Goal: Task Accomplishment & Management: Manage account settings

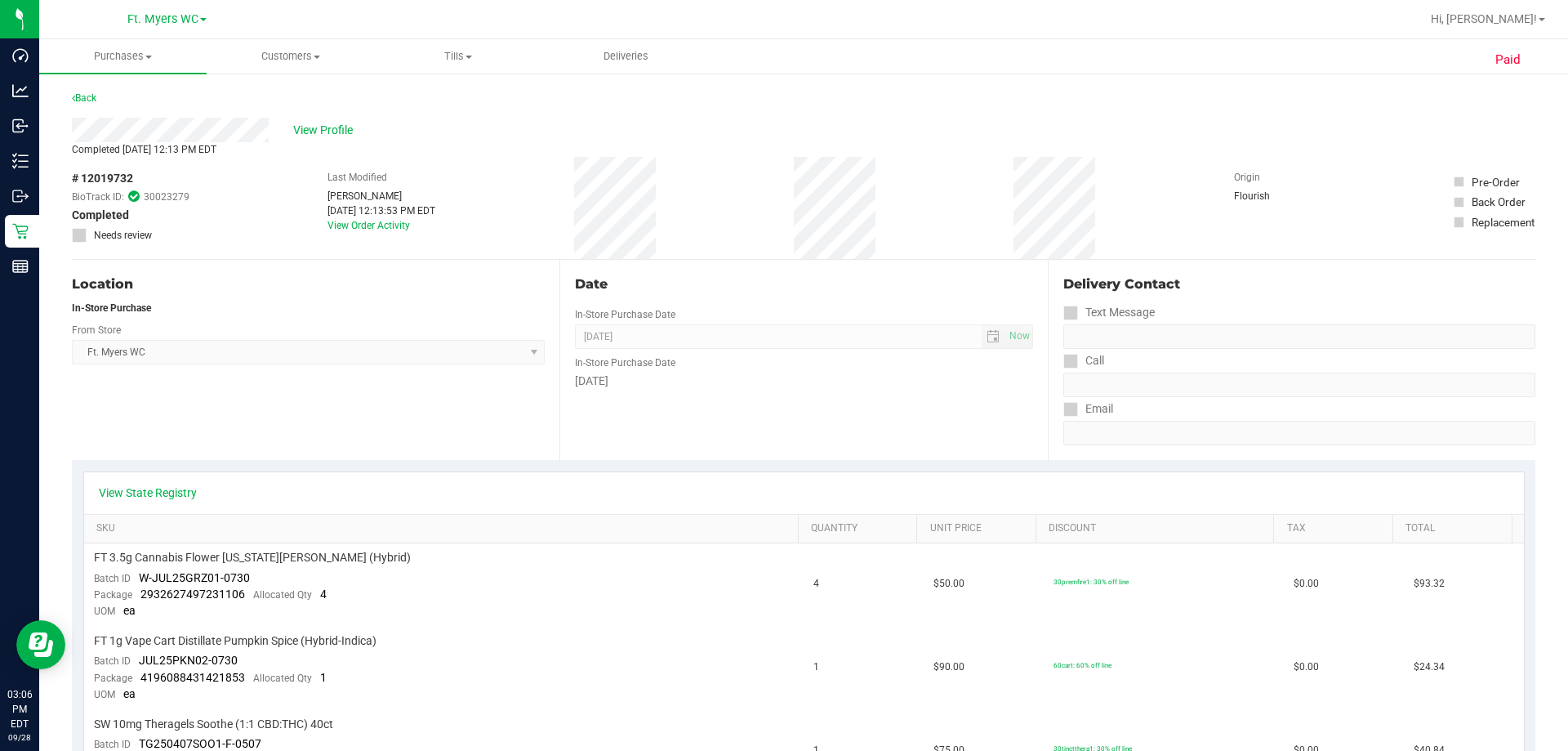
scroll to position [409, 0]
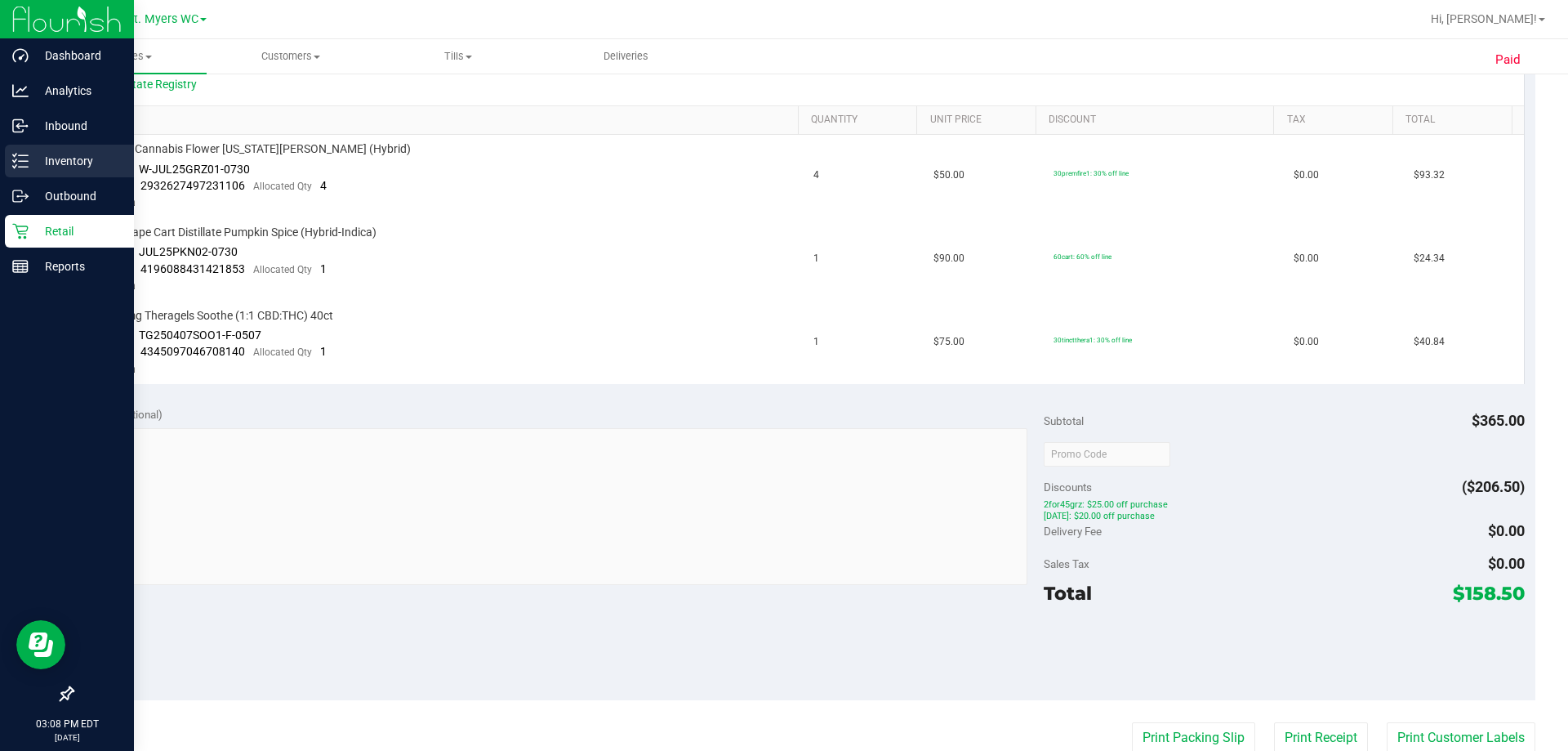
click at [55, 150] on div "Inventory" at bounding box center [69, 161] width 129 height 33
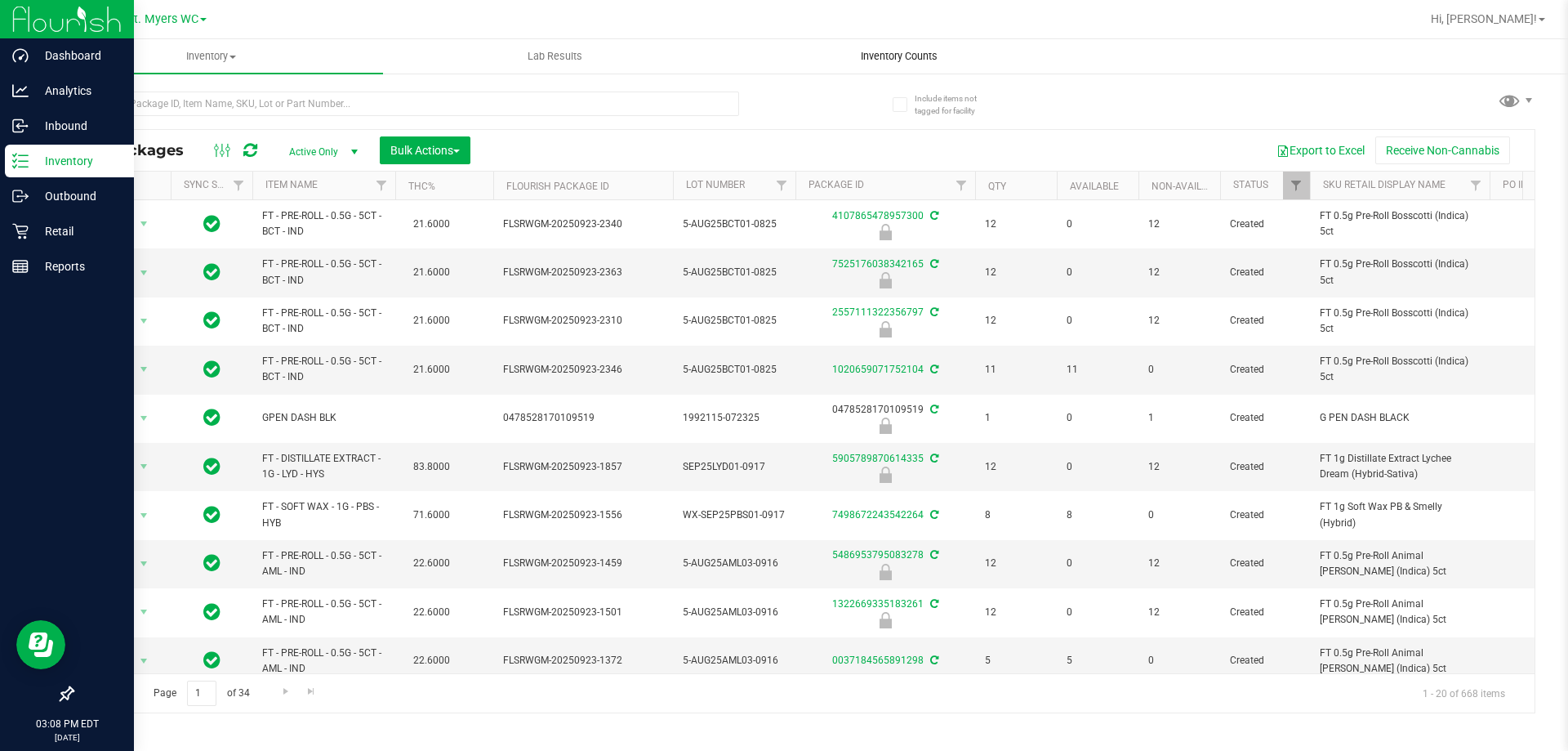
click at [912, 57] on span "Inventory Counts" at bounding box center [899, 56] width 121 height 15
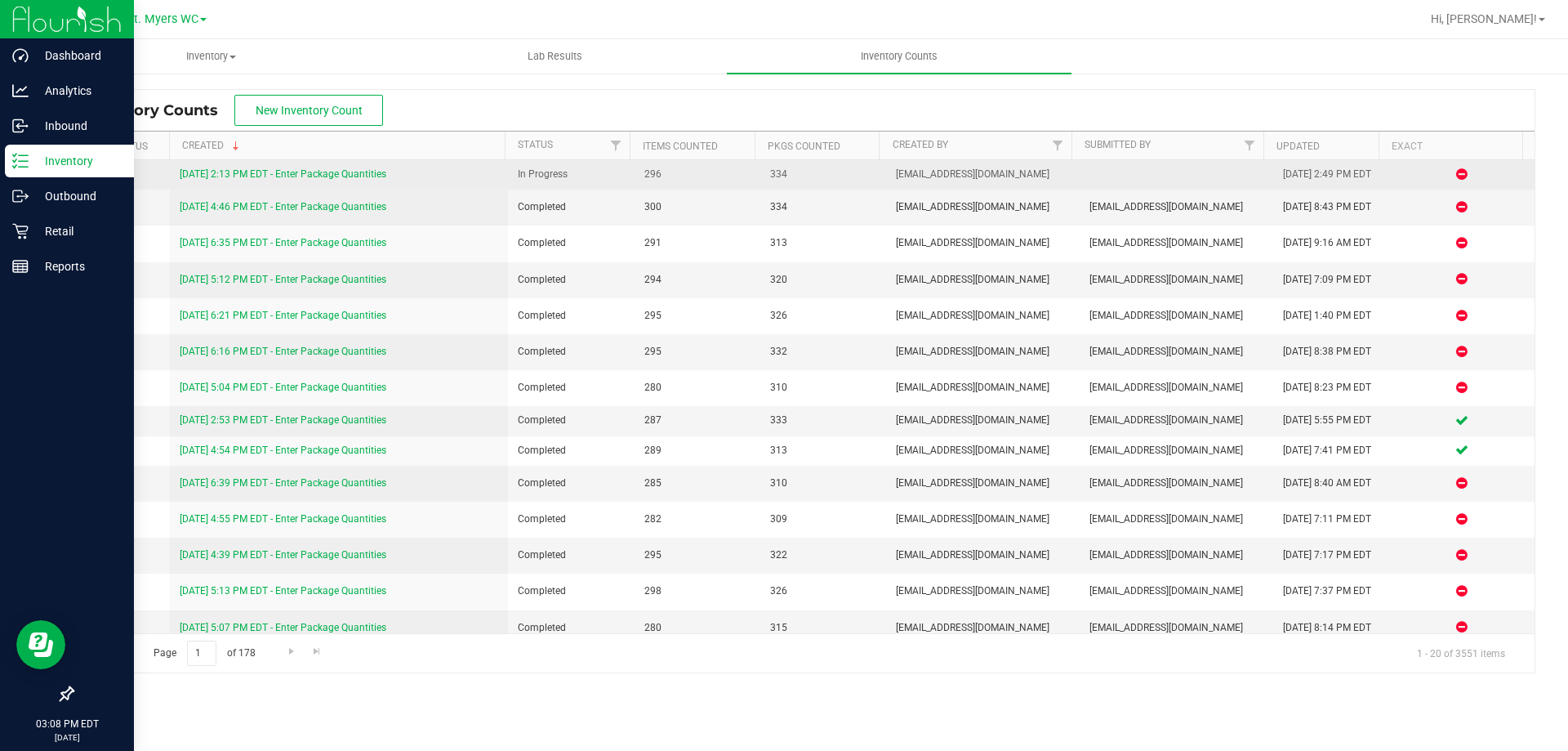
click at [332, 174] on link "[DATE] 2:13 PM EDT - Enter Package Quantities" at bounding box center [283, 173] width 207 height 12
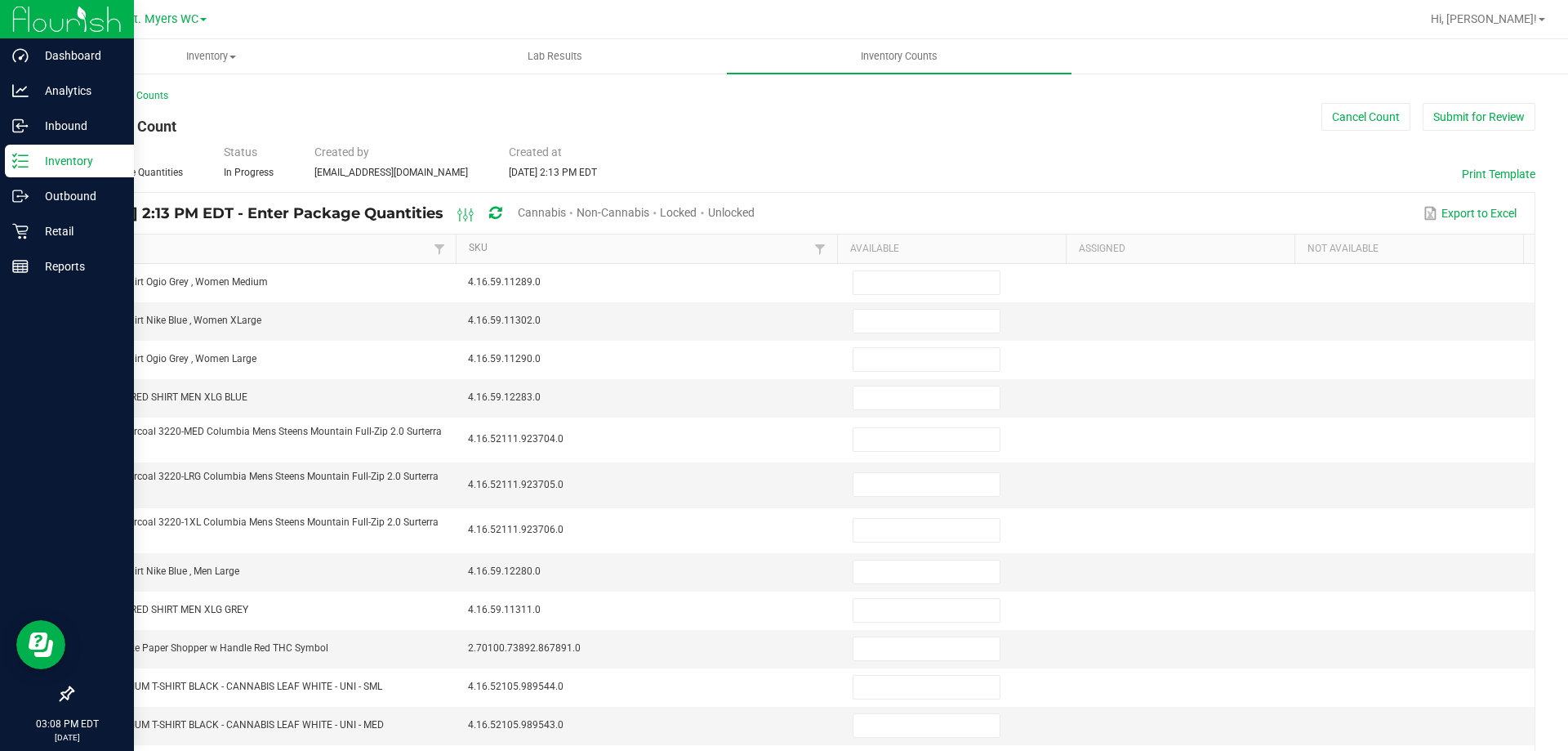
click at [754, 214] on span "Unlocked" at bounding box center [731, 212] width 46 height 13
type input "13"
type input "16"
type input "8"
type input "0"
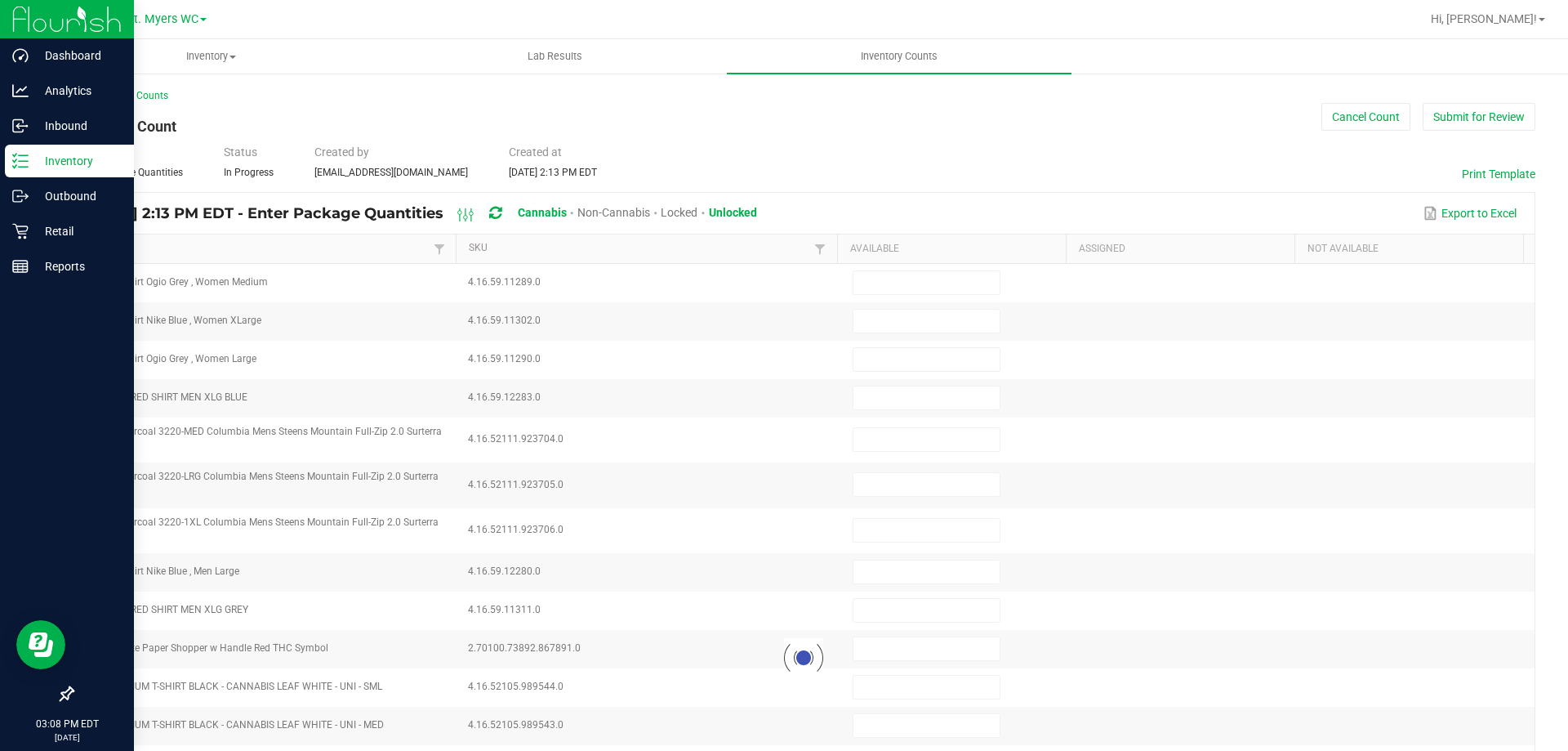
type input "4"
type input "0"
type input "11"
type input "0"
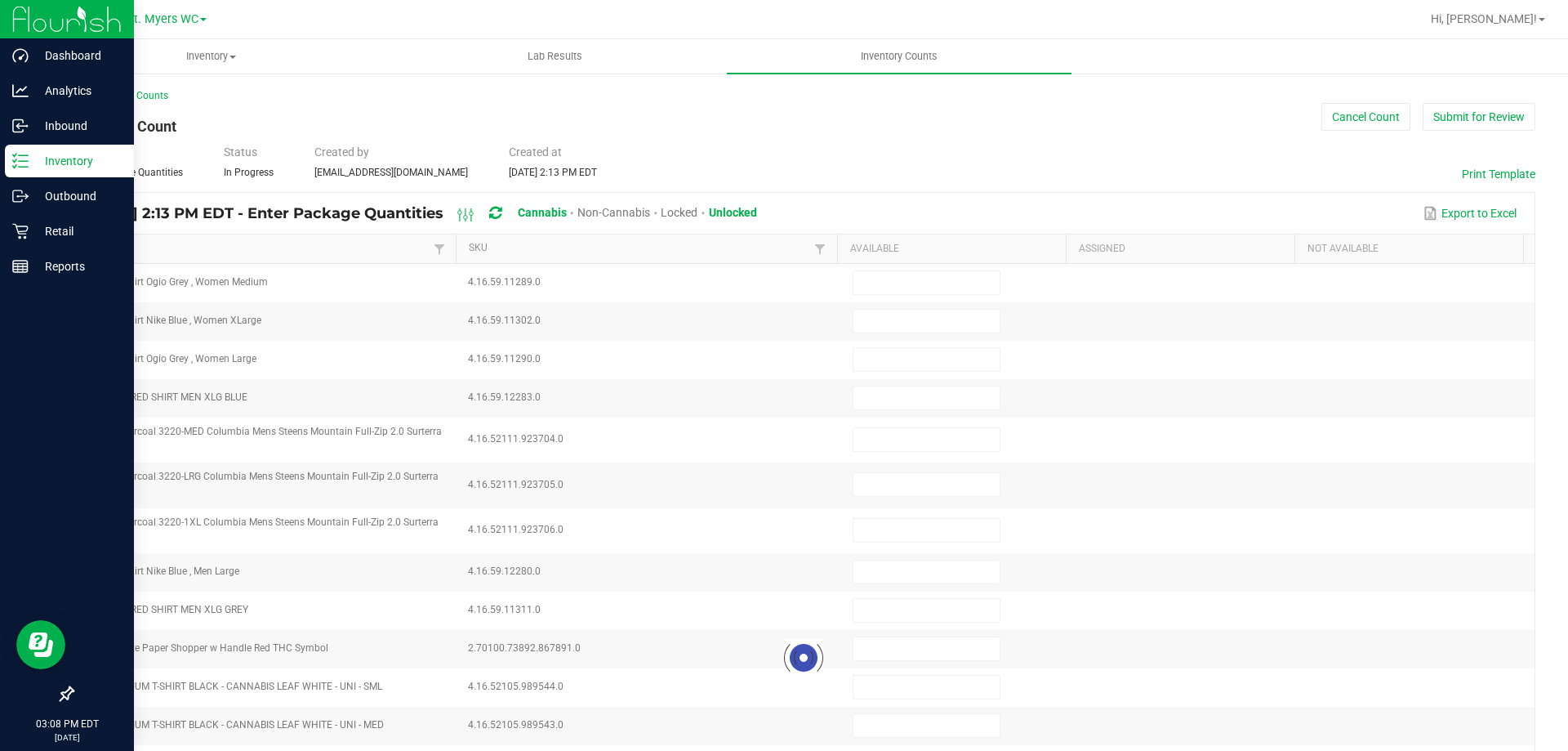
type input "0"
type input "5"
type input "7"
type input "8"
type input "2"
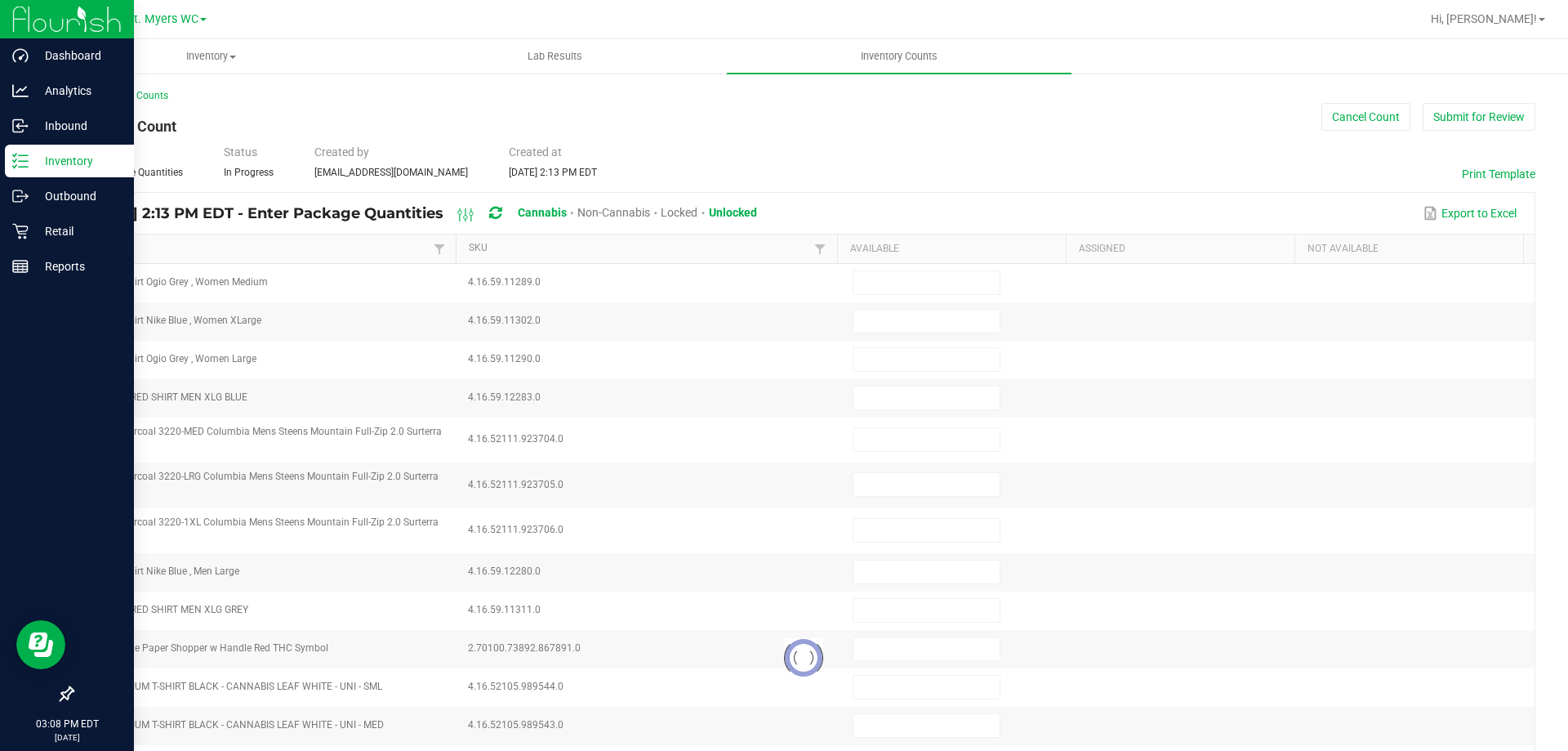
type input "3"
type input "0"
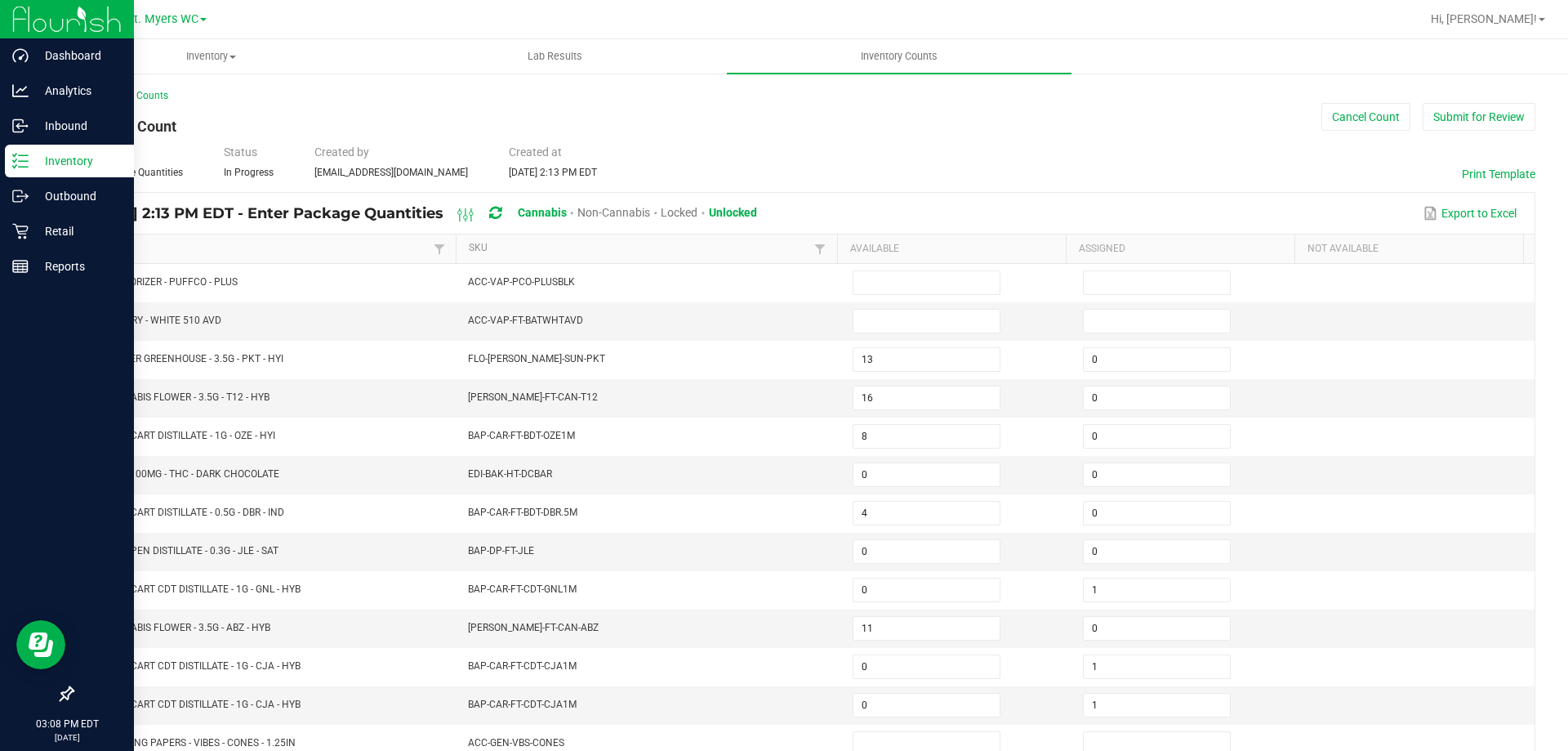
click at [305, 242] on link "Item" at bounding box center [258, 248] width 341 height 13
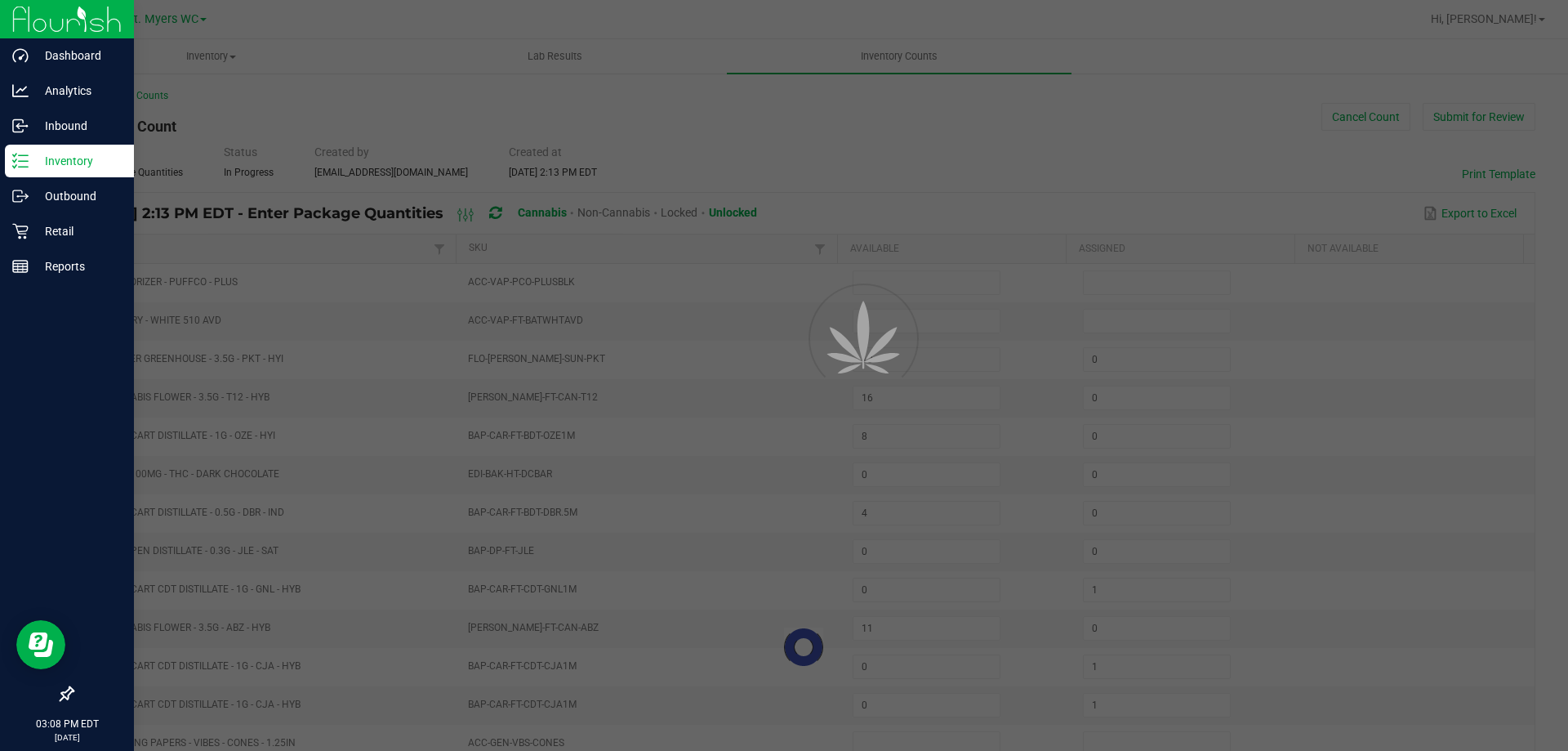
type input "11"
type input "10"
type input "9"
type input "7"
type input "9"
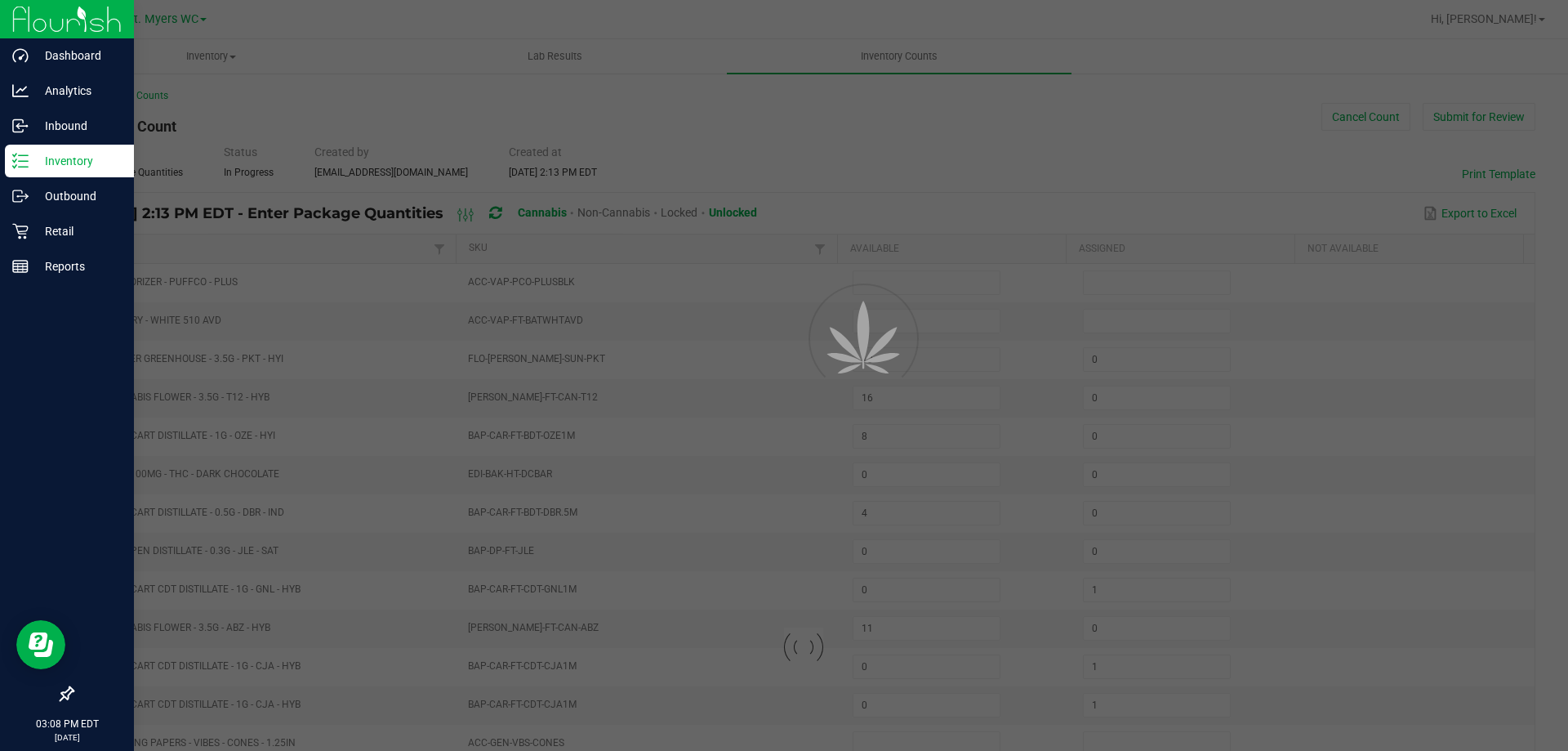
type input "19"
type input "13"
type input "16"
type input "4"
type input "11"
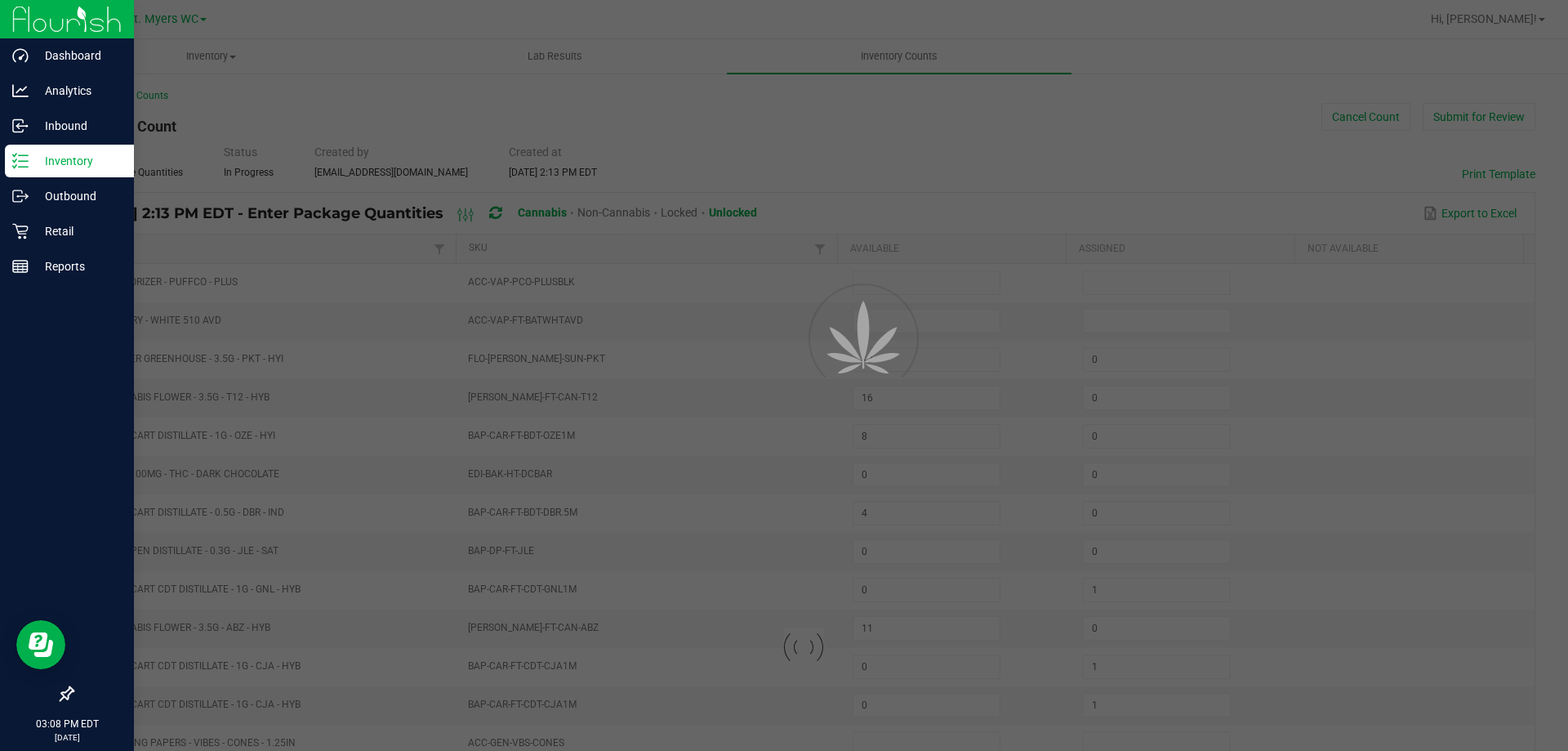
type input "9"
type input "4"
type input "0"
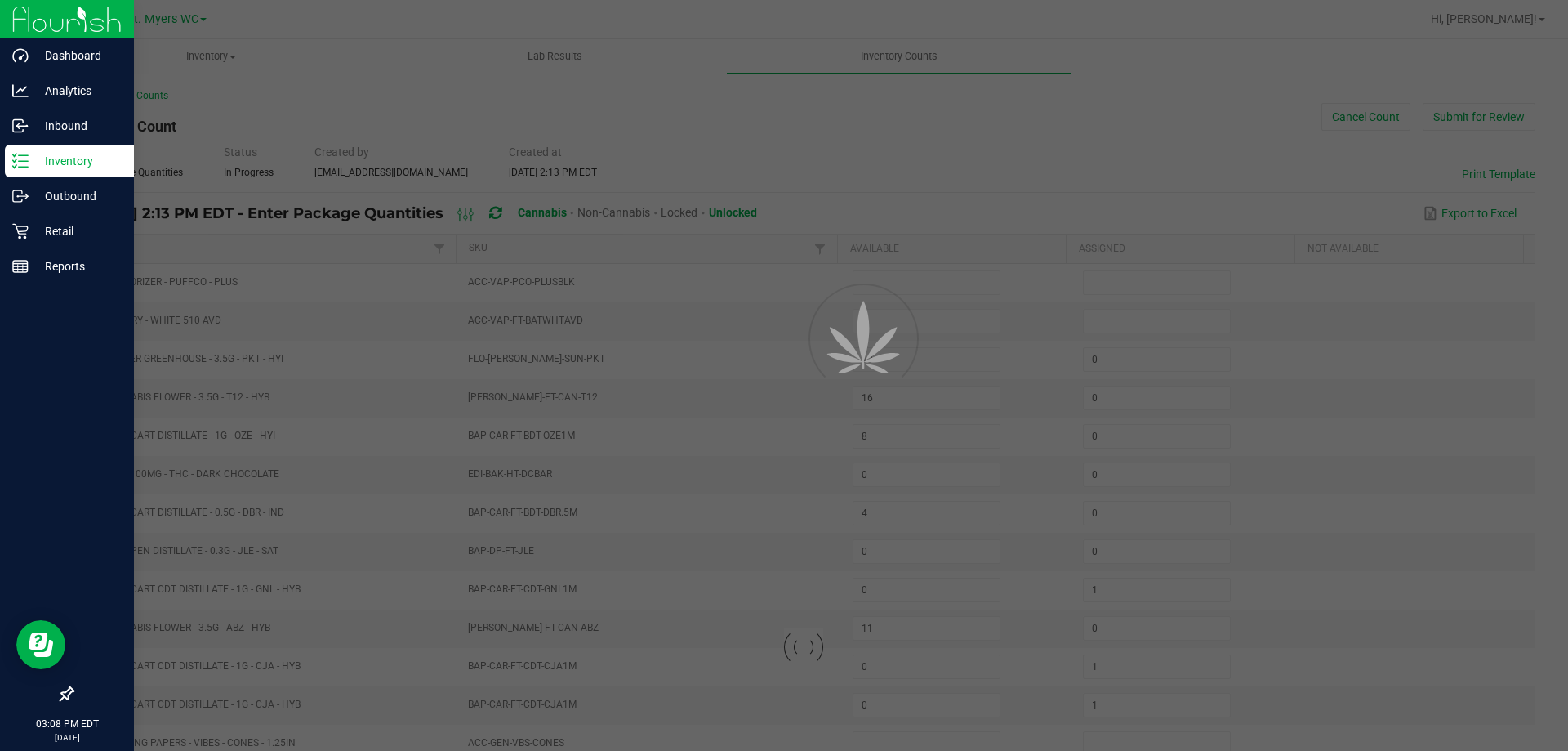
type input "0"
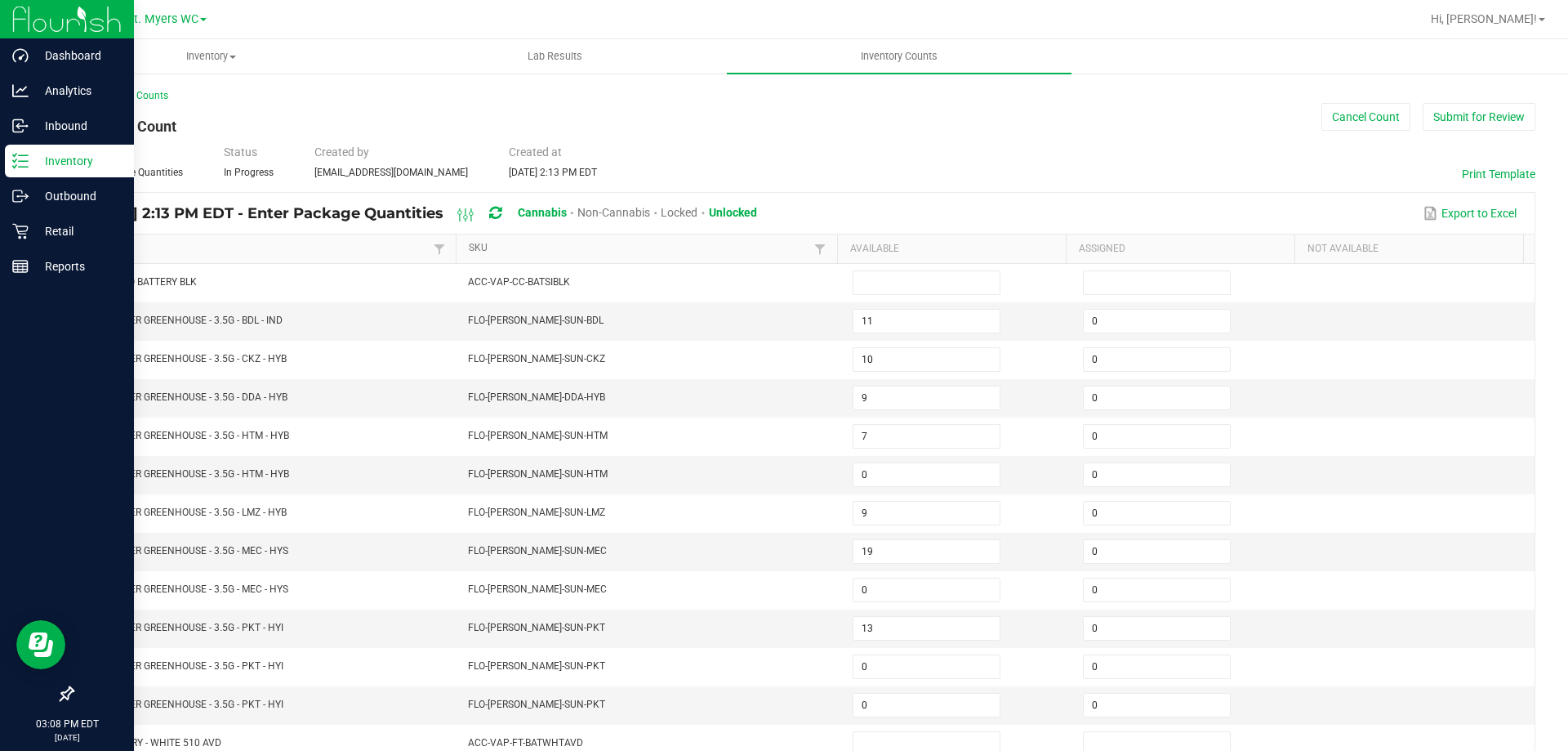
click at [628, 252] on link "SKU" at bounding box center [639, 248] width 341 height 13
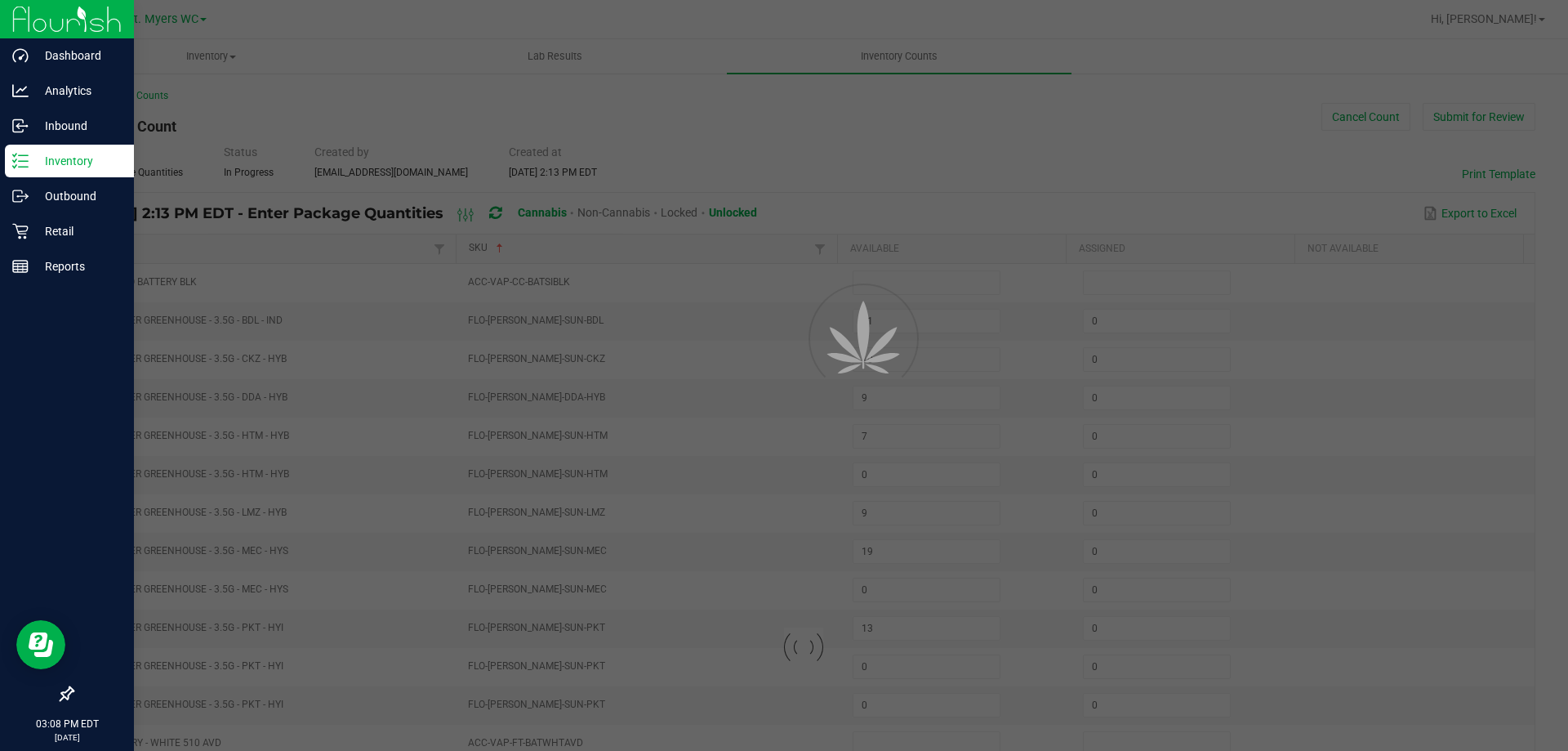
type input "8"
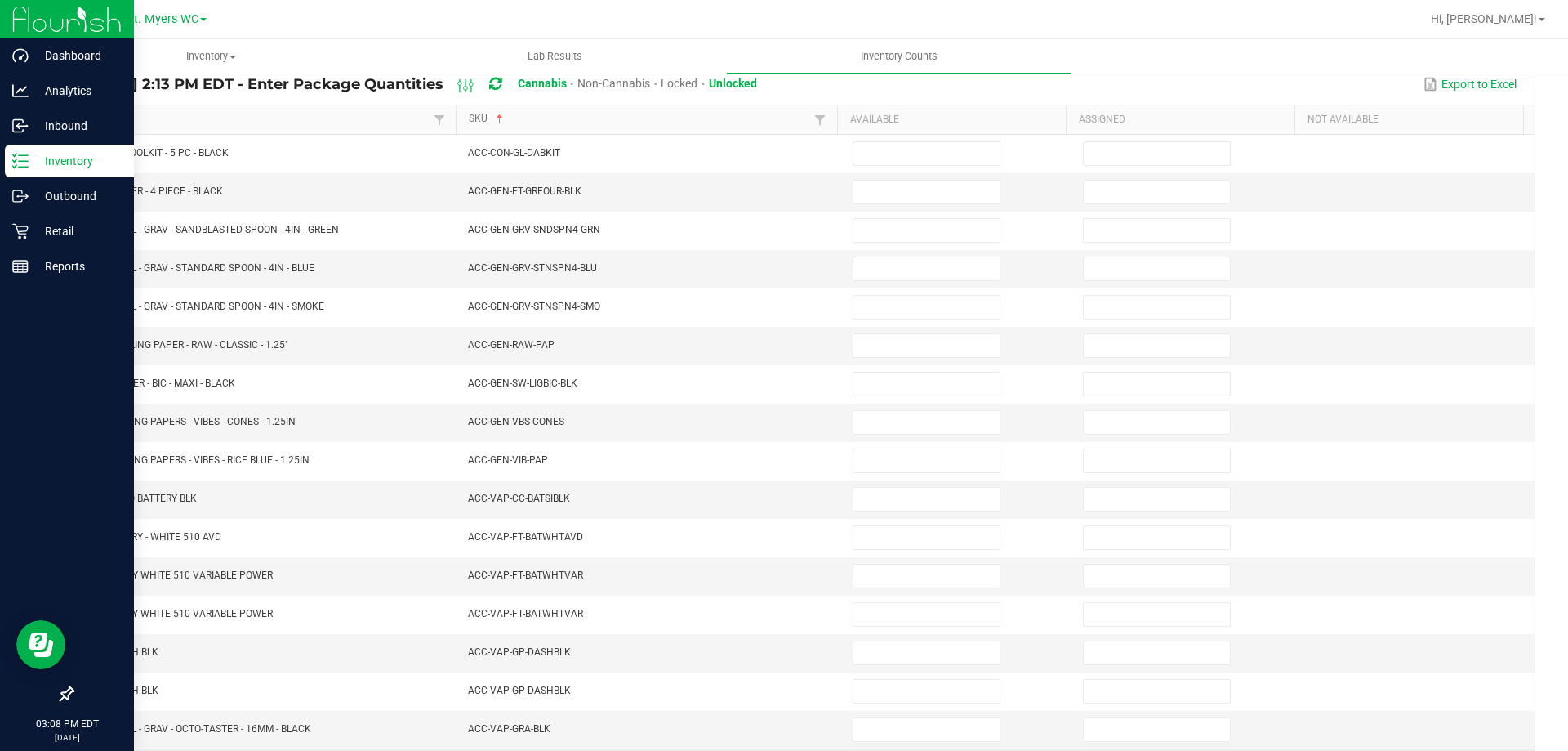
scroll to position [339, 0]
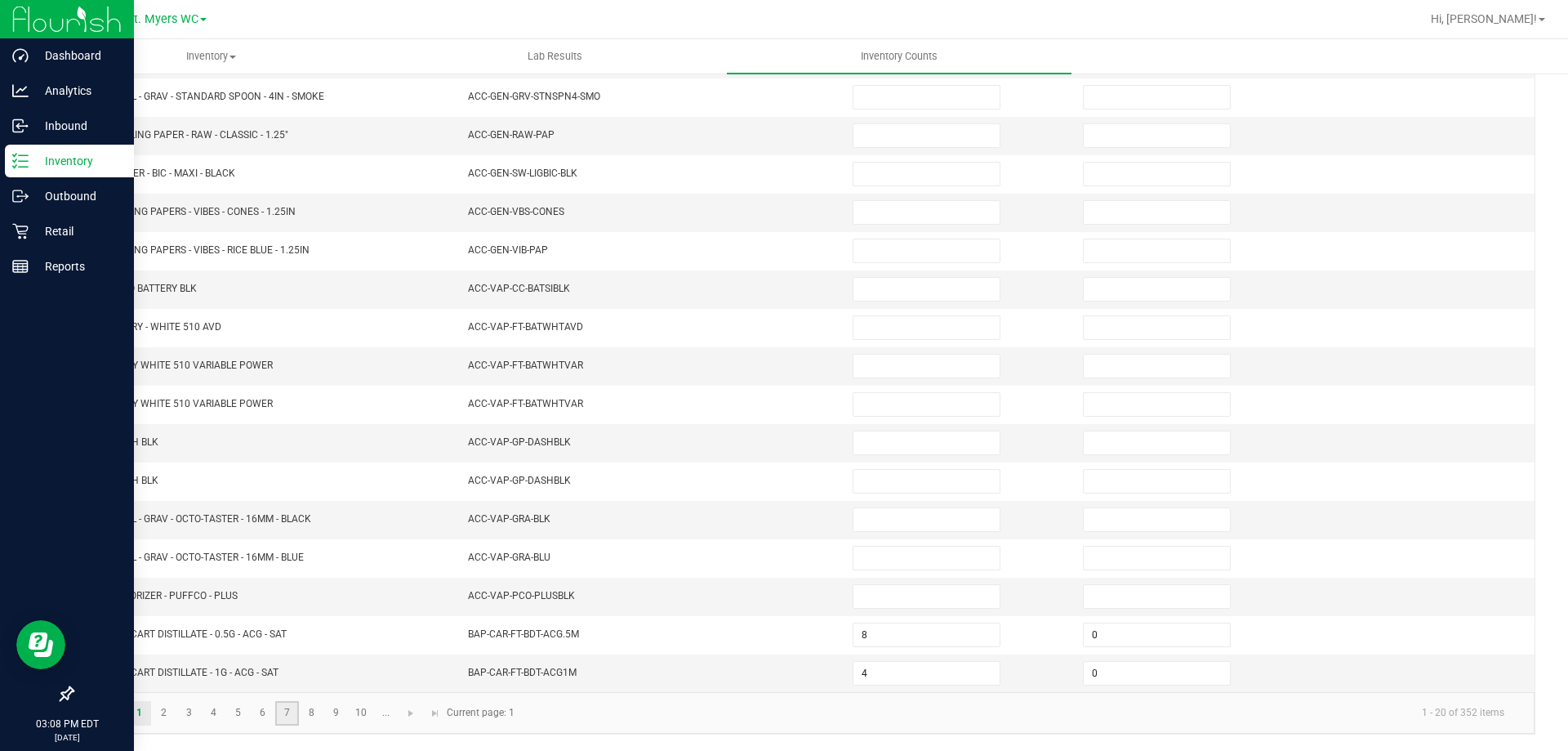
click at [285, 718] on link "7" at bounding box center [287, 713] width 24 height 25
type input "0"
type input "14"
type input "0"
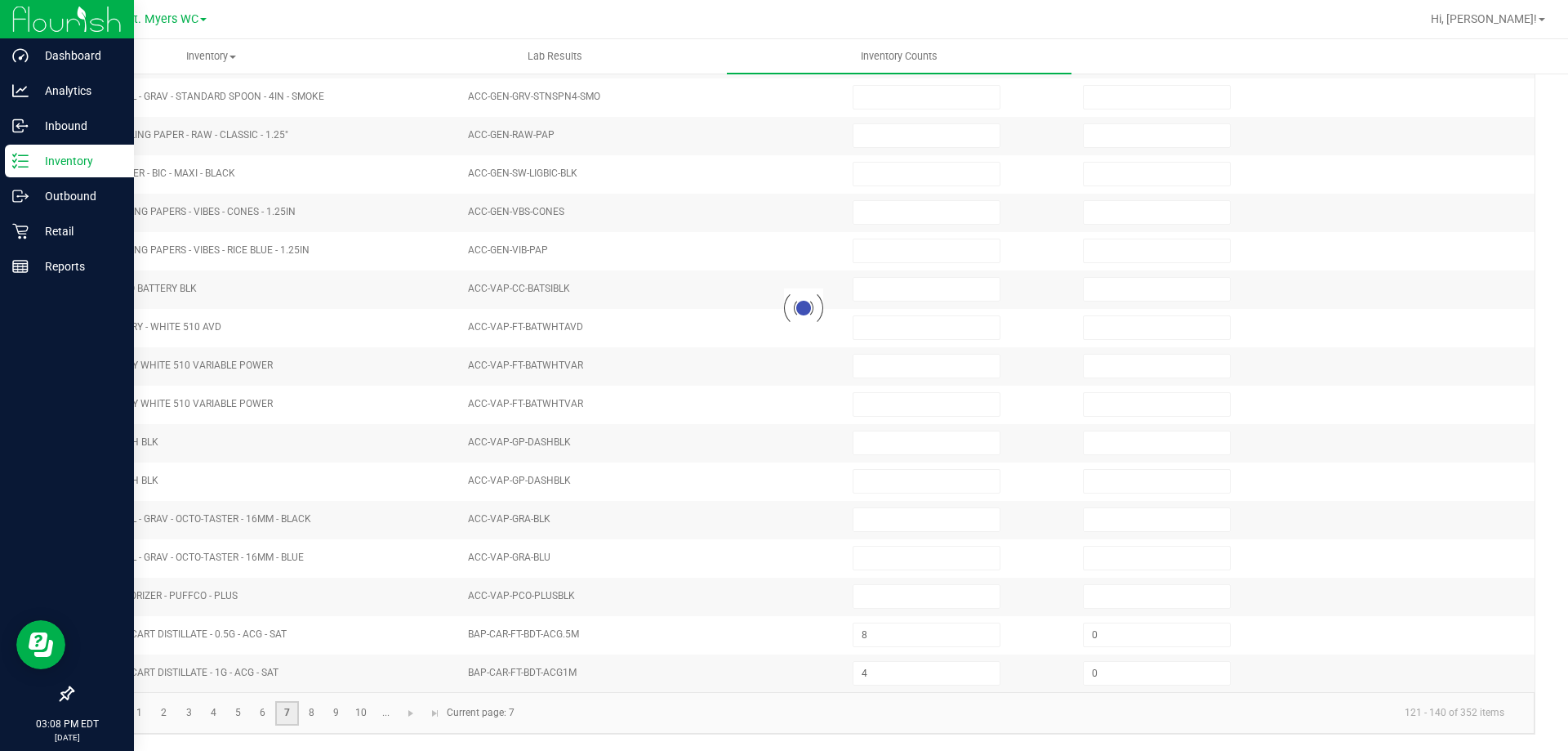
type input "0"
type input "4"
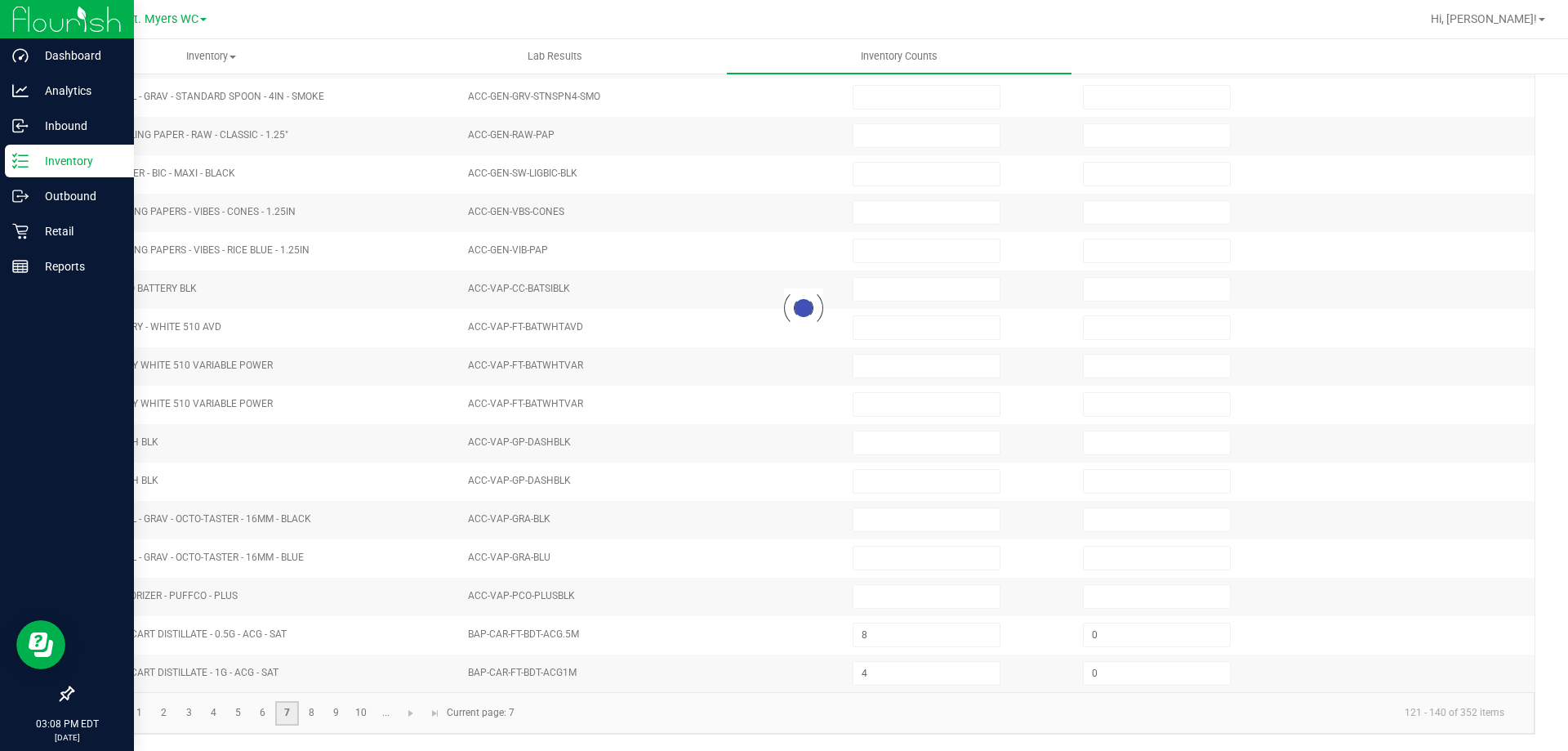
type input "0"
type input "14"
type input "0"
type input "6"
type input "16"
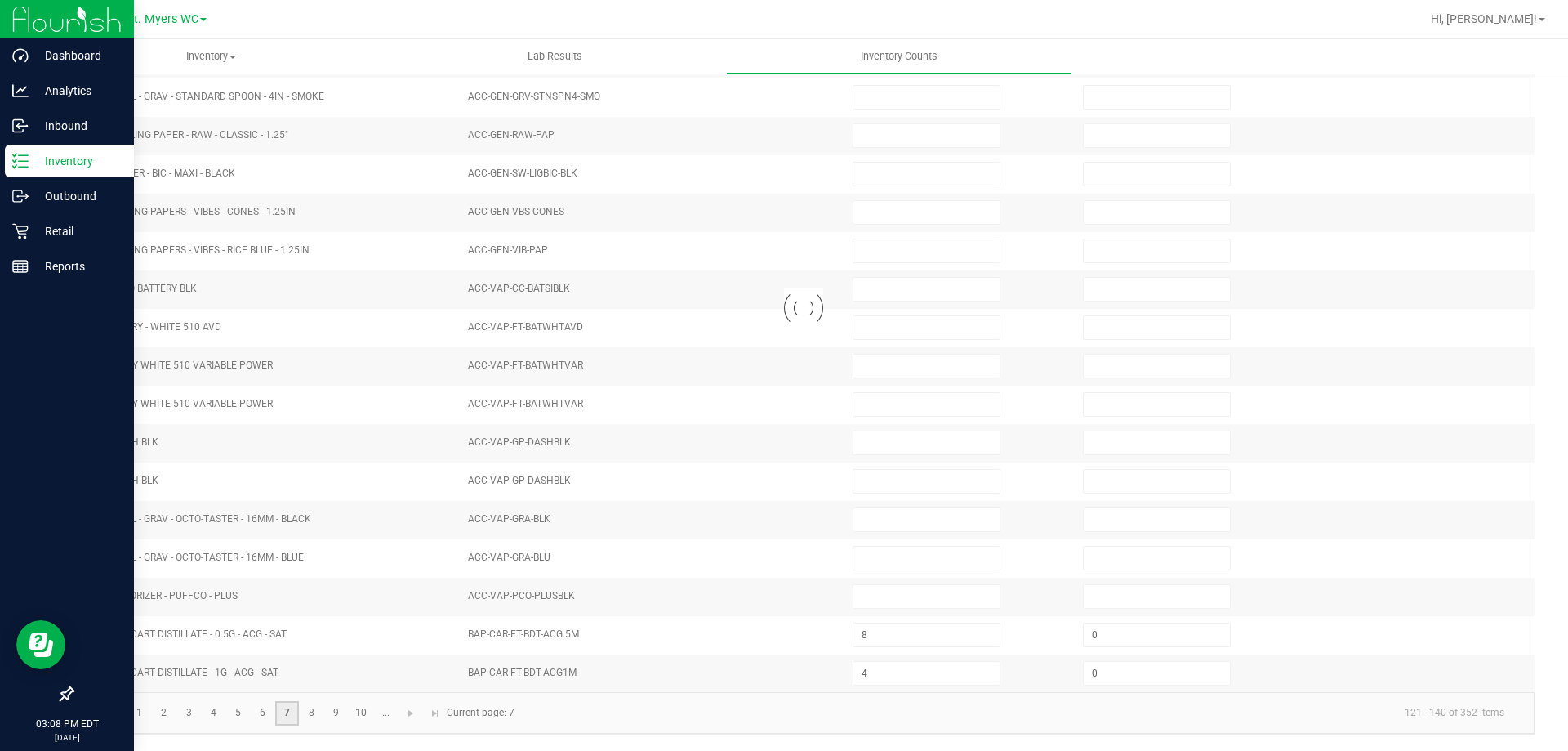
type input "0"
type input "1"
type input "0"
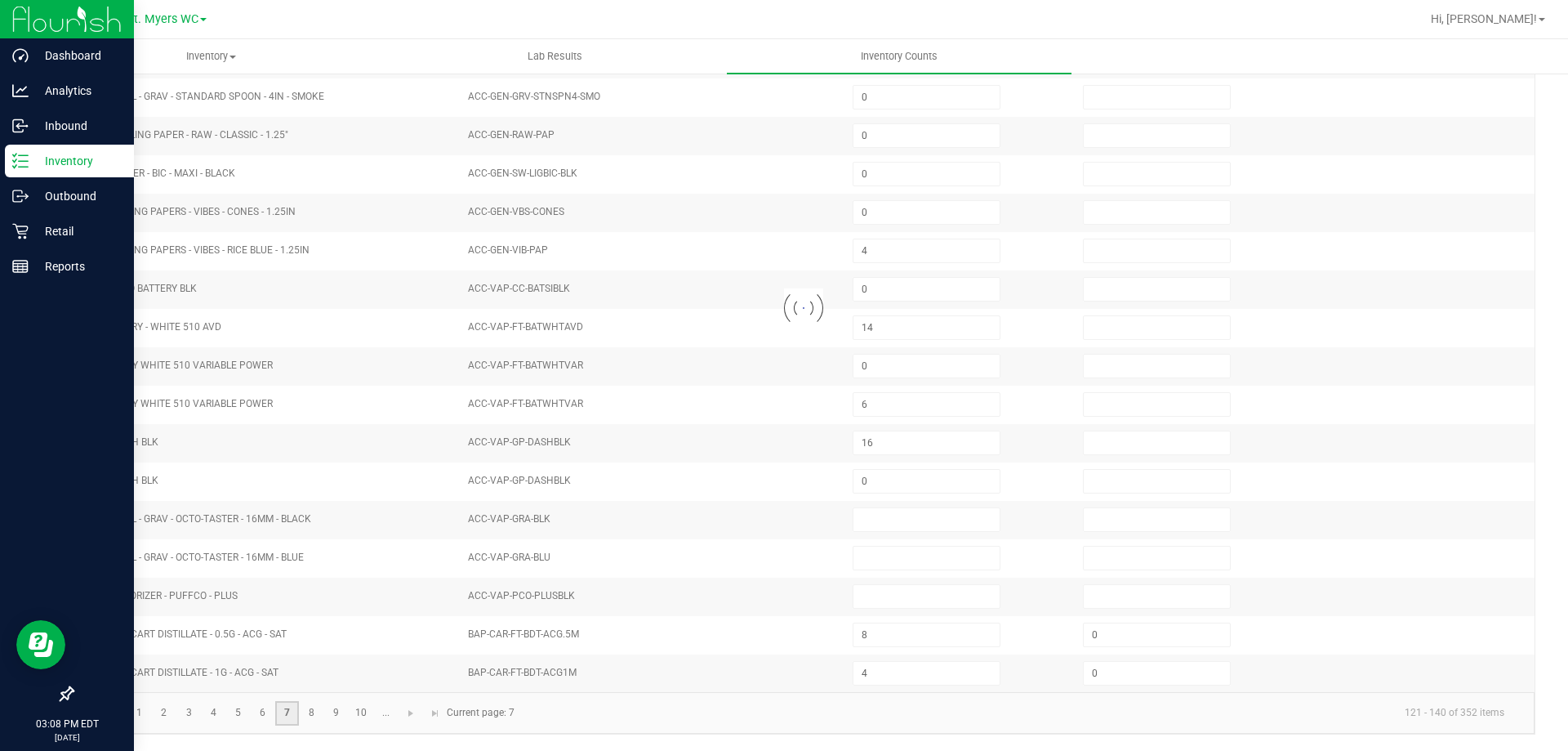
type input "0"
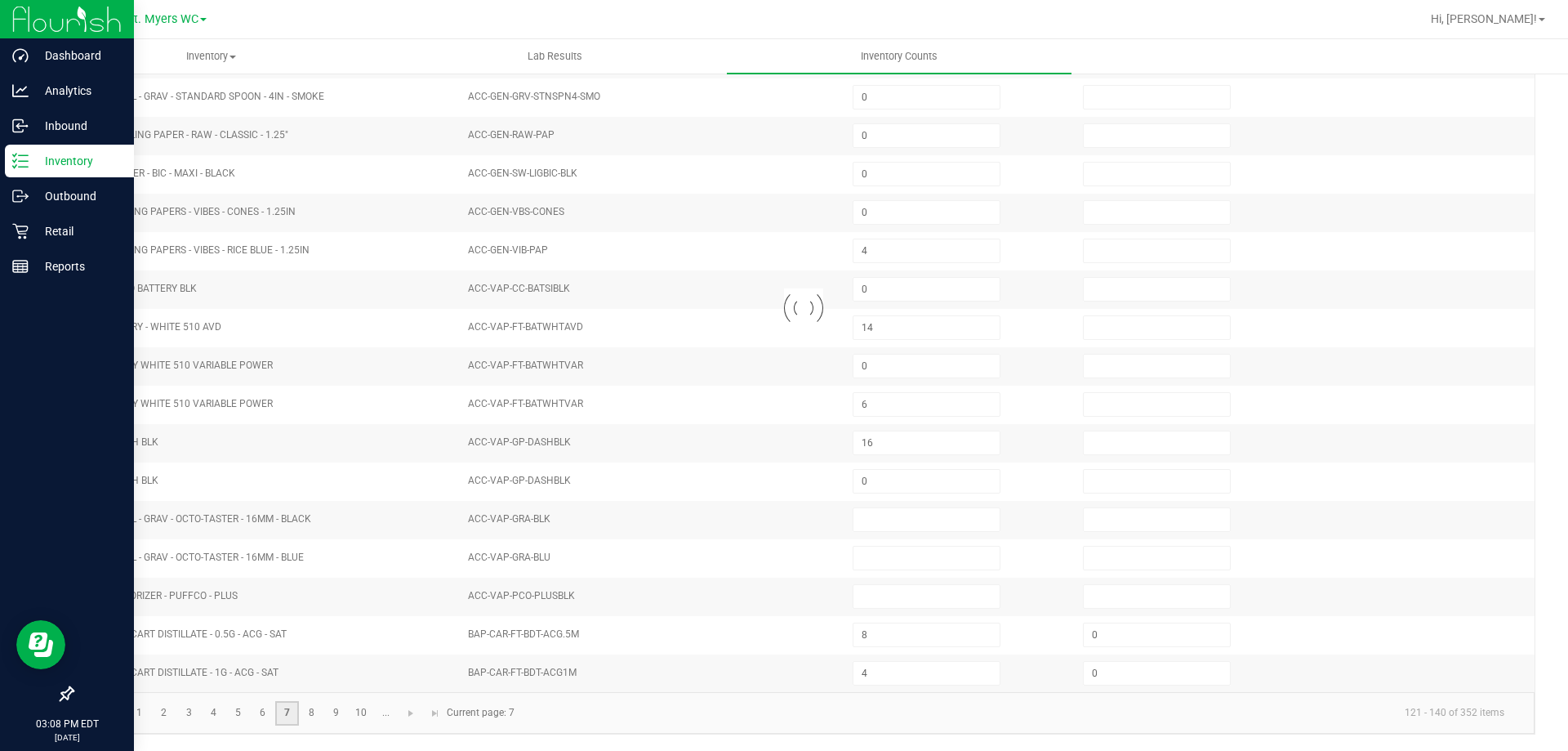
type input "0"
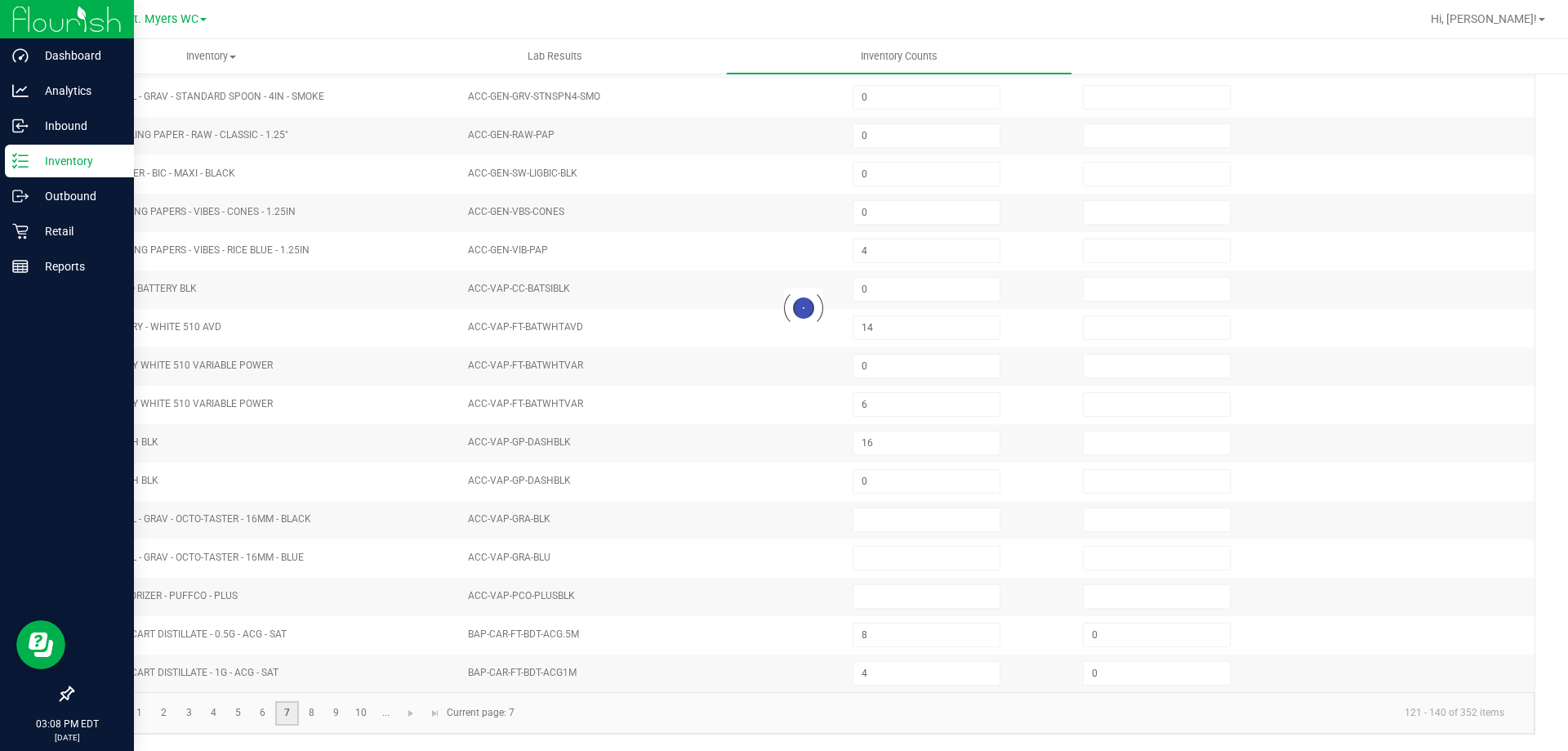
type input "0"
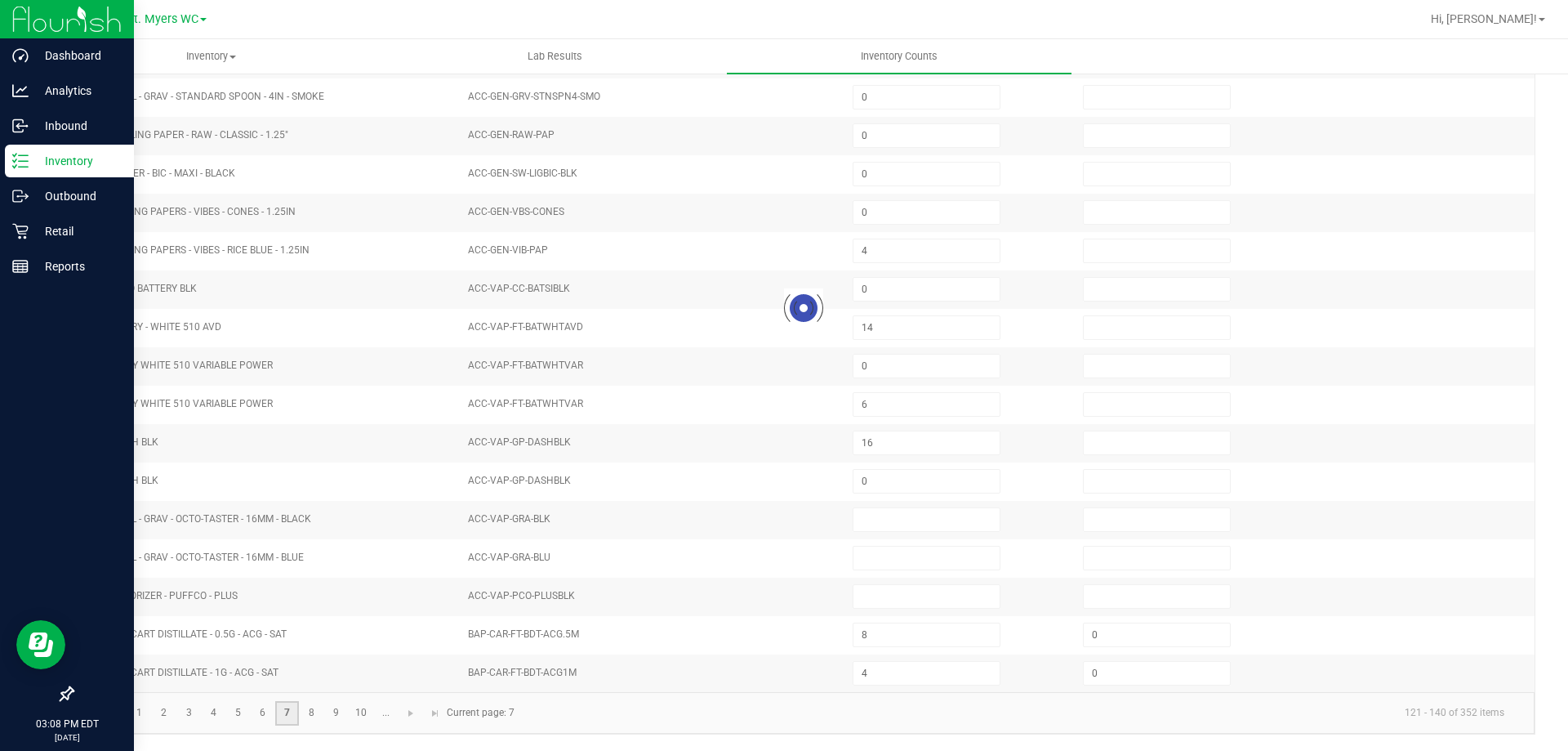
type input "0"
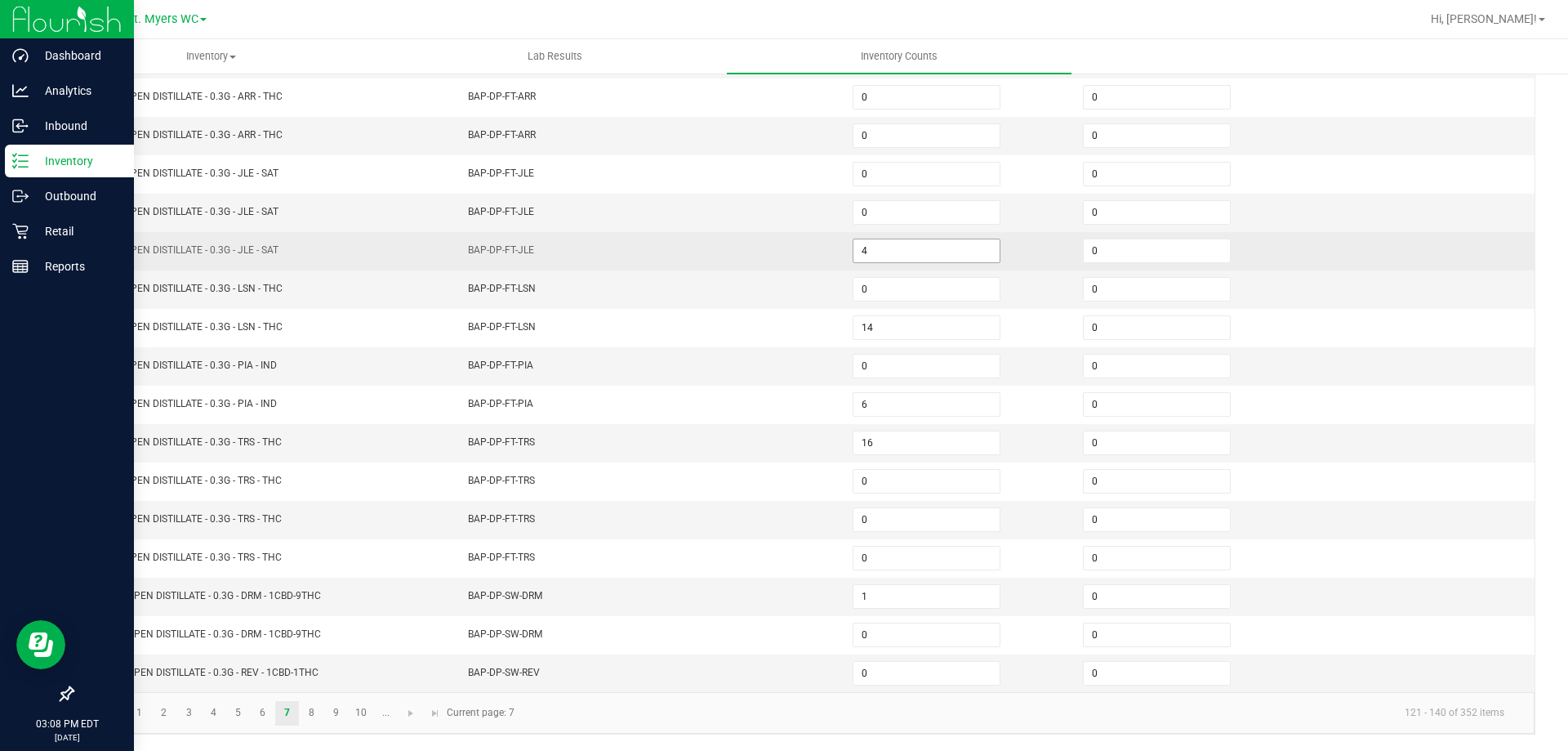
click at [865, 260] on input "4" at bounding box center [926, 251] width 146 height 23
type input "8"
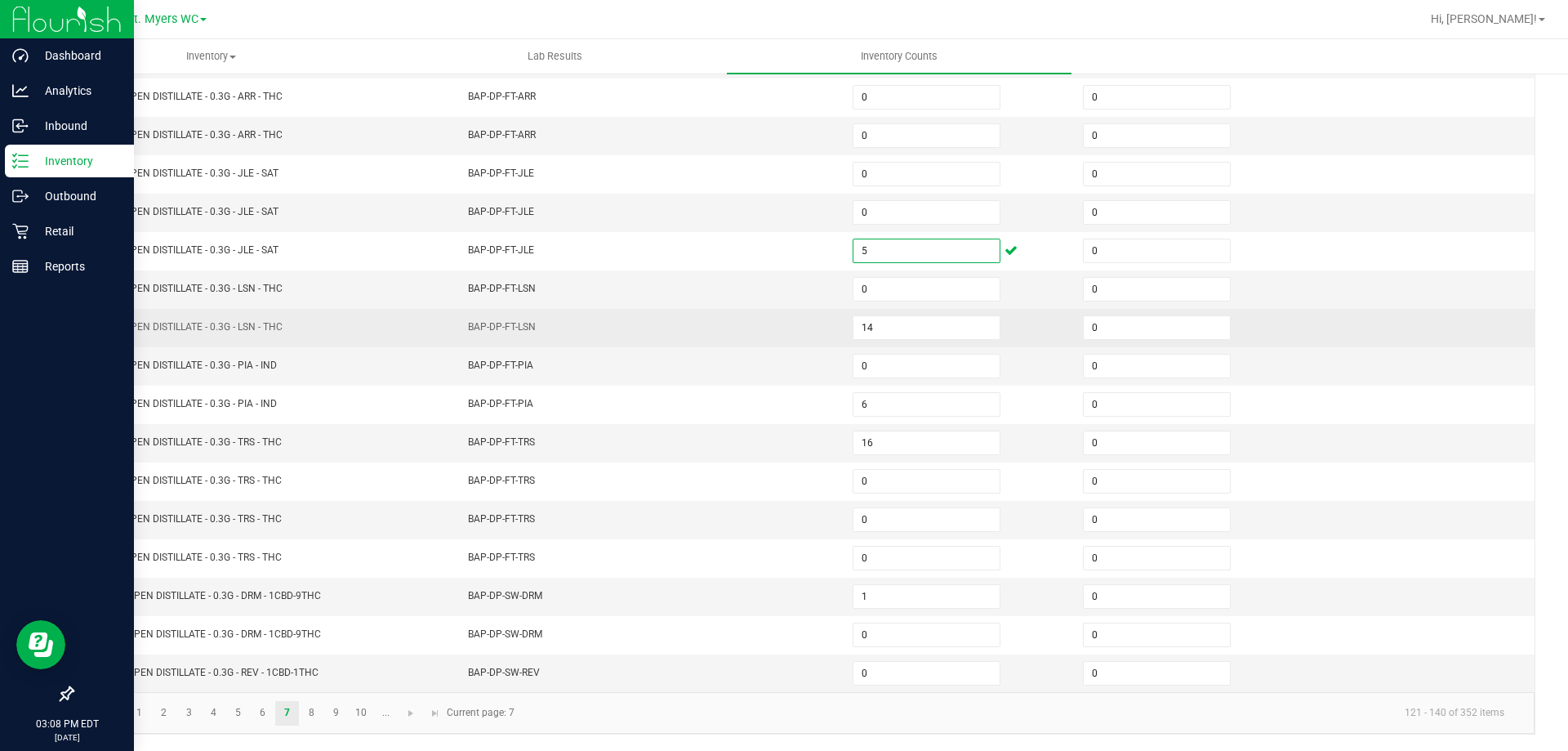
type input "5"
click at [714, 309] on td "BAP-DP-FT-LSN" at bounding box center [651, 328] width 385 height 38
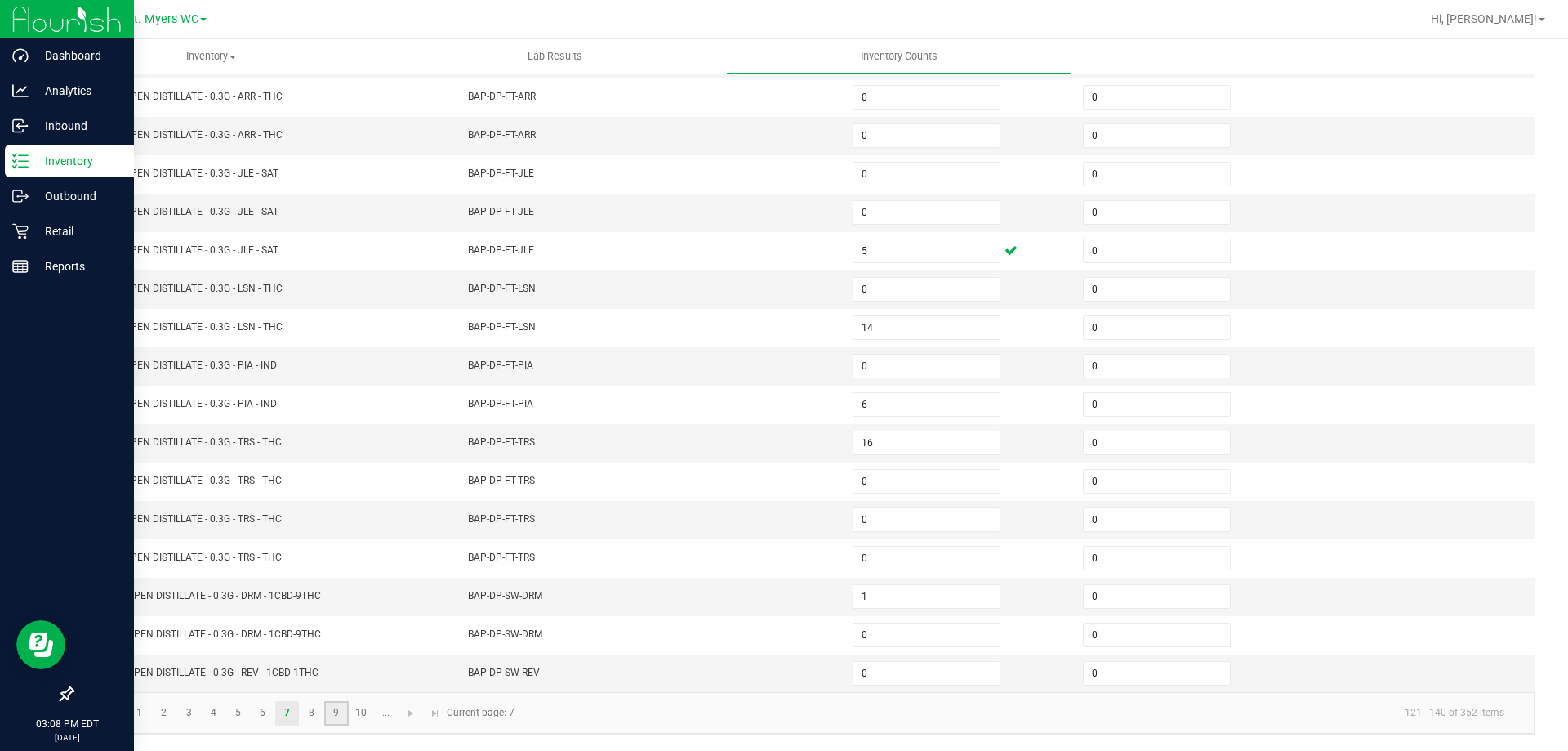
click at [338, 719] on link "9" at bounding box center [336, 713] width 24 height 25
type input "8"
type input "10"
type input "9"
type input "2"
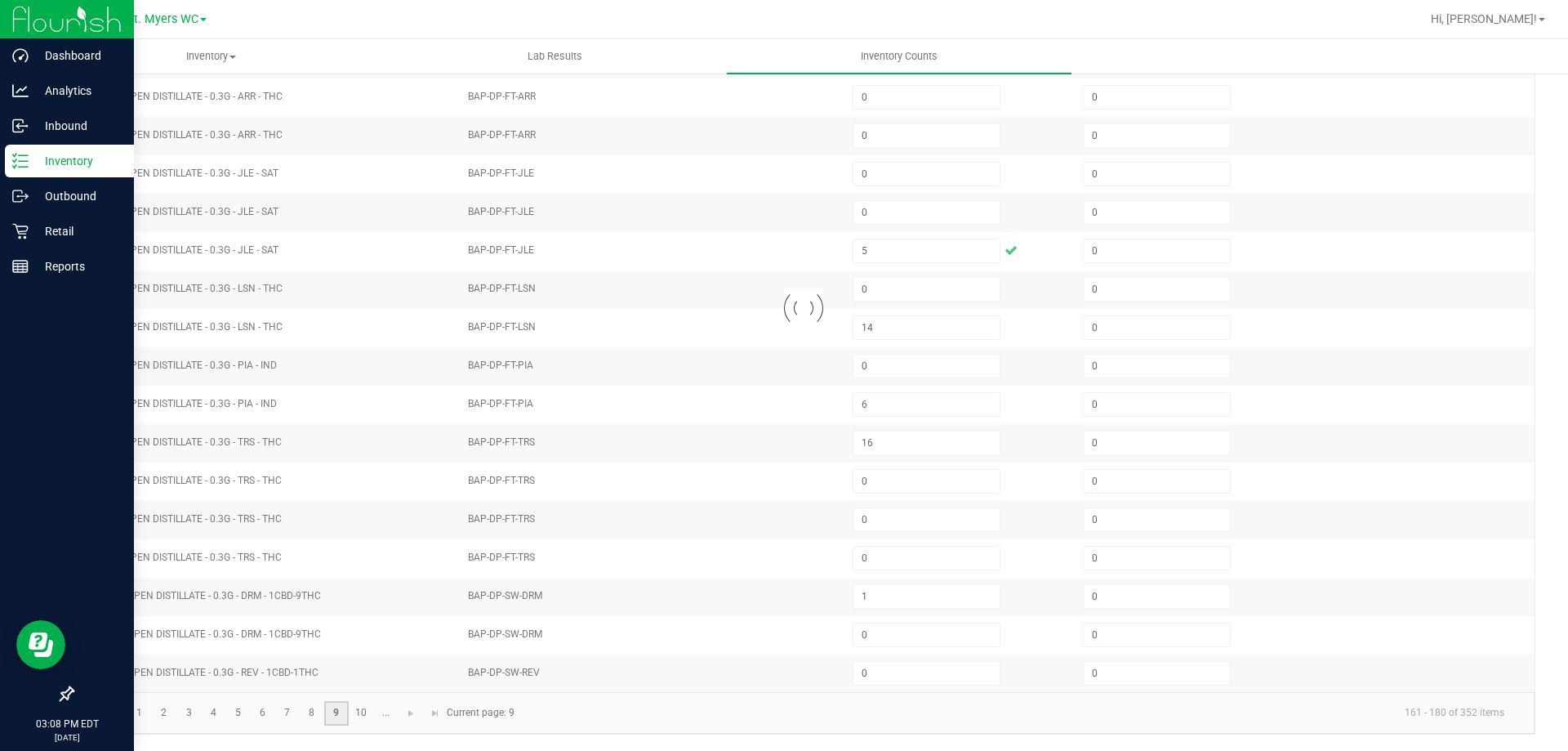
type input "11"
type input "10"
type input "7"
type input "6"
type input "0"
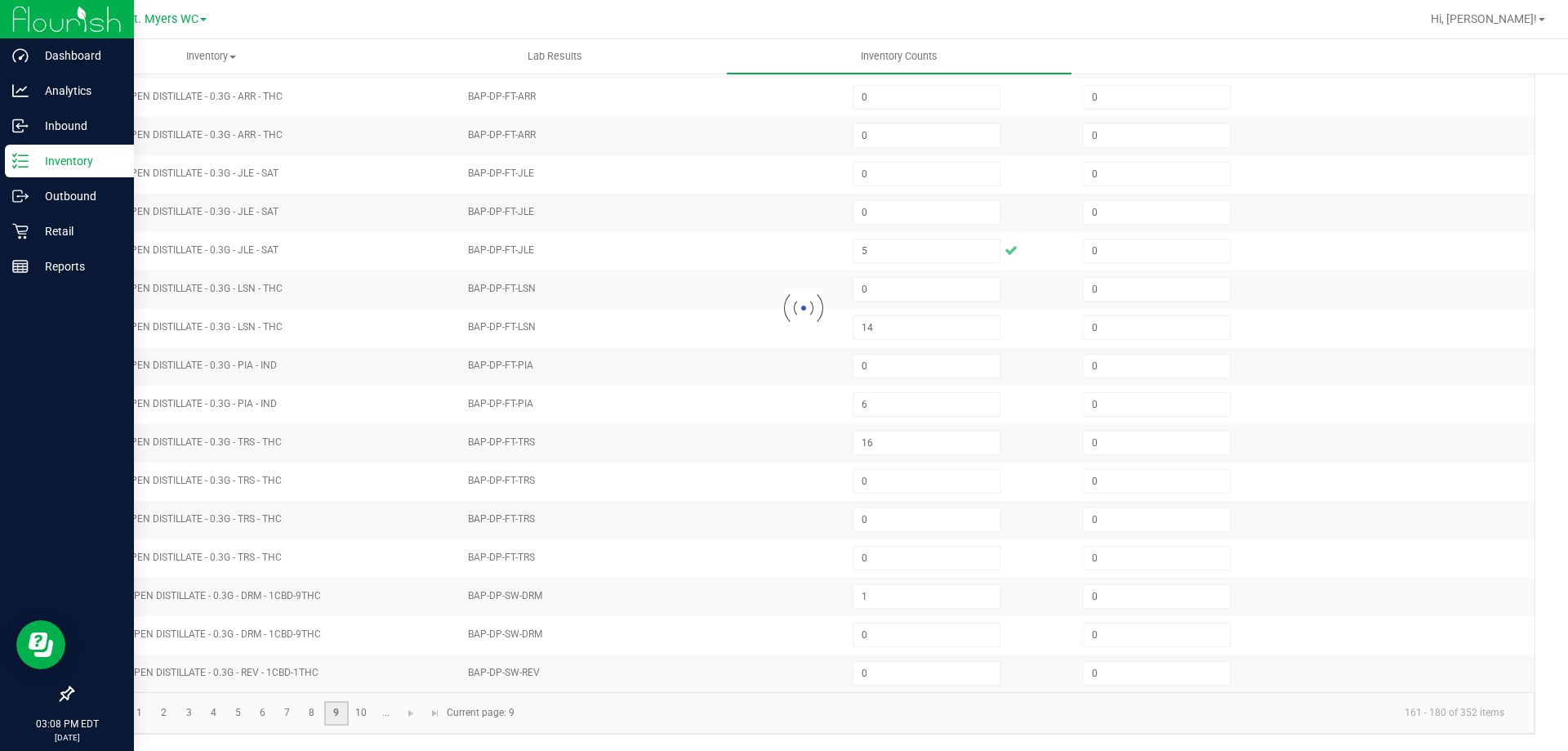
type input "4"
type input "7"
type input "2"
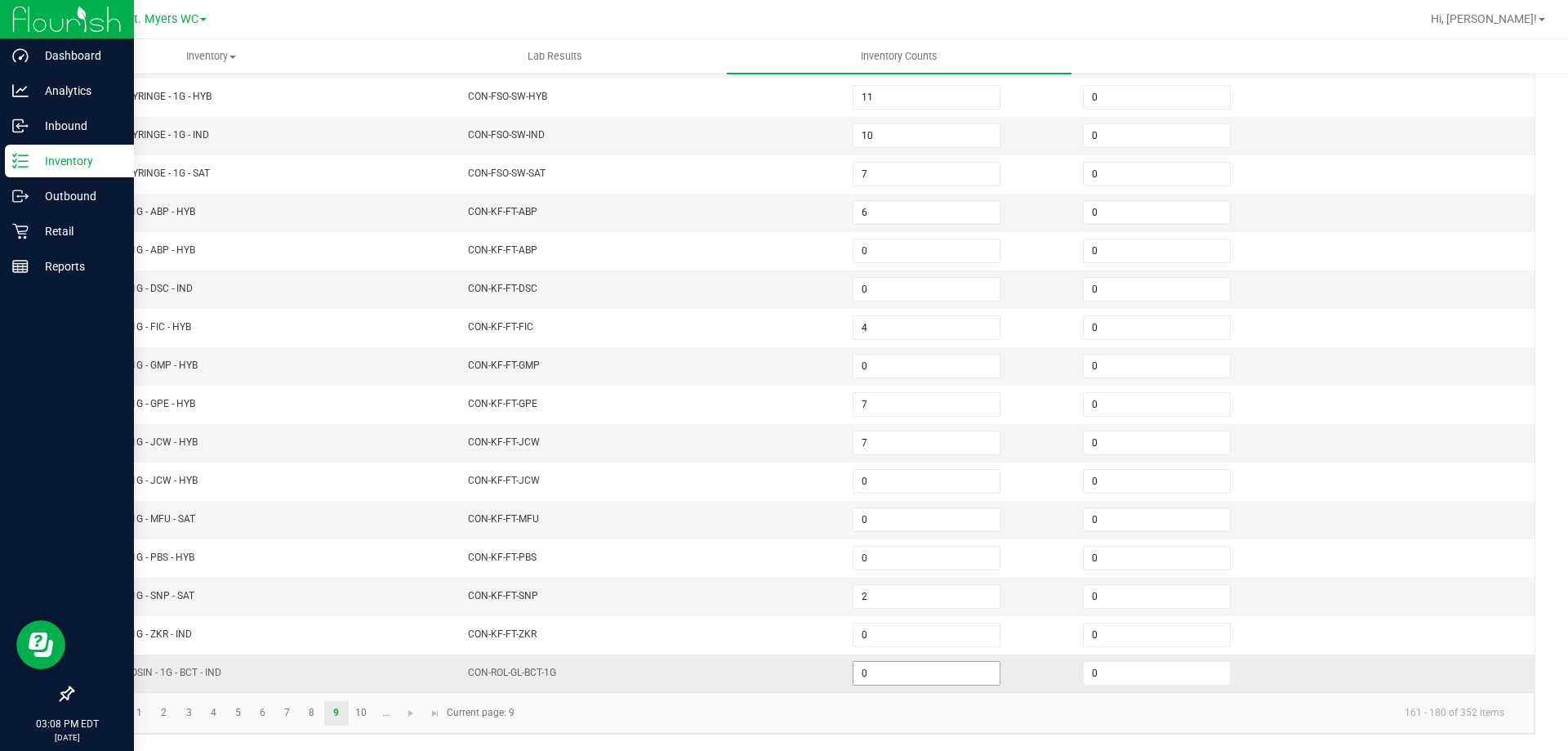
click at [863, 673] on input "0" at bounding box center [926, 673] width 146 height 23
type input "4"
click at [361, 708] on link "10" at bounding box center [361, 713] width 24 height 25
type input "0"
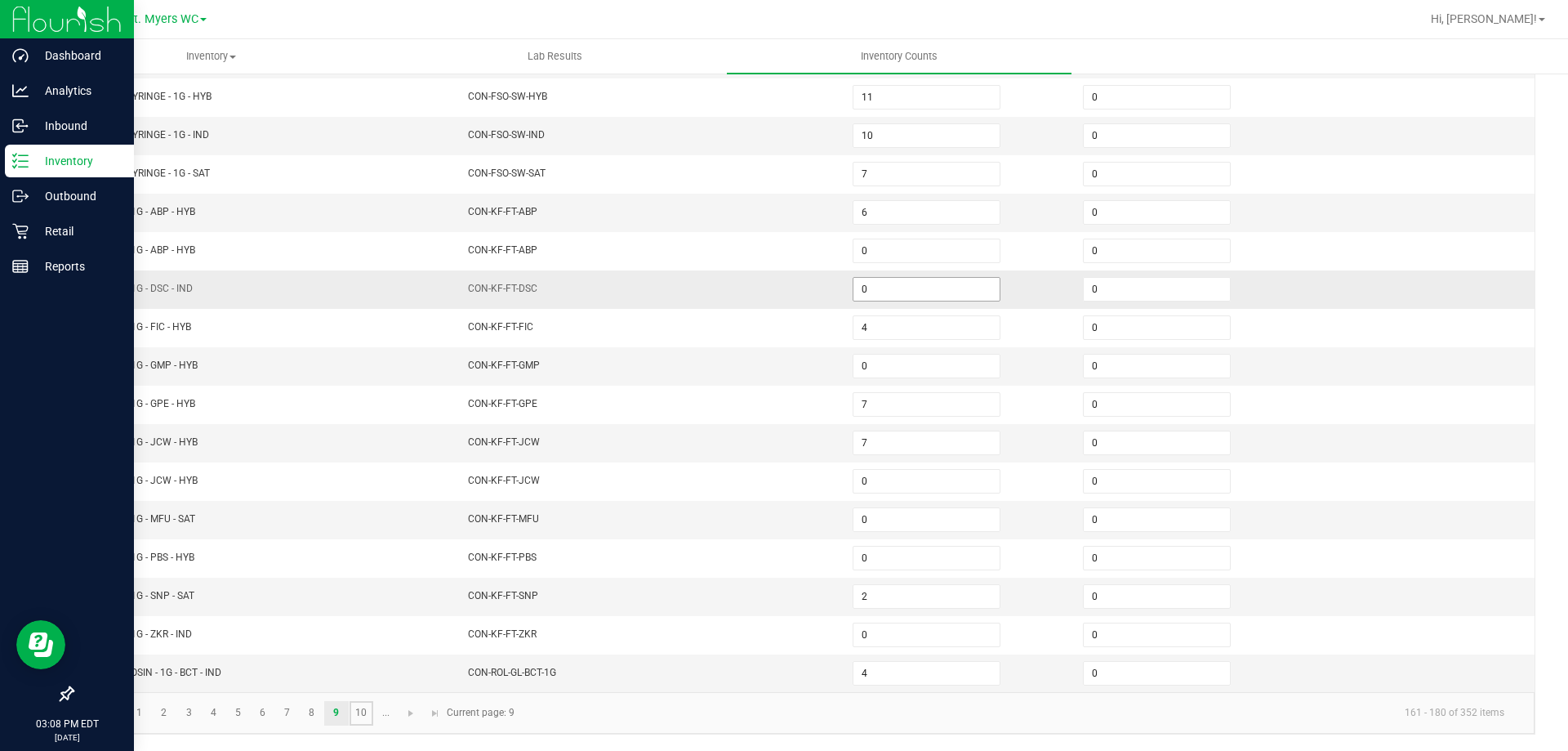
type input "0"
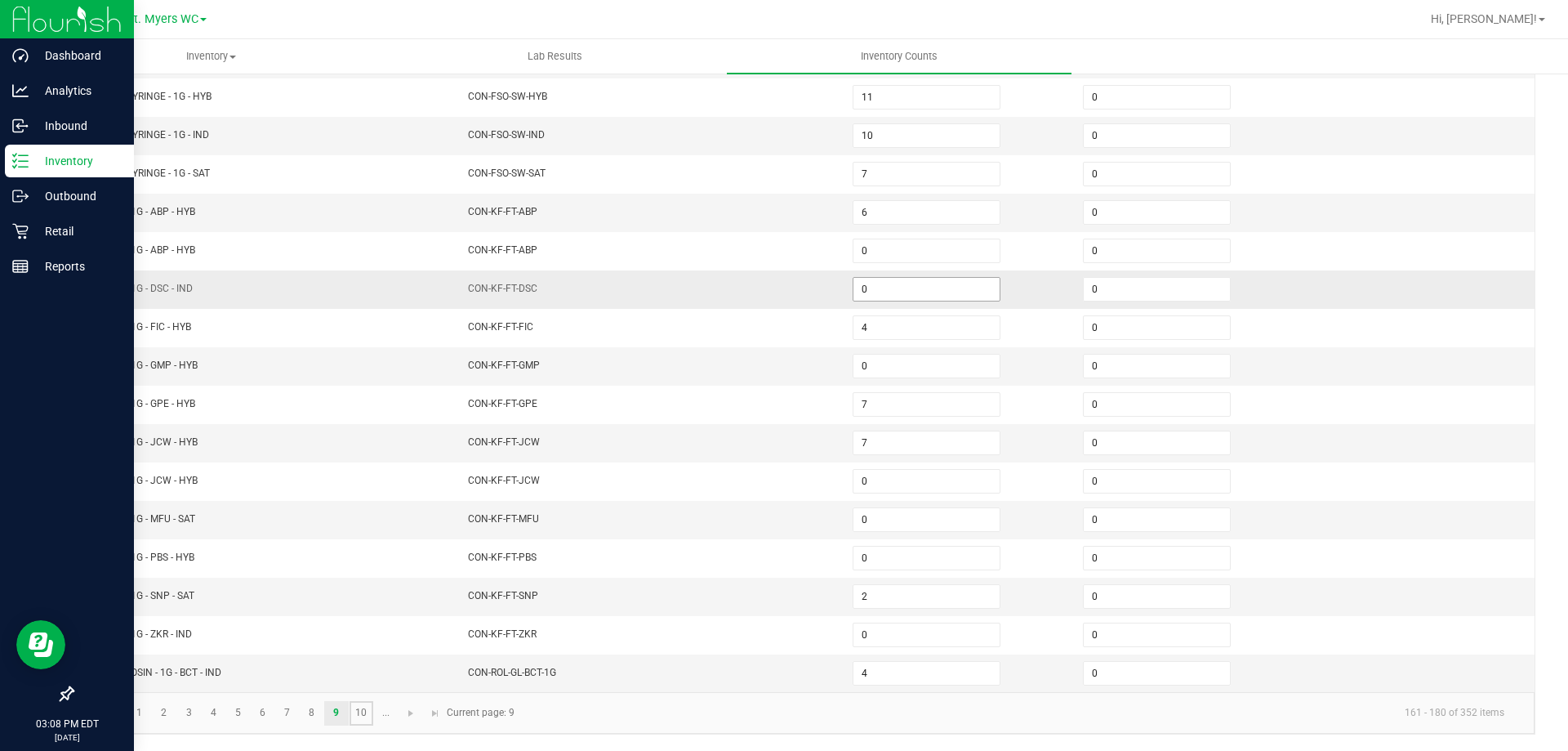
type input "0"
type input "2"
type input "3"
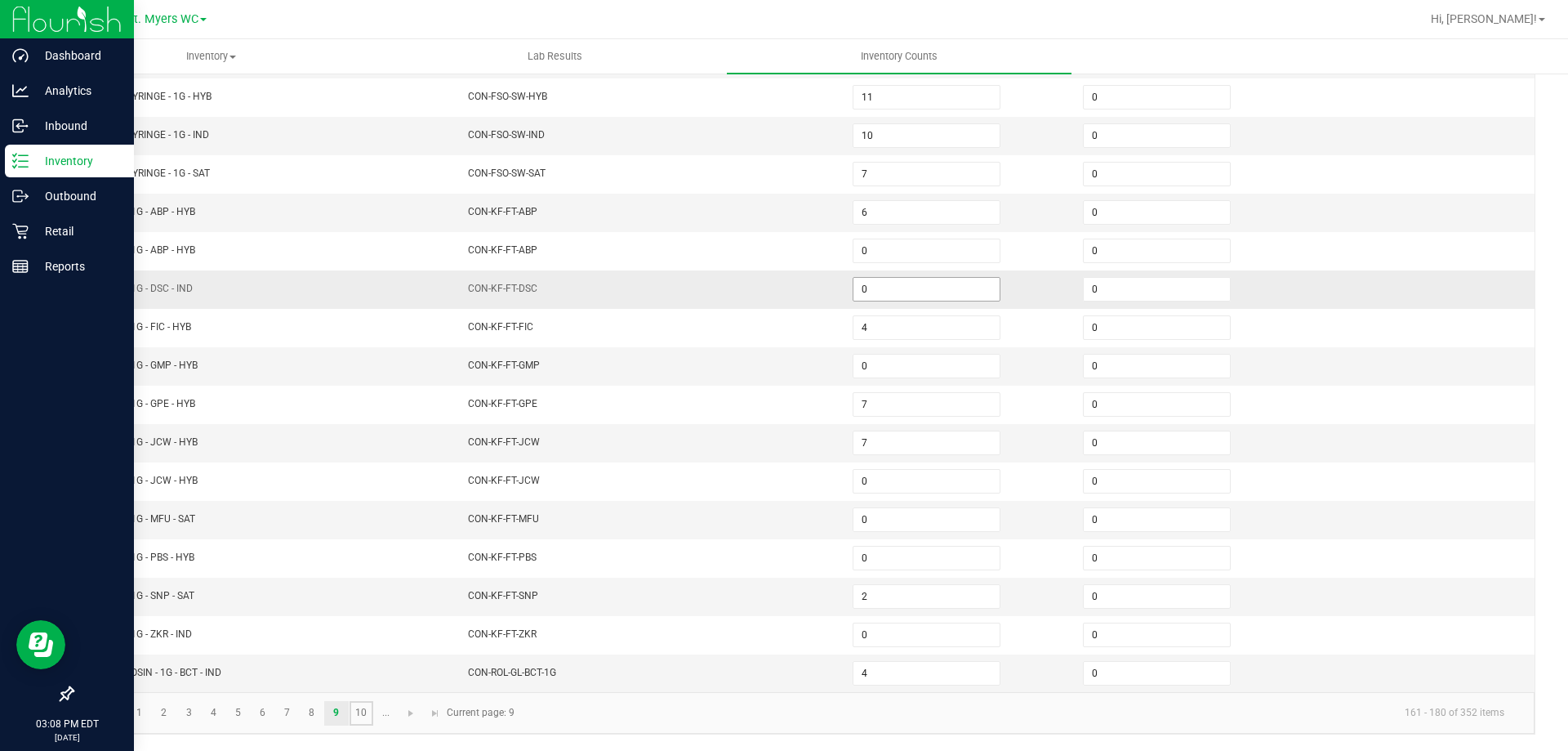
type input "2"
type input "3"
type input "7"
type input "6"
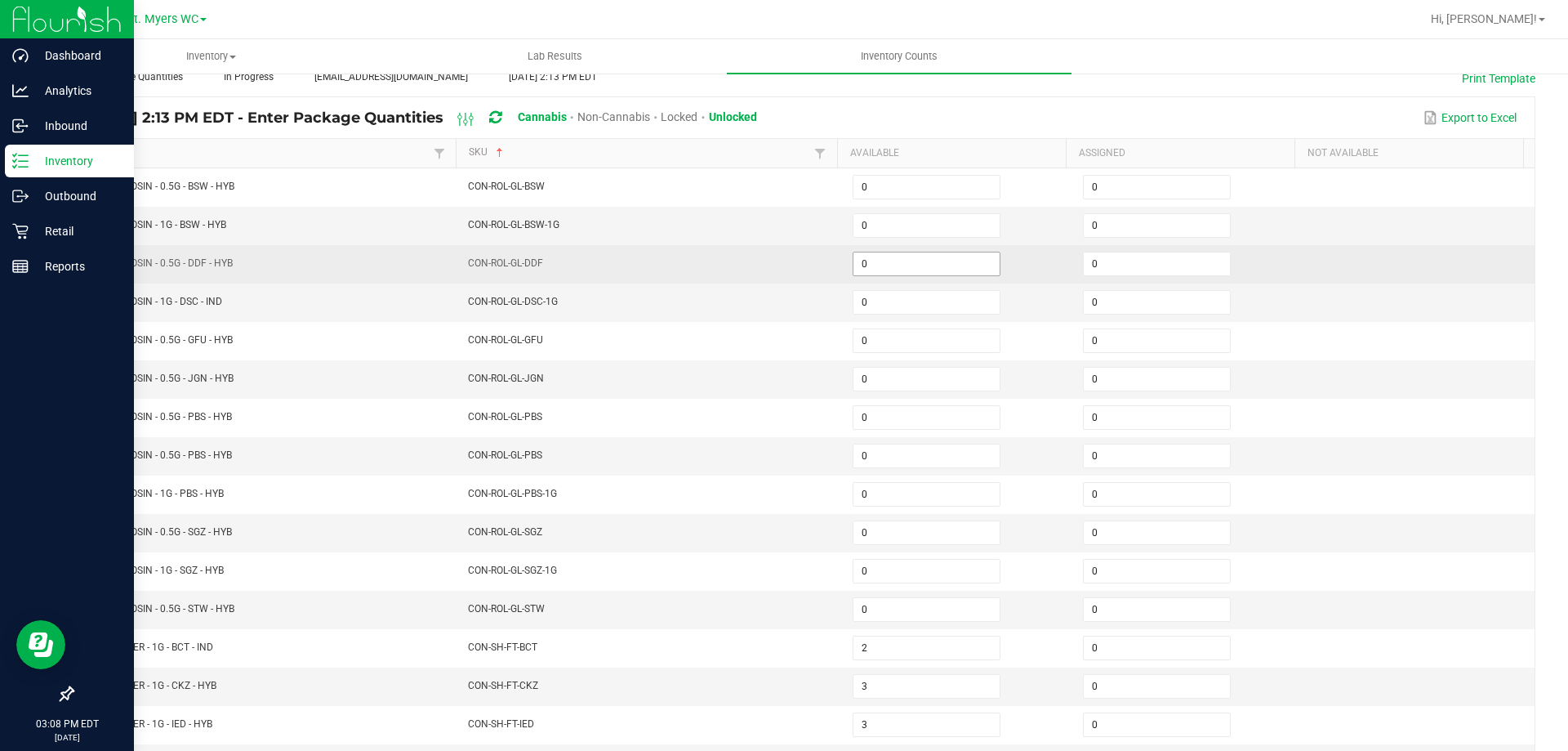
scroll to position [94, 0]
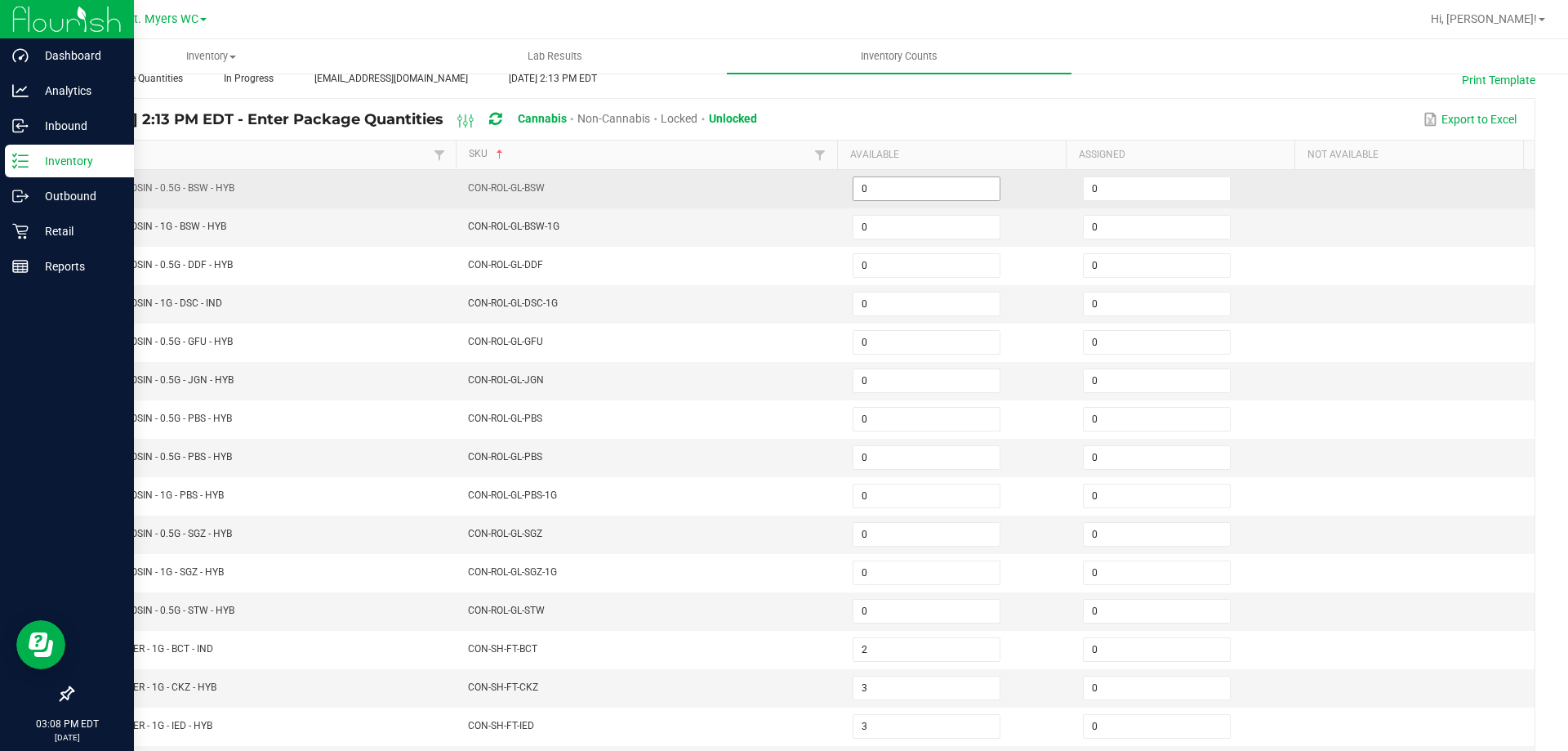
click at [874, 199] on input "0" at bounding box center [926, 188] width 146 height 23
type input "1"
type input "3"
type input "5"
type input "6"
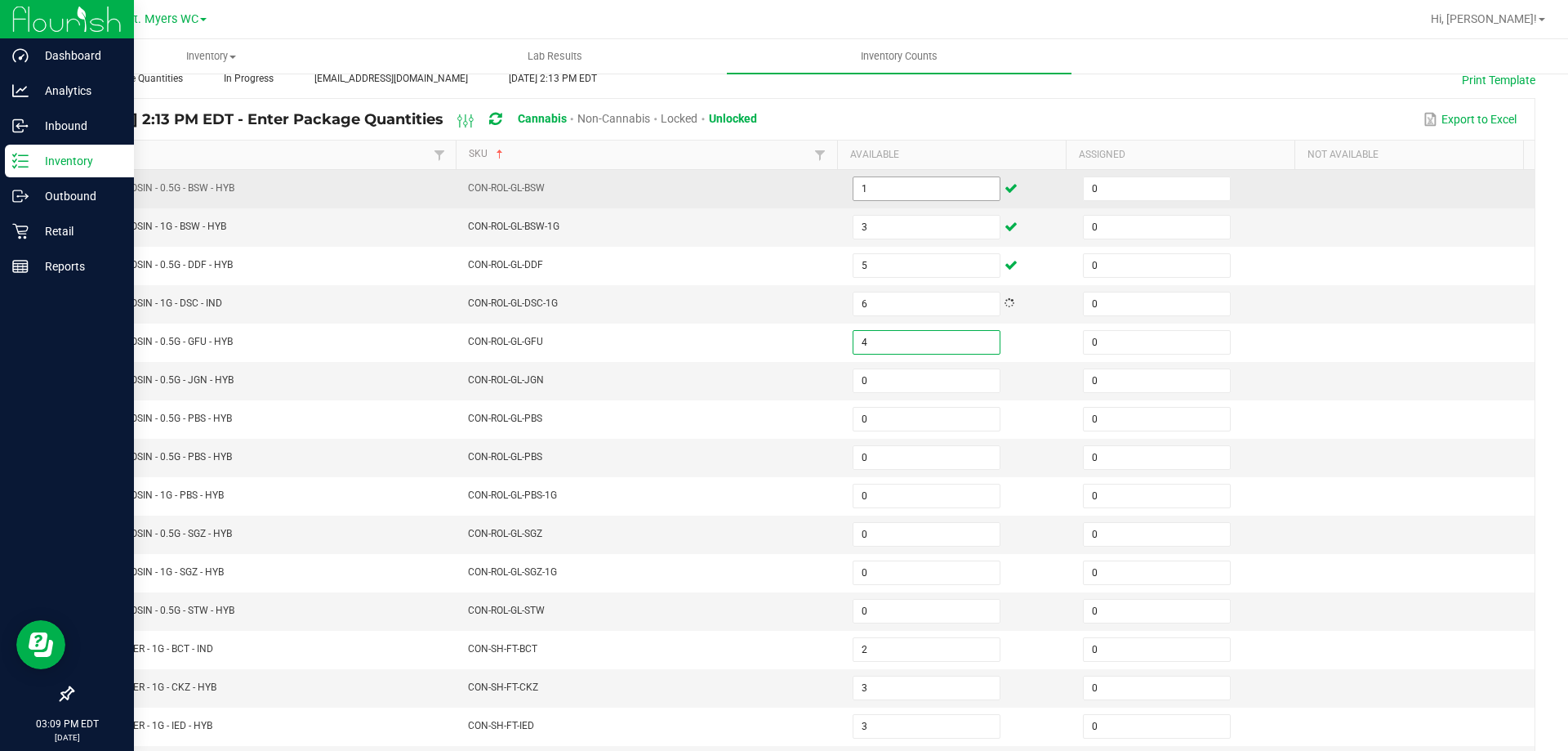
type input "4"
type input "1"
type input "7"
type input "3"
type input "1"
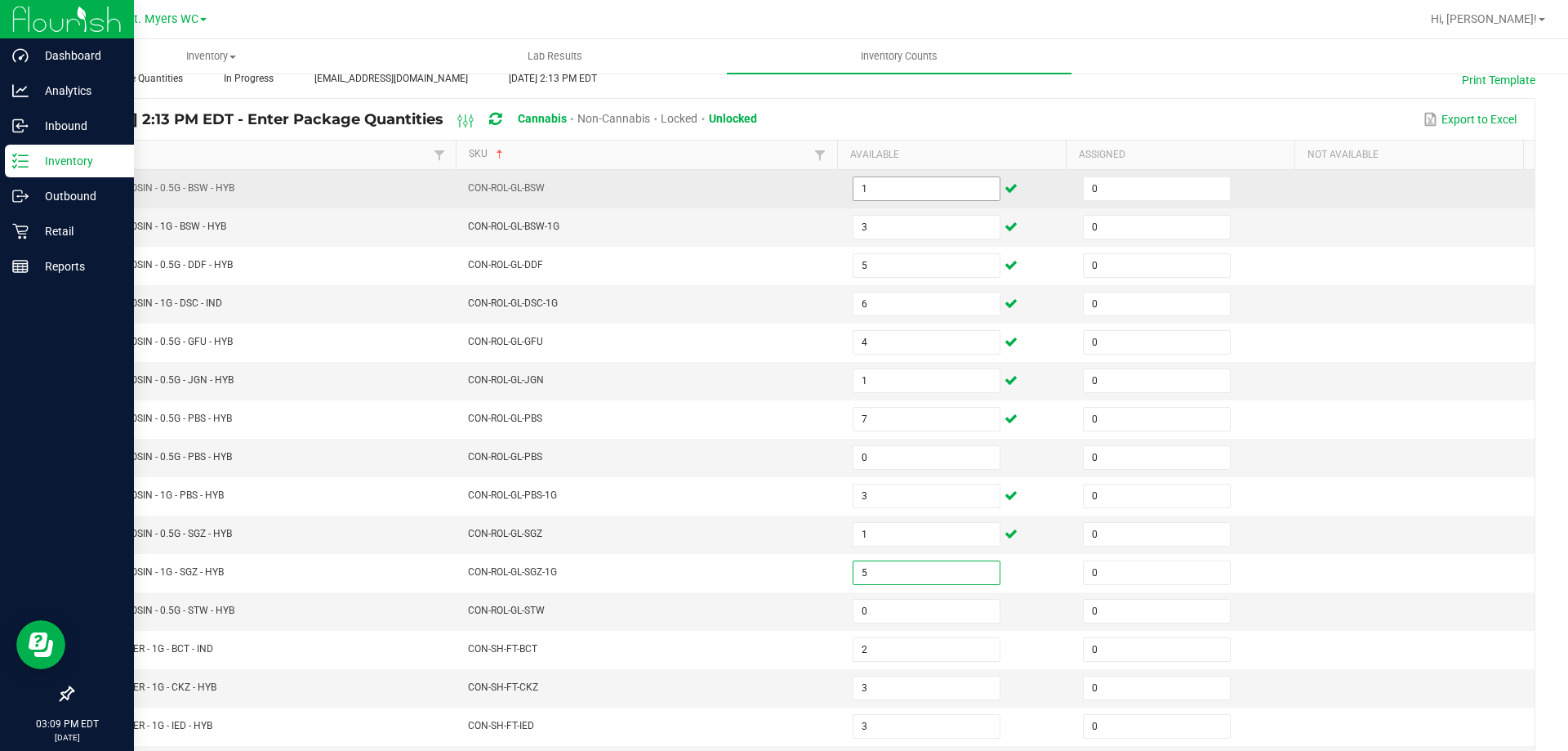
type input "5"
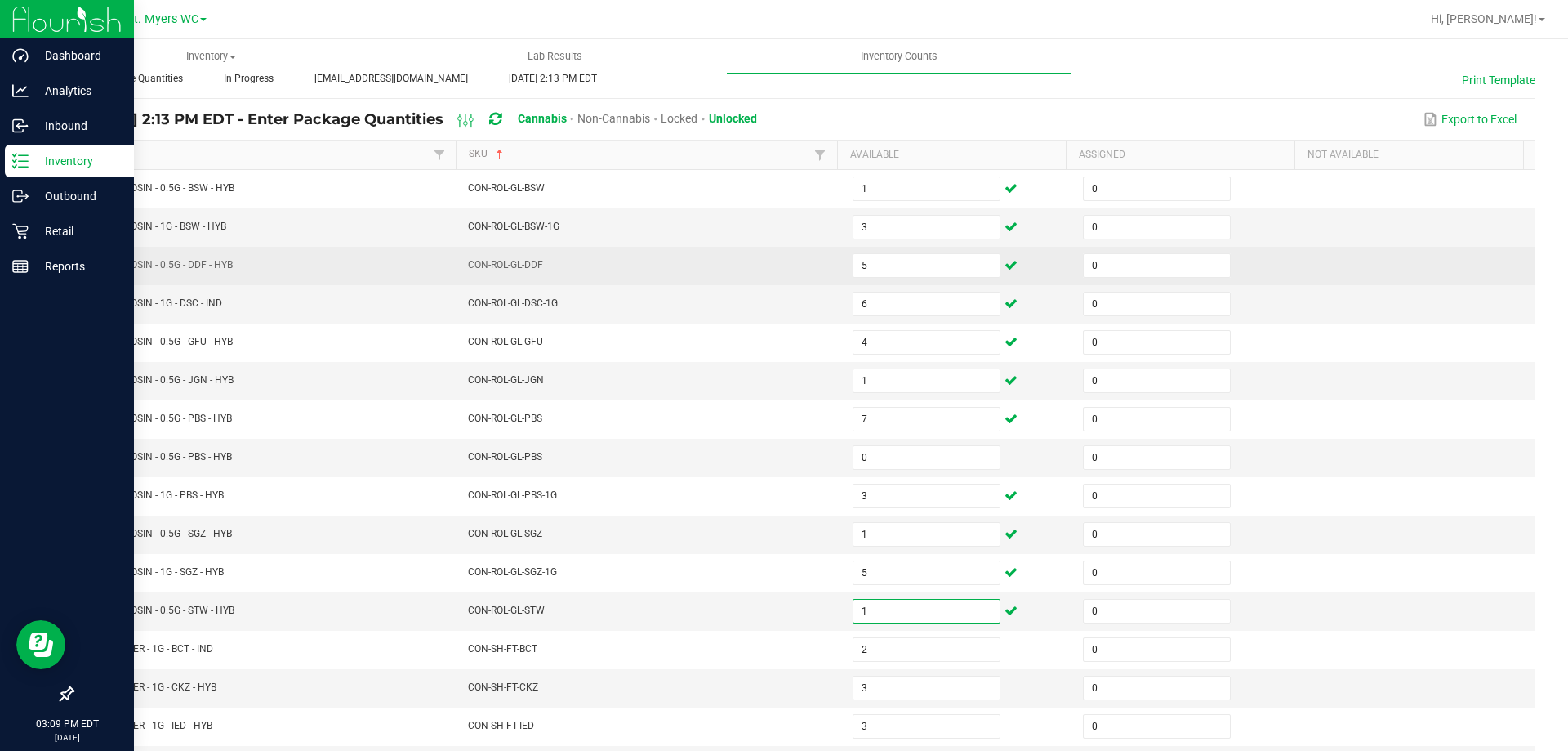
scroll to position [339, 0]
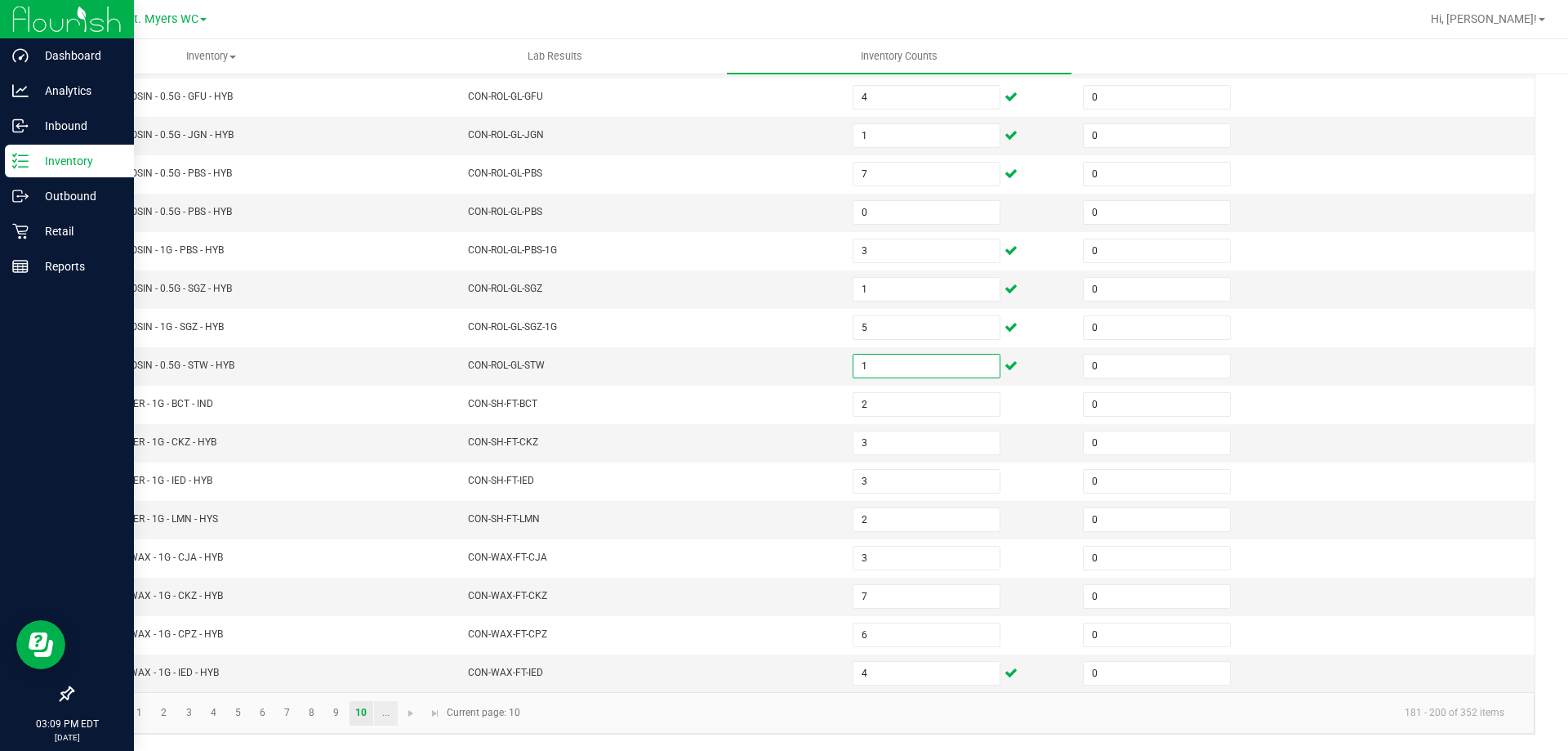
type input "1"
click at [388, 710] on link "..." at bounding box center [386, 713] width 24 height 25
type input "2"
type input "8"
type input "5"
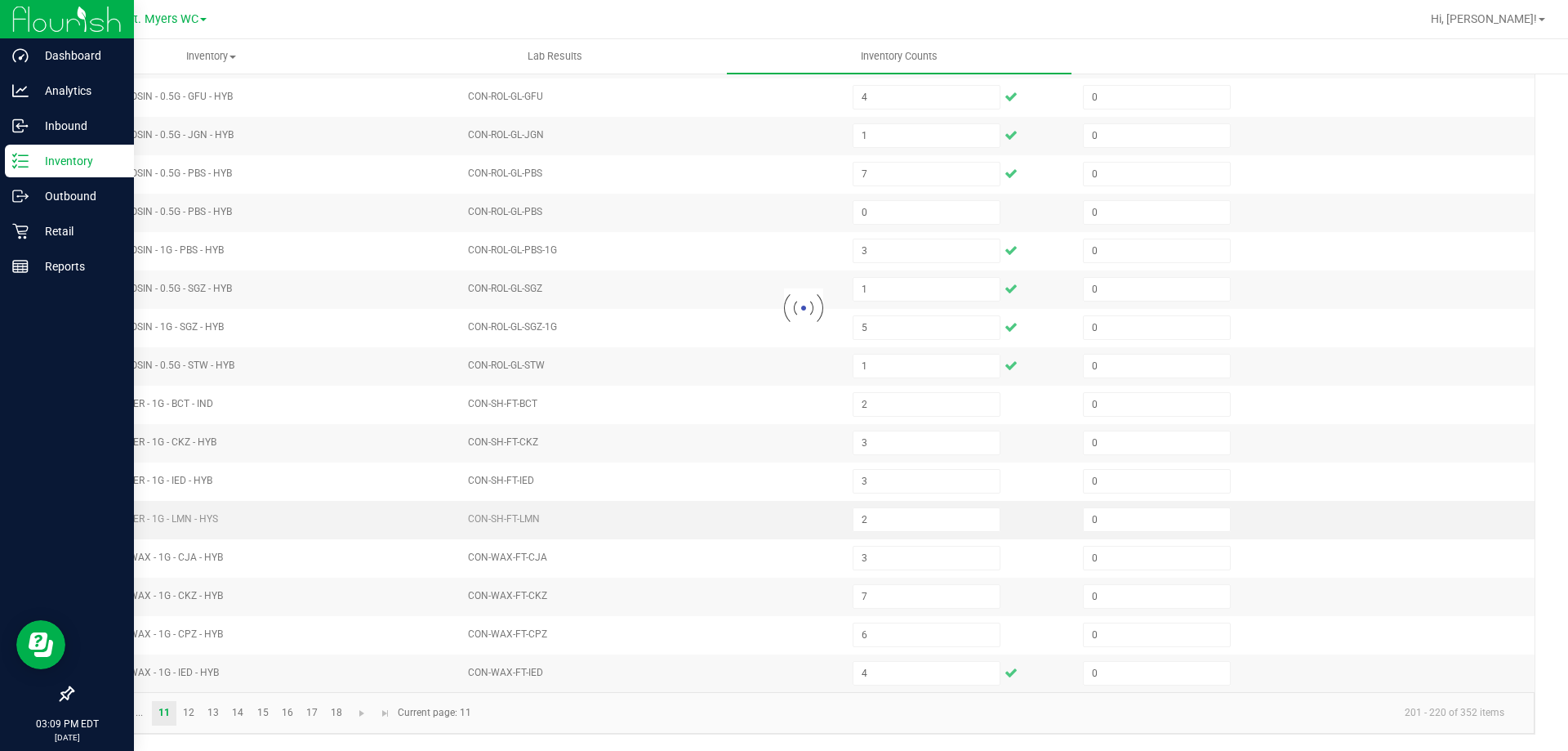
type input "1"
type input "0"
type input "5"
type input "4"
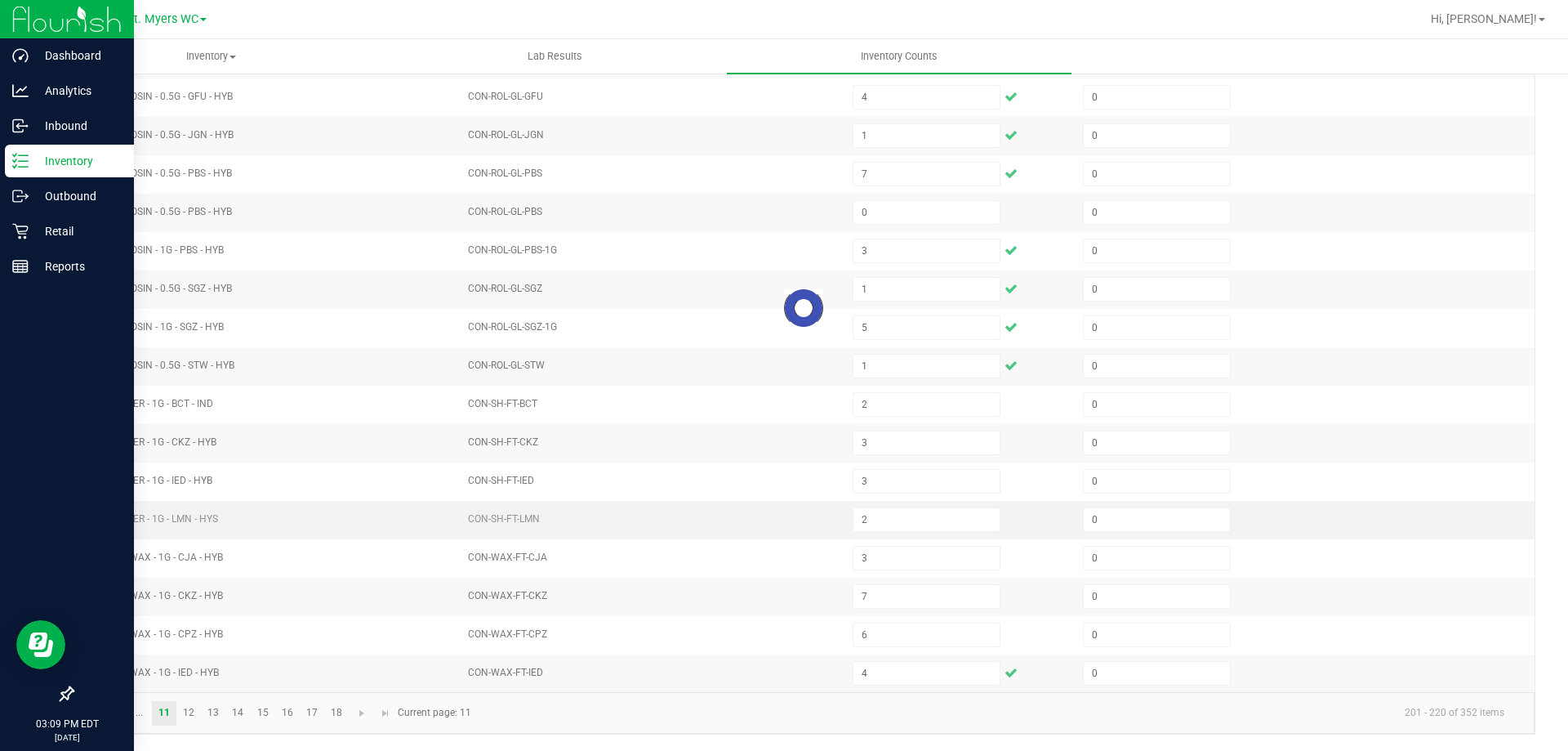
type input "0"
type input "3"
type input "6"
type input "1"
type input "4"
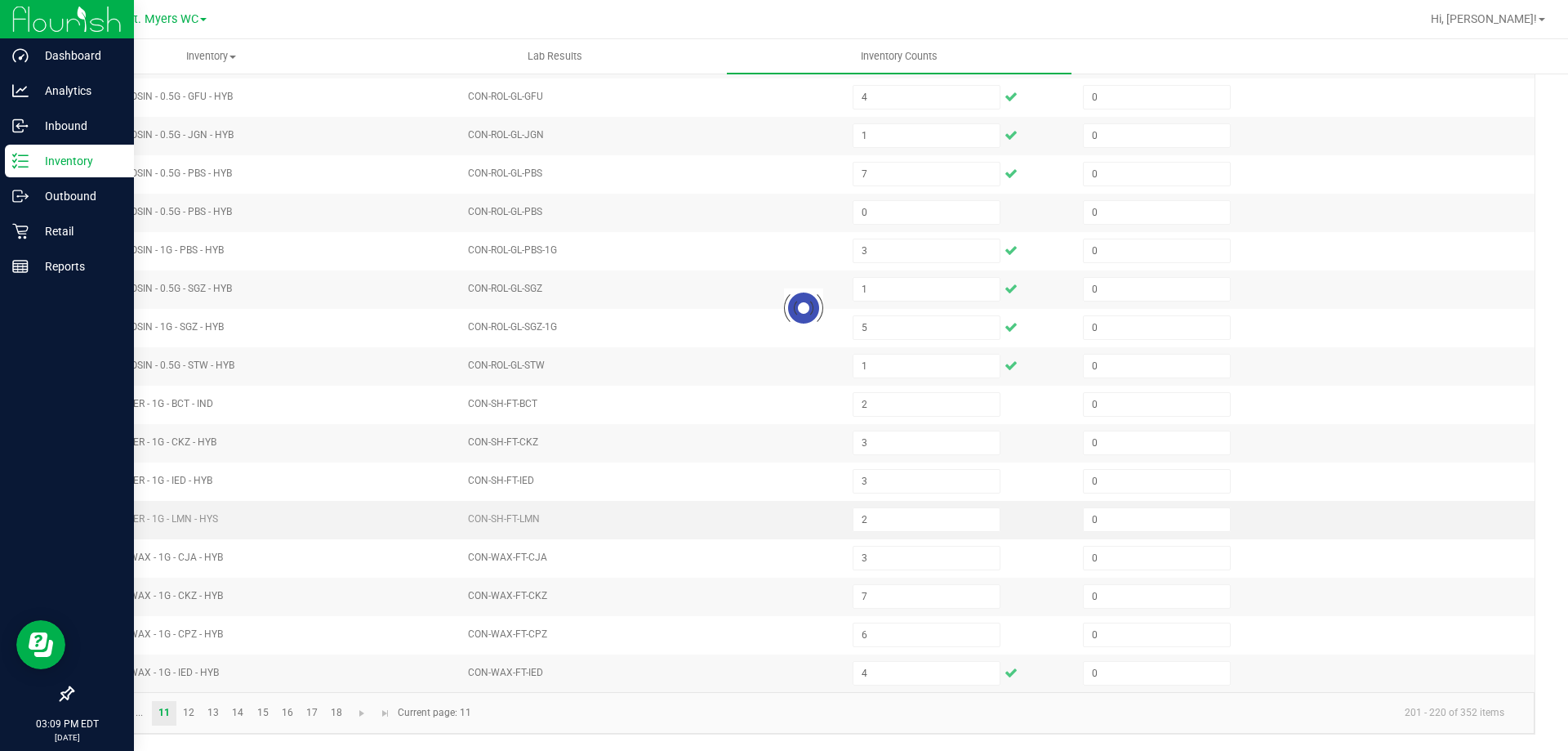
type input "4"
type input "3"
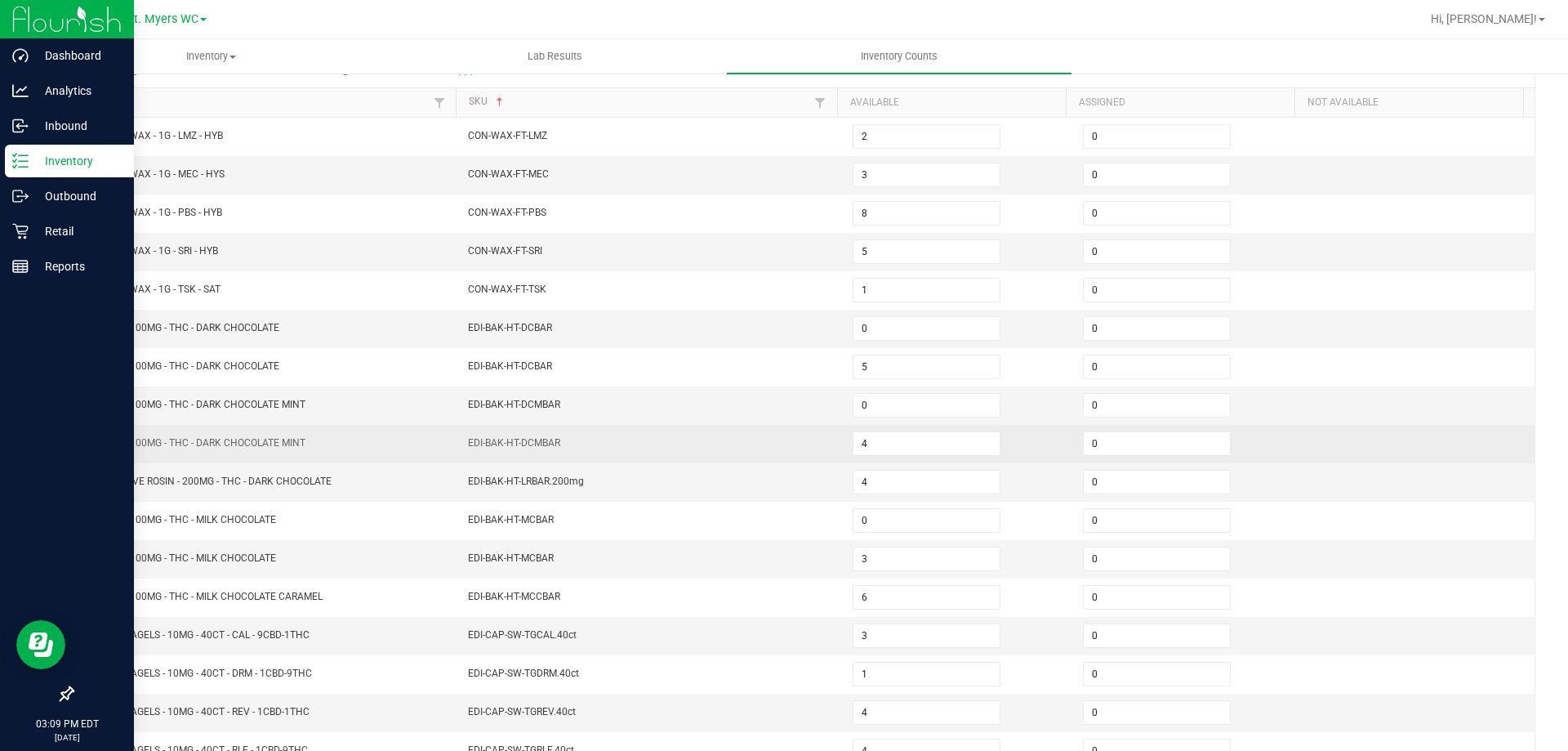
scroll to position [175, 0]
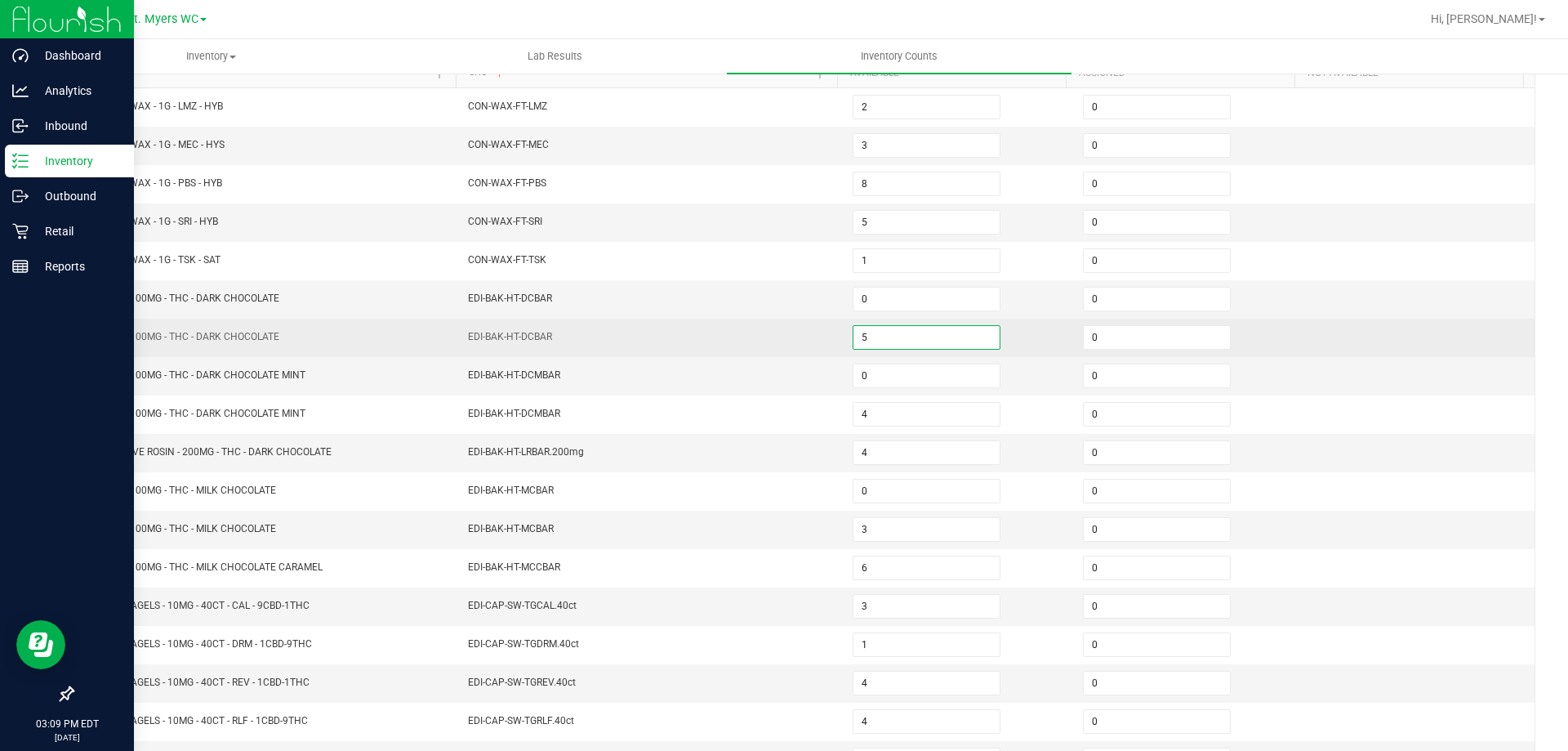
click at [873, 338] on input "5" at bounding box center [926, 337] width 146 height 23
type input "45"
type input "24"
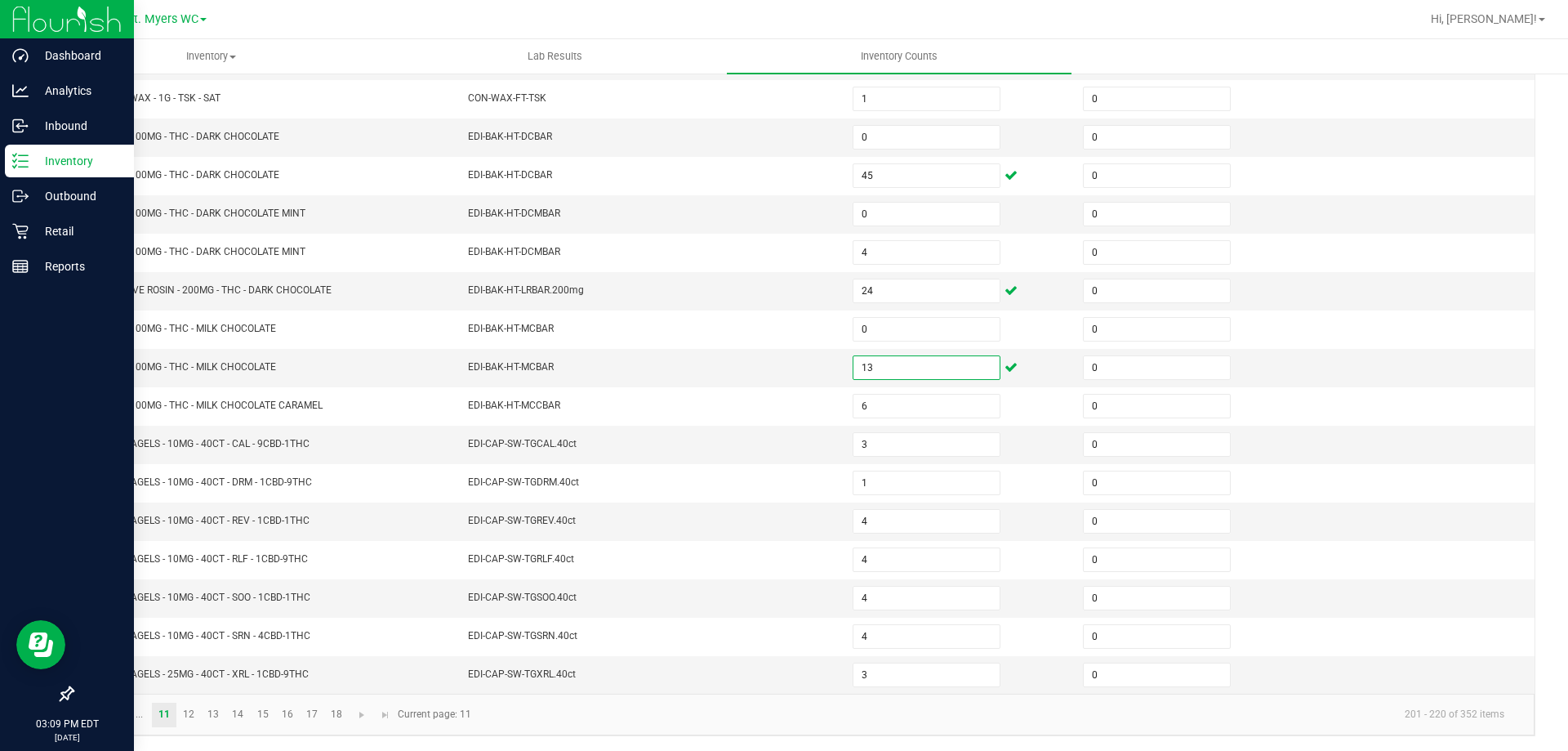
scroll to position [339, 0]
type input "13"
click at [193, 705] on link "12" at bounding box center [189, 713] width 24 height 25
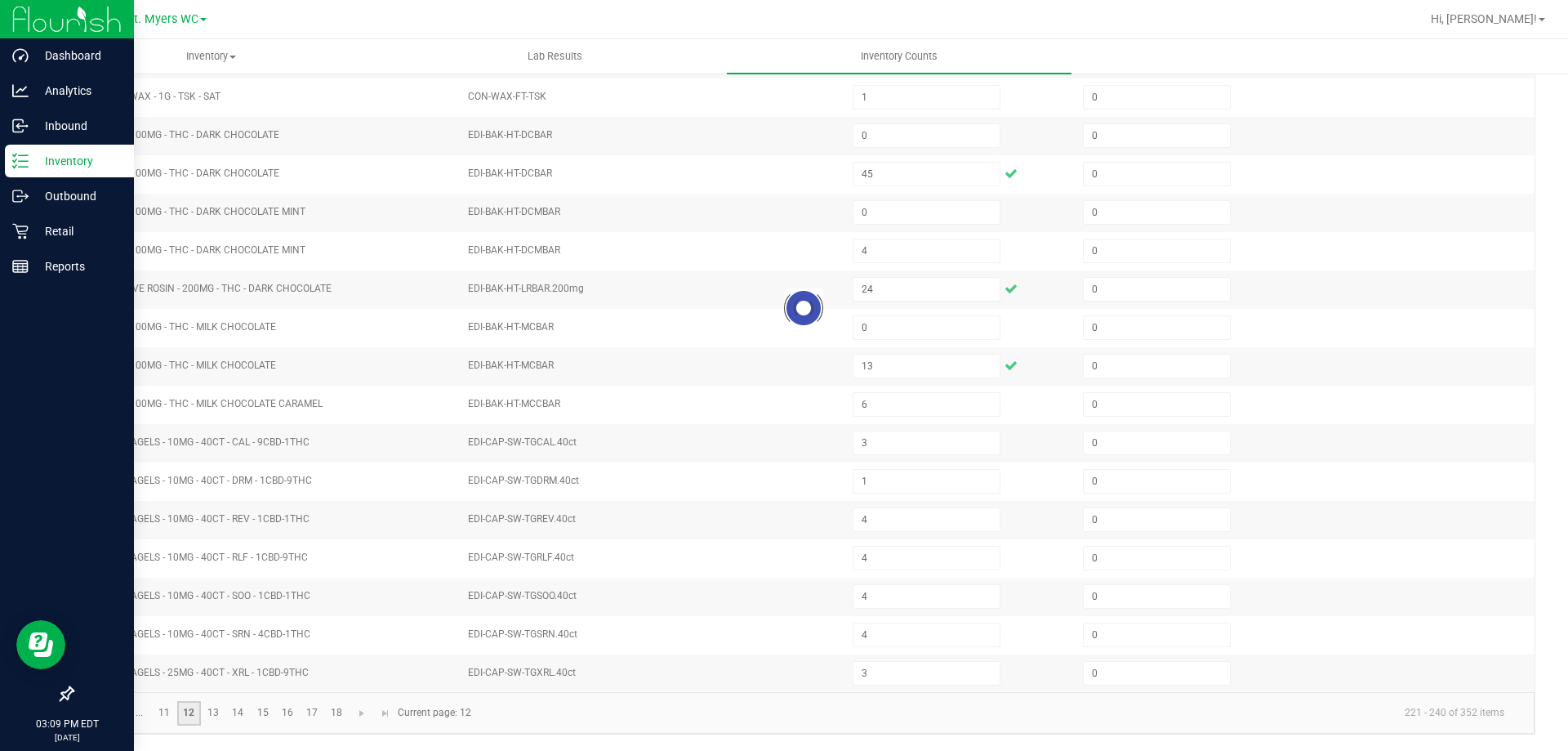
type input "5"
type input "17"
type input "0"
type input "13"
type input "14"
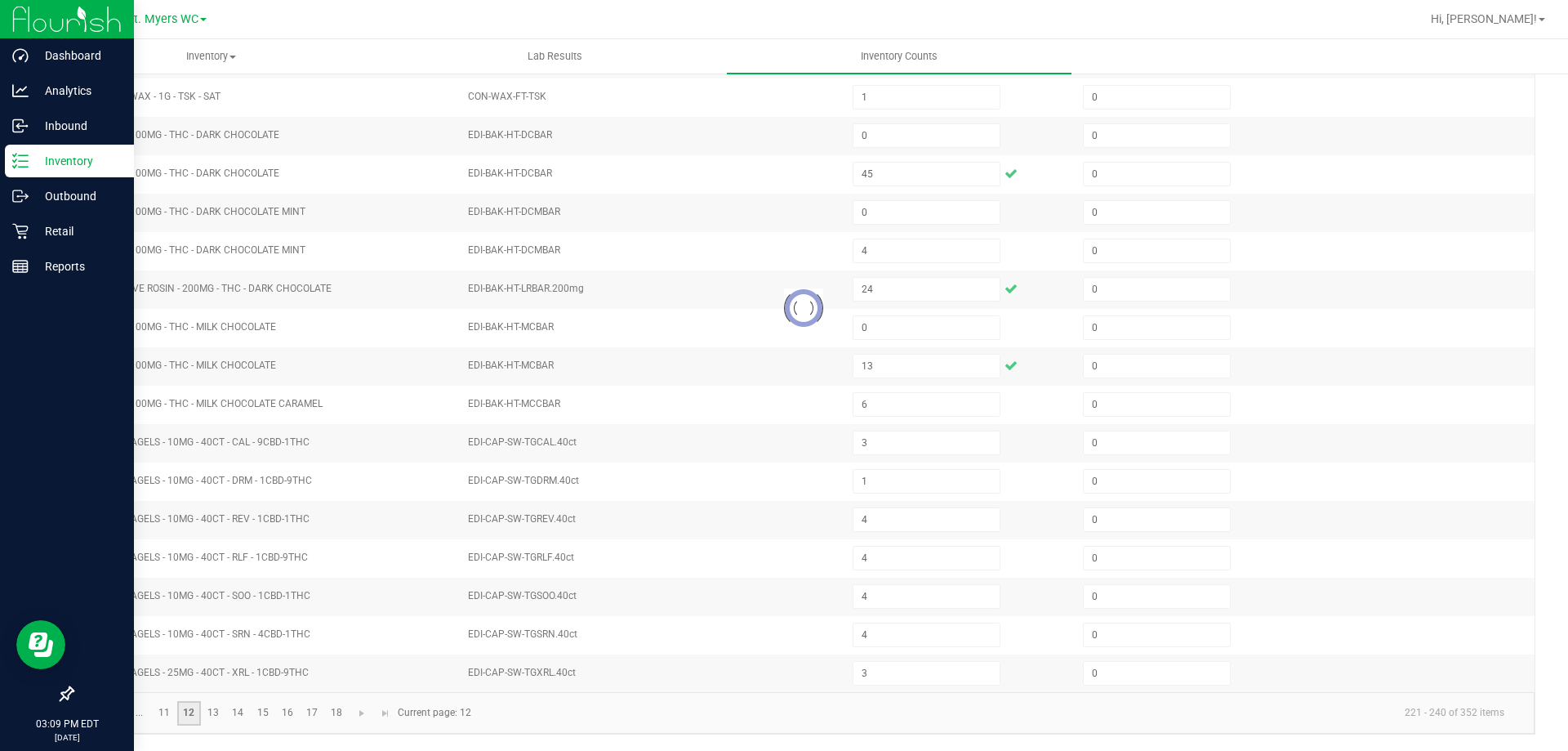
type input "3"
type input "0"
type input "2"
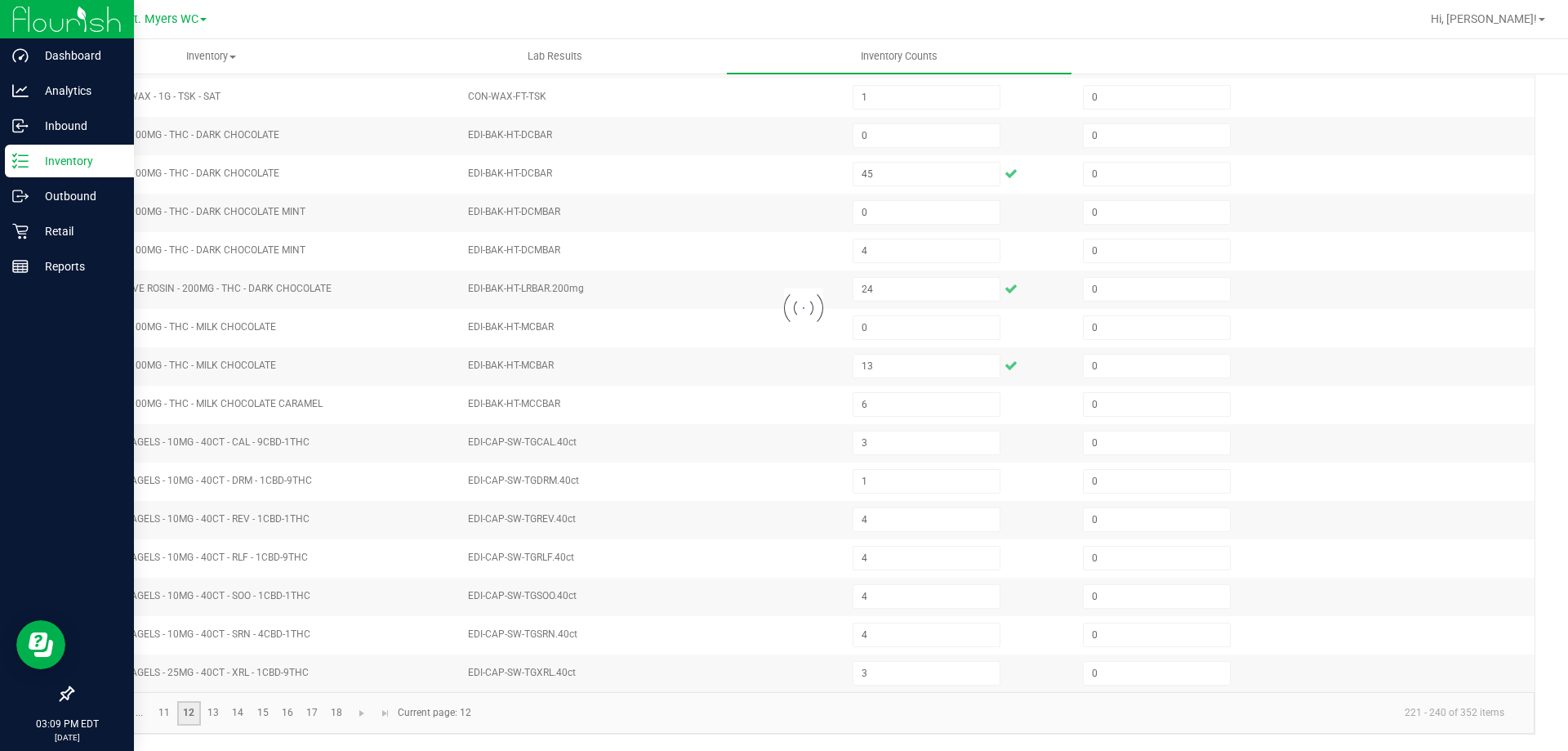
type input "5"
type input "1"
type input "0"
type input "2"
type input "3"
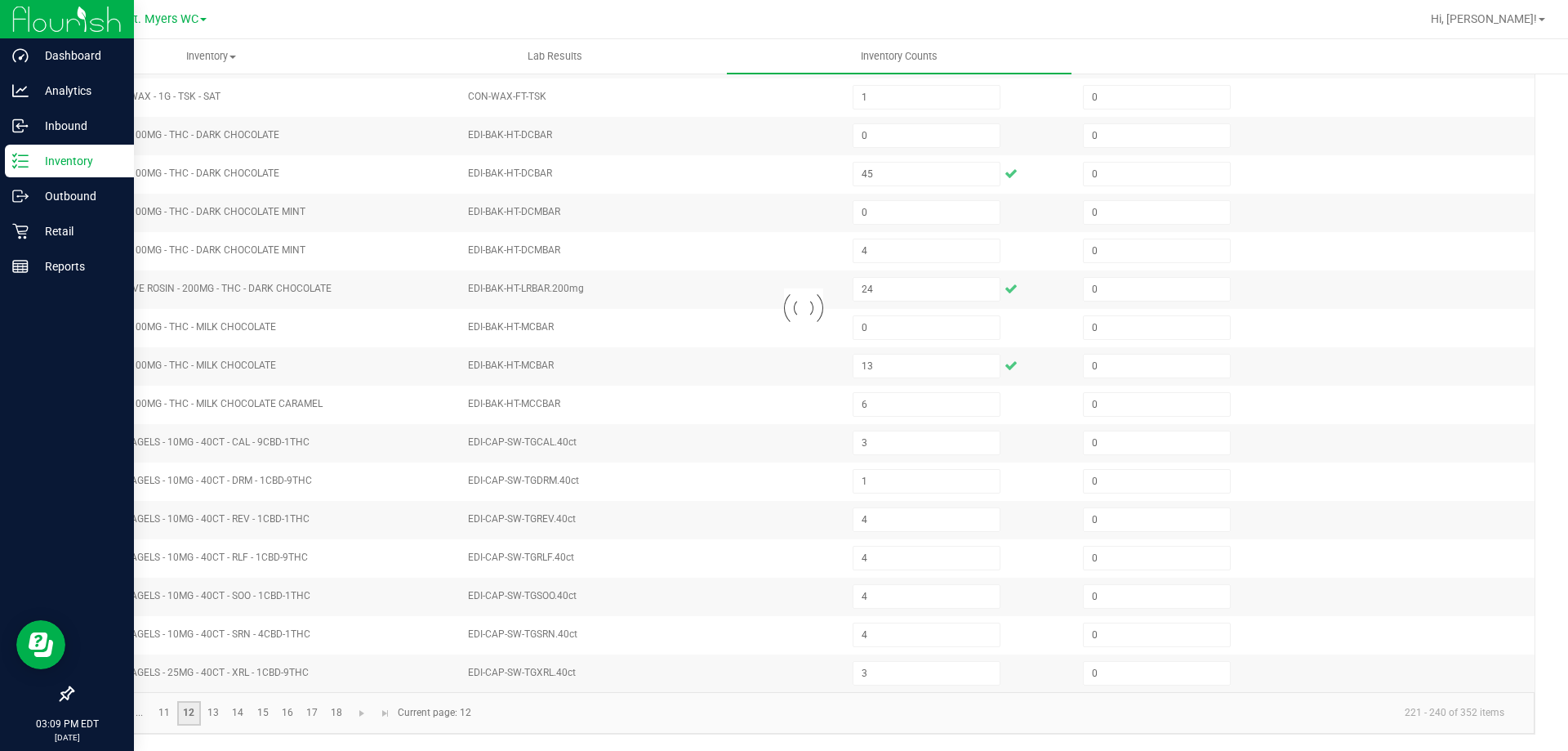
type input "2"
type input "7"
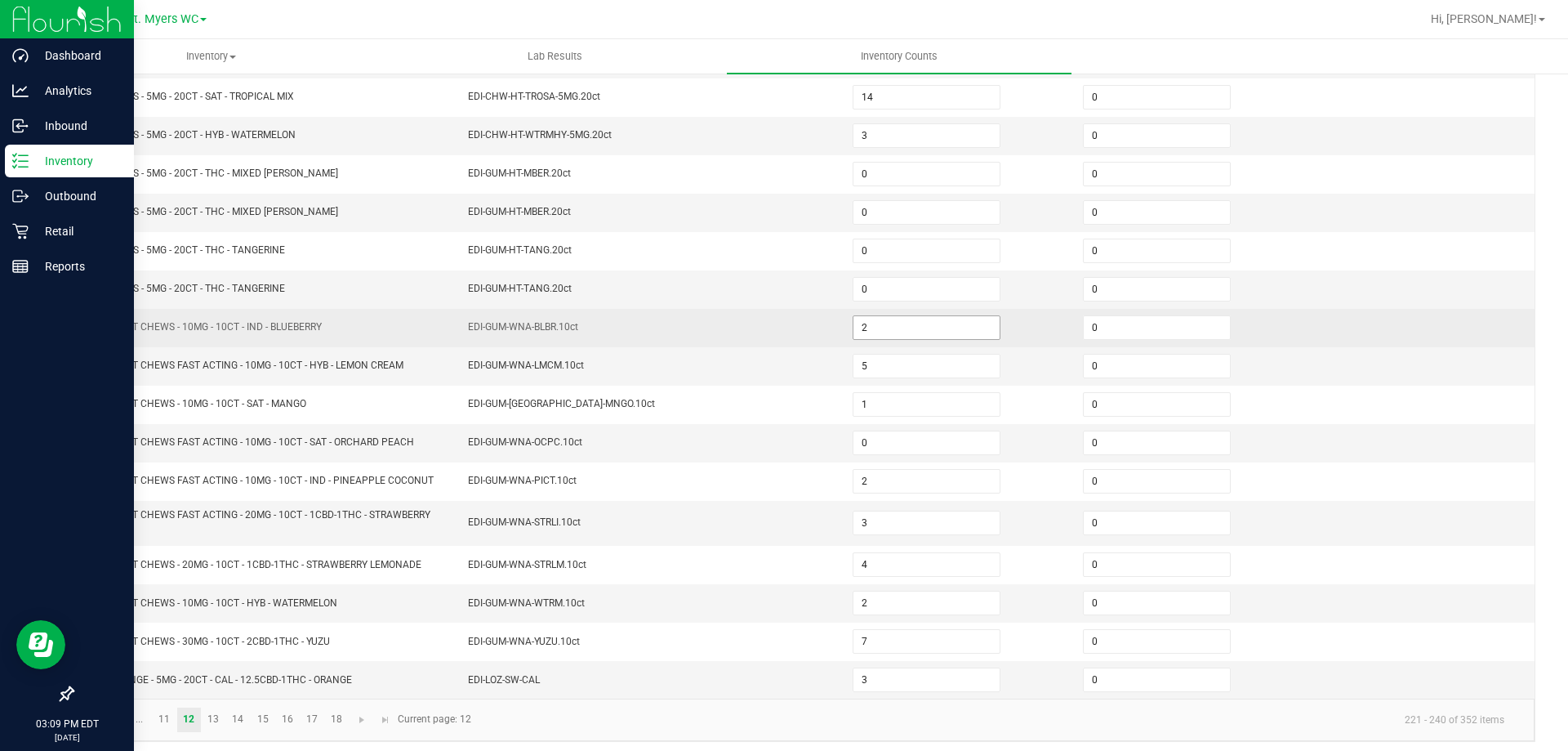
click at [867, 334] on input "2" at bounding box center [926, 327] width 146 height 23
type input "37"
type input "24"
type input "21"
type input "20"
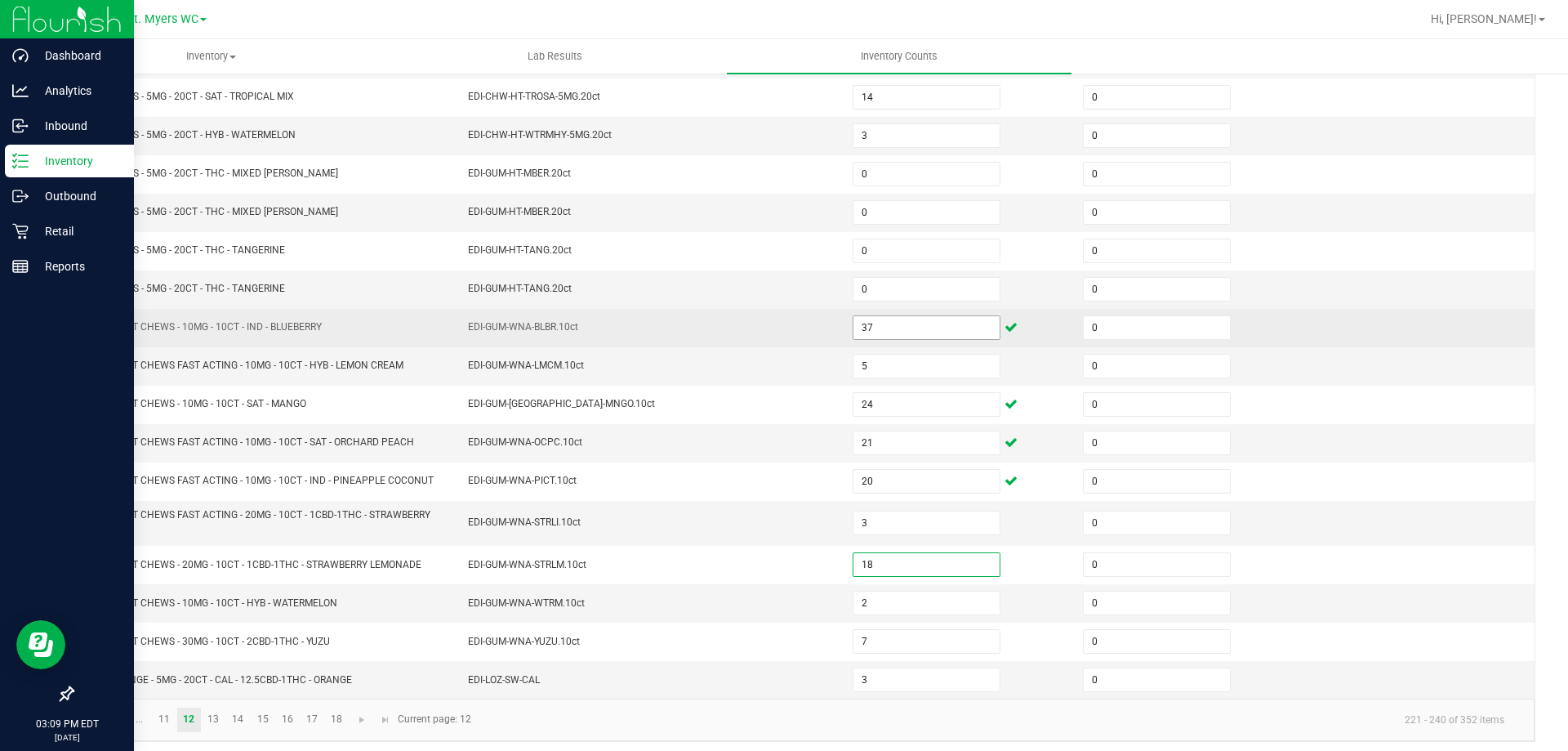
type input "18"
type input "8"
type input "34"
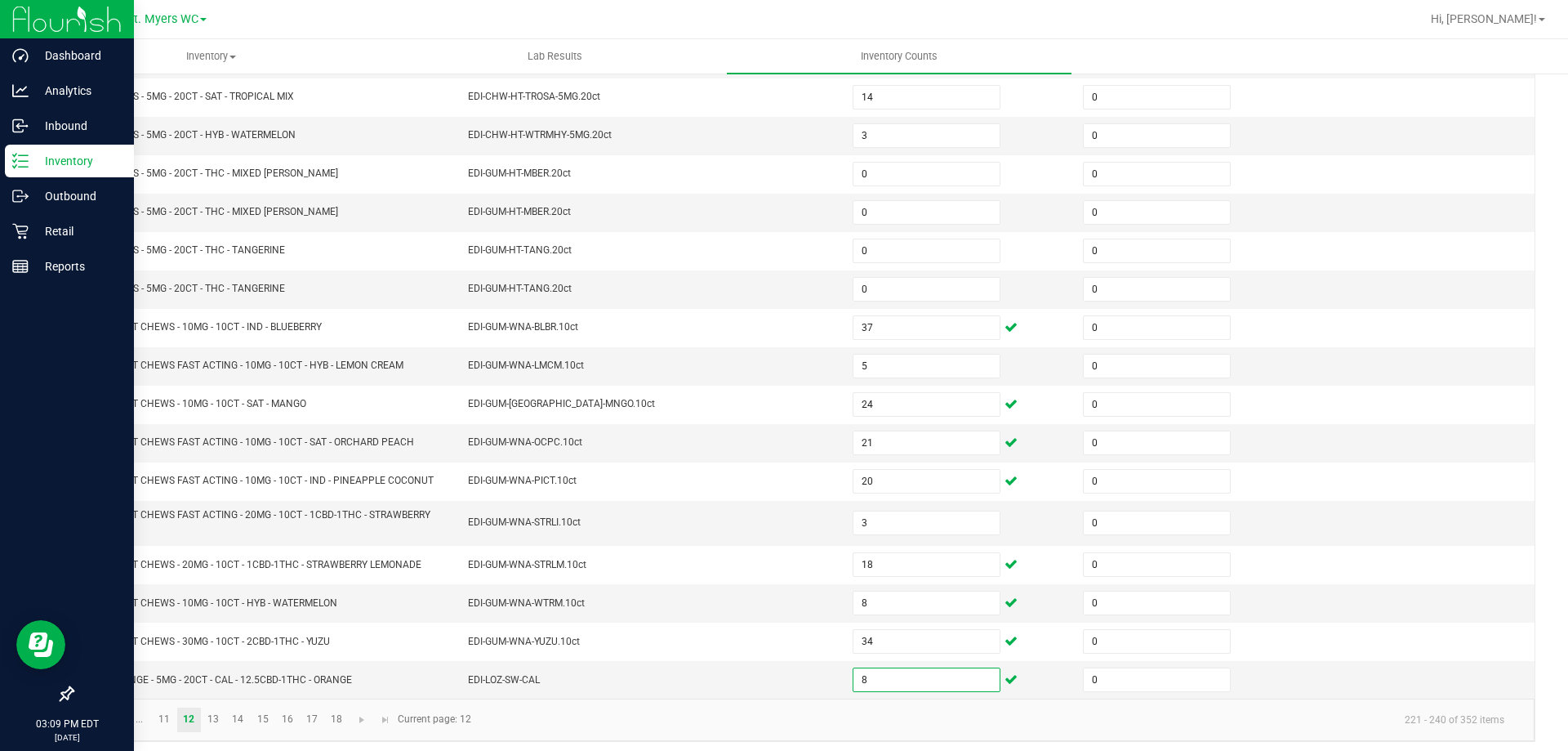
type input "8"
click at [218, 706] on kendo-pager "... 11 12 13 14 15 16 17 18 221 - 240 of 352 items Current page: 12" at bounding box center [804, 719] width 1462 height 42
click at [214, 718] on link "13" at bounding box center [213, 719] width 24 height 25
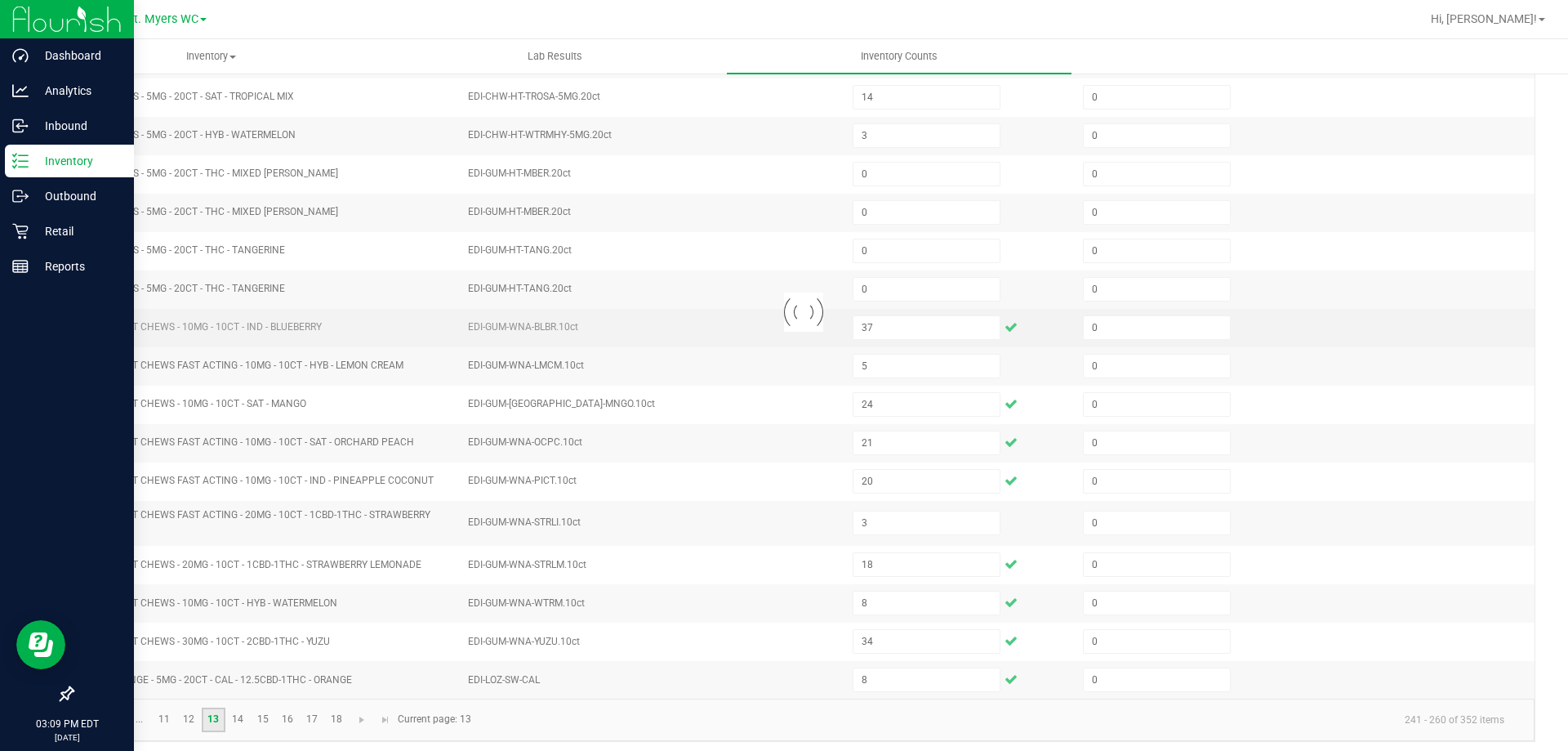
type input "1"
type input "2"
type input "8"
type input "2"
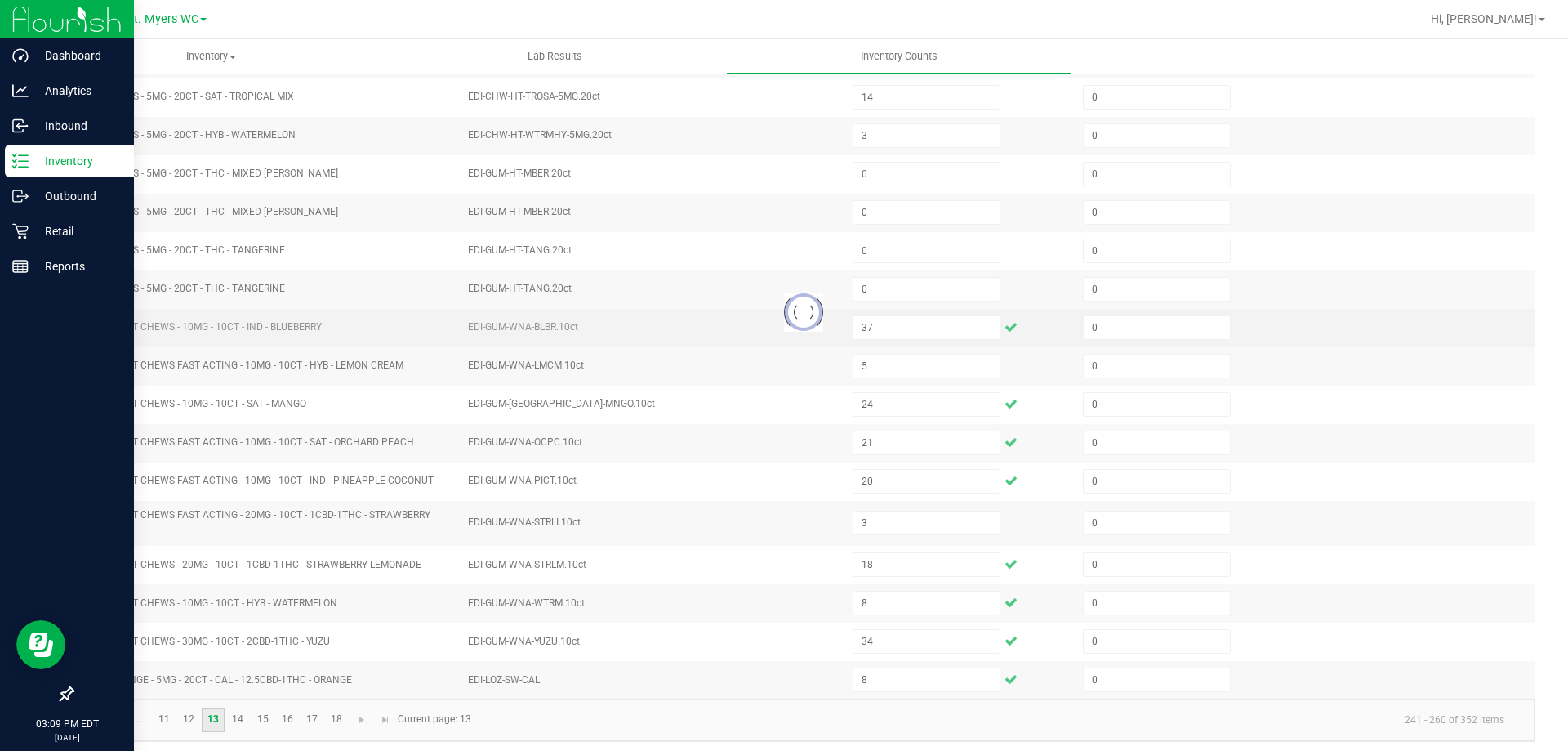
type input "8"
type input "2"
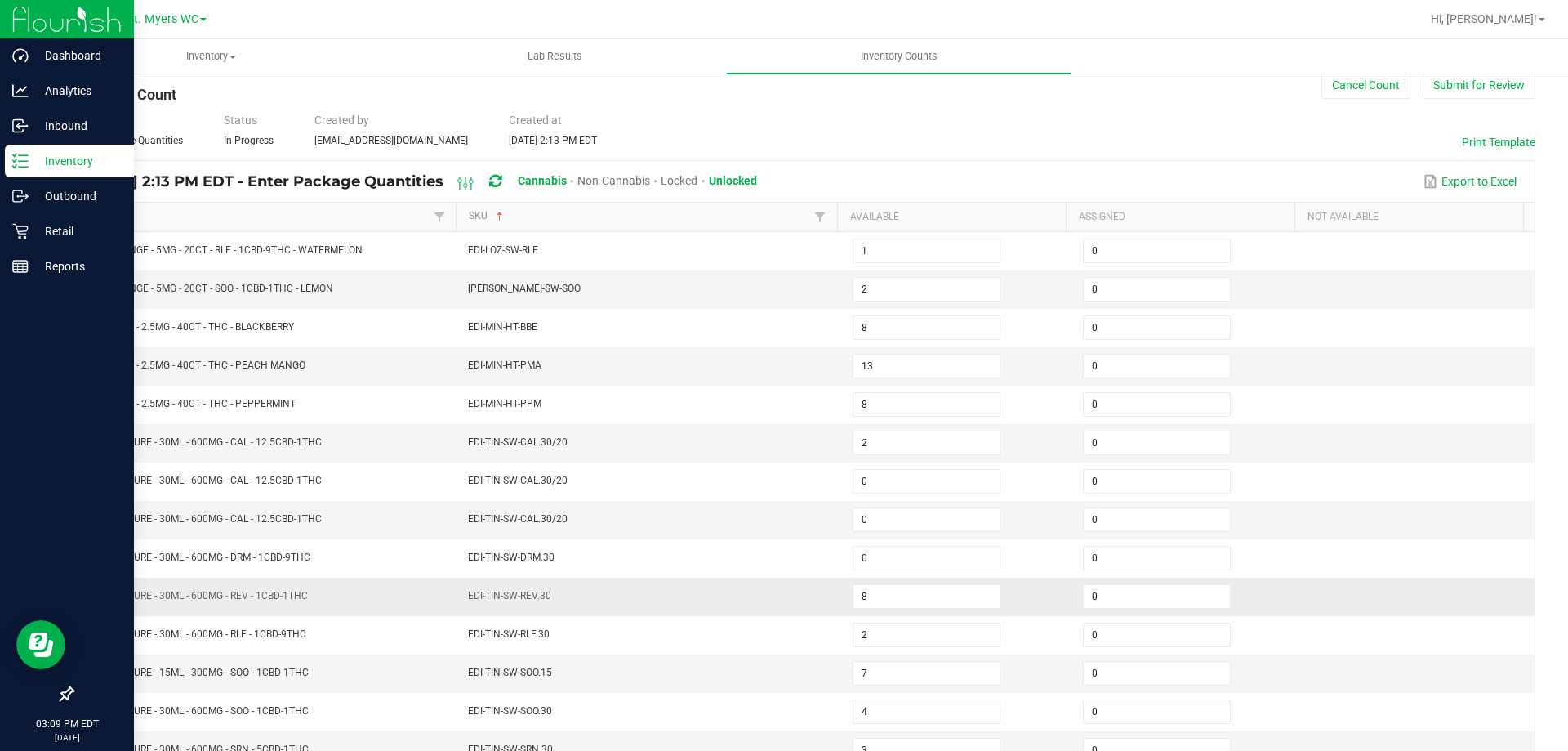
scroll to position [12, 0]
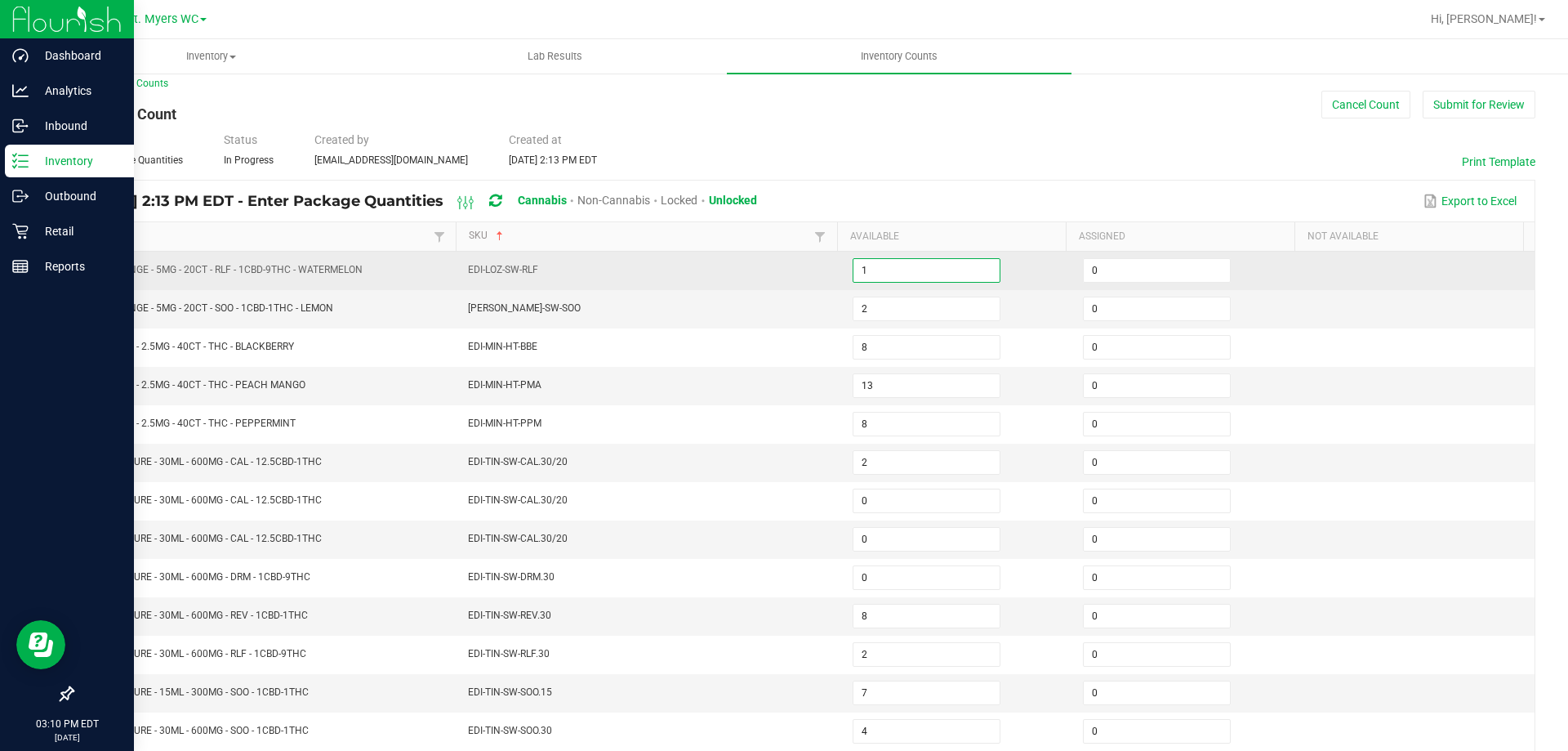
click at [874, 264] on input "1" at bounding box center [926, 270] width 146 height 23
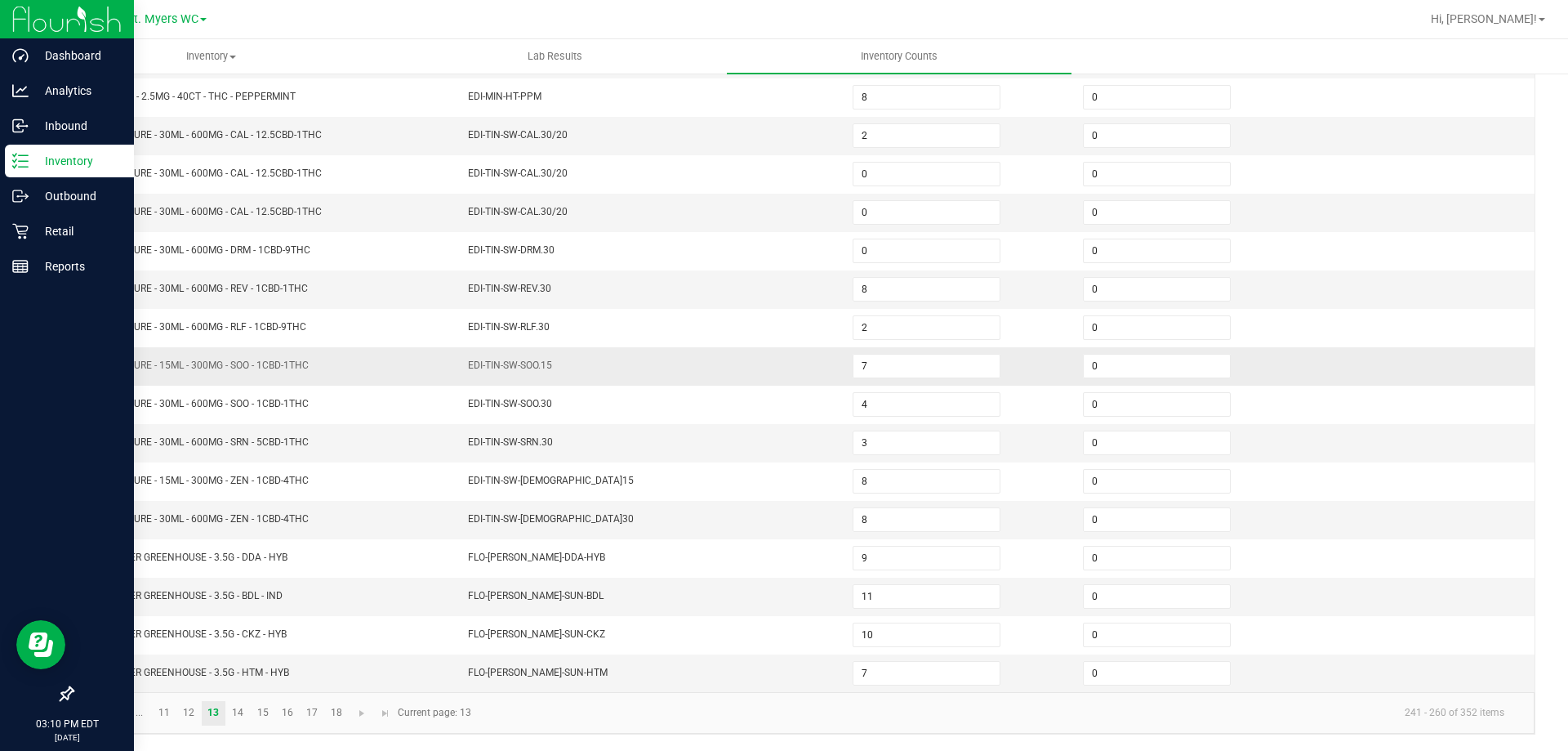
scroll to position [257, 0]
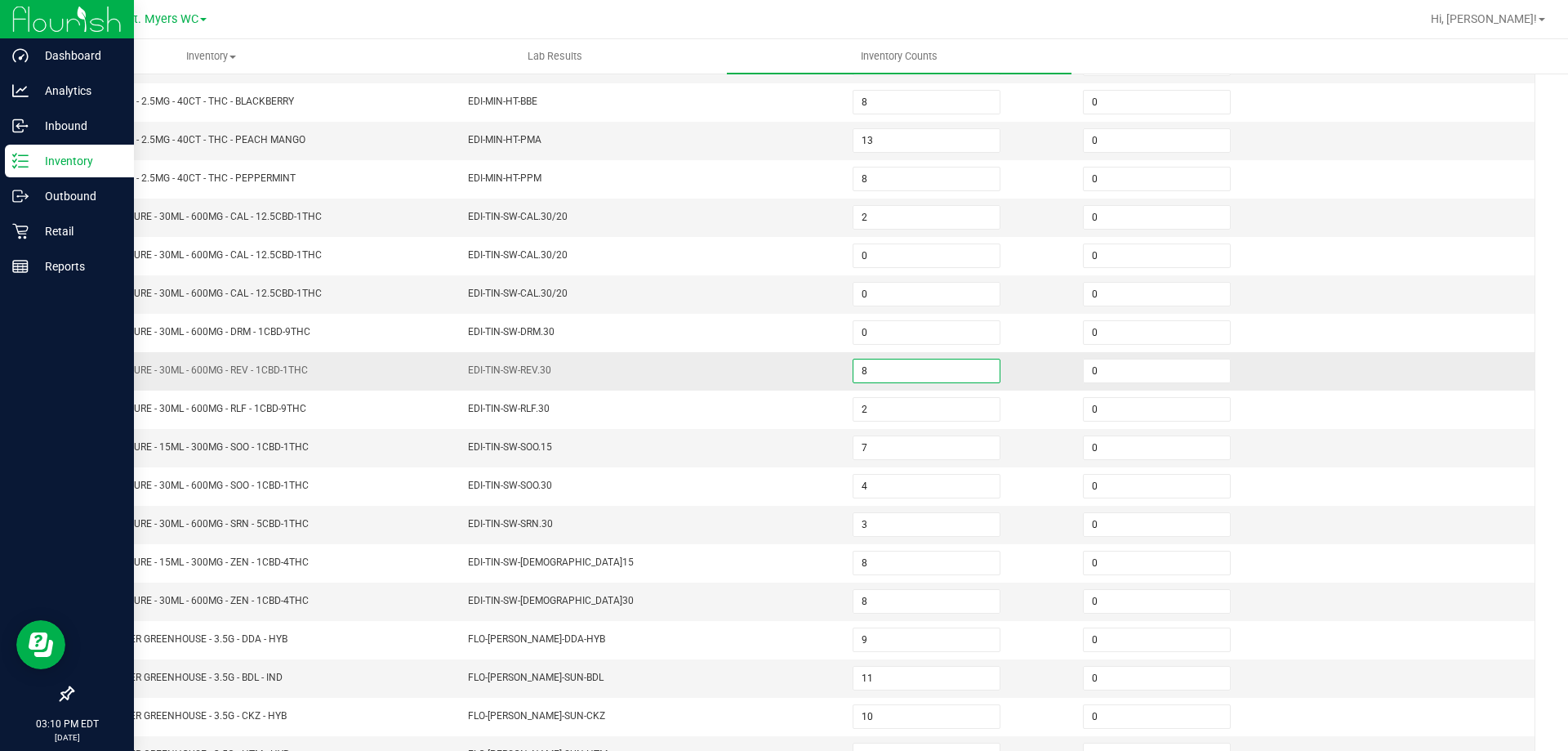
click at [903, 371] on input "8" at bounding box center [926, 371] width 146 height 23
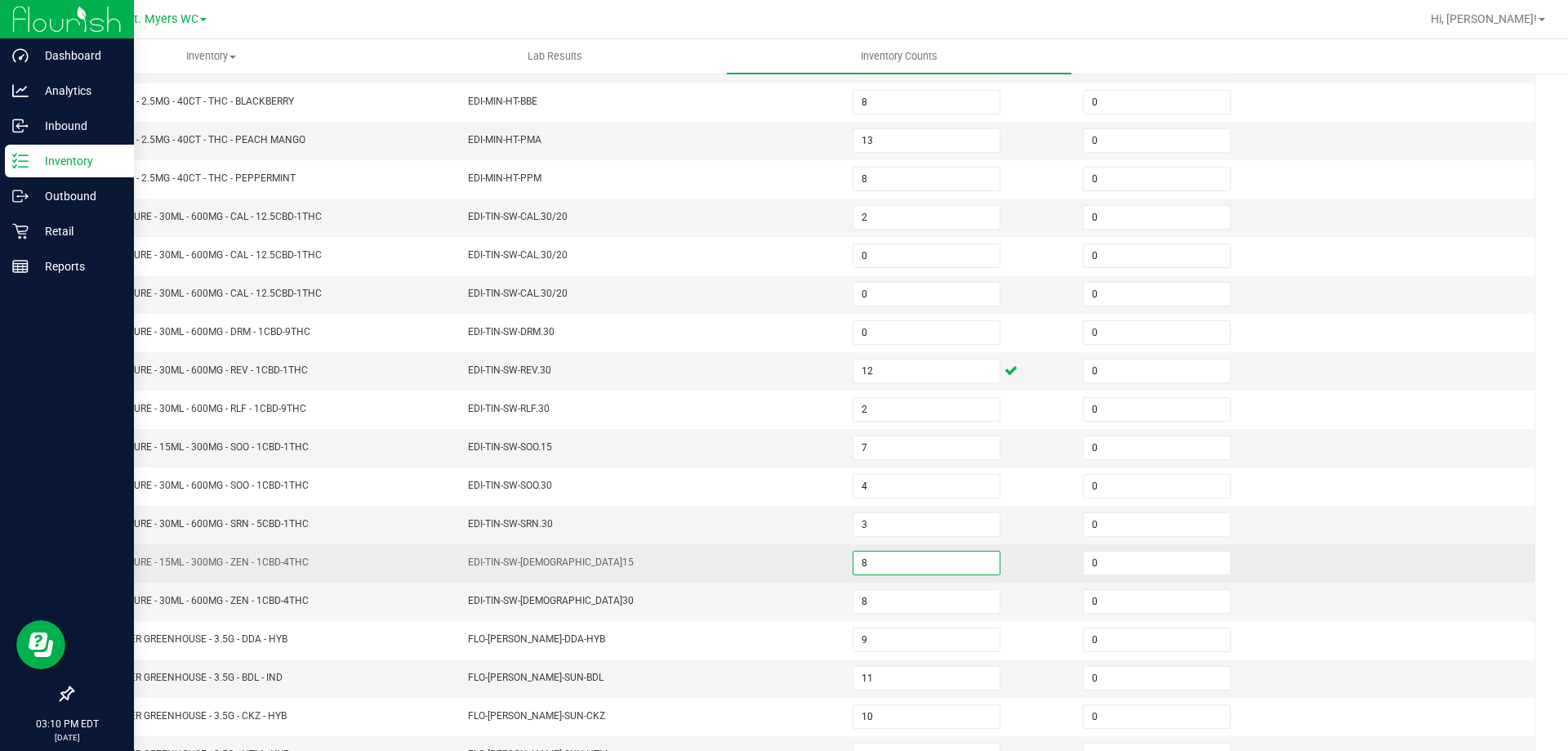
click at [879, 558] on input "8" at bounding box center [926, 562] width 146 height 23
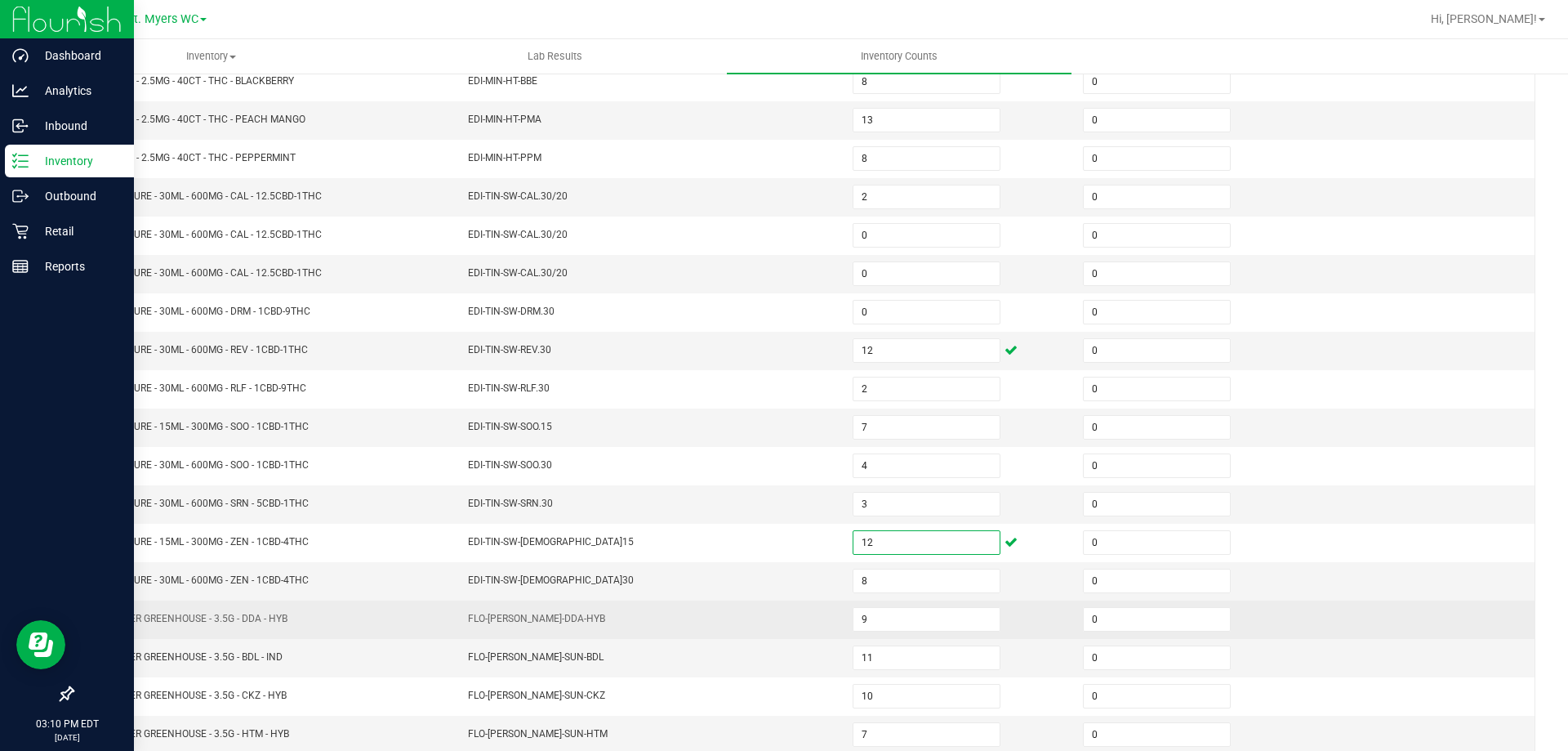
scroll to position [339, 0]
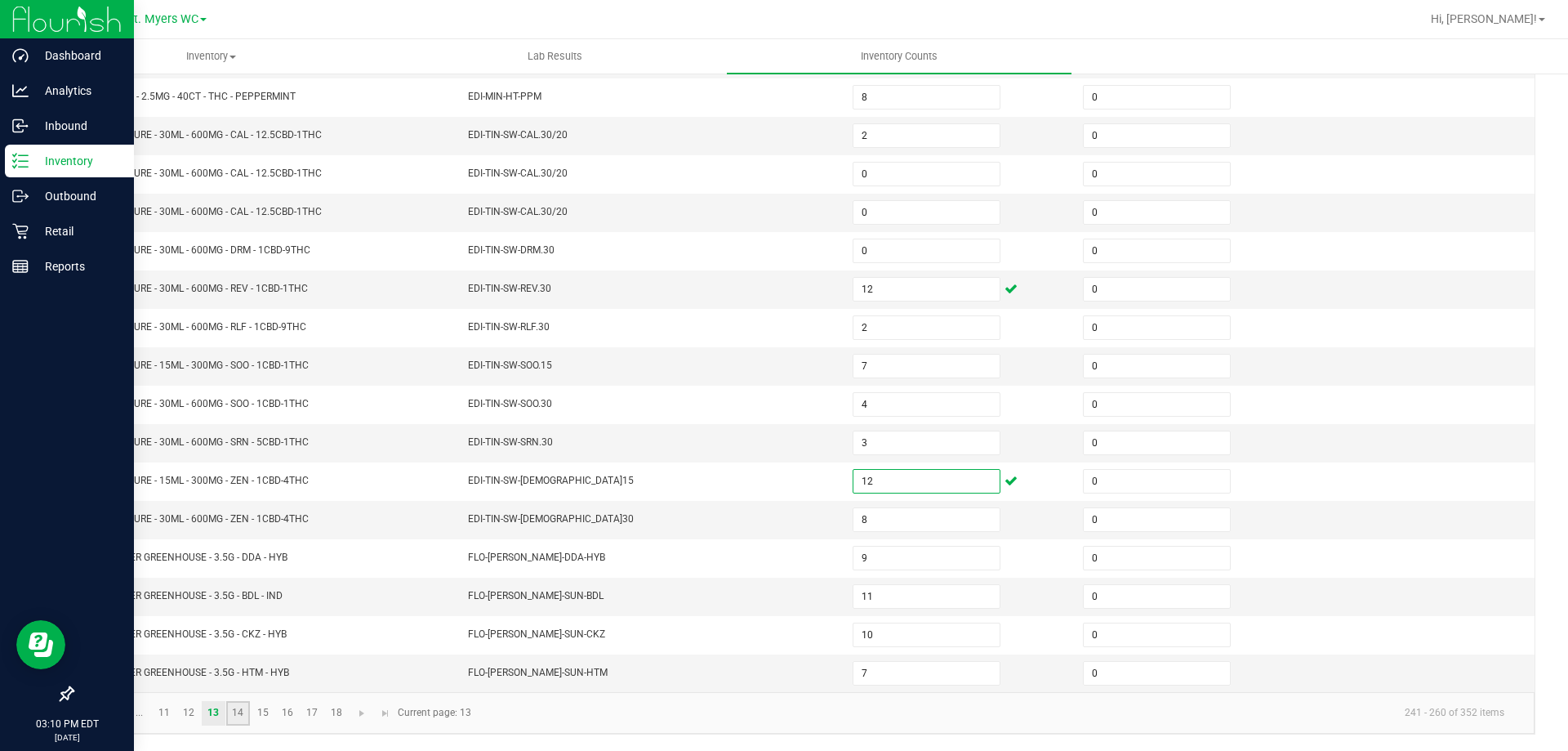
click at [235, 720] on link "14" at bounding box center [238, 713] width 24 height 25
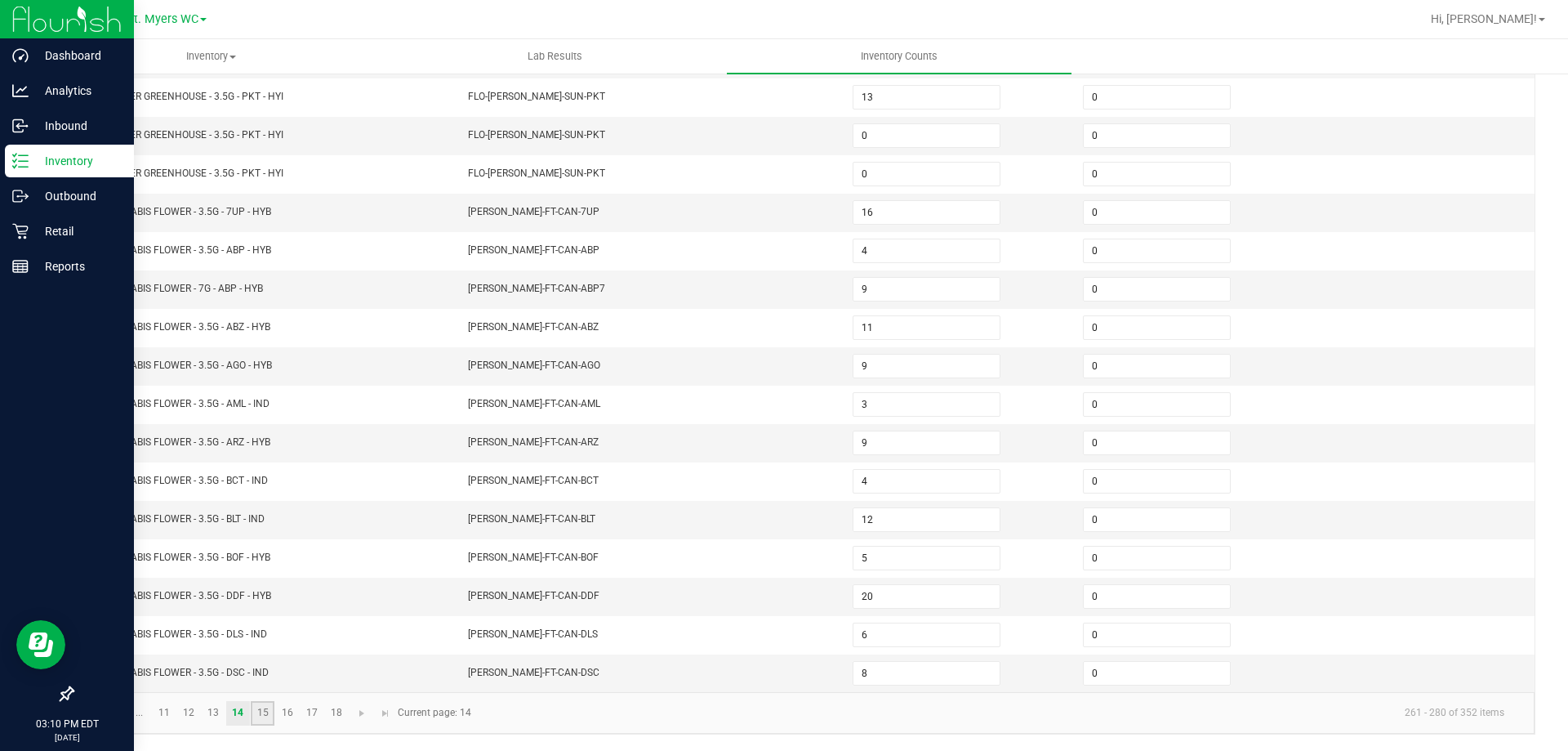
click at [271, 711] on link "15" at bounding box center [262, 713] width 24 height 25
click at [290, 712] on link "16" at bounding box center [287, 713] width 24 height 25
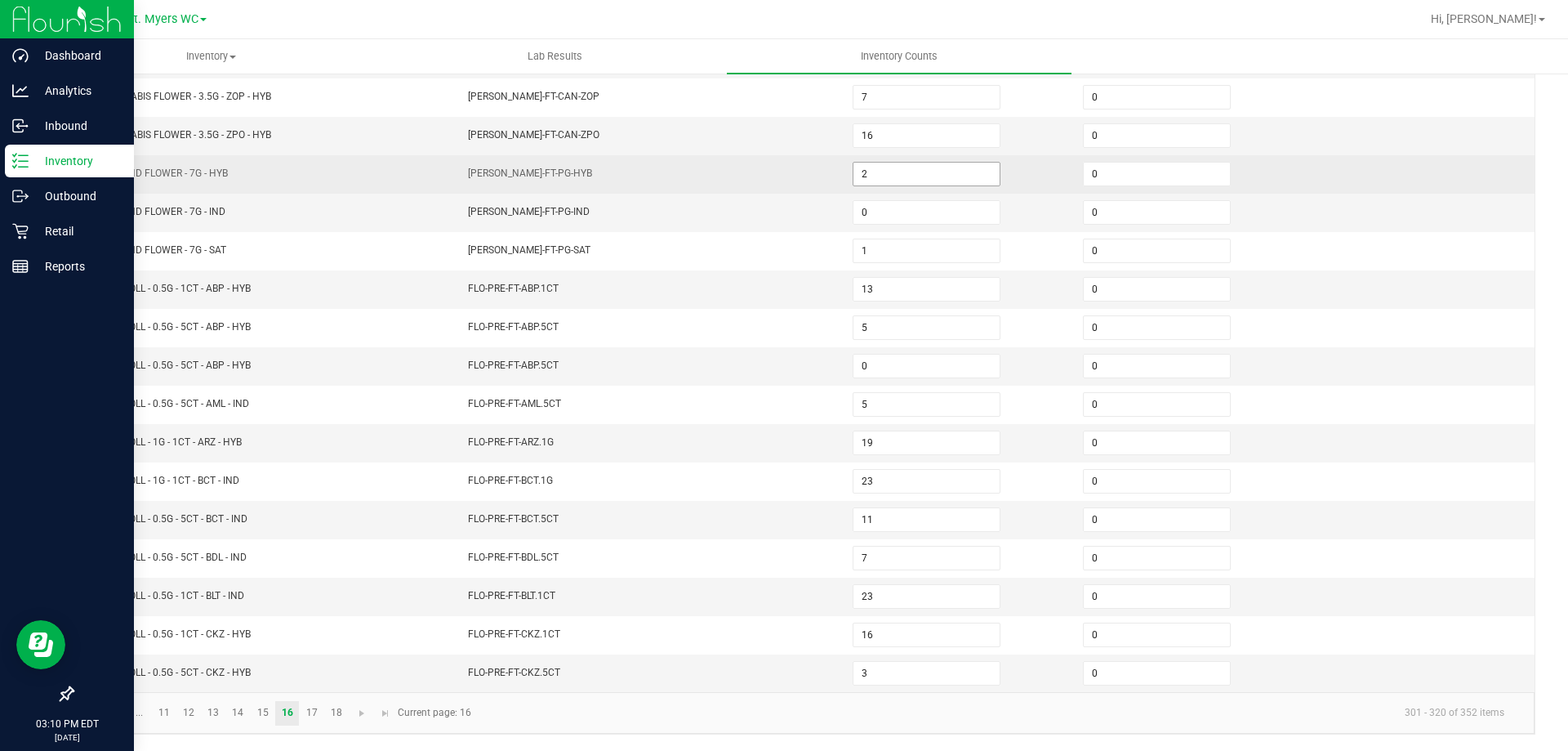
click at [928, 171] on input "2" at bounding box center [926, 173] width 146 height 23
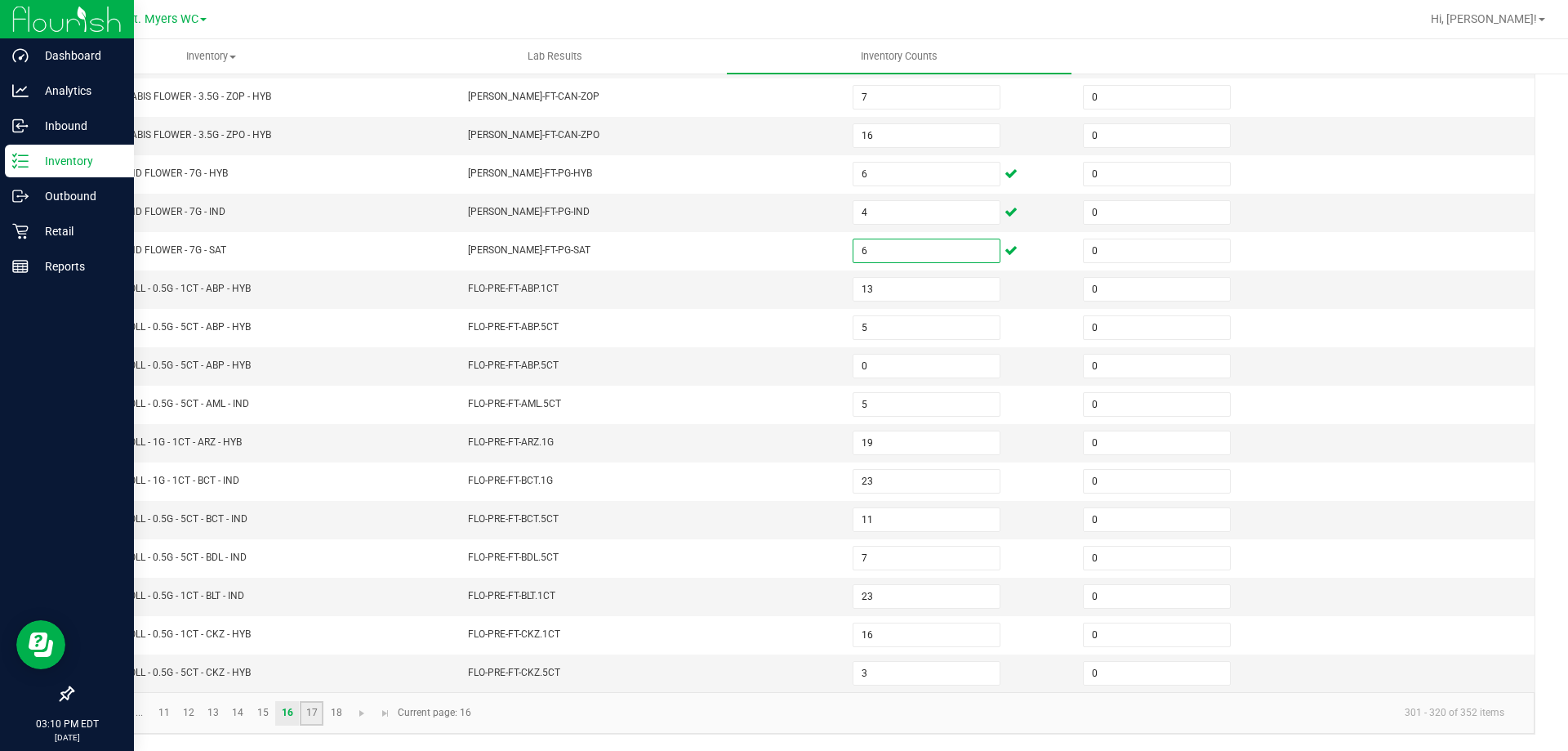
click at [305, 712] on link "17" at bounding box center [311, 713] width 24 height 25
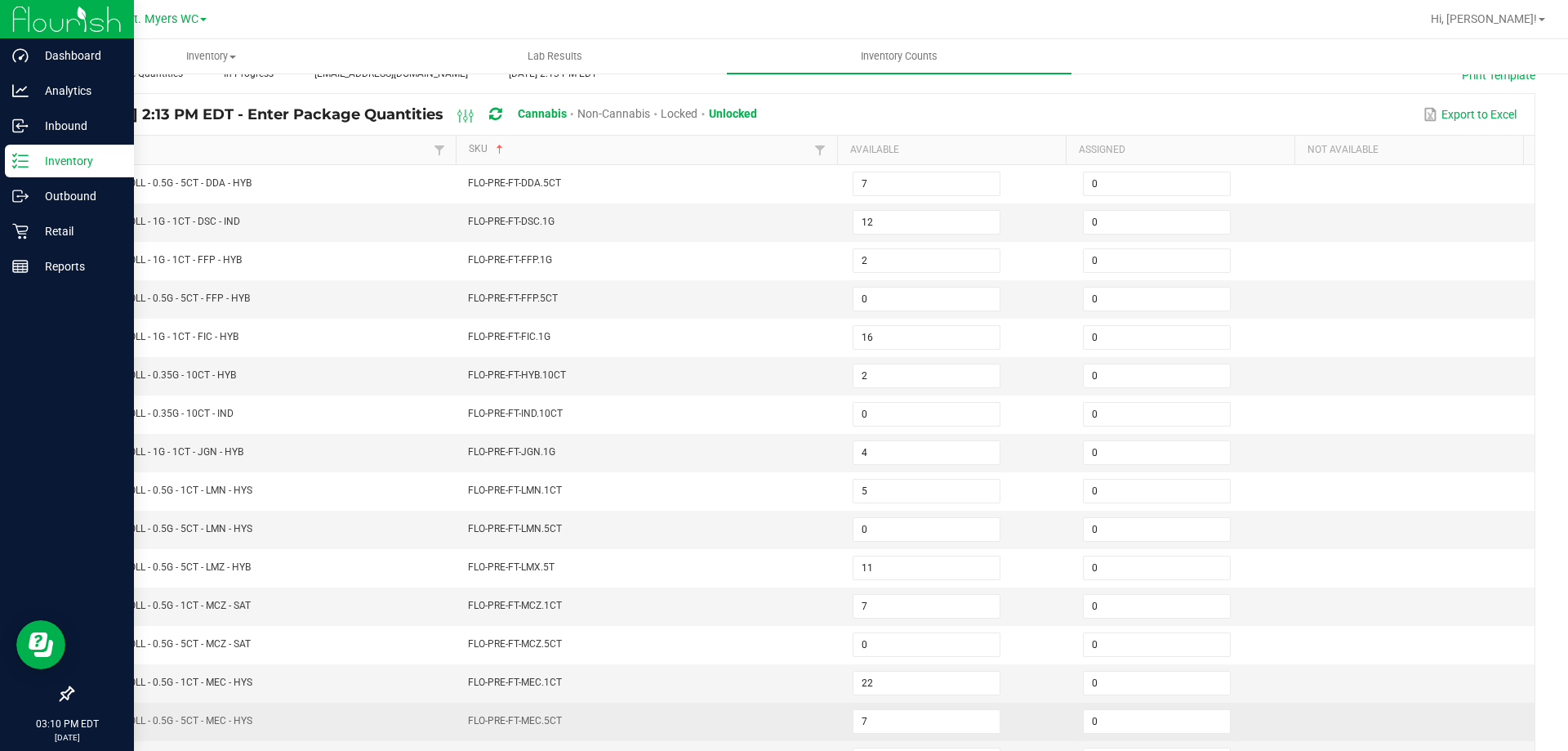
scroll to position [94, 0]
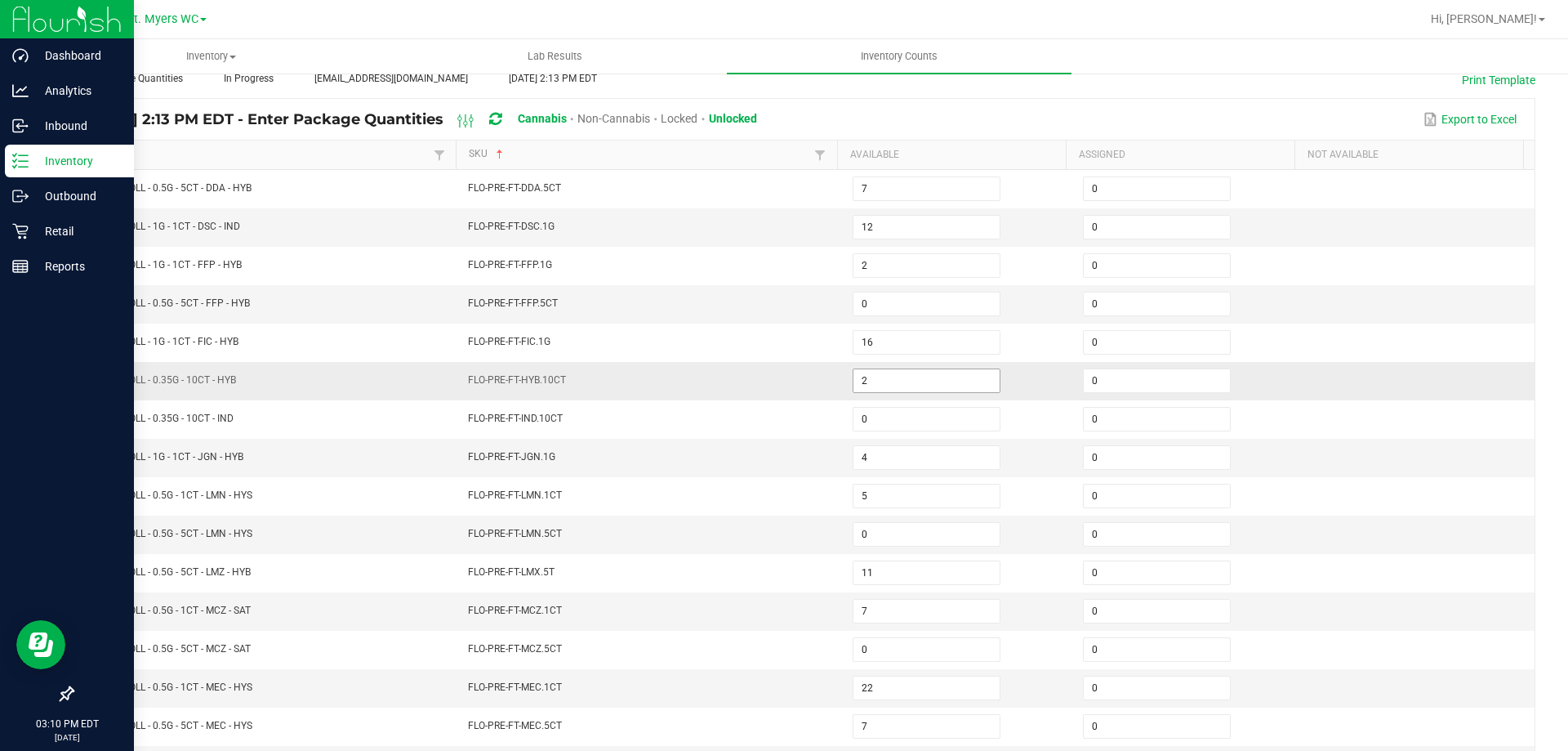
click at [858, 377] on input "2" at bounding box center [926, 380] width 146 height 23
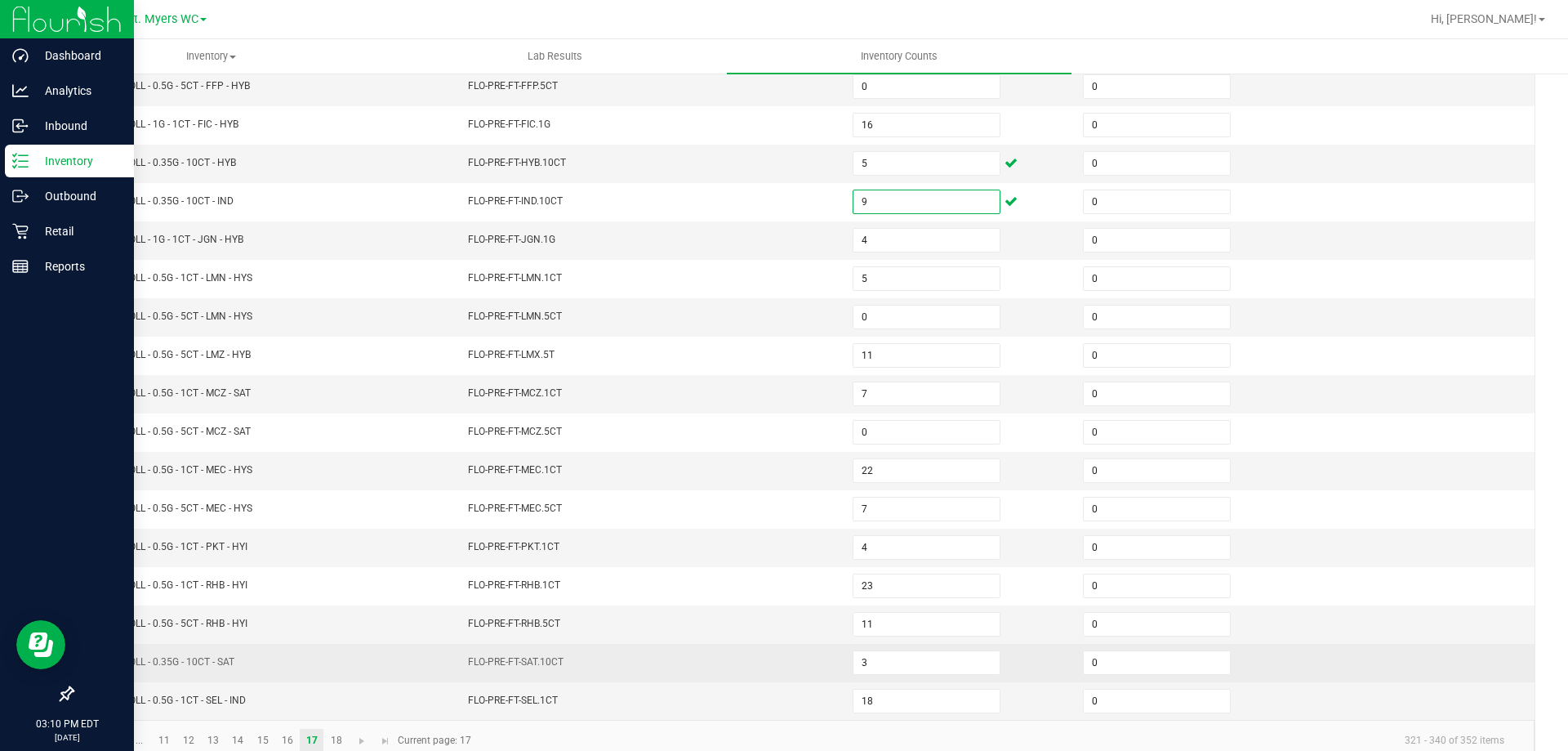
scroll to position [339, 0]
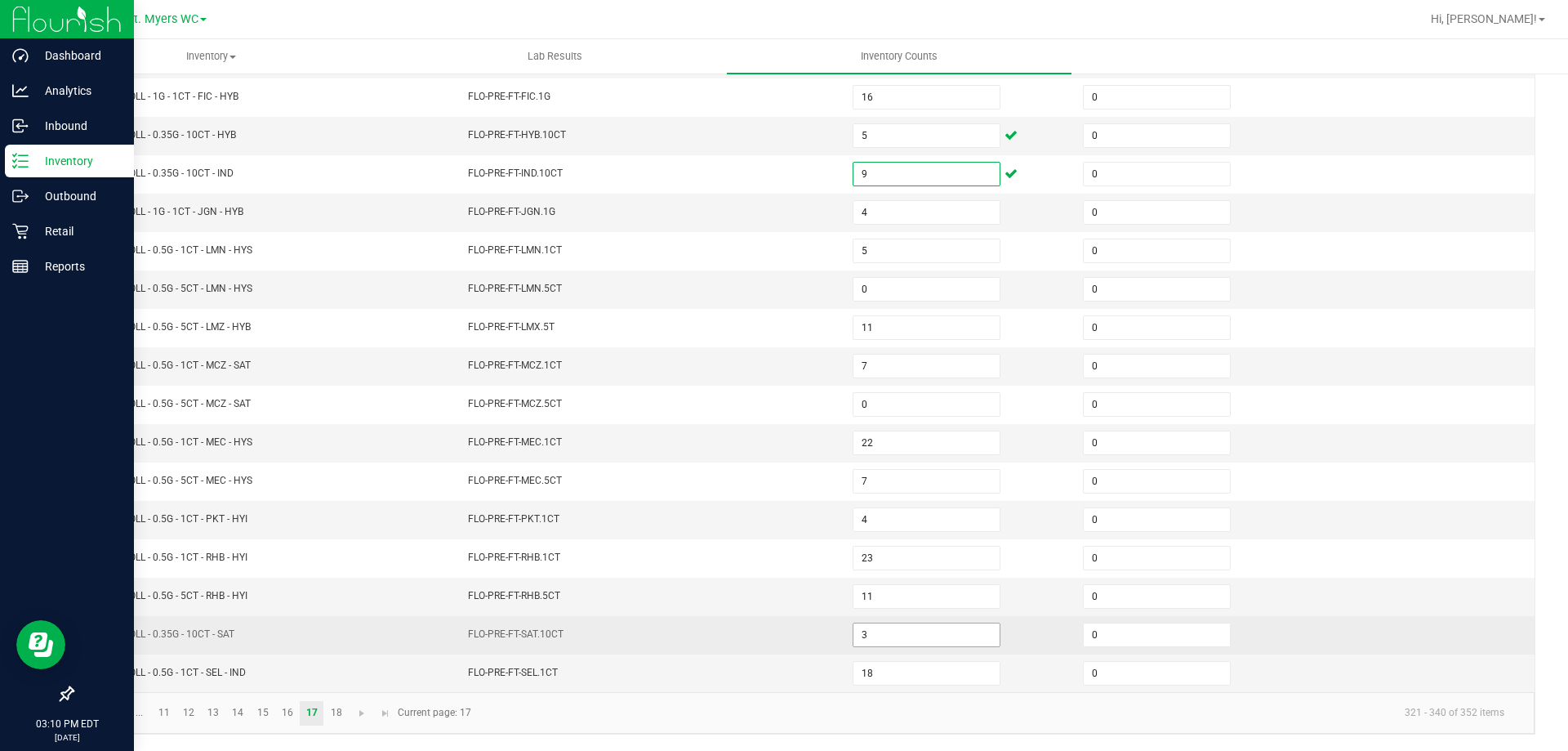
click at [901, 640] on input "3" at bounding box center [926, 634] width 146 height 23
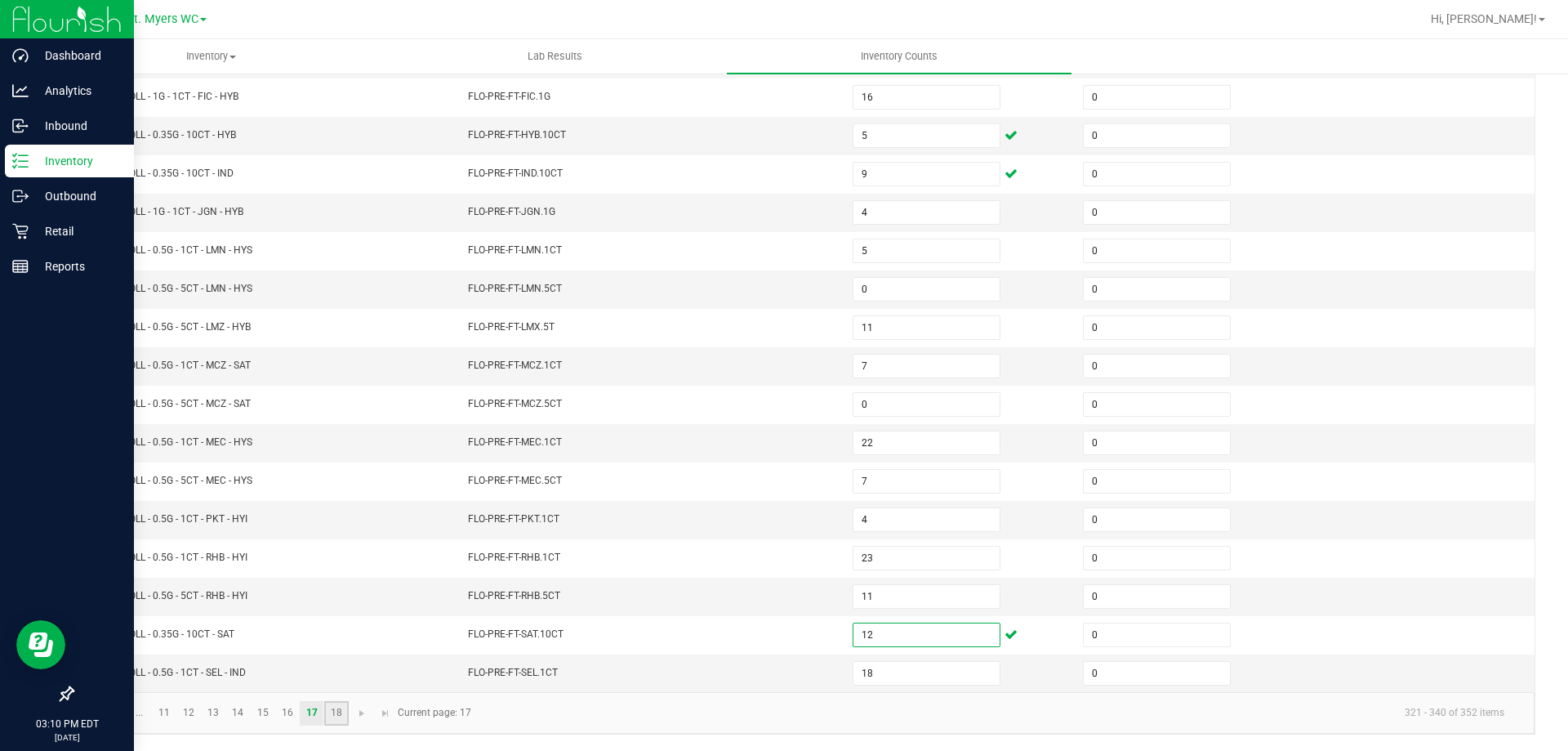
click at [337, 709] on link "18" at bounding box center [336, 713] width 24 height 25
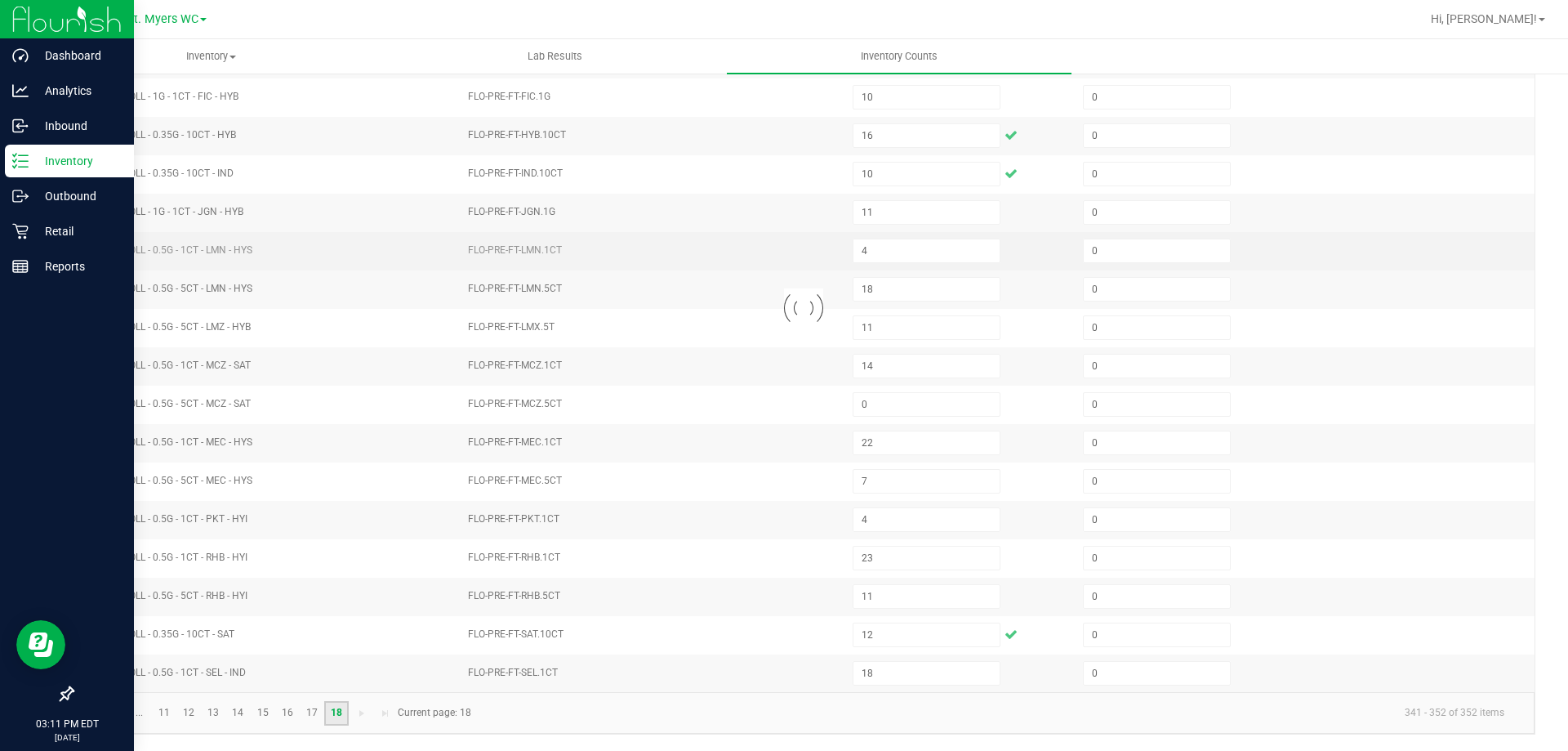
scroll to position [32, 0]
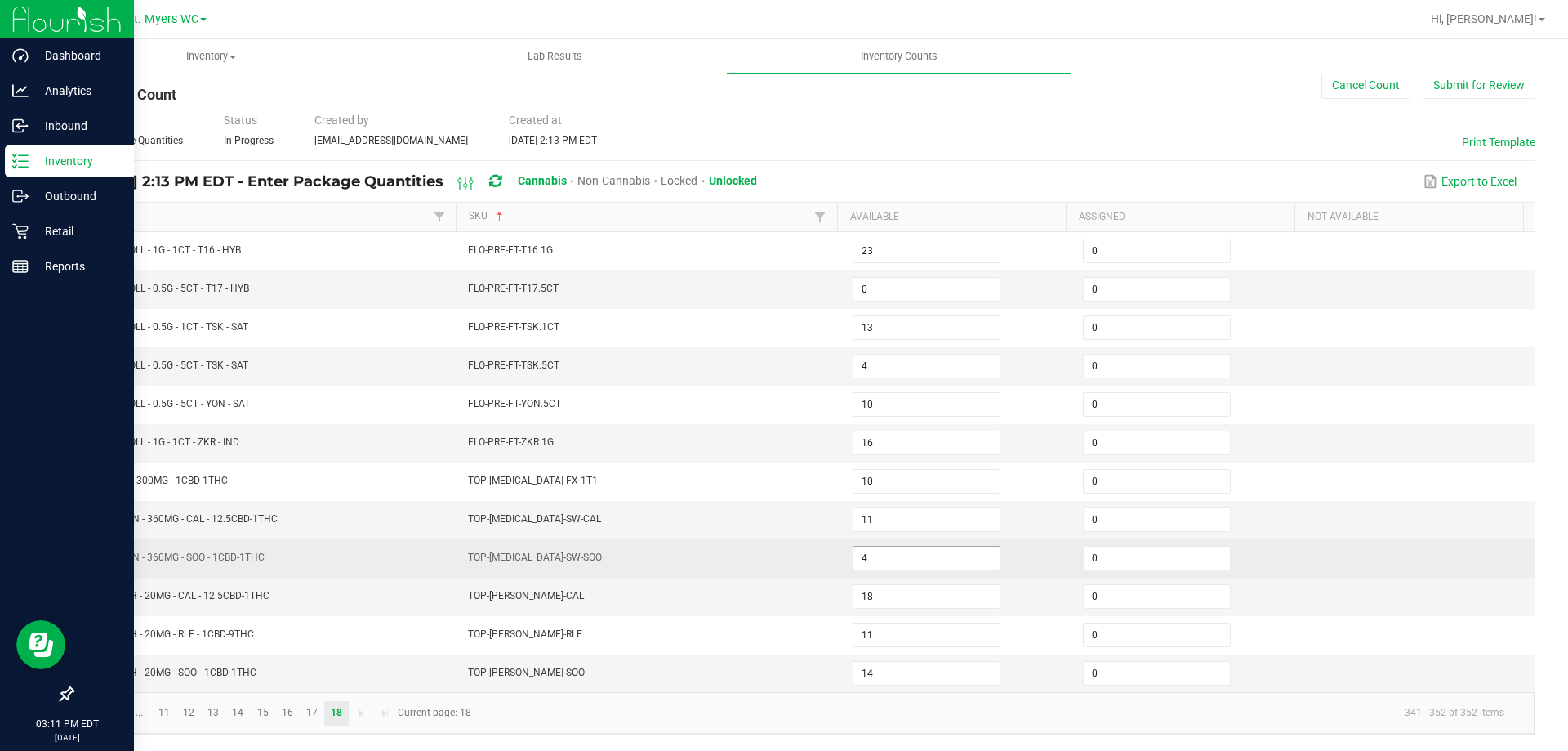
click at [911, 560] on input "4" at bounding box center [926, 558] width 146 height 23
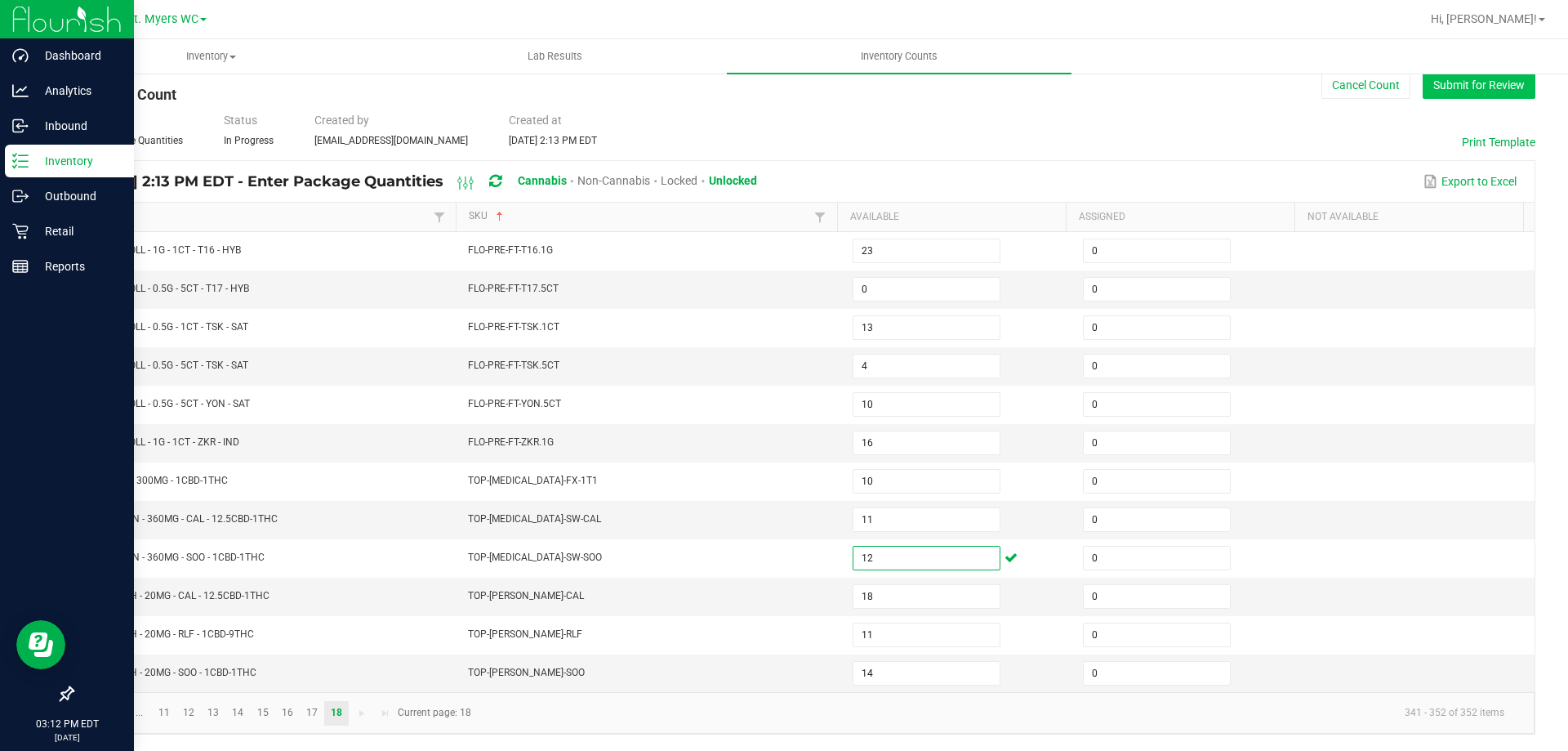
click at [1473, 86] on button "Submit for Review" at bounding box center [1479, 84] width 113 height 28
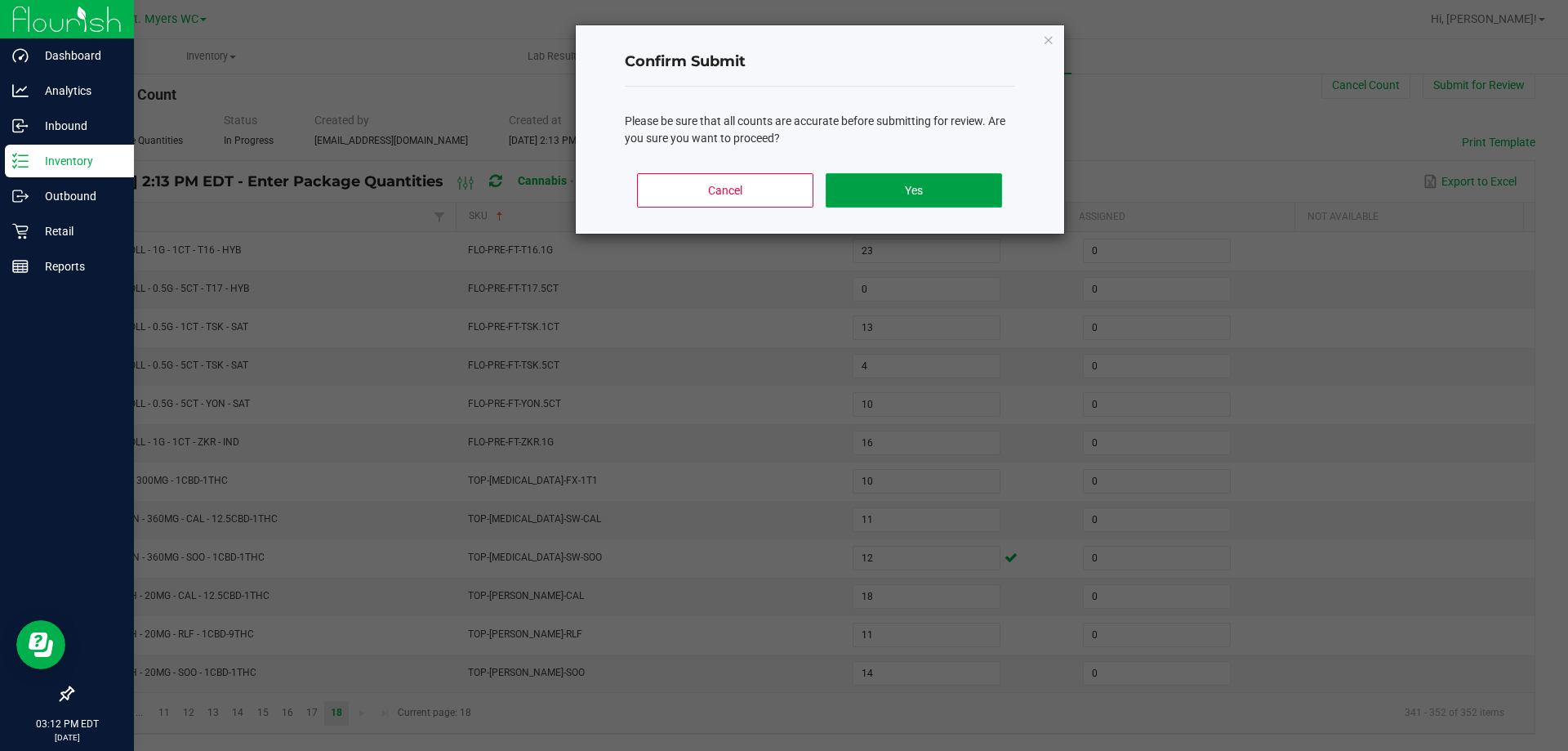
click at [987, 180] on button "Yes" at bounding box center [912, 191] width 175 height 35
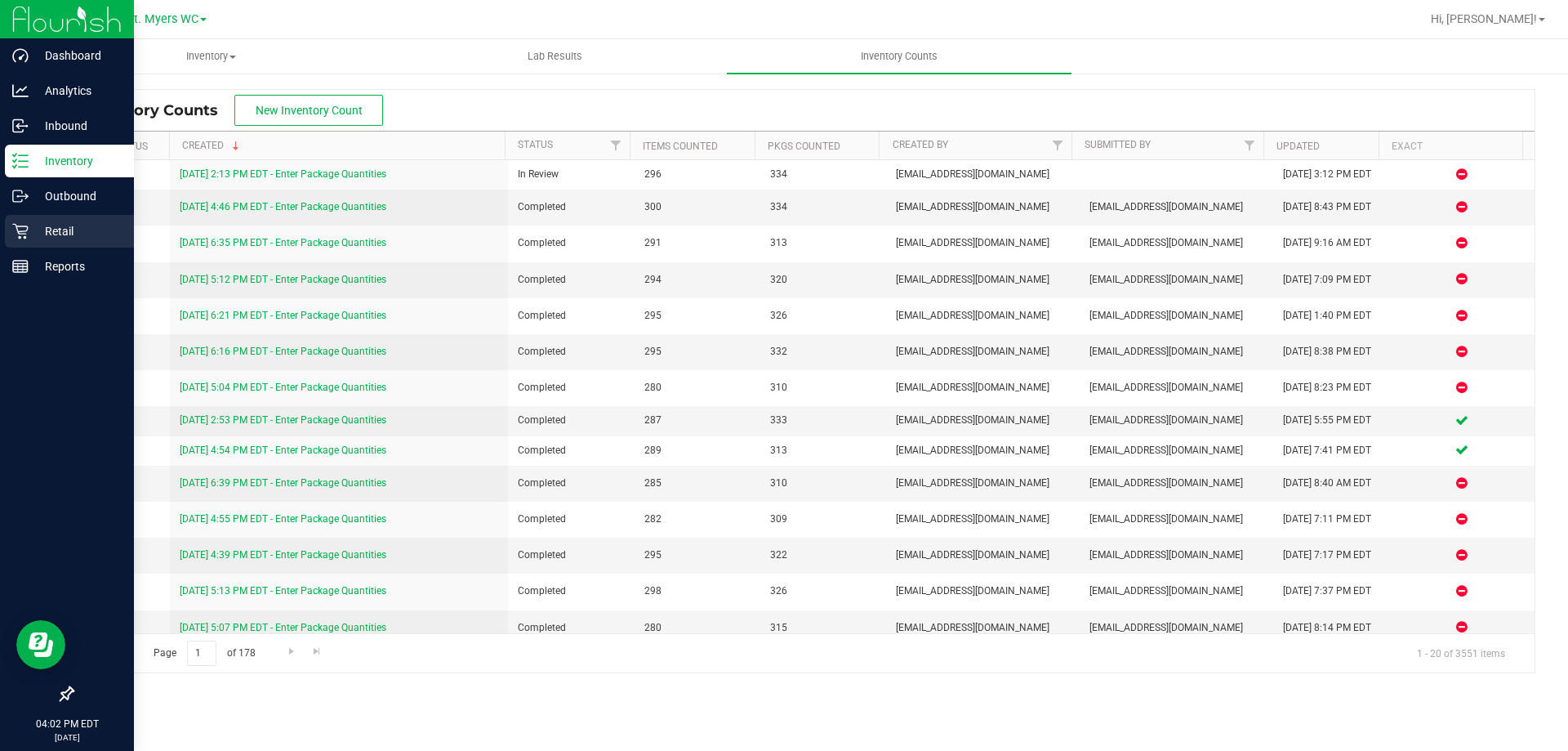
click at [27, 232] on icon at bounding box center [20, 232] width 16 height 16
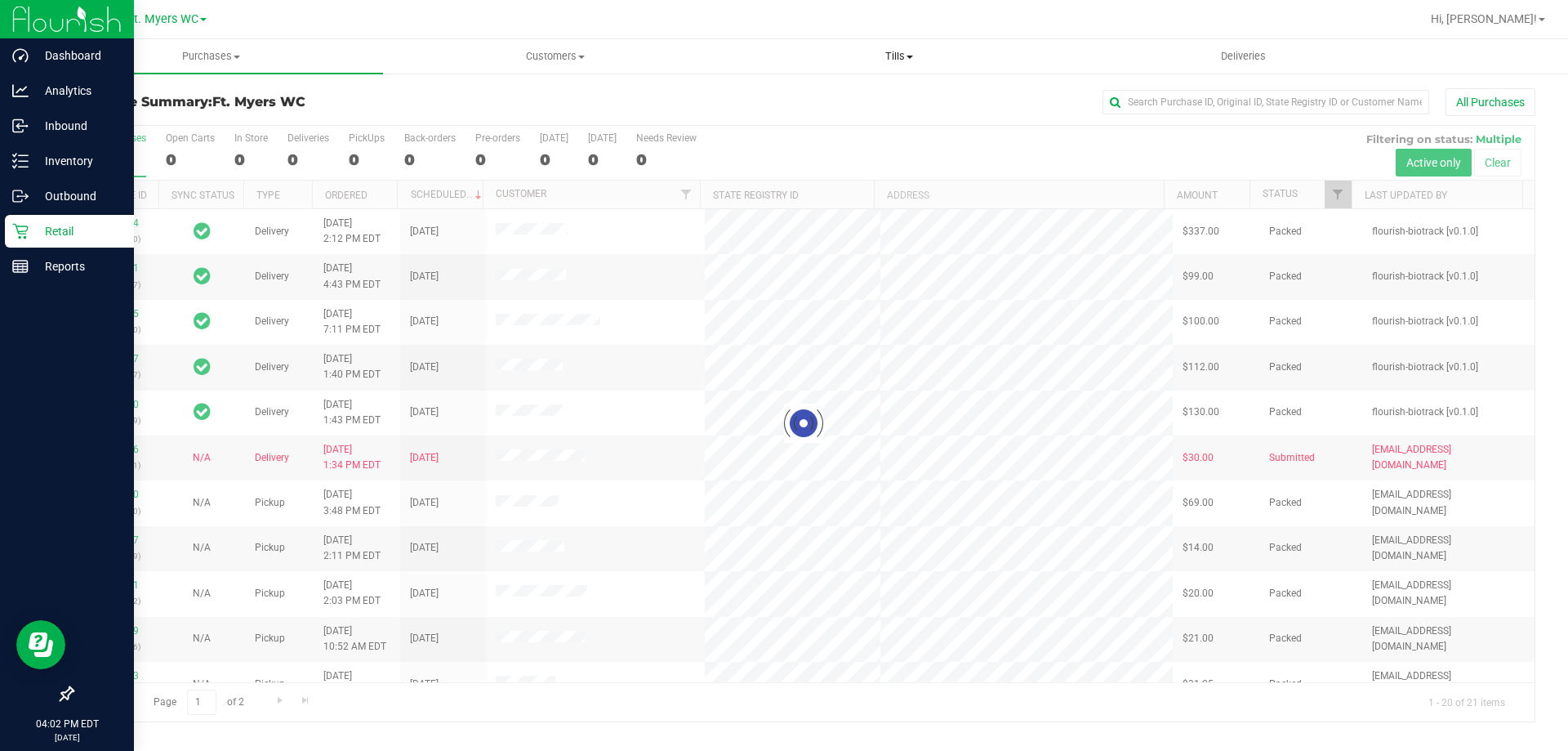
click at [902, 53] on span "Tills" at bounding box center [898, 56] width 342 height 15
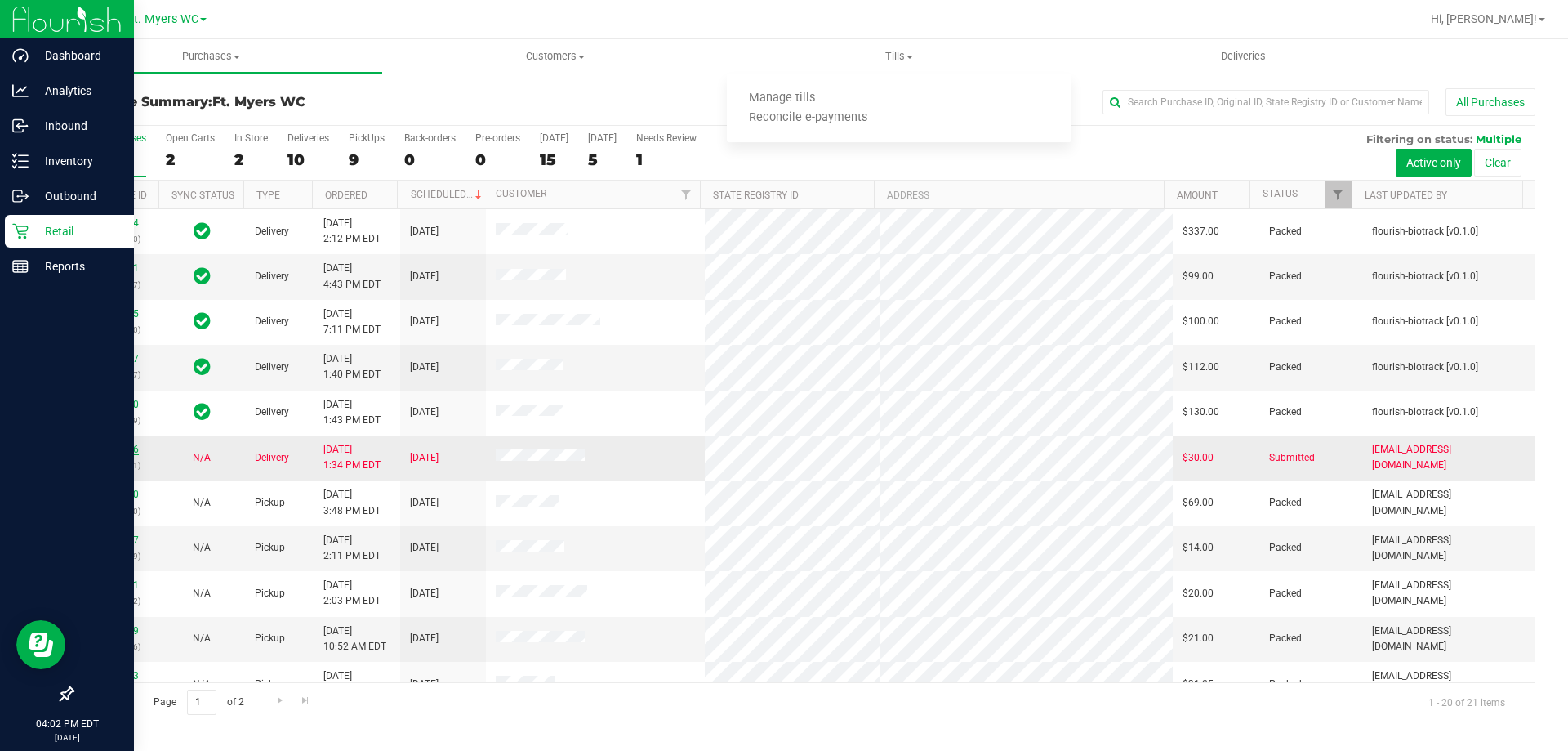
click at [127, 444] on link "12019436" at bounding box center [116, 449] width 45 height 12
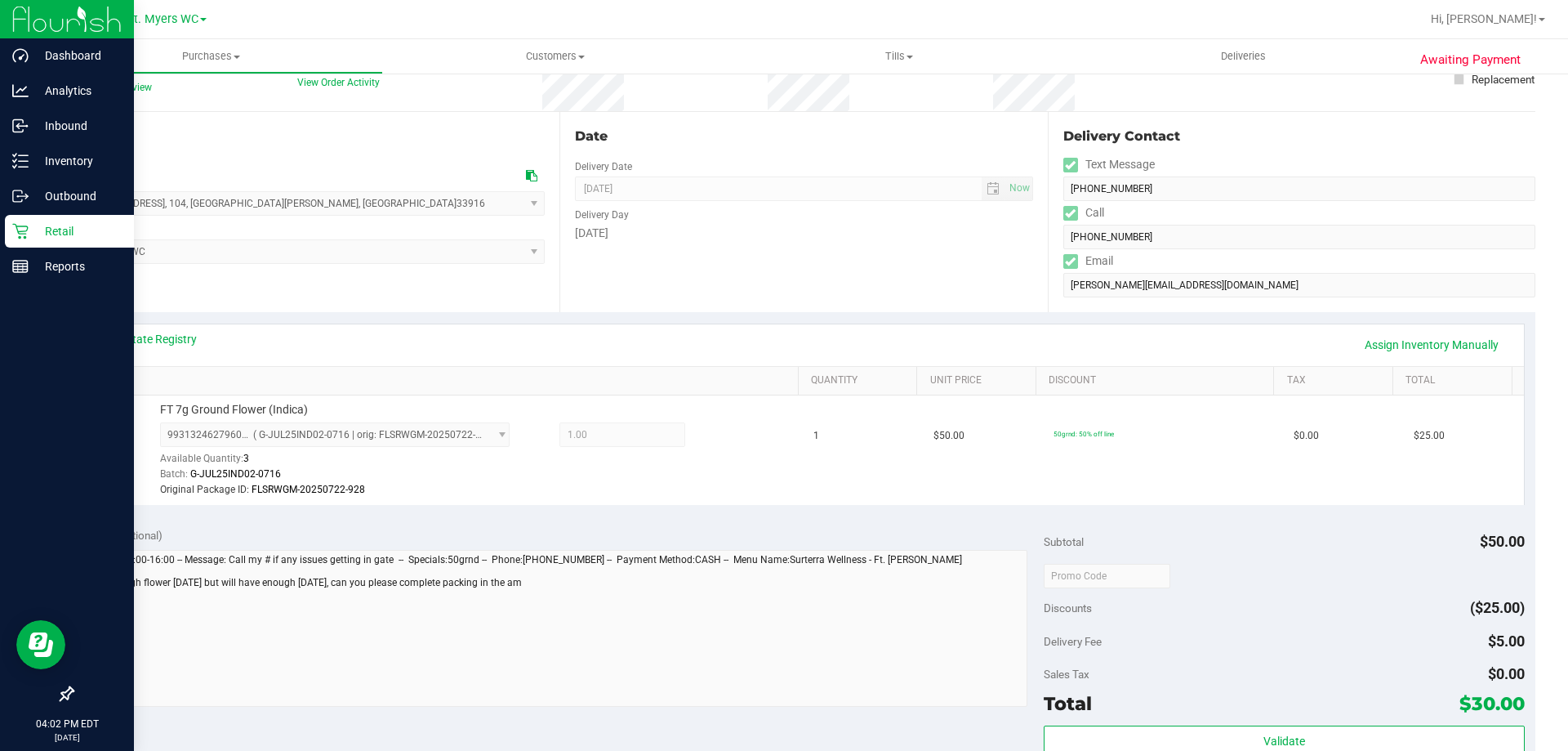
scroll to position [327, 0]
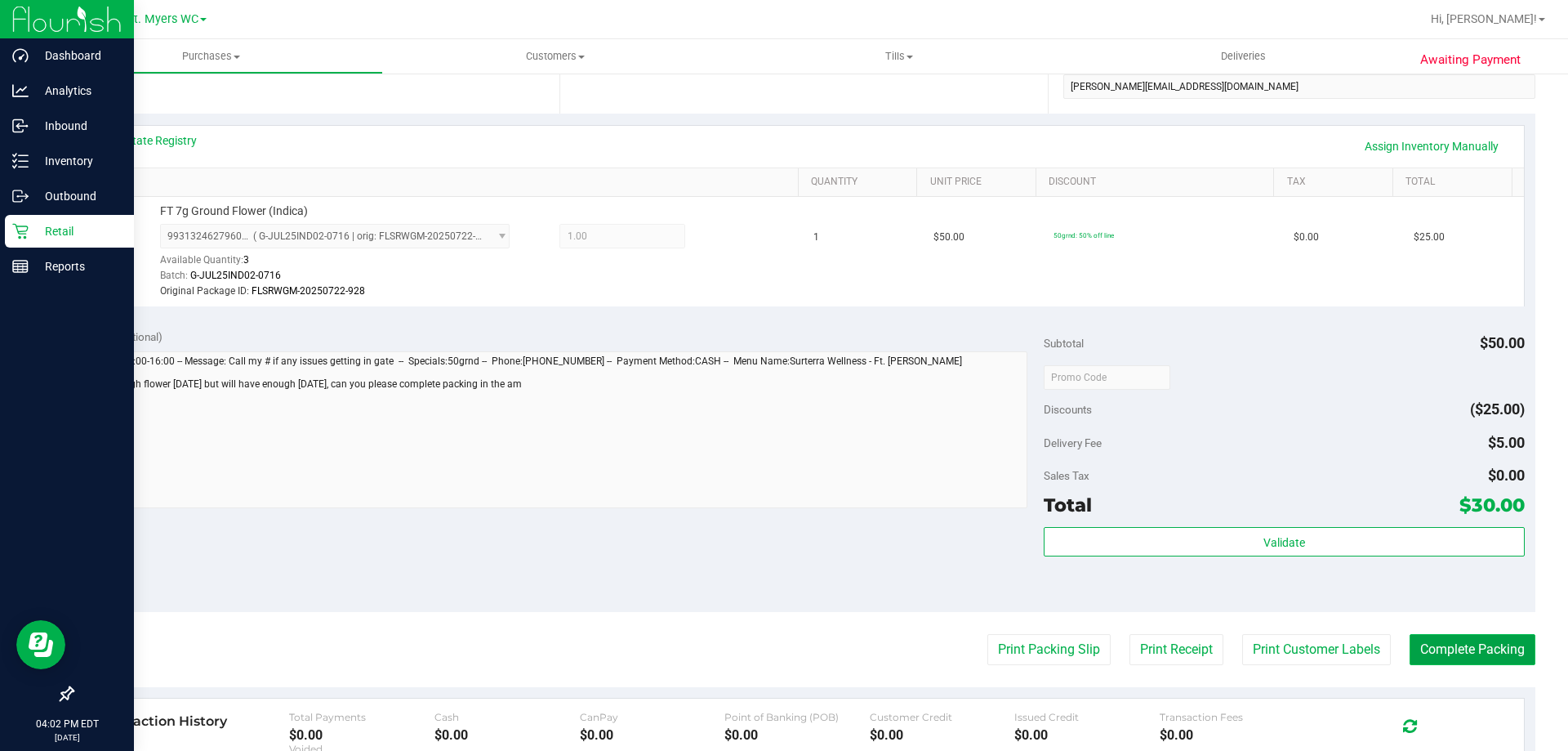
click at [1415, 651] on button "Complete Packing" at bounding box center [1473, 649] width 126 height 31
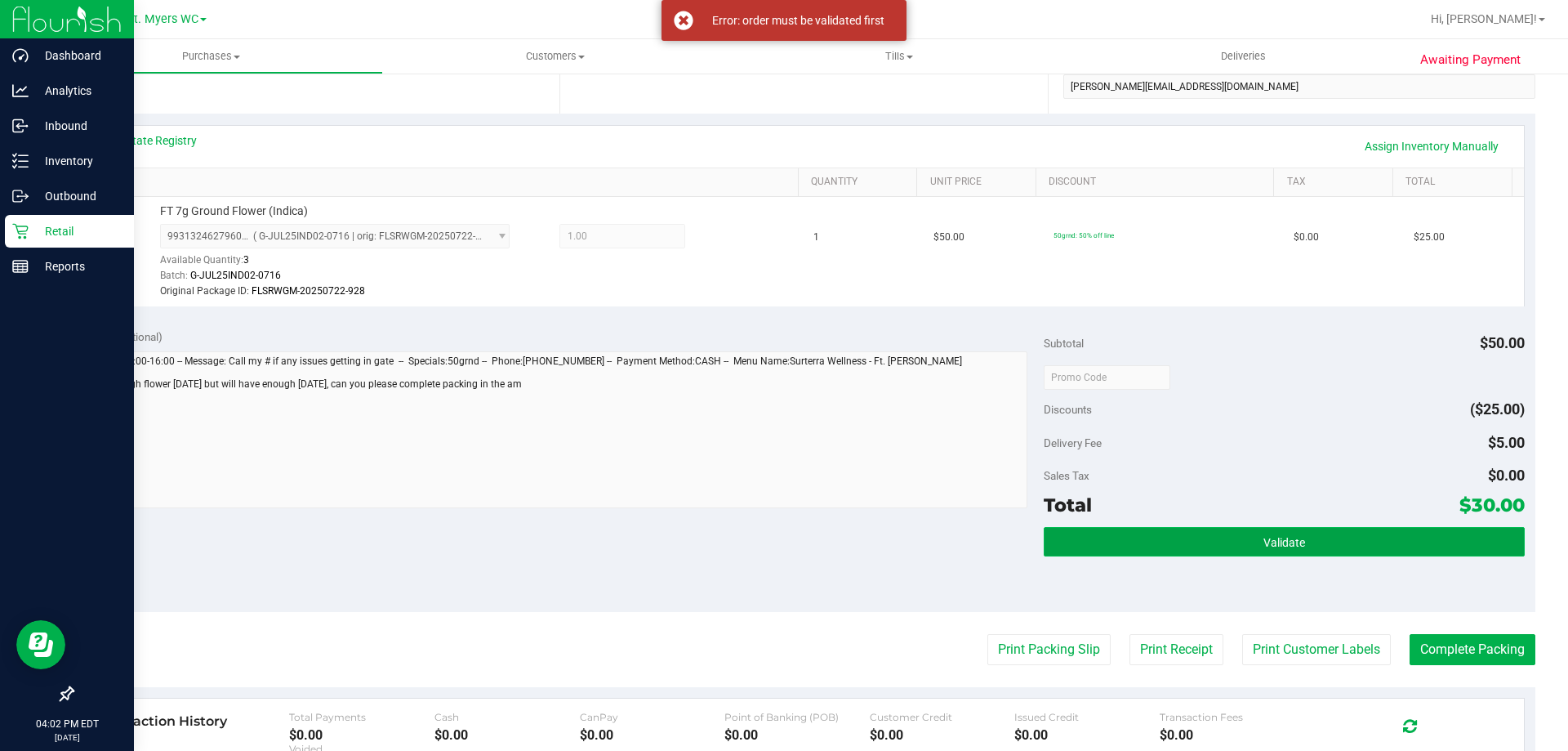
click at [1321, 545] on button "Validate" at bounding box center [1284, 541] width 480 height 29
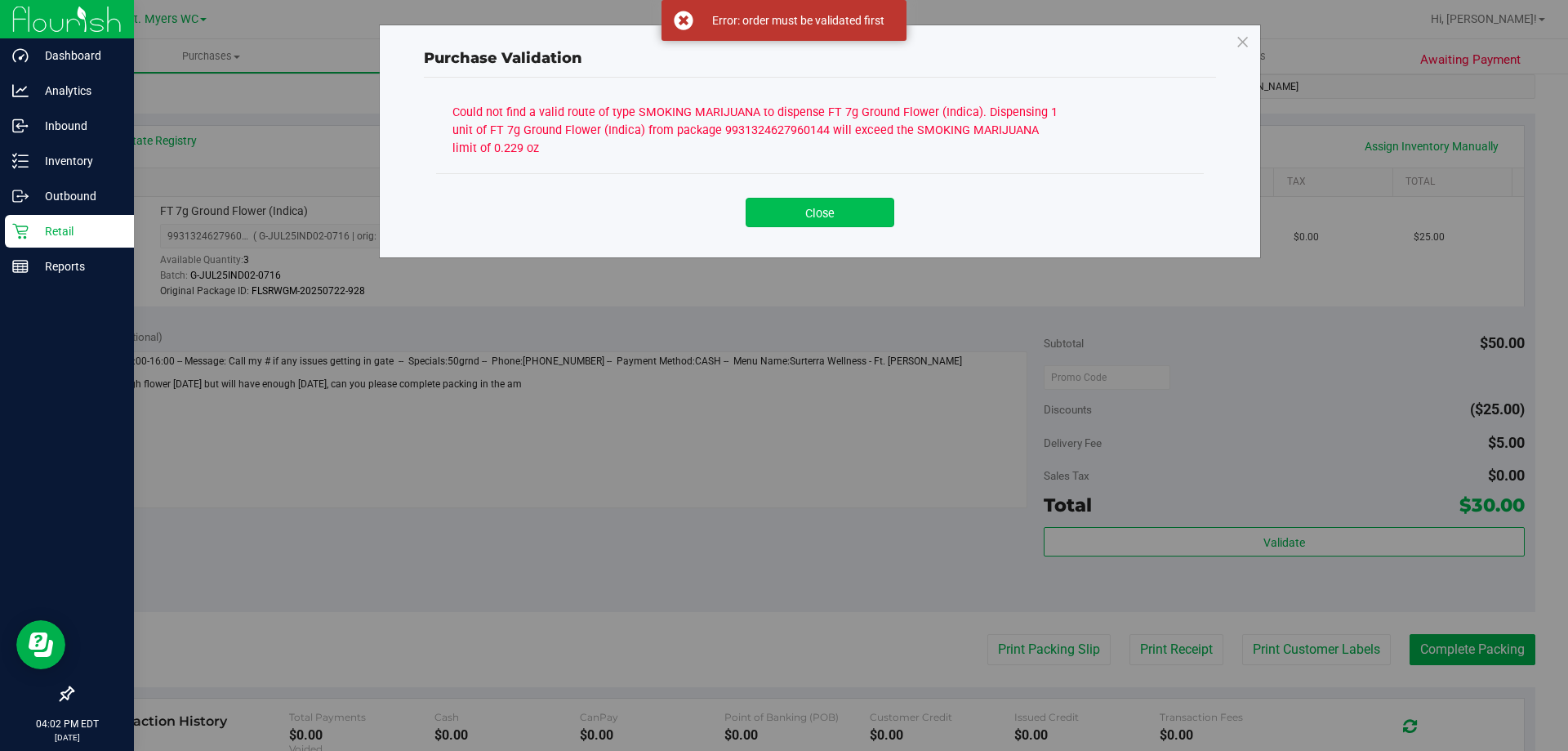
click at [780, 221] on button "Close" at bounding box center [820, 212] width 149 height 29
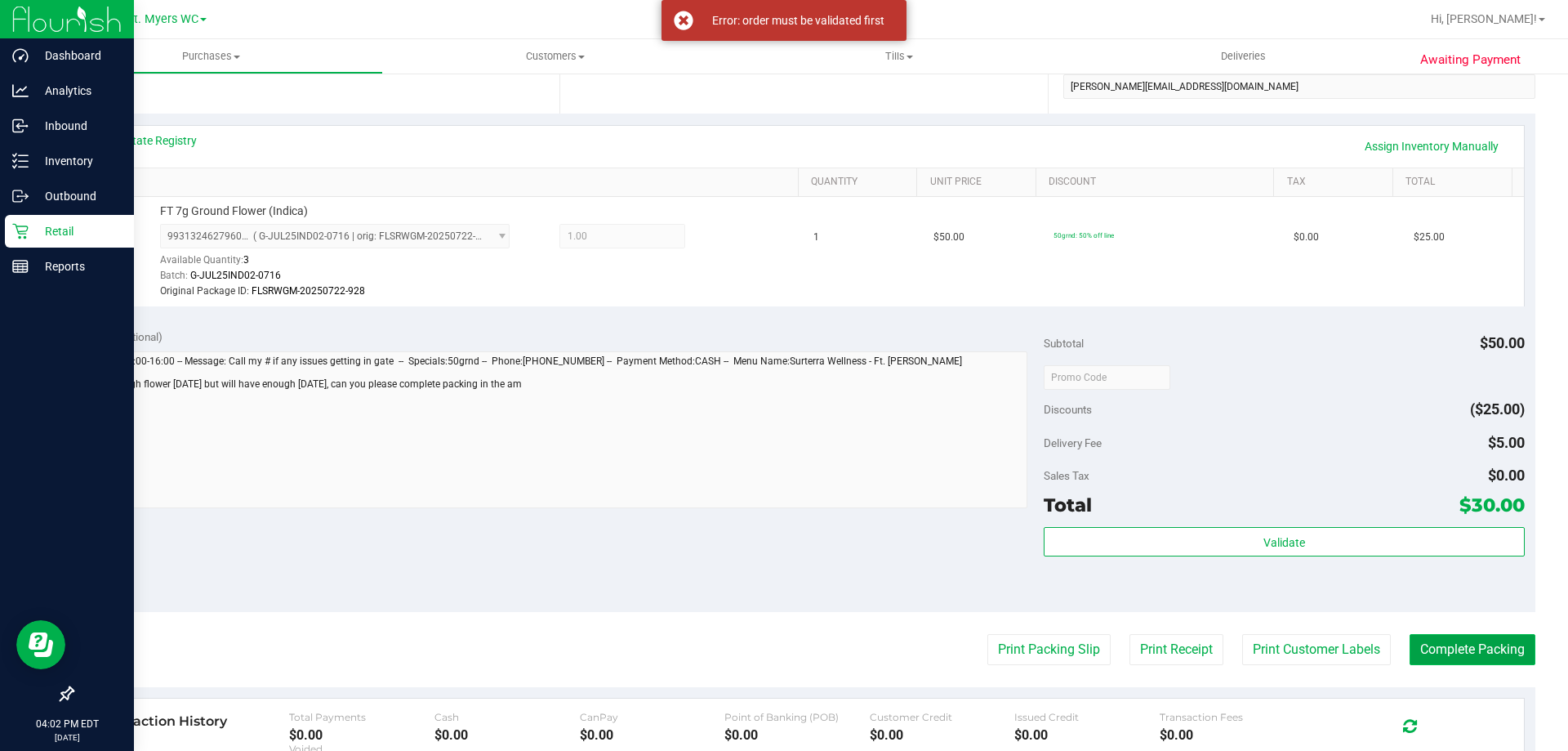
click at [1475, 655] on button "Complete Packing" at bounding box center [1473, 649] width 126 height 31
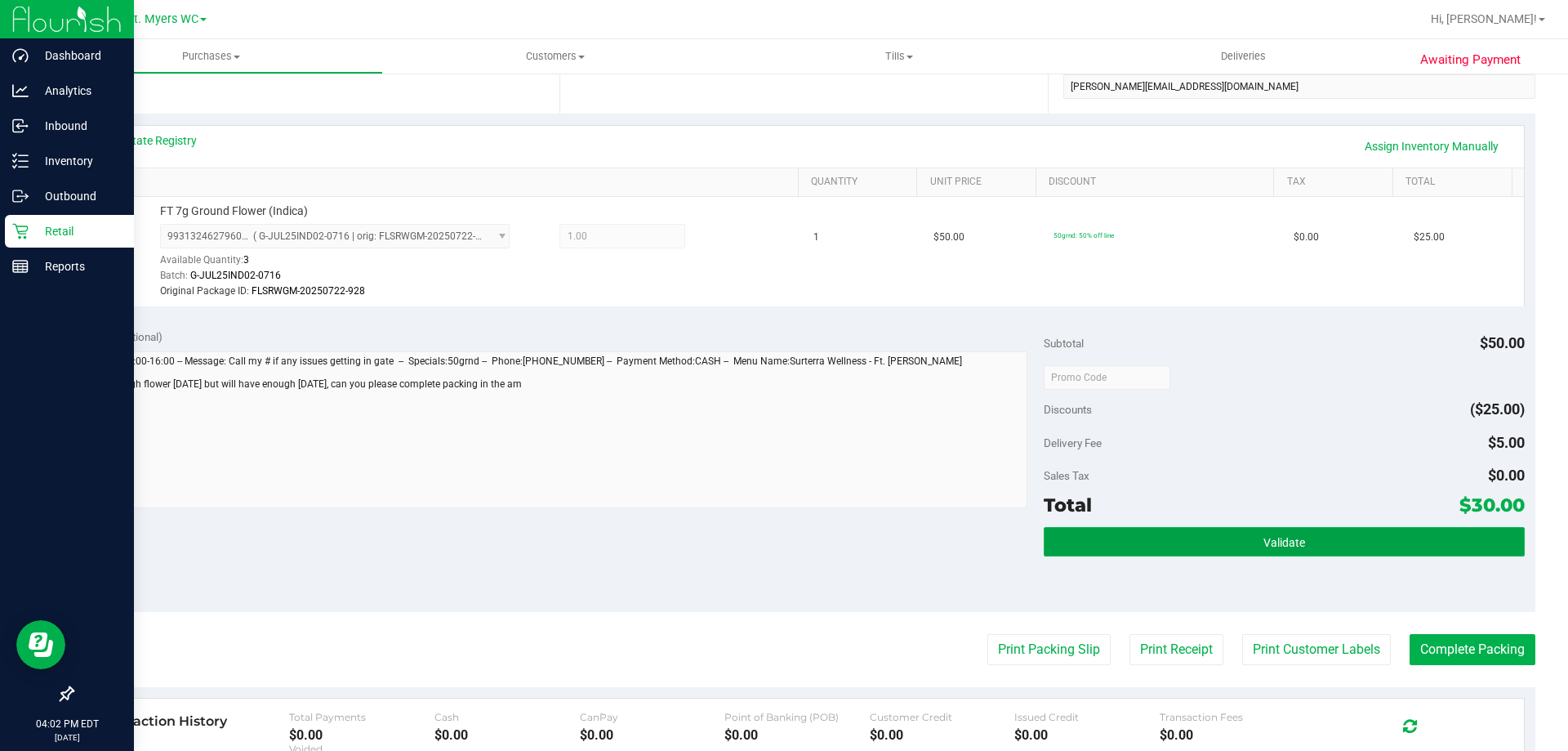
click at [1295, 540] on span "Validate" at bounding box center [1285, 542] width 42 height 13
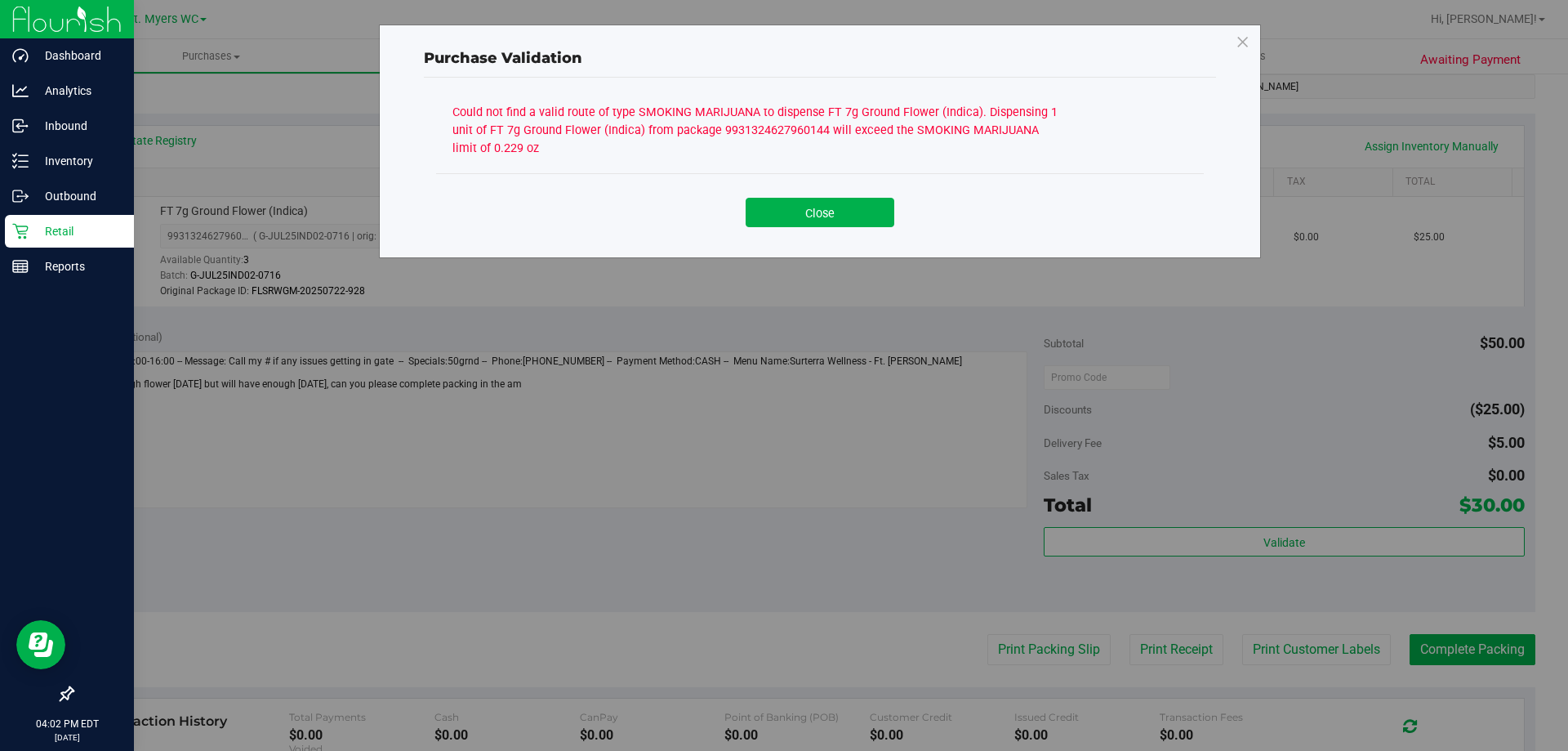
drag, startPoint x: 1232, startPoint y: 44, endPoint x: 1264, endPoint y: 45, distance: 32.0
click at [1233, 44] on div "Purchase Validation Could not find a valid route of type SMOKING MARIJUANA to d…" at bounding box center [819, 141] width 882 height 233
click at [1264, 45] on div "Purchase Validation Could not find a valid route of type SMOKING MARIJUANA to d…" at bounding box center [790, 375] width 1581 height 751
click at [1239, 42] on icon at bounding box center [1243, 42] width 15 height 26
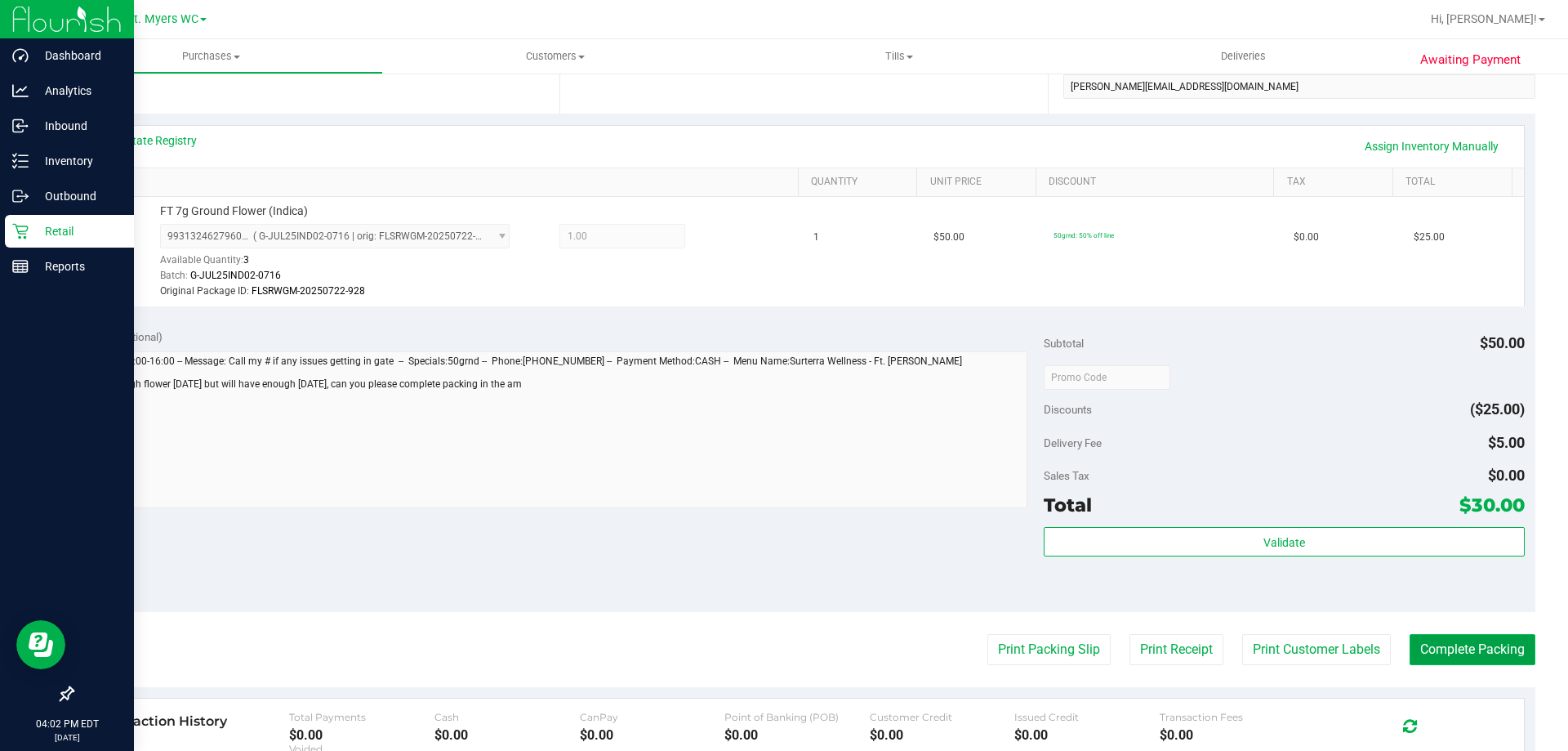
click at [1453, 657] on button "Complete Packing" at bounding box center [1473, 649] width 126 height 31
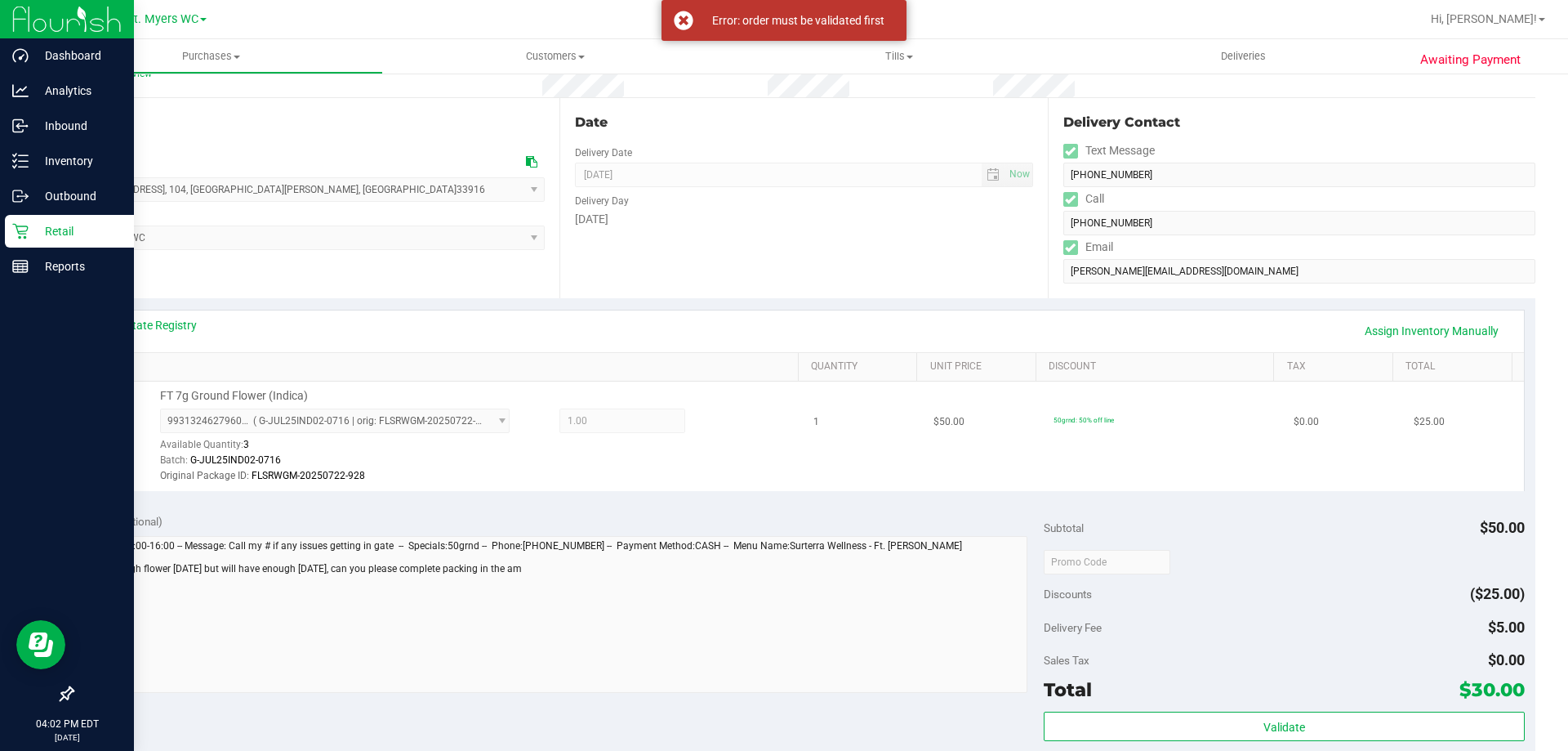
scroll to position [0, 0]
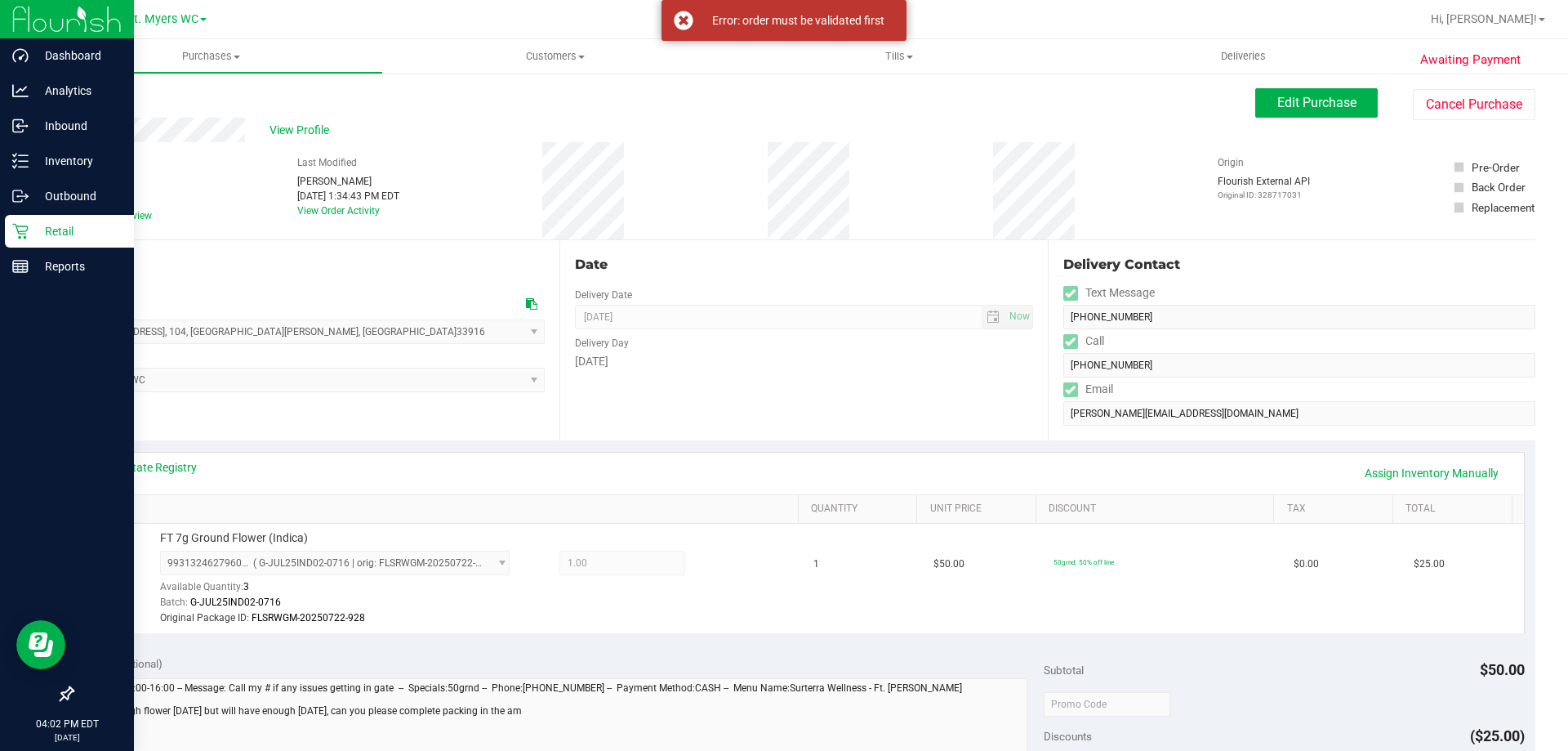
click at [35, 234] on p "Retail" at bounding box center [77, 232] width 98 height 20
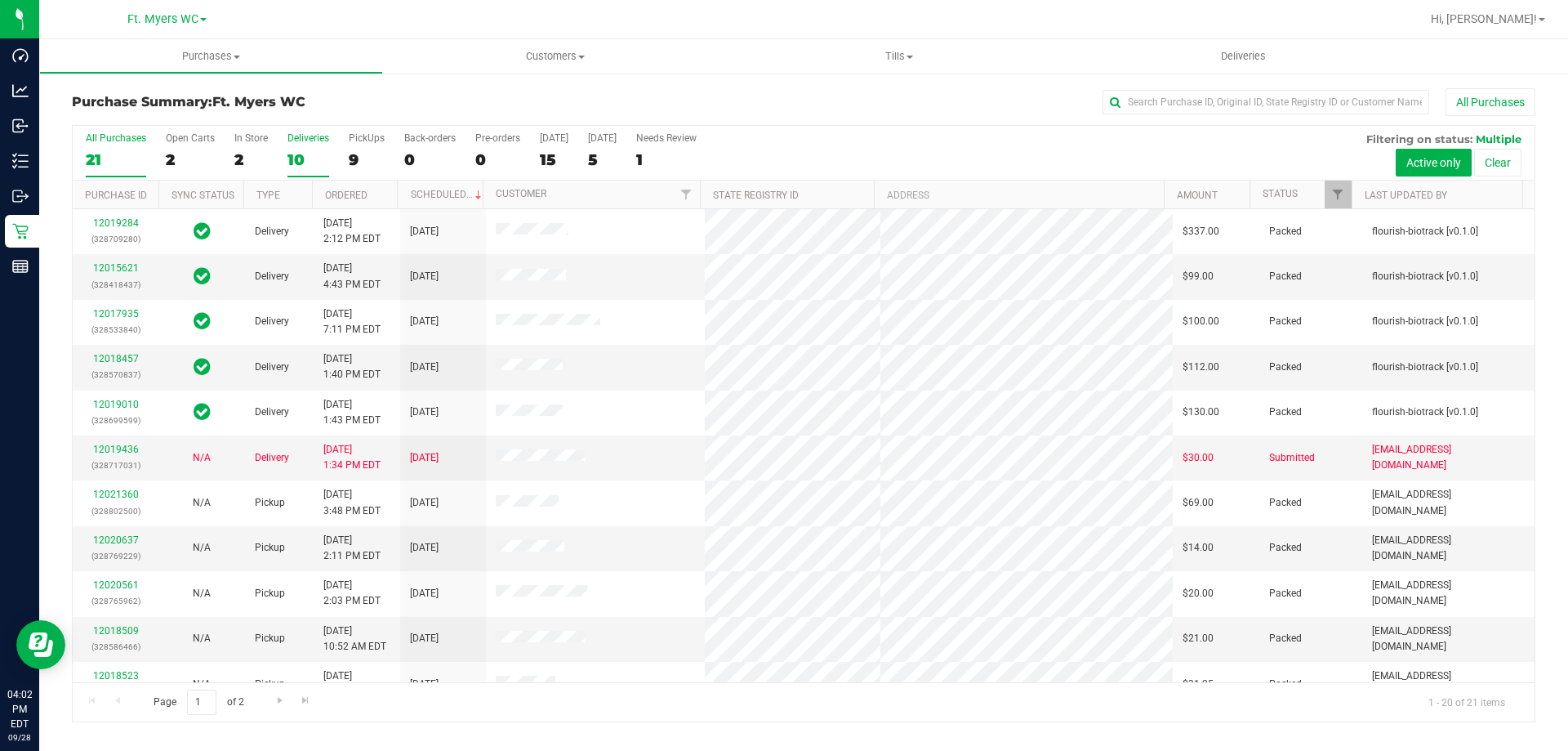
click at [297, 144] on label "Deliveries 10" at bounding box center [309, 154] width 42 height 44
click at [0, 0] on input "Deliveries 10" at bounding box center [0, 0] width 0 height 0
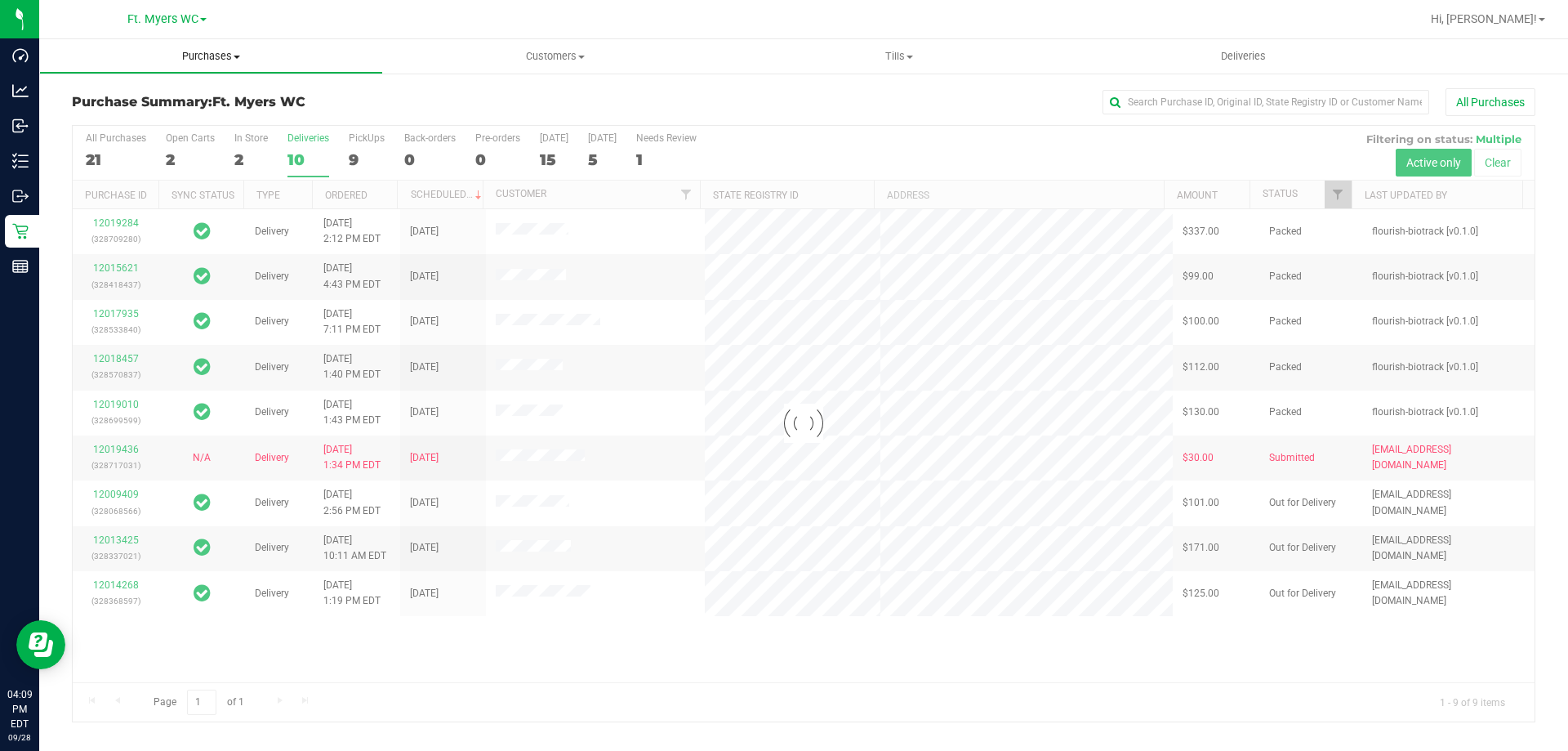
click at [223, 58] on span "Purchases" at bounding box center [211, 56] width 342 height 15
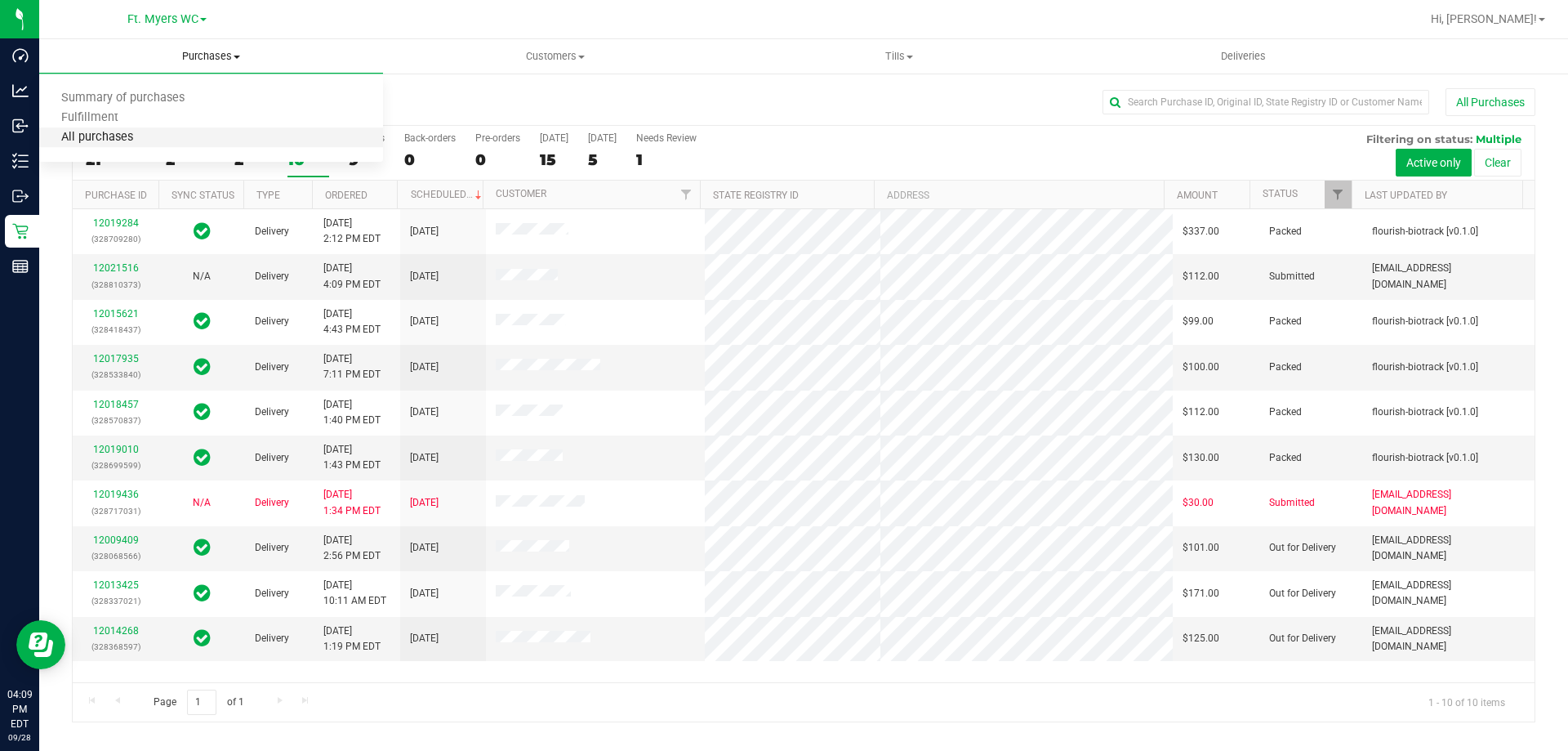
click at [146, 137] on span "All purchases" at bounding box center [97, 137] width 116 height 14
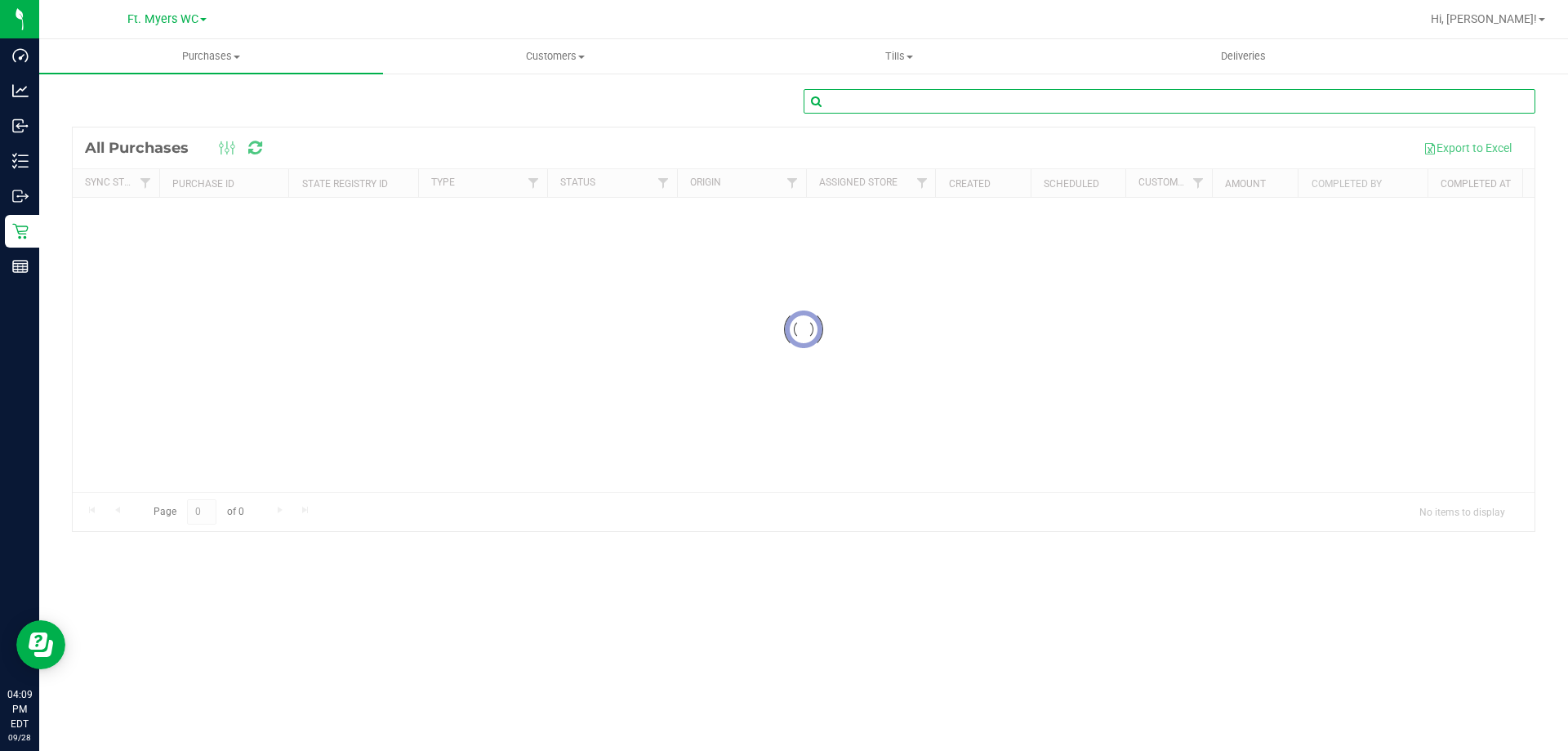
click at [1204, 106] on input "text" at bounding box center [1169, 101] width 732 height 25
paste input "12019732"
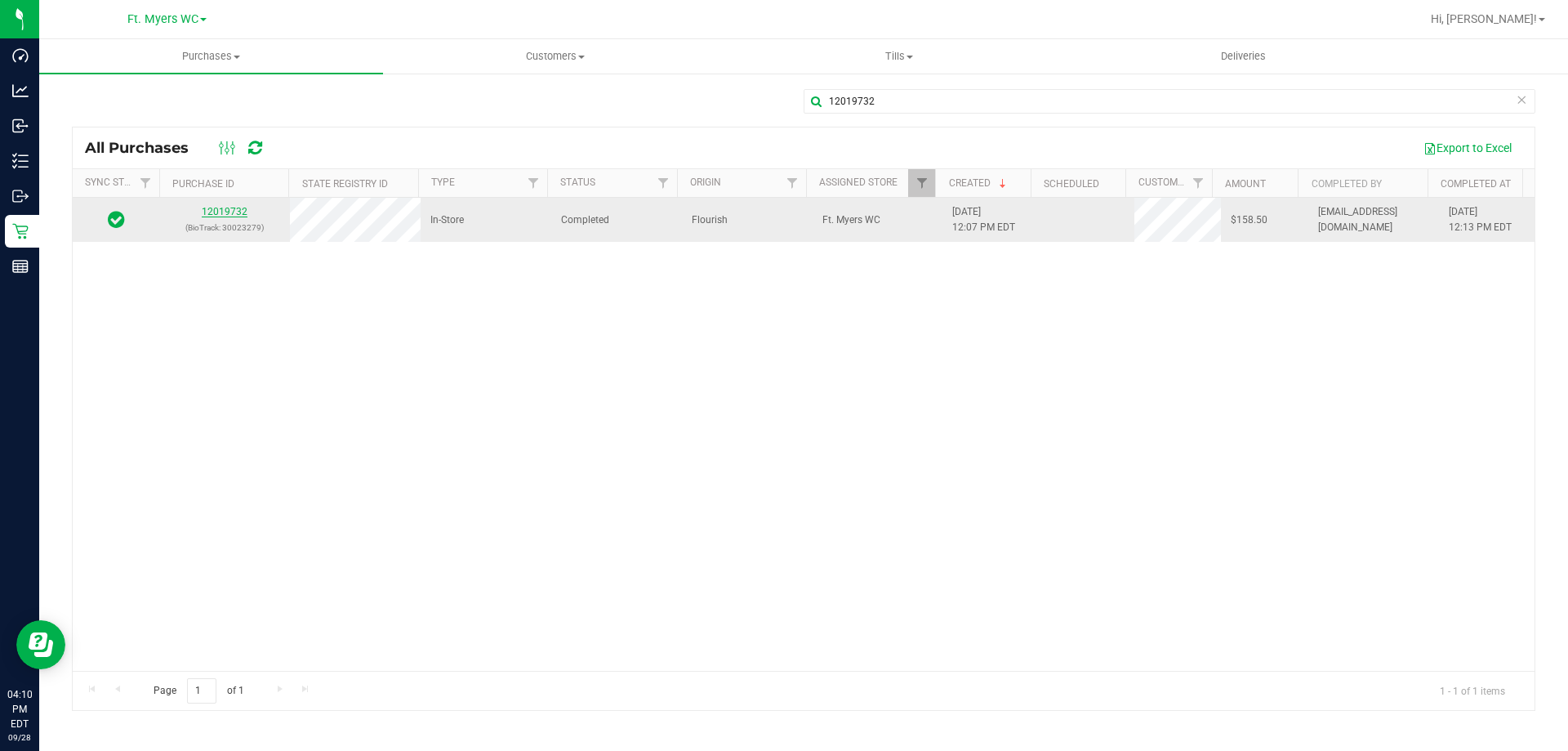
click at [239, 209] on link "12019732" at bounding box center [224, 212] width 45 height 12
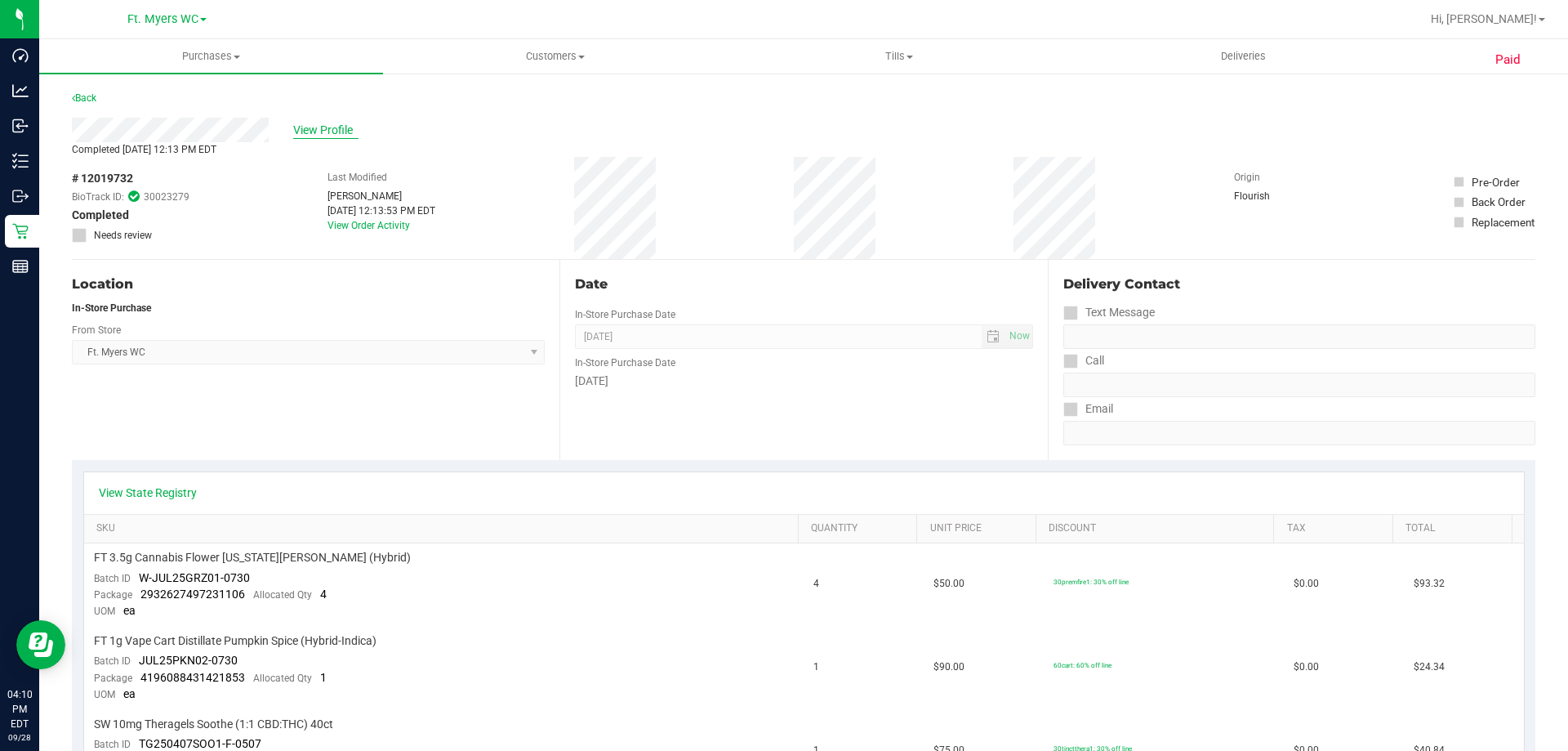
click at [342, 132] on span "View Profile" at bounding box center [326, 130] width 65 height 17
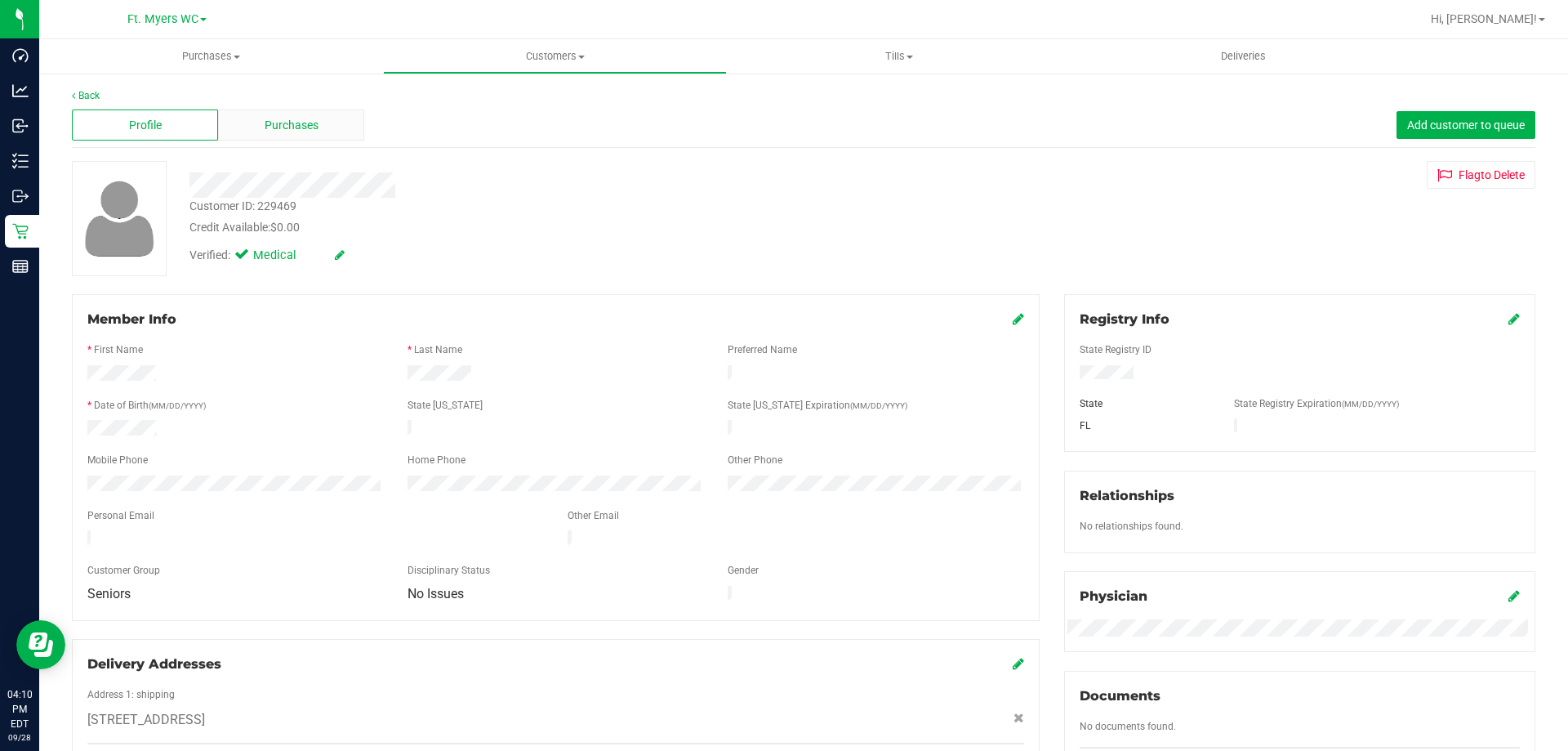
click at [332, 114] on div "Purchases" at bounding box center [291, 125] width 146 height 31
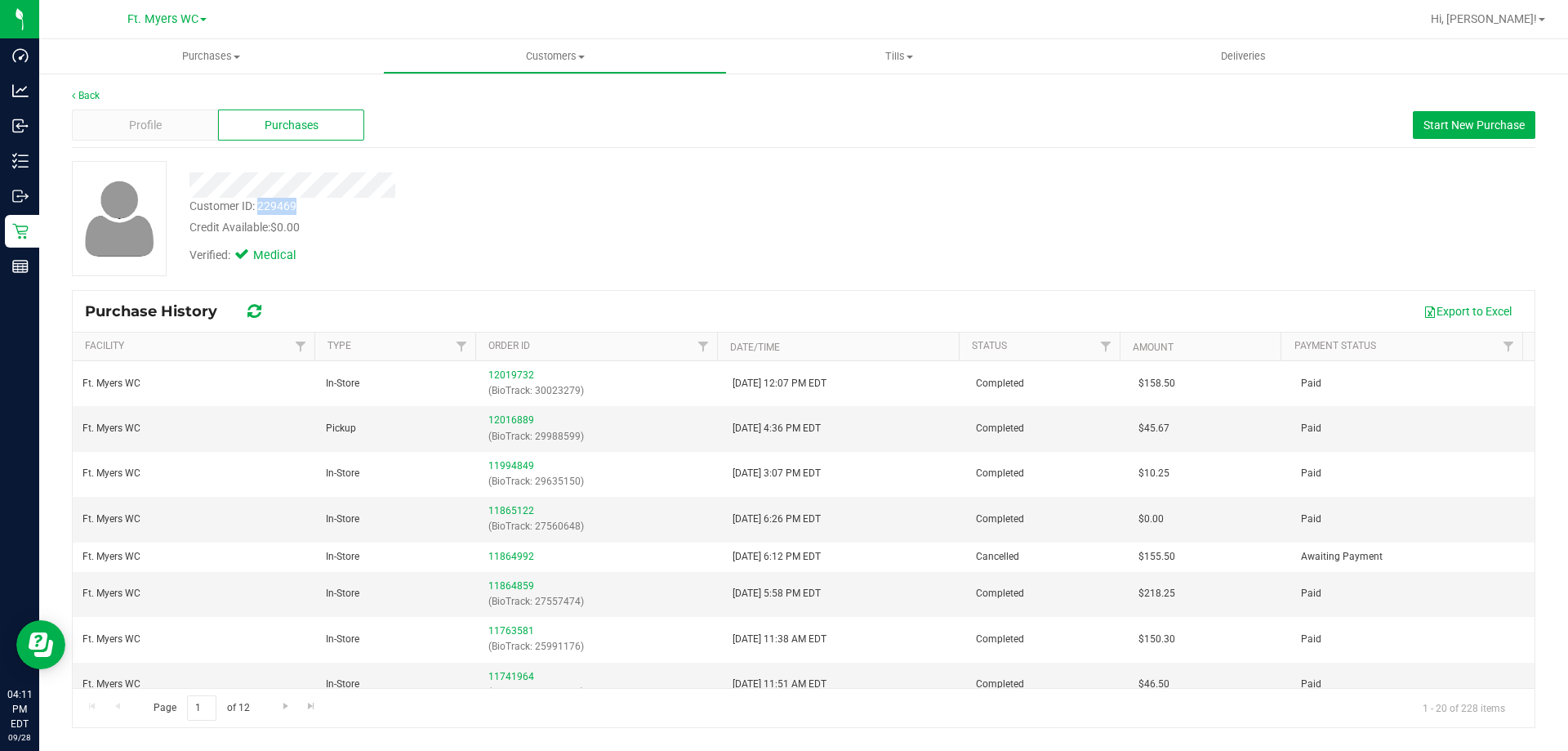
drag, startPoint x: 297, startPoint y: 204, endPoint x: 261, endPoint y: 203, distance: 36.0
click at [261, 203] on div "Customer ID: 229469 Credit Available: $0.00" at bounding box center [548, 217] width 744 height 38
copy div "229469"
click at [515, 581] on link "11864859" at bounding box center [511, 586] width 45 height 12
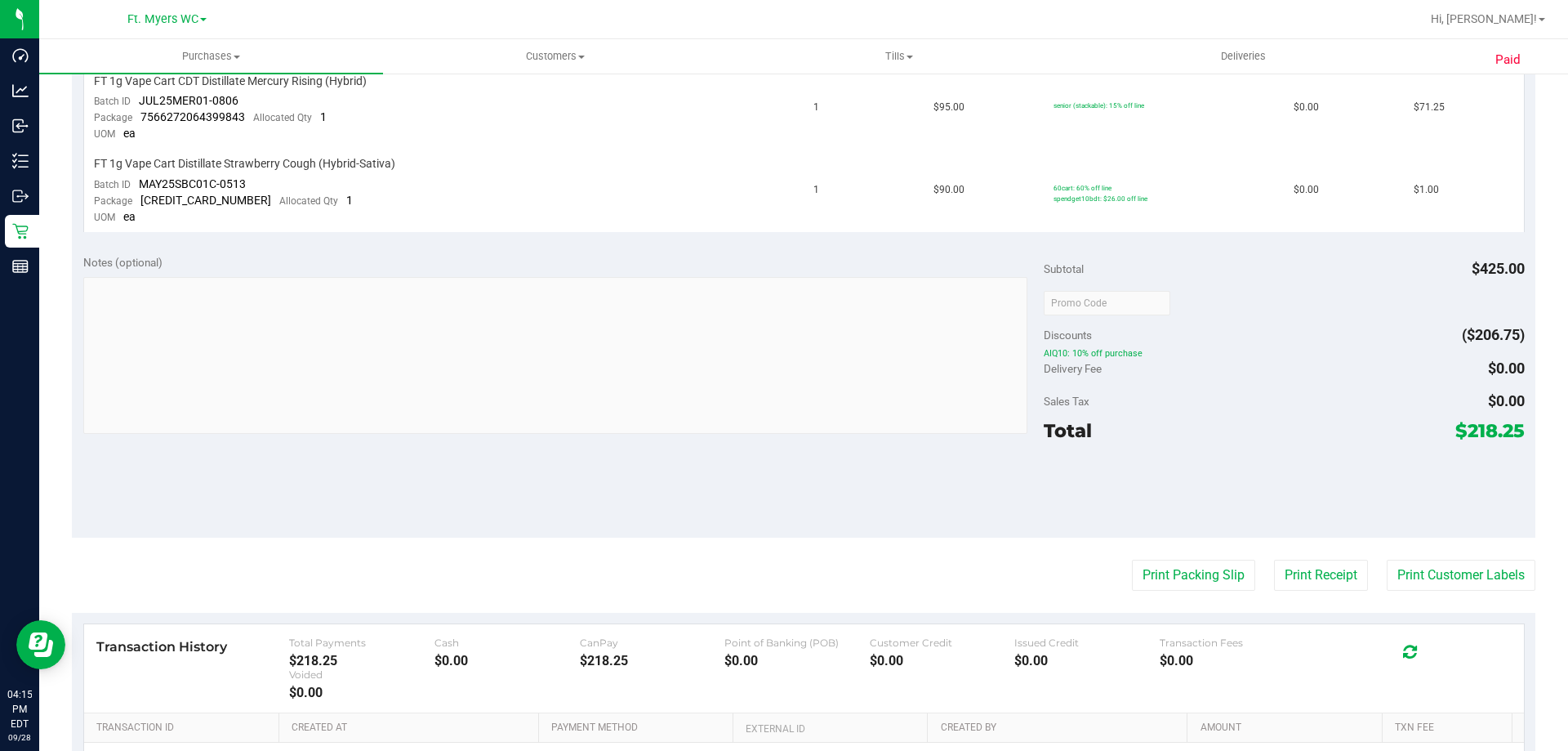
scroll to position [980, 0]
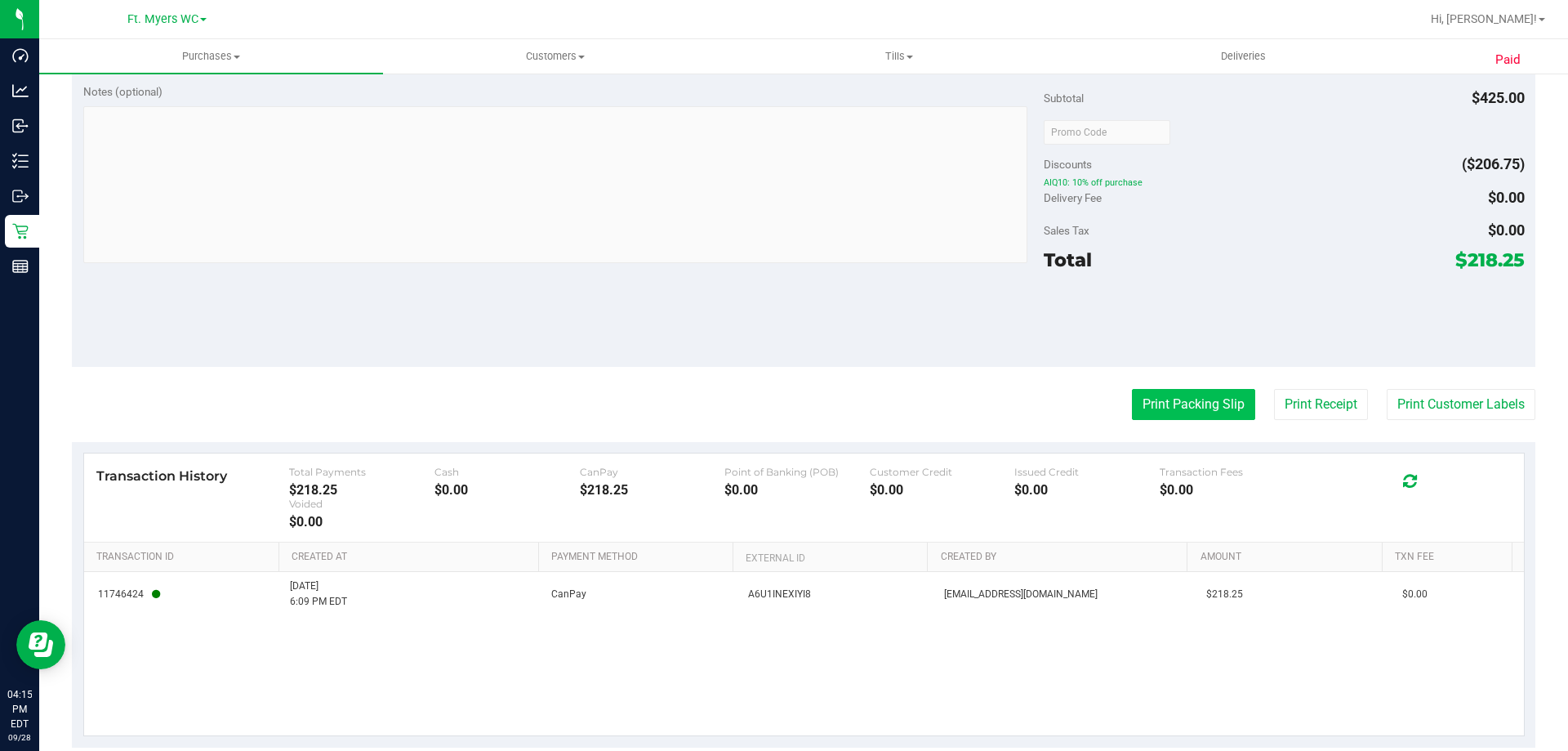
click at [1207, 409] on button "Print Packing Slip" at bounding box center [1194, 404] width 123 height 31
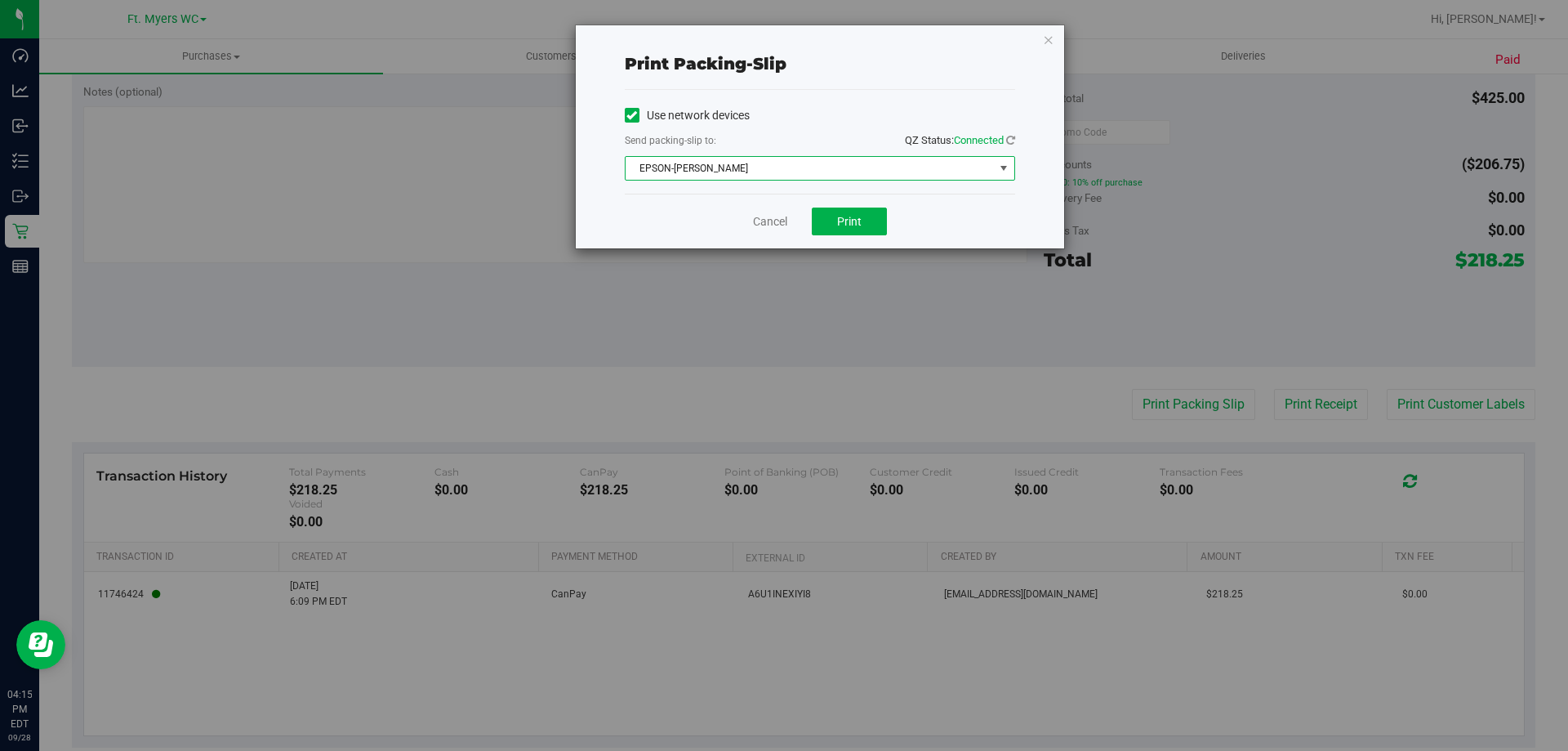
click at [847, 161] on span "EPSON-[PERSON_NAME]" at bounding box center [810, 168] width 369 height 23
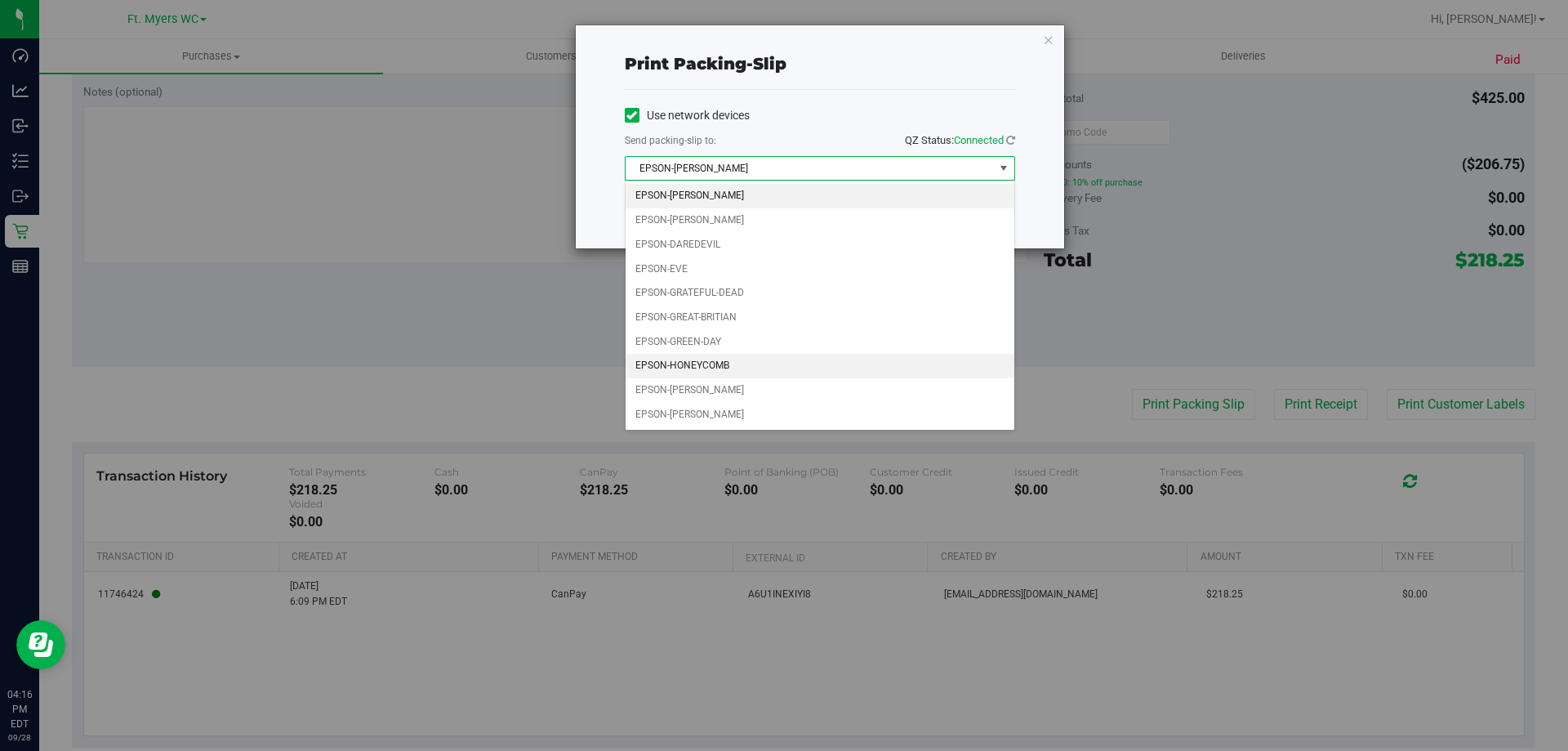
click at [735, 365] on li "EPSON-HONEYCOMB" at bounding box center [820, 365] width 389 height 25
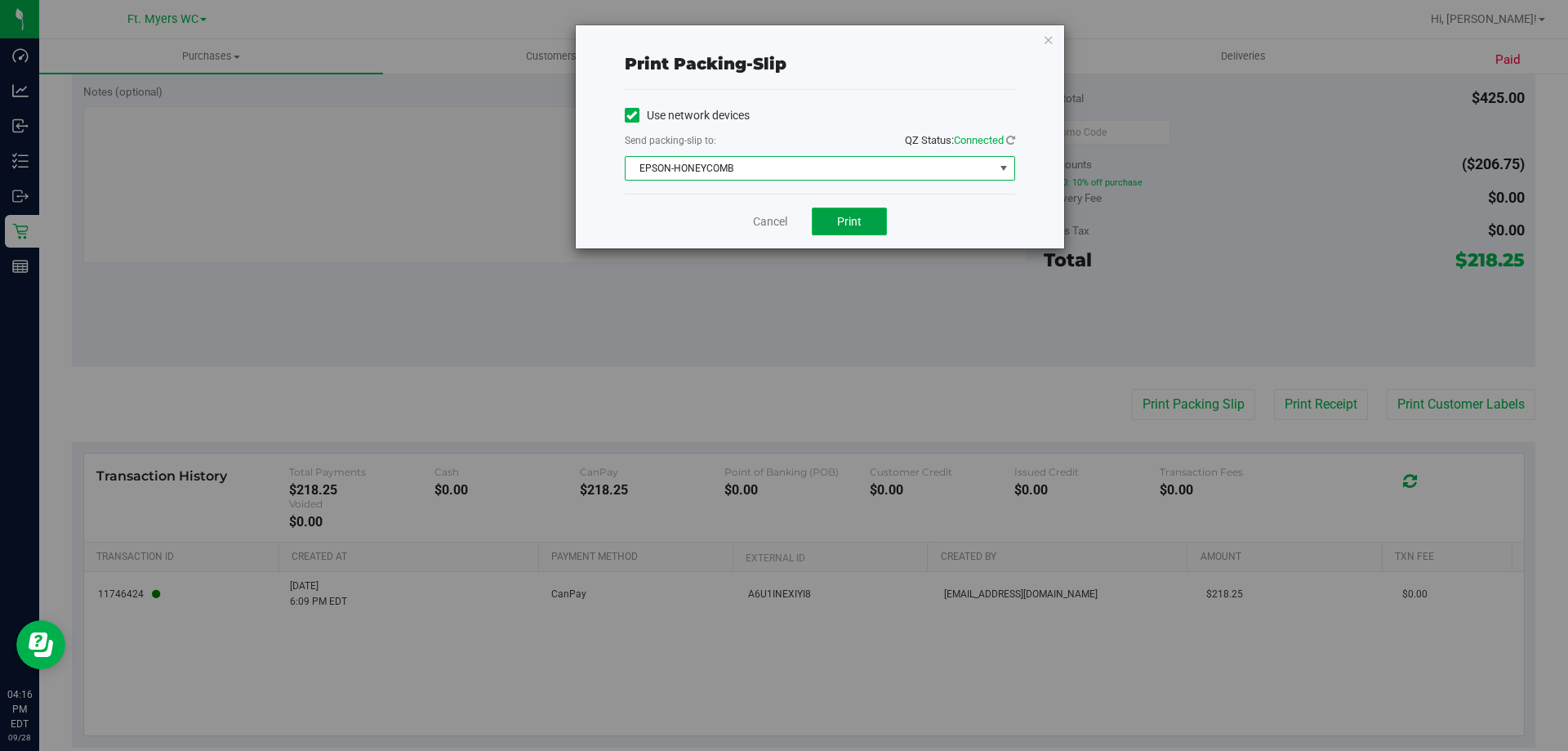
click at [865, 208] on button "Print" at bounding box center [849, 221] width 75 height 28
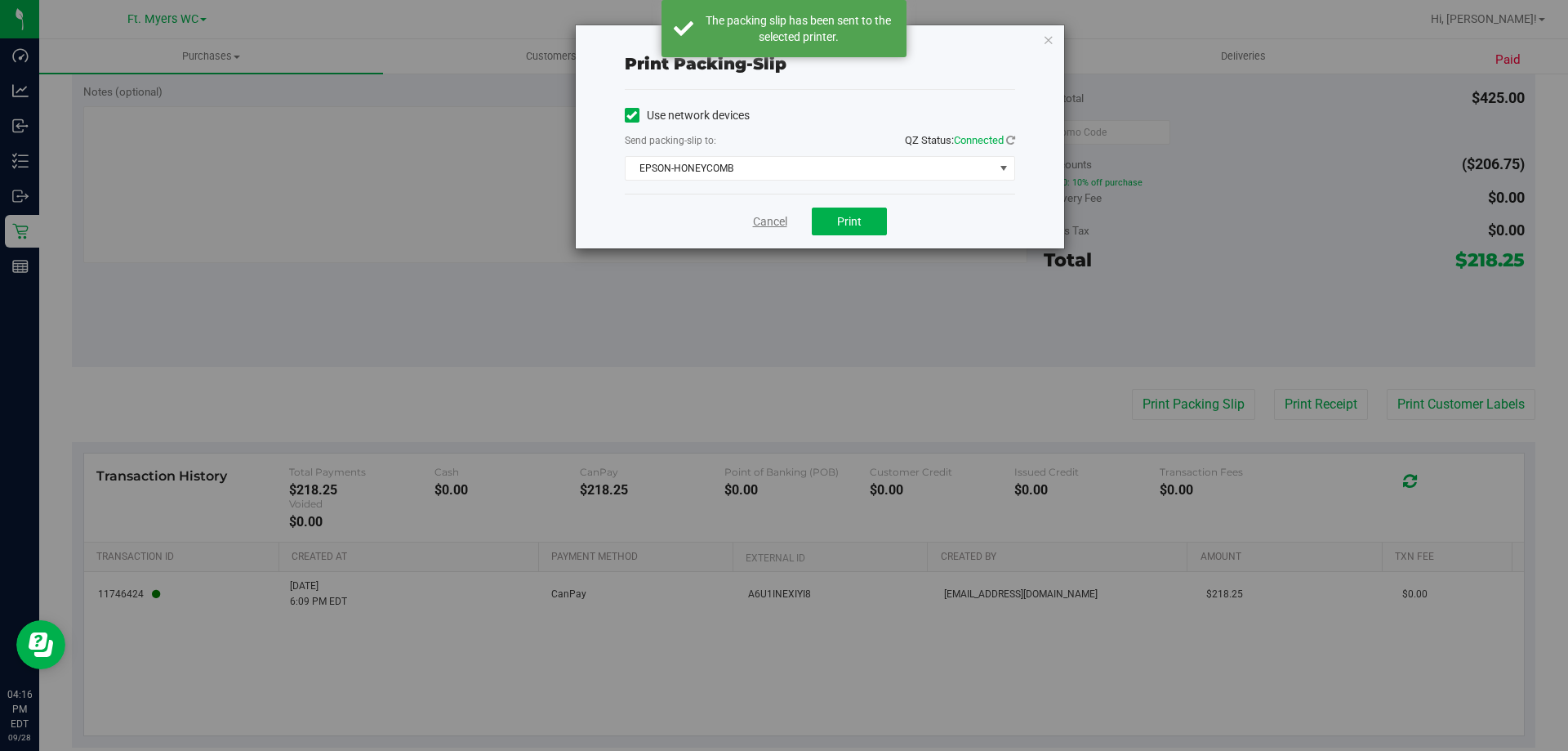
click at [779, 221] on link "Cancel" at bounding box center [770, 222] width 35 height 17
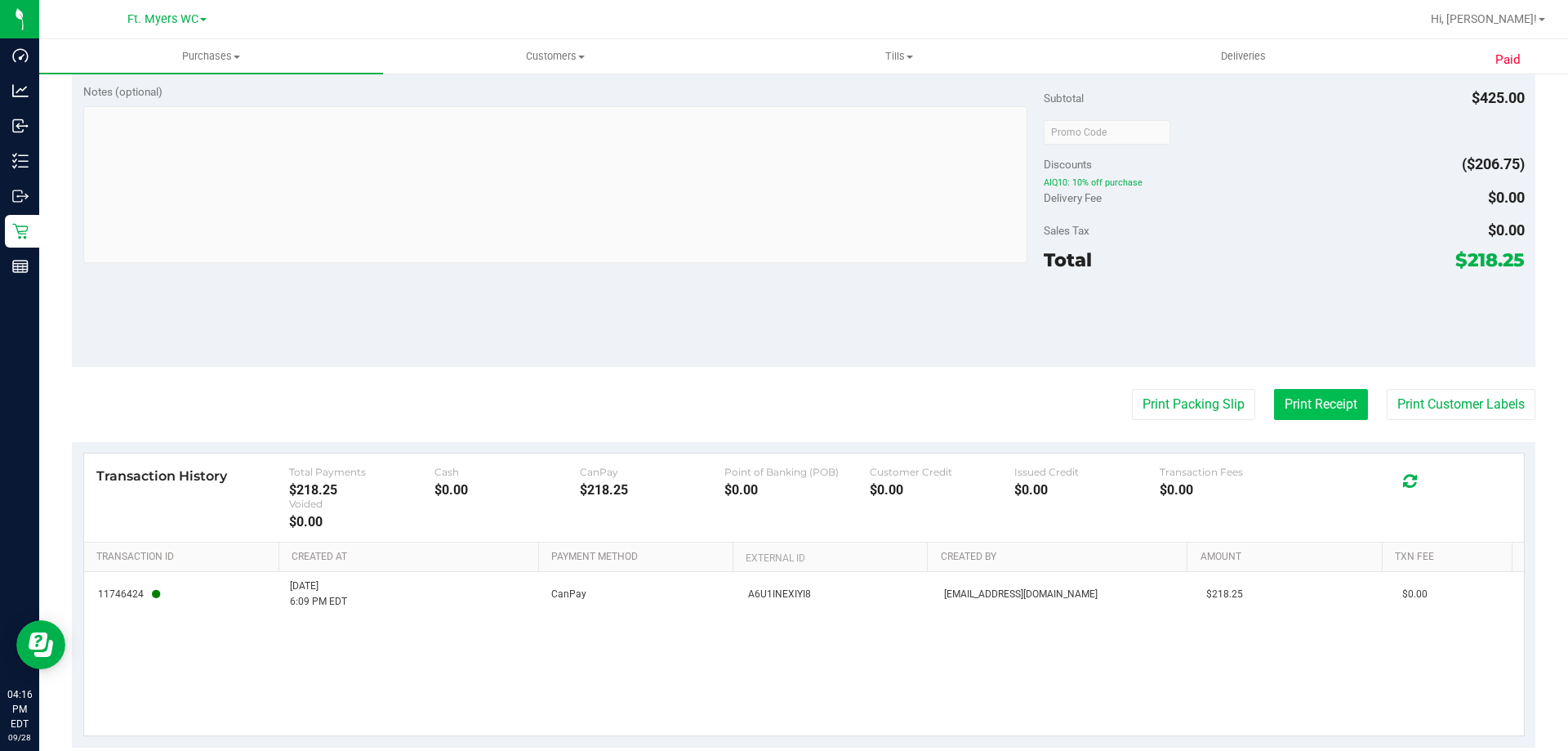
click at [1288, 405] on button "Print Receipt" at bounding box center [1320, 404] width 94 height 31
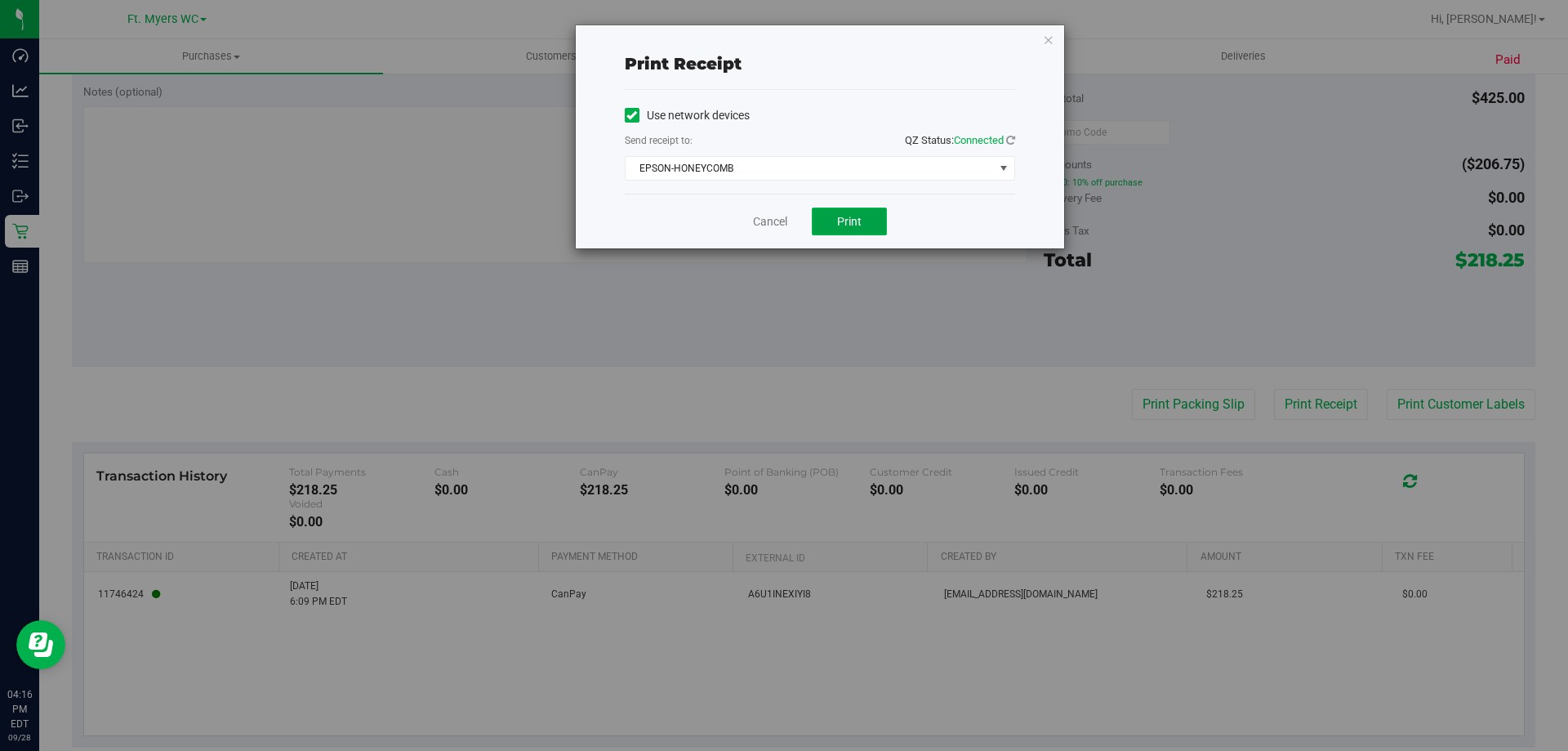
click at [860, 232] on button "Print" at bounding box center [849, 221] width 75 height 28
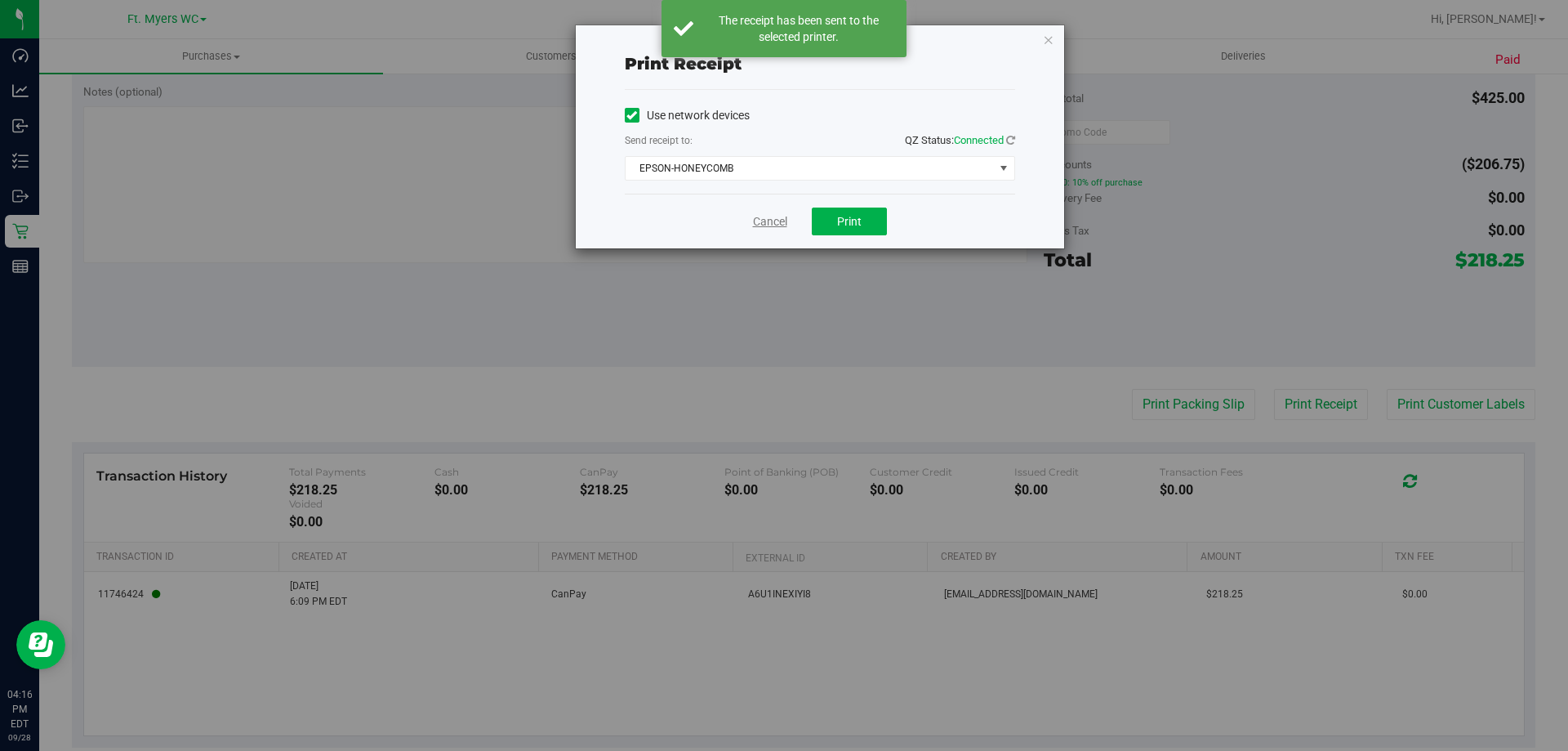
click at [764, 218] on link "Cancel" at bounding box center [770, 222] width 35 height 17
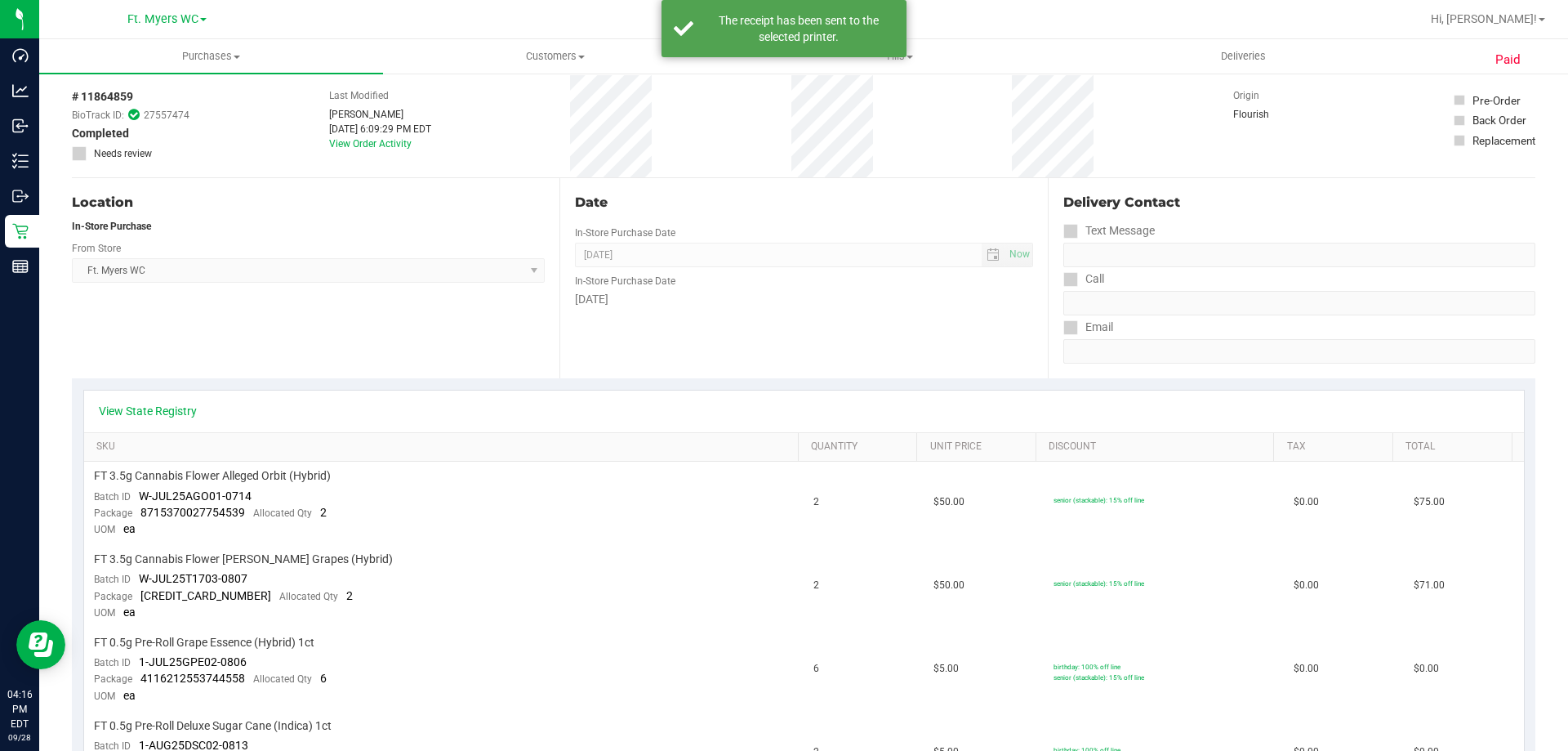
scroll to position [0, 0]
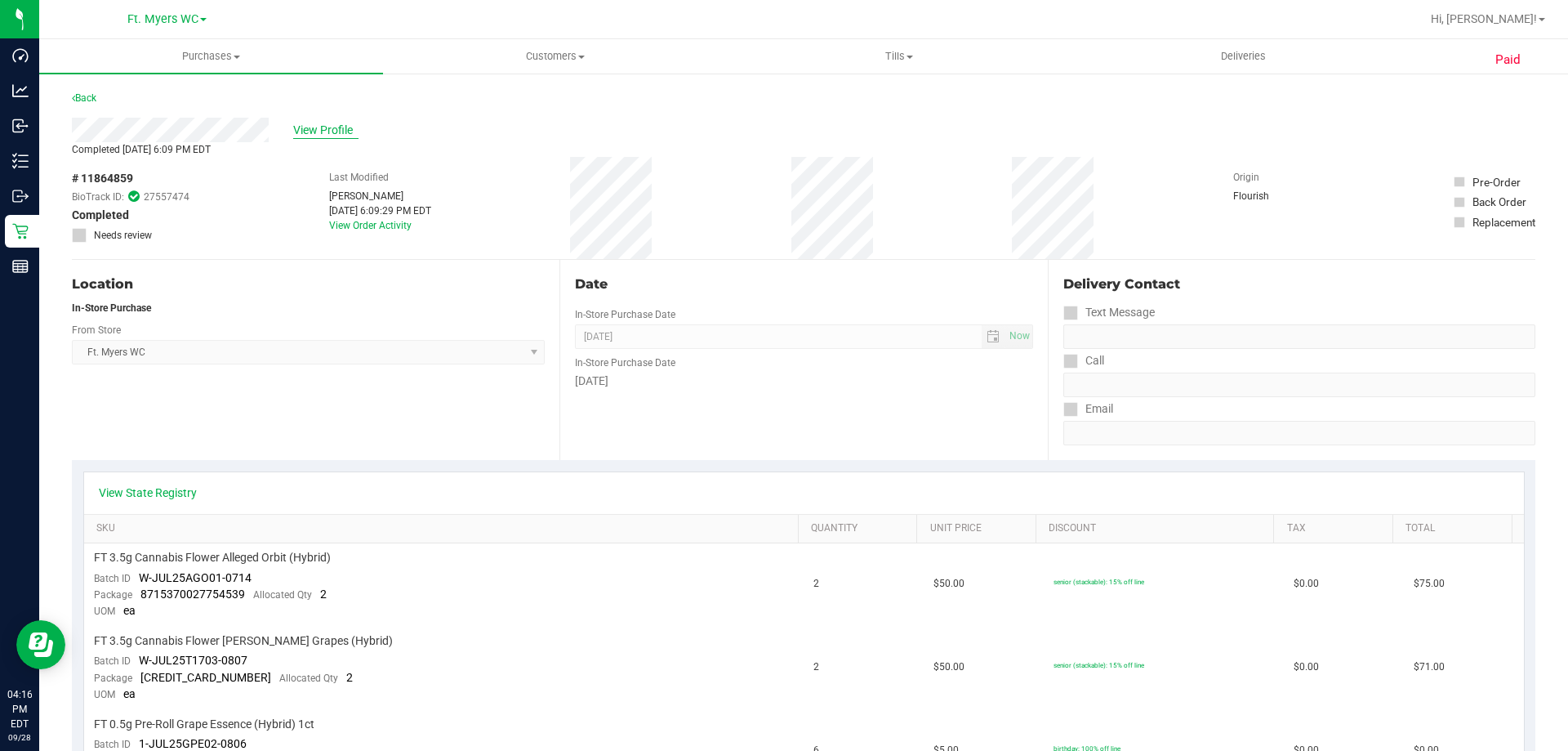
click at [313, 126] on span "View Profile" at bounding box center [326, 130] width 65 height 17
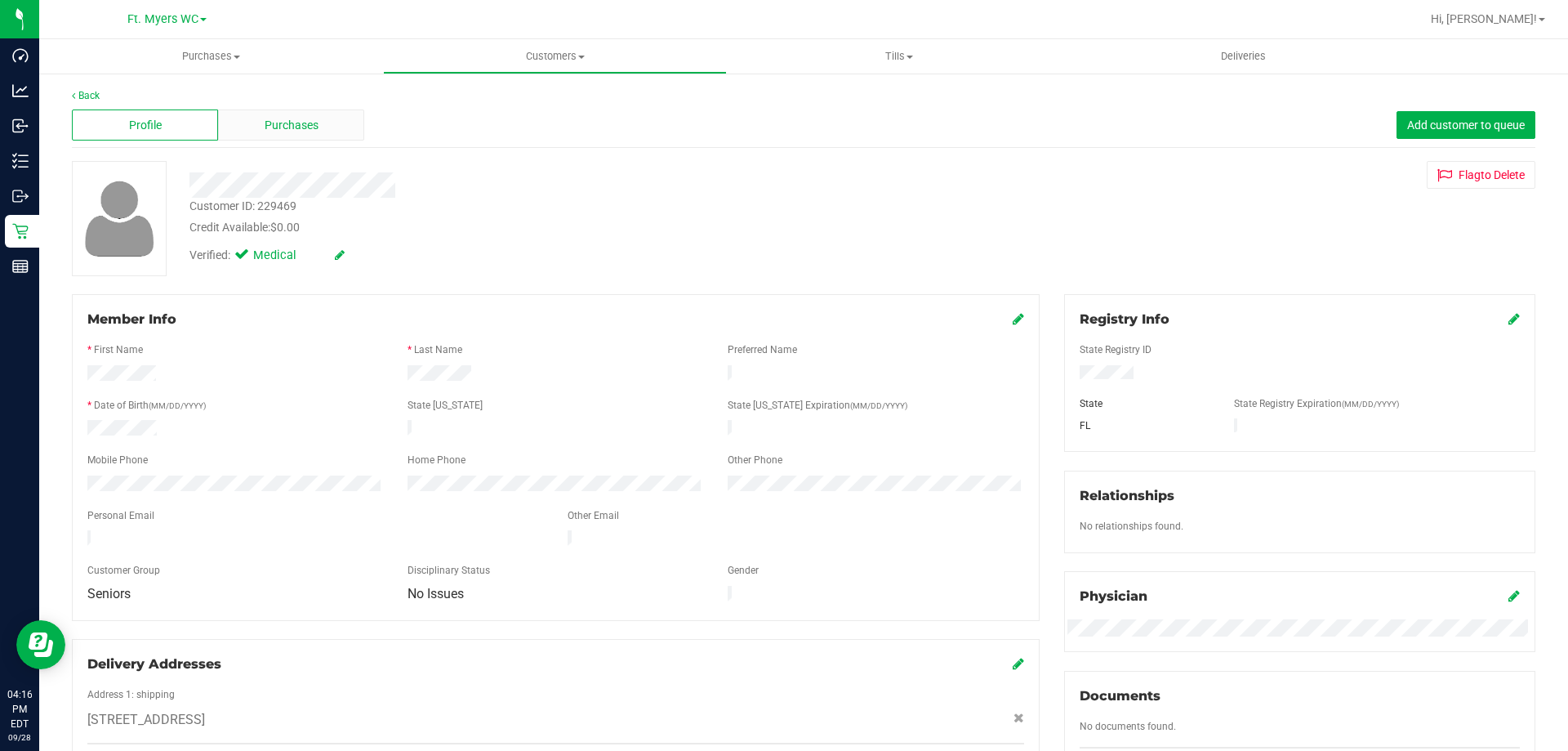
click at [303, 138] on div "Purchases" at bounding box center [291, 125] width 146 height 31
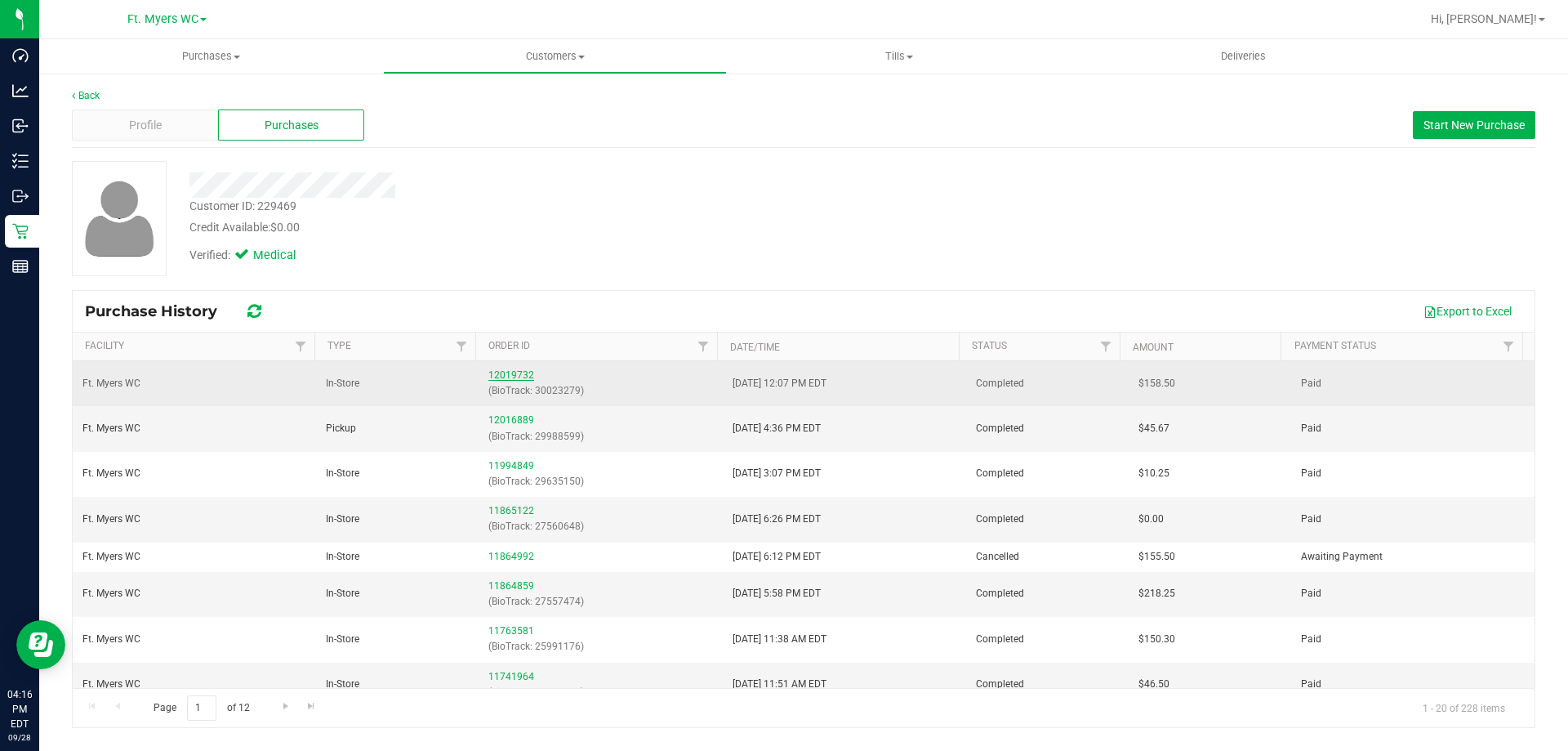
click at [498, 371] on link "12019732" at bounding box center [511, 375] width 45 height 12
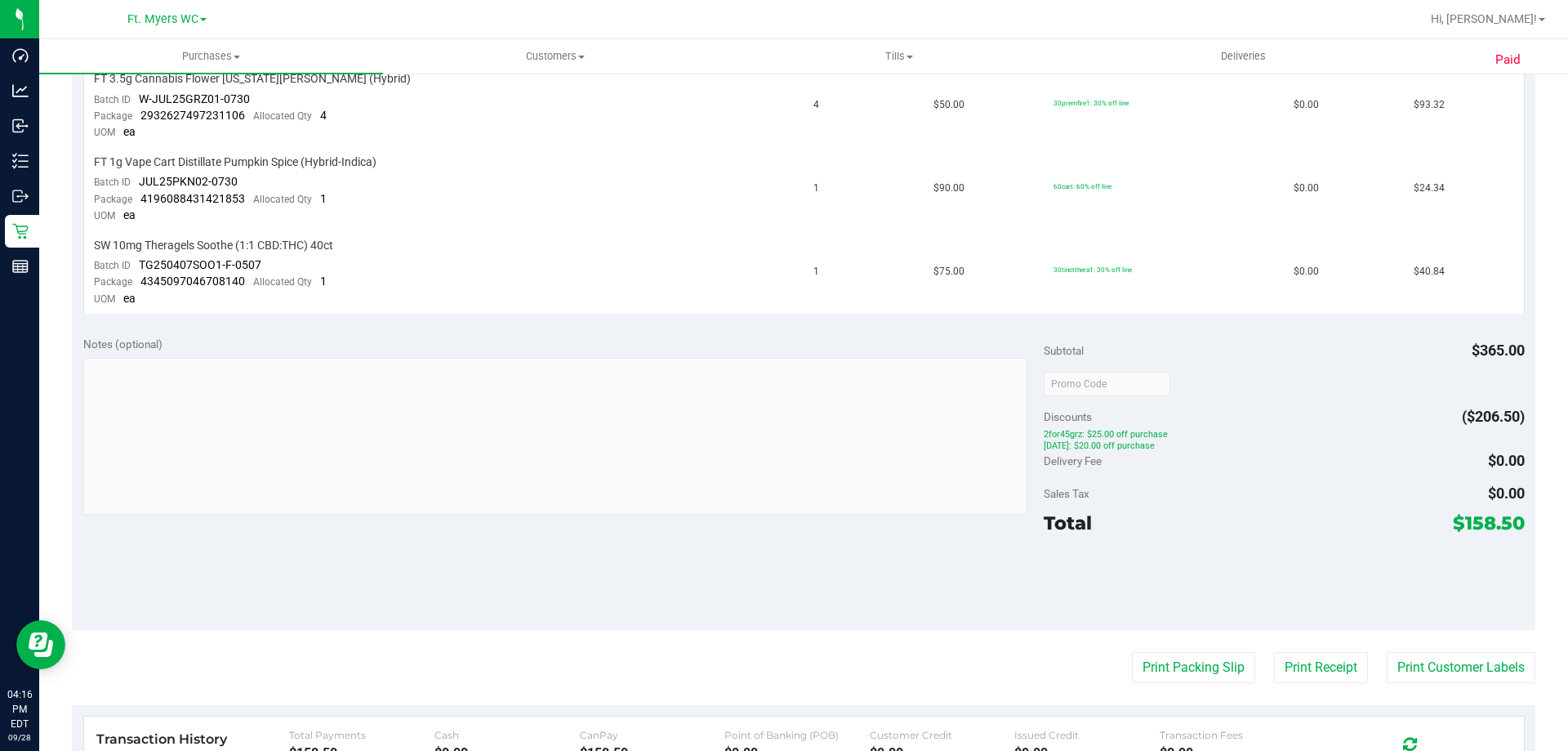
scroll to position [572, 0]
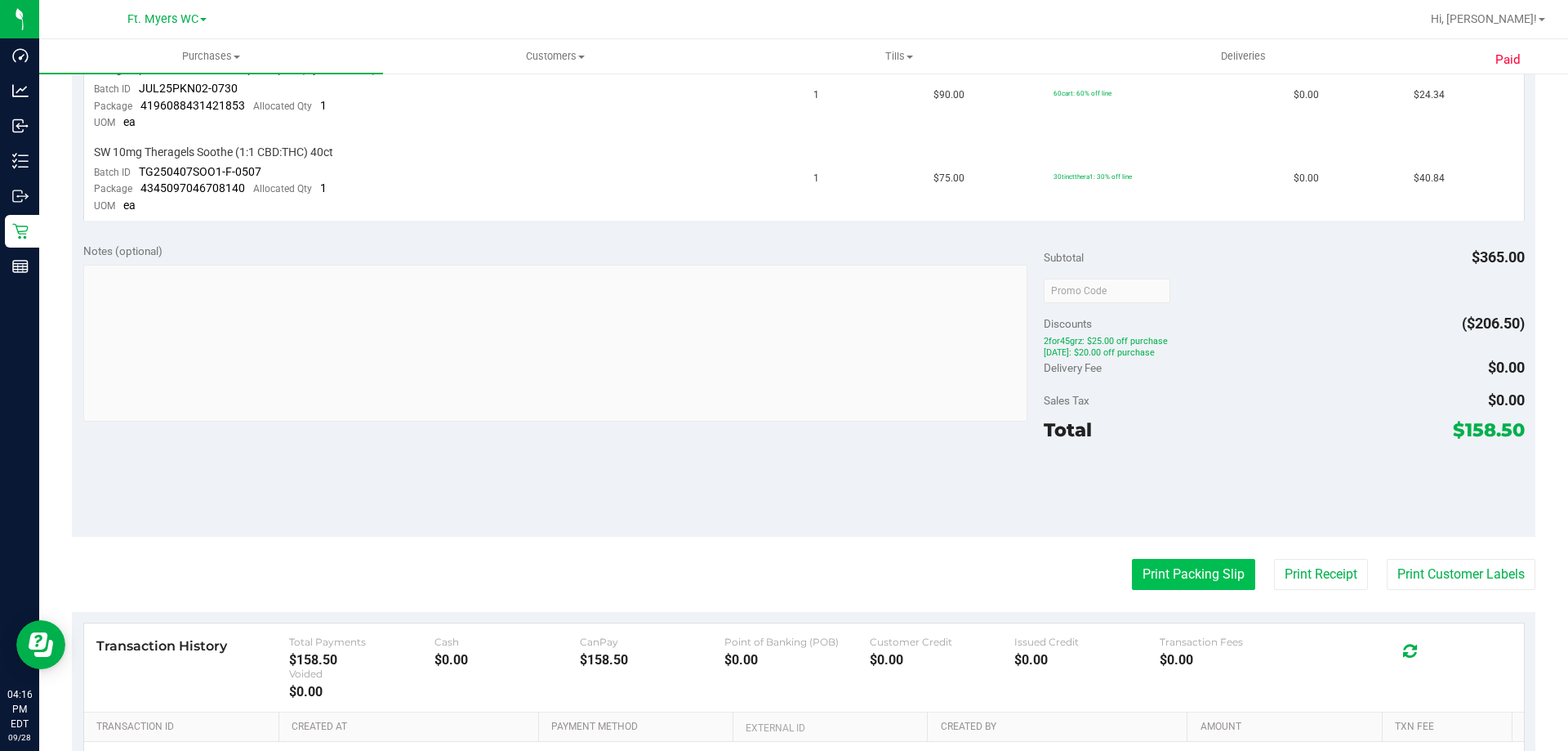
click at [1180, 583] on button "Print Packing Slip" at bounding box center [1194, 574] width 123 height 31
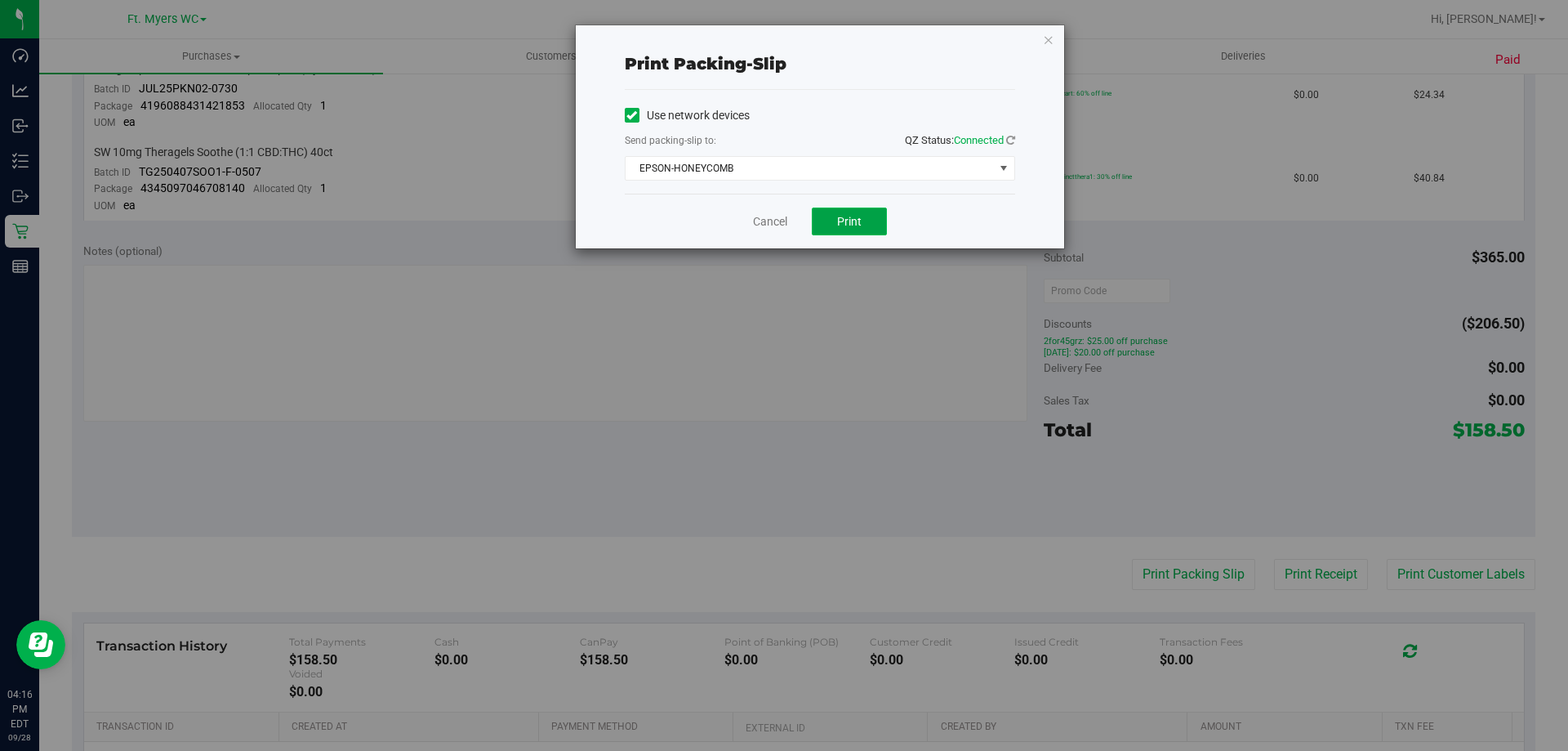
click at [823, 219] on button "Print" at bounding box center [849, 221] width 75 height 28
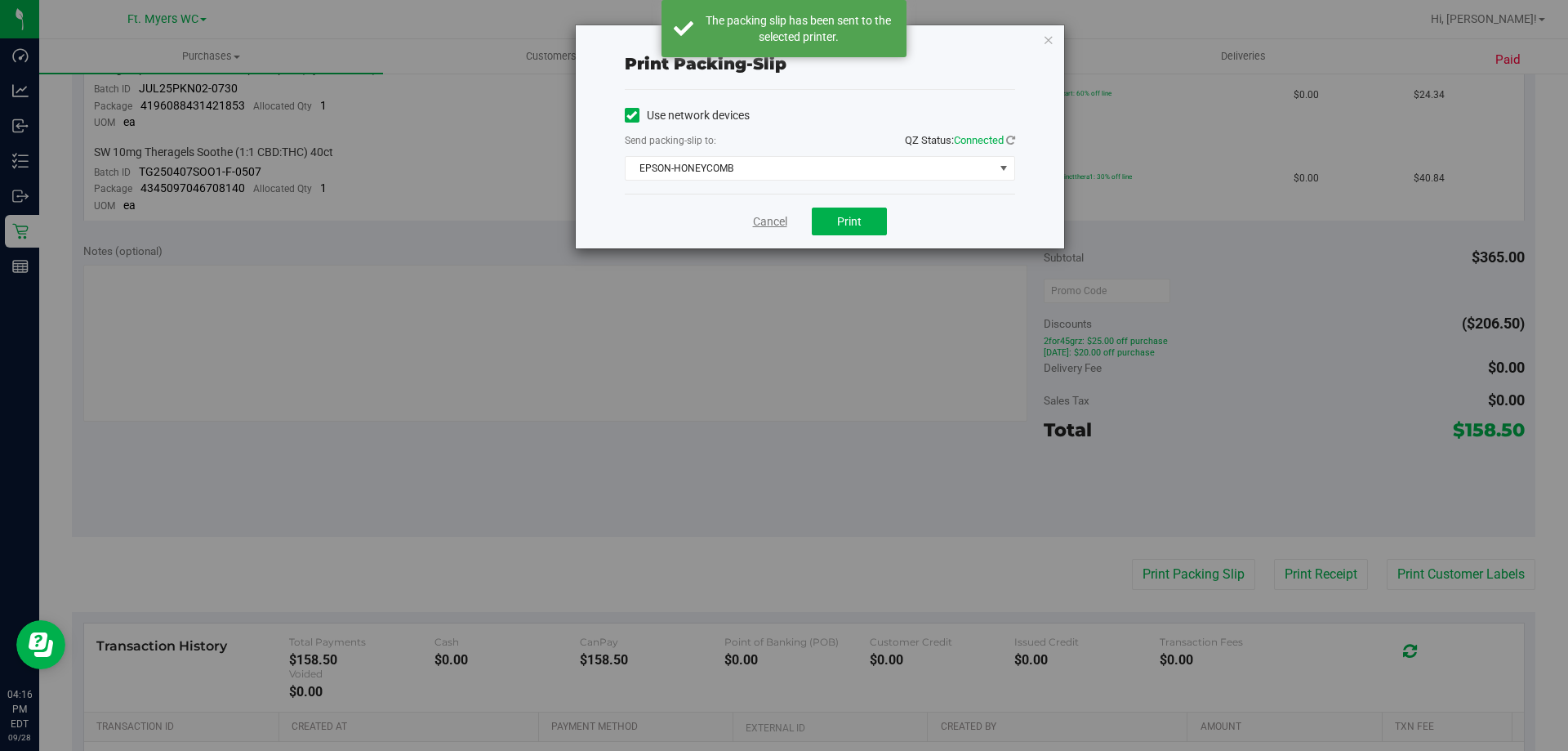
click at [775, 225] on link "Cancel" at bounding box center [770, 222] width 35 height 17
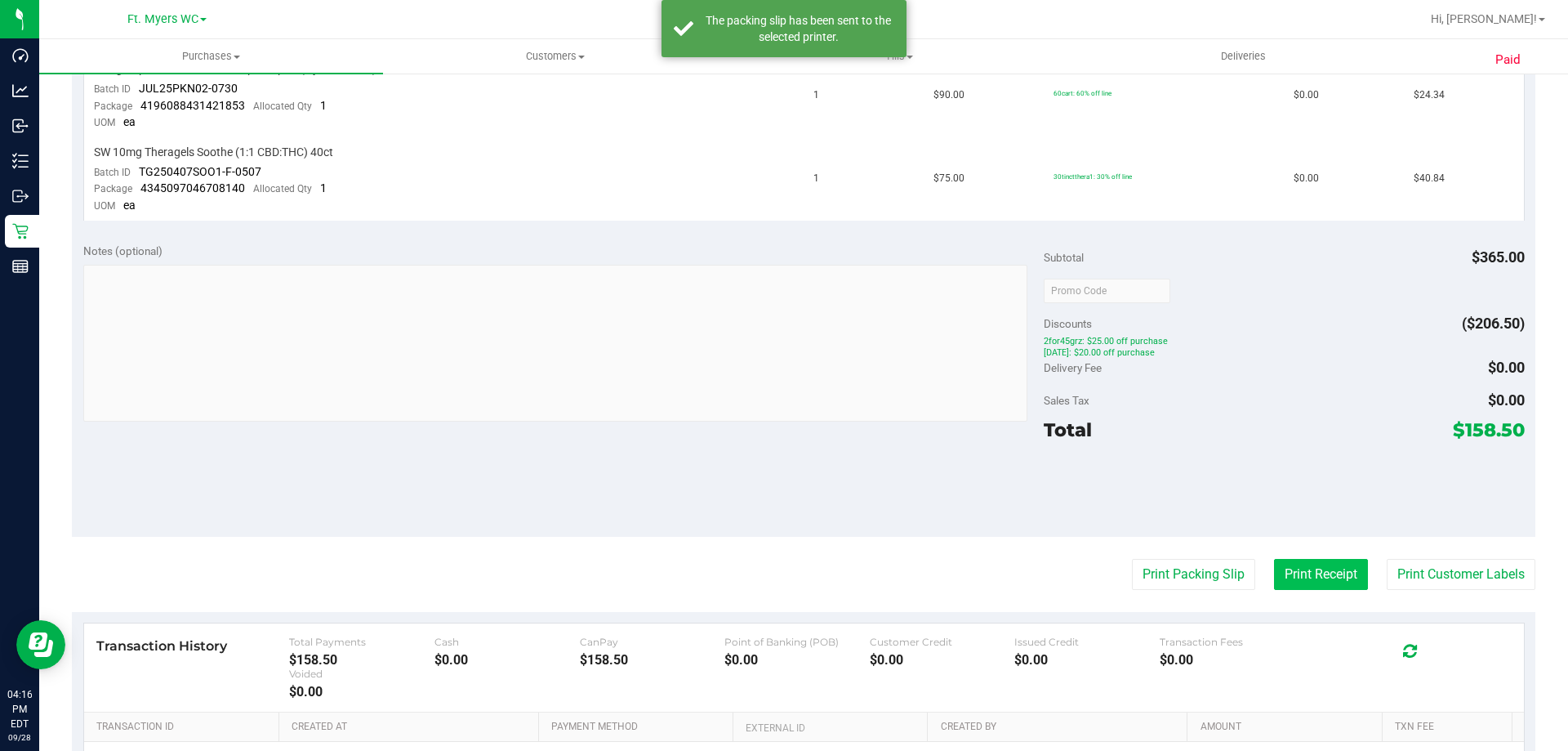
click at [1288, 558] on button "Print Receipt" at bounding box center [1320, 574] width 94 height 31
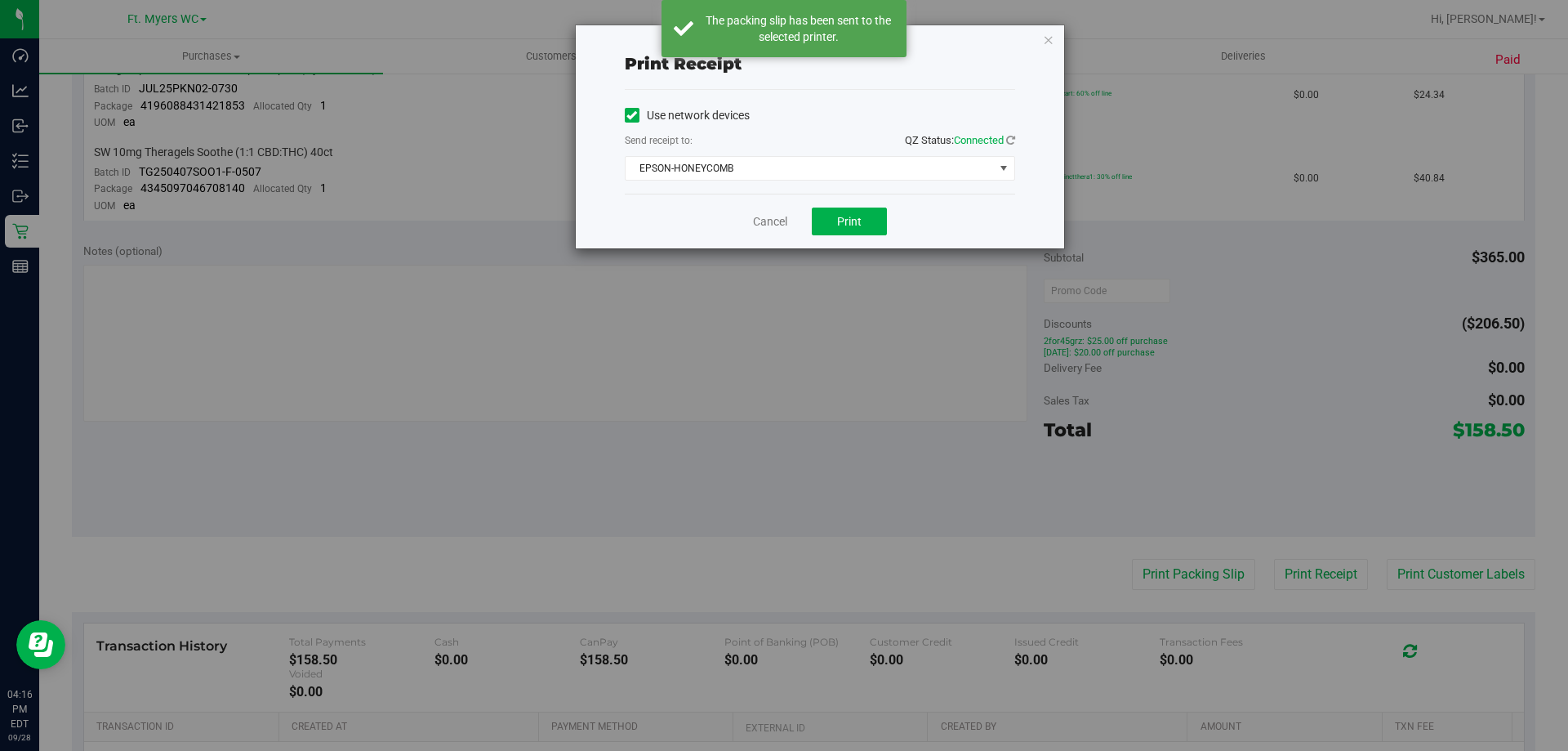
click at [843, 203] on div "Cancel Print" at bounding box center [820, 221] width 390 height 54
click at [844, 219] on span "Print" at bounding box center [849, 222] width 25 height 13
click at [771, 226] on link "Cancel" at bounding box center [770, 222] width 35 height 17
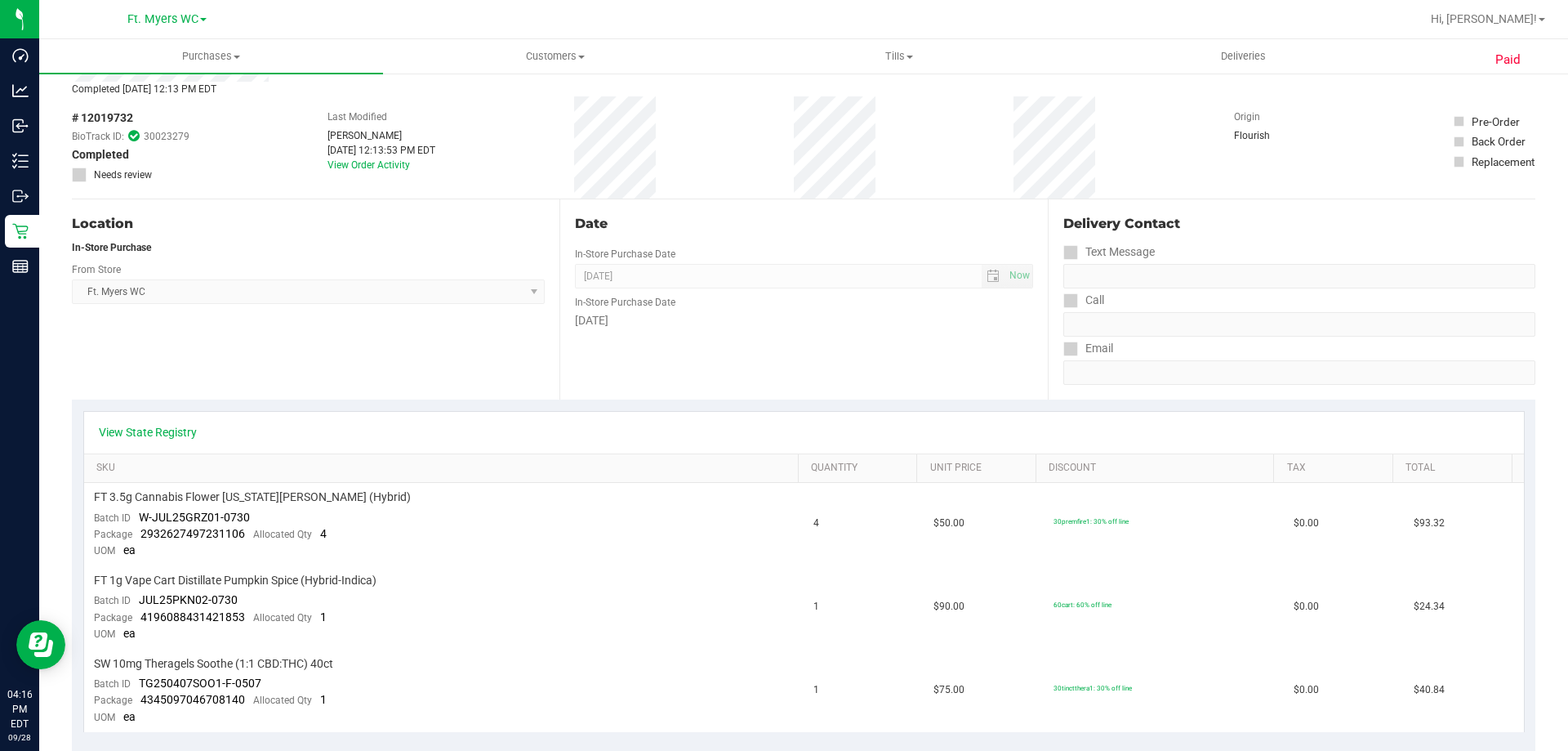
scroll to position [0, 0]
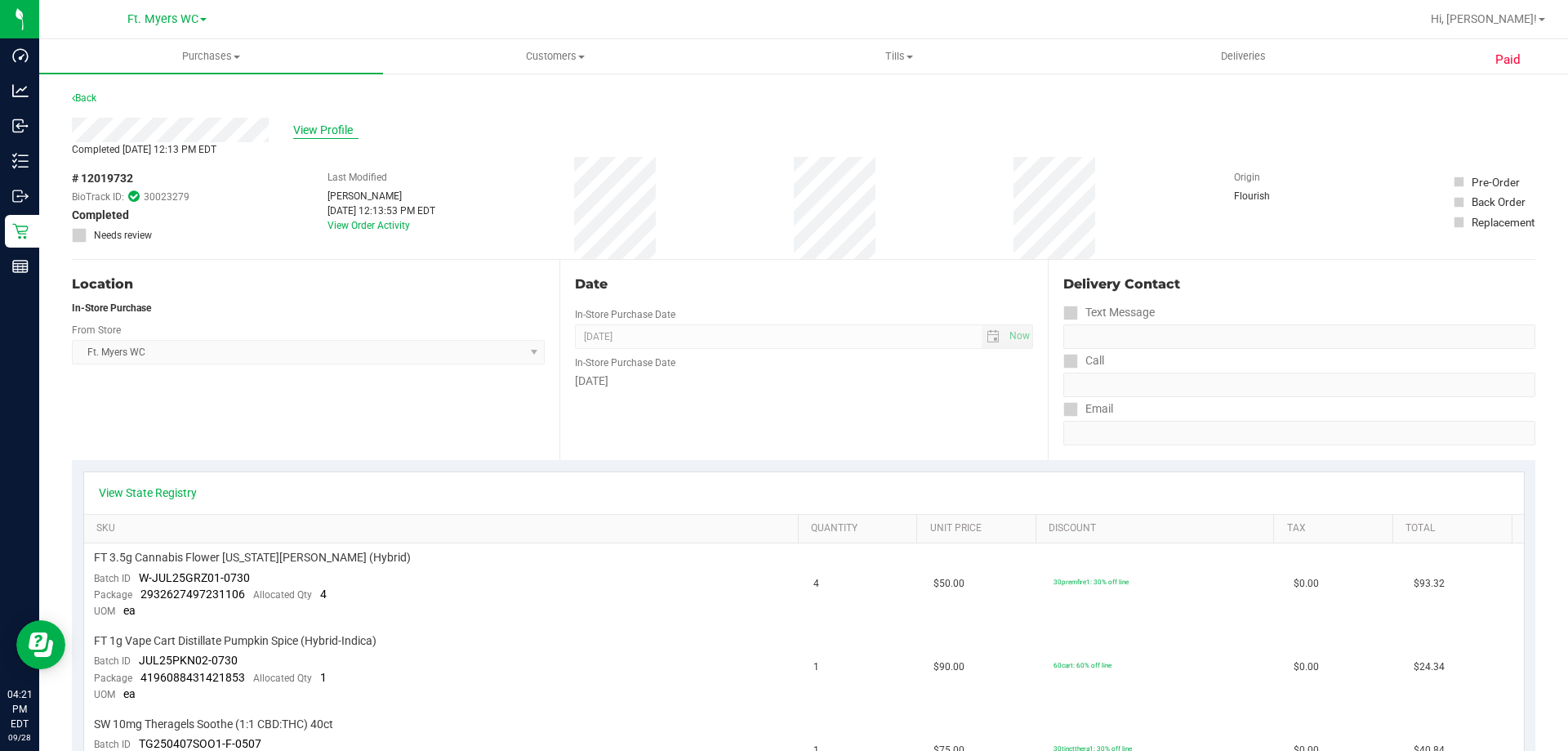
click at [326, 131] on span "View Profile" at bounding box center [326, 130] width 65 height 17
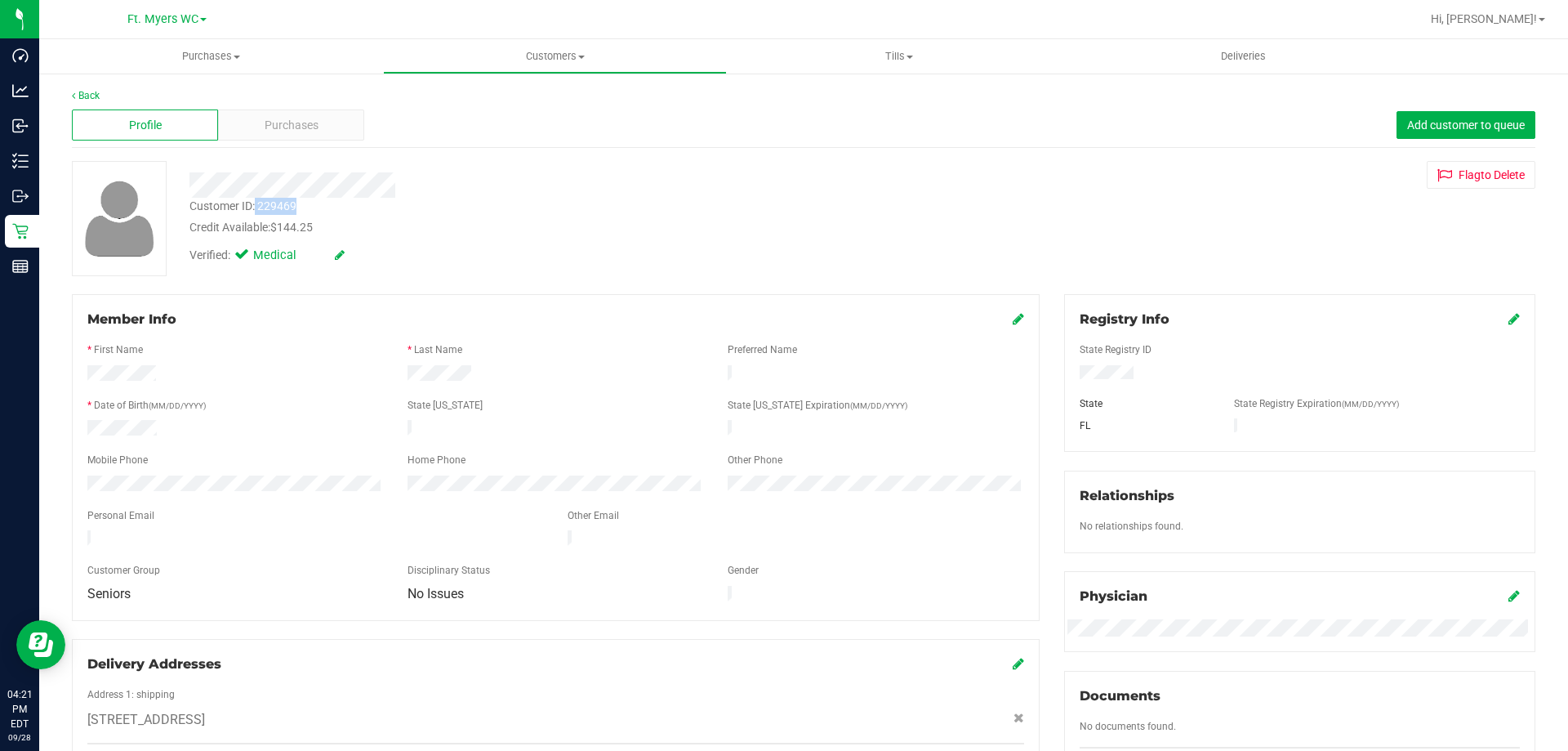
drag, startPoint x: 304, startPoint y: 209, endPoint x: 256, endPoint y: 204, distance: 48.3
click at [256, 204] on div "Customer ID: 229469 Credit Available: $144.25" at bounding box center [548, 217] width 744 height 38
click at [298, 209] on div "Customer ID: 229469 Credit Available: $144.25" at bounding box center [548, 217] width 744 height 38
drag, startPoint x: 296, startPoint y: 207, endPoint x: 261, endPoint y: 213, distance: 35.5
click at [261, 213] on div "Customer ID: 229469" at bounding box center [243, 206] width 107 height 17
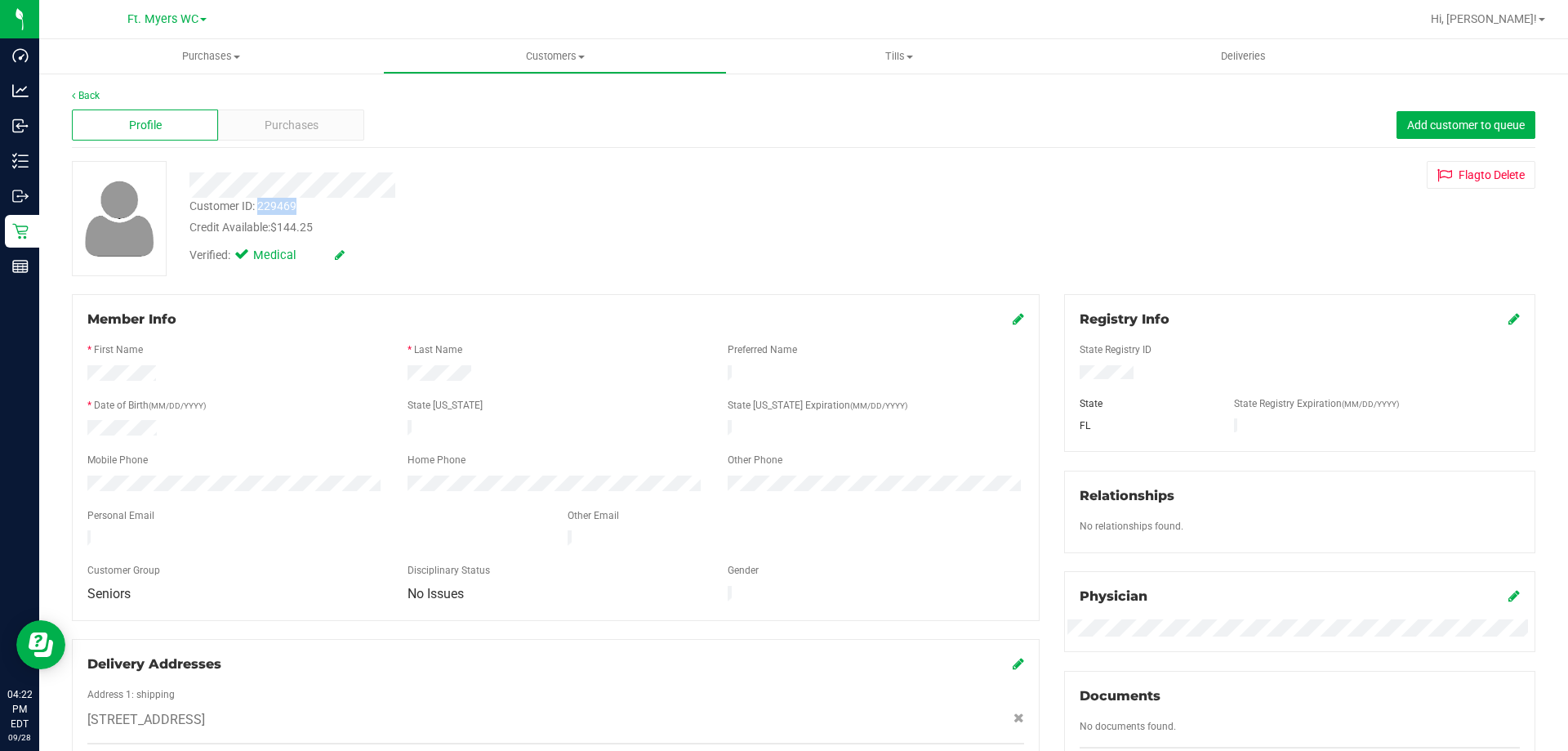
copy div "229469"
click at [281, 132] on span "Purchases" at bounding box center [291, 125] width 54 height 17
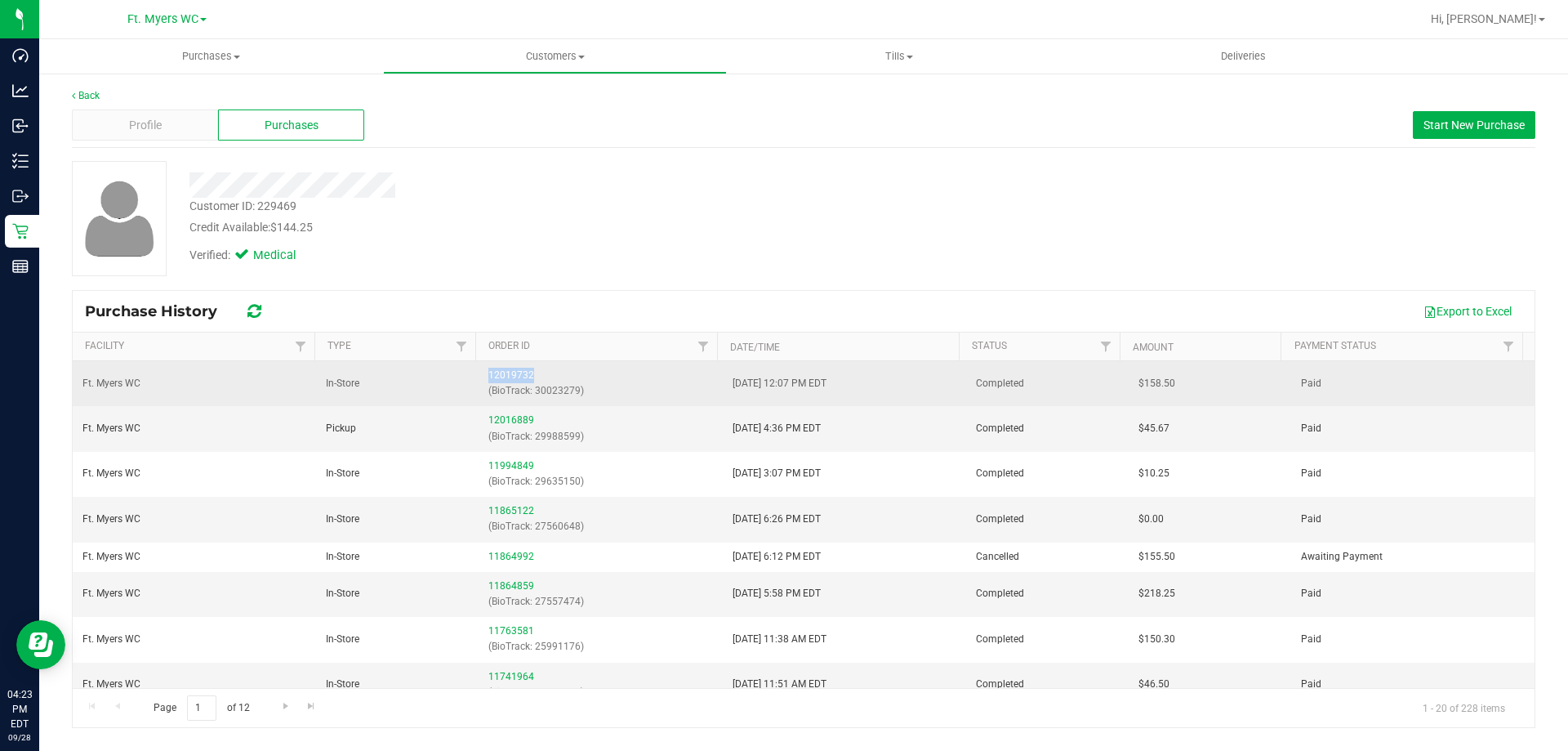
drag, startPoint x: 565, startPoint y: 369, endPoint x: 482, endPoint y: 376, distance: 83.3
click at [482, 376] on td "12019732 (BioTrack: 30023279)" at bounding box center [600, 383] width 243 height 44
copy link "12019732"
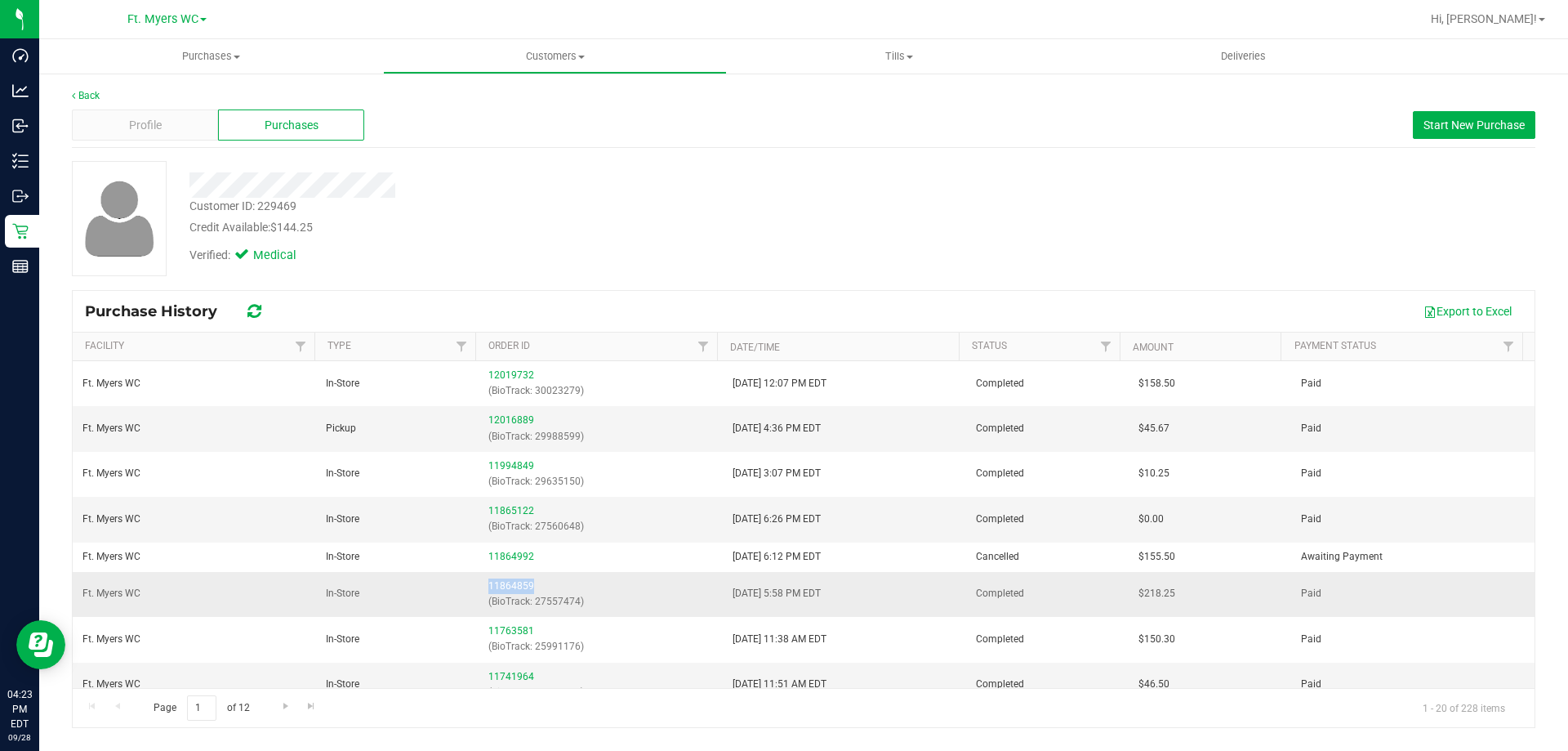
drag, startPoint x: 537, startPoint y: 588, endPoint x: 483, endPoint y: 586, distance: 54.0
click at [483, 586] on td "11864859 (BioTrack: 27557474)" at bounding box center [600, 594] width 243 height 44
copy link "11864859"
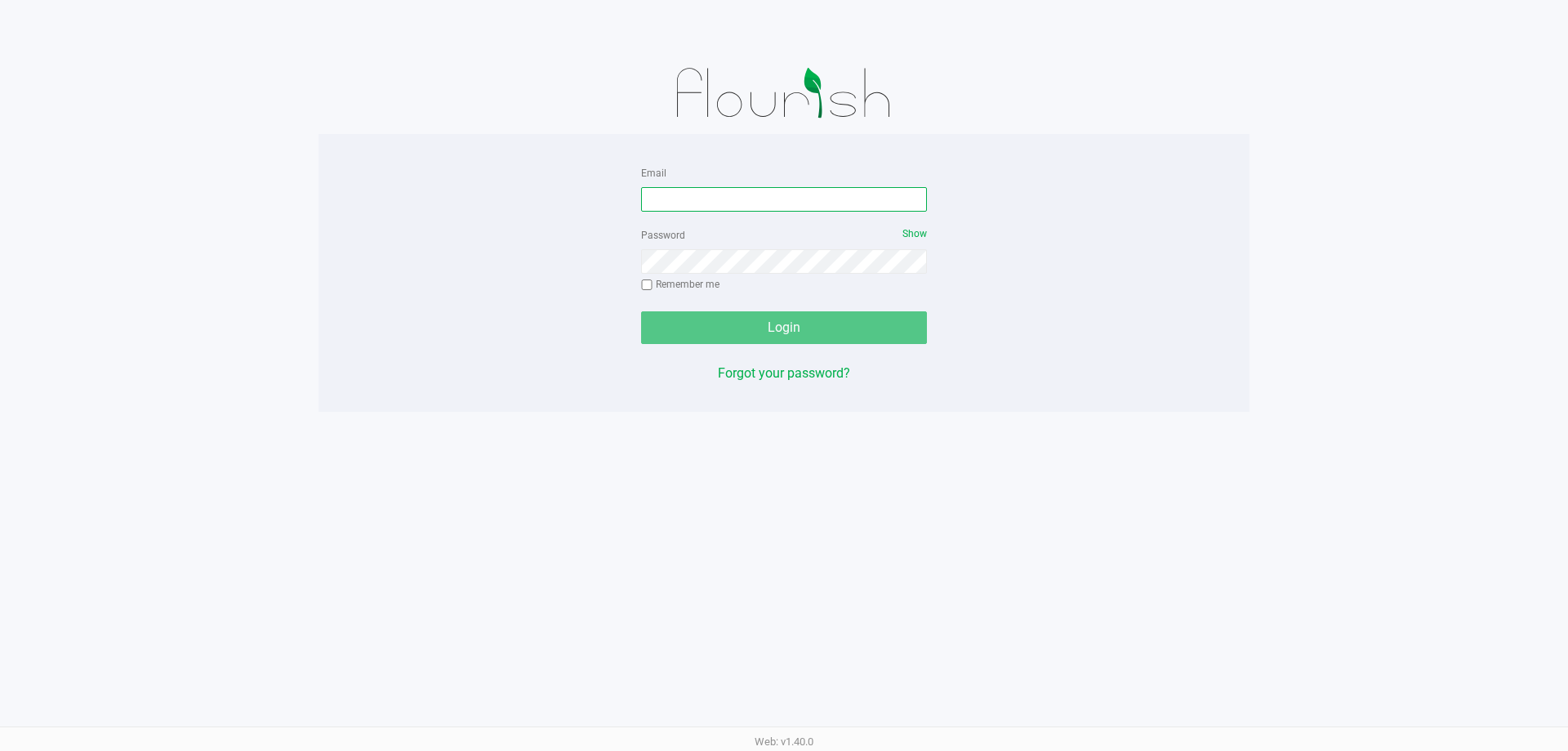
click at [752, 209] on input "Email" at bounding box center [784, 199] width 286 height 25
type input "mduncan@Liveparallel.com"
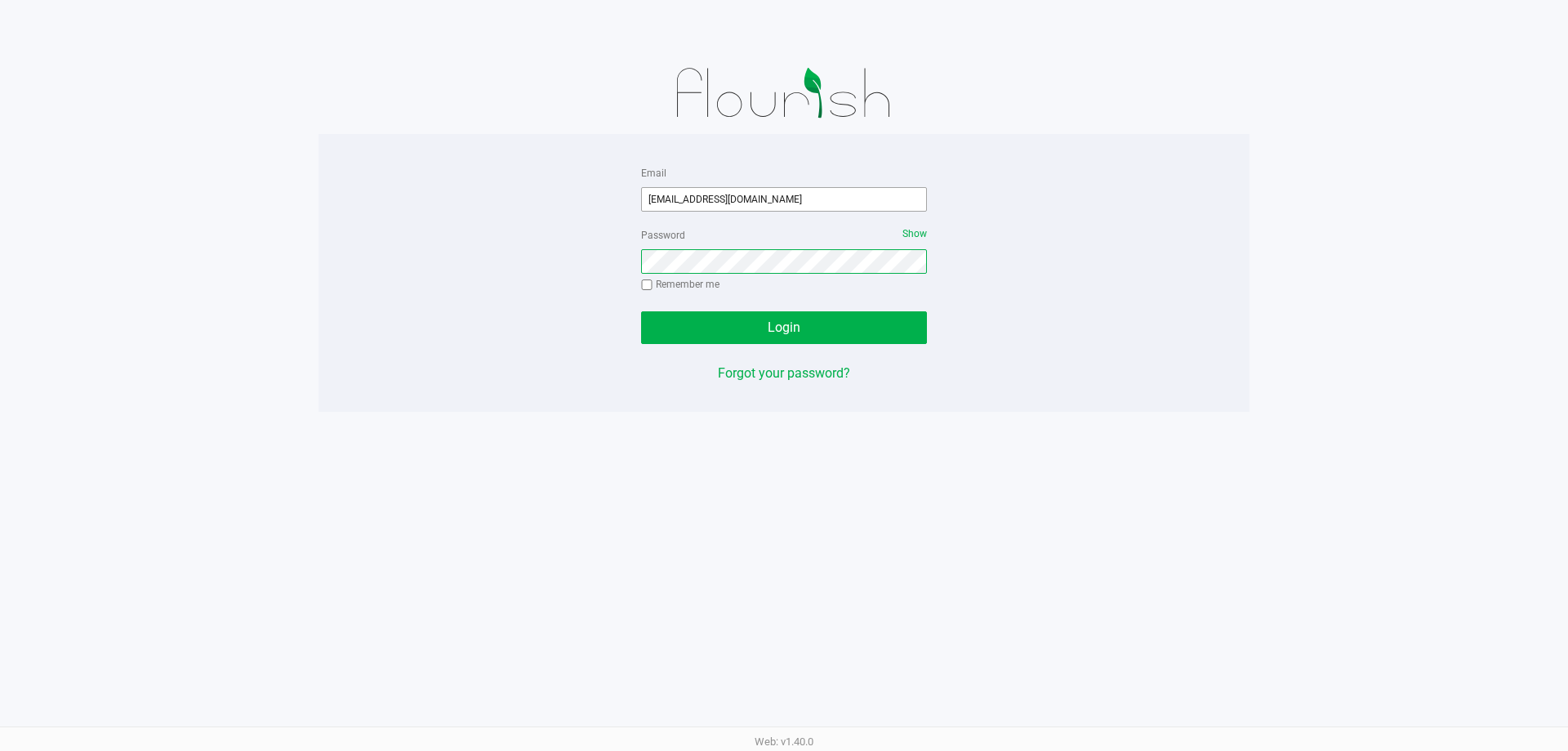
click at [641, 311] on button "Login" at bounding box center [784, 328] width 286 height 33
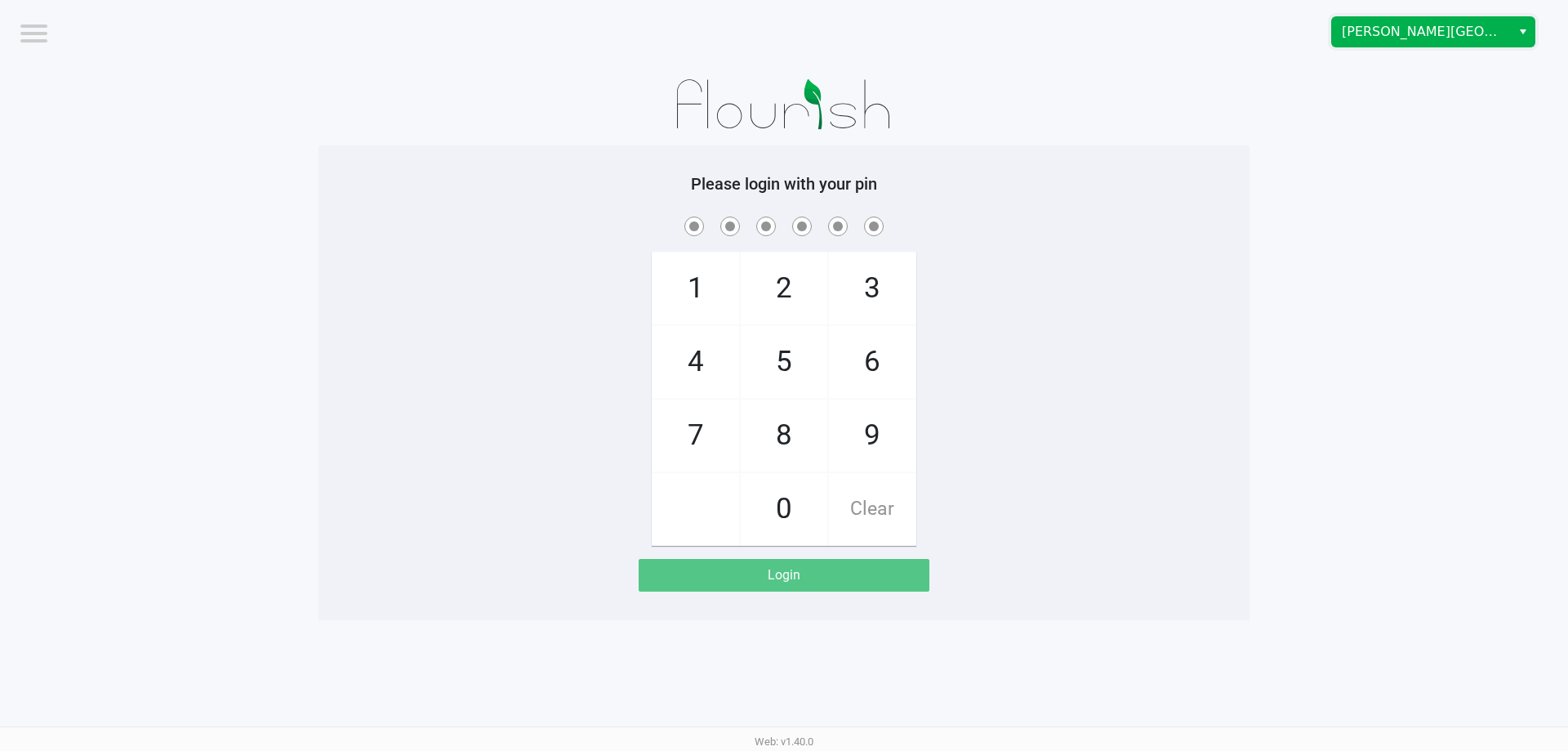
click at [1465, 33] on span "[PERSON_NAME][GEOGRAPHIC_DATA]" at bounding box center [1421, 32] width 159 height 20
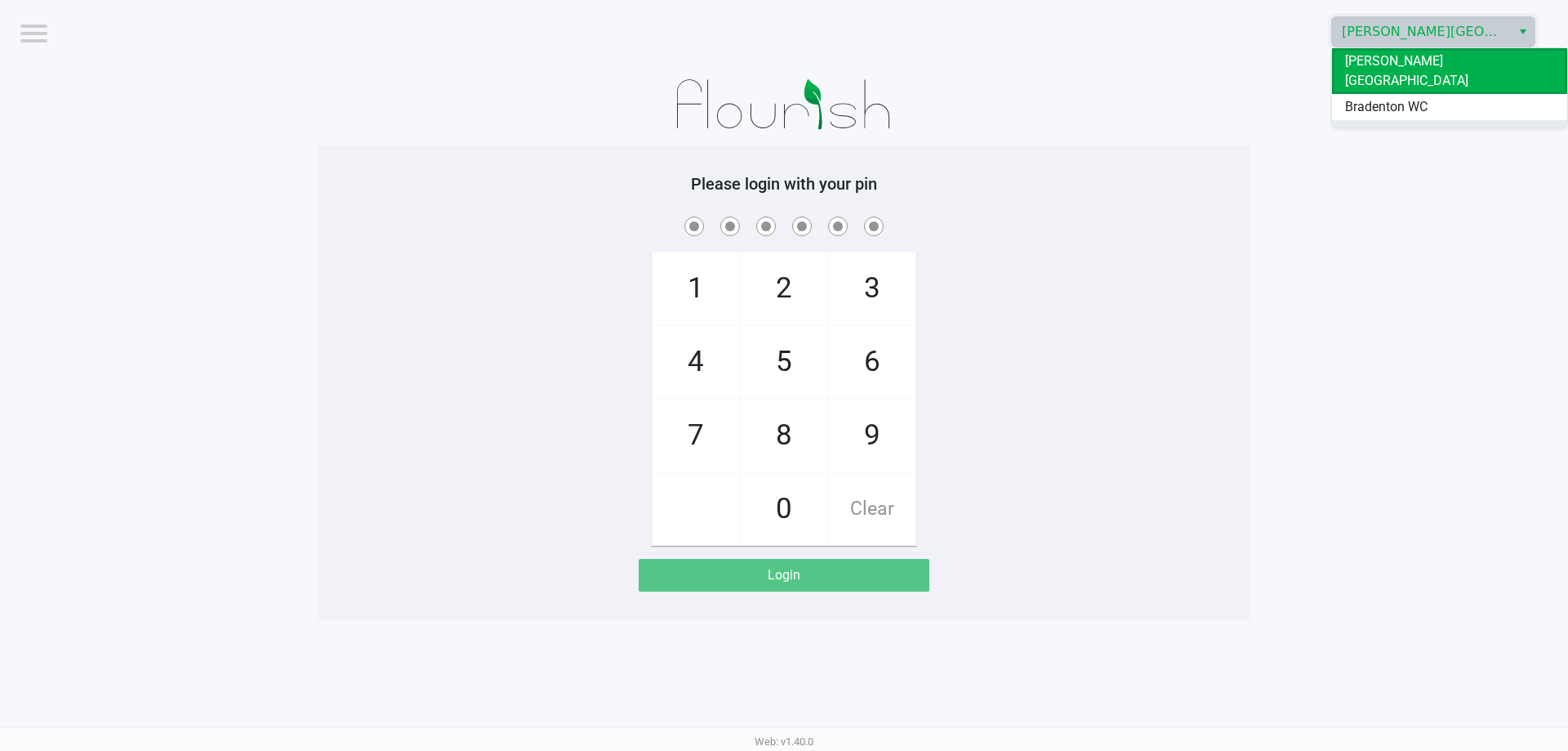
click at [1401, 124] on span "Ft. Myers WC" at bounding box center [1383, 133] width 76 height 20
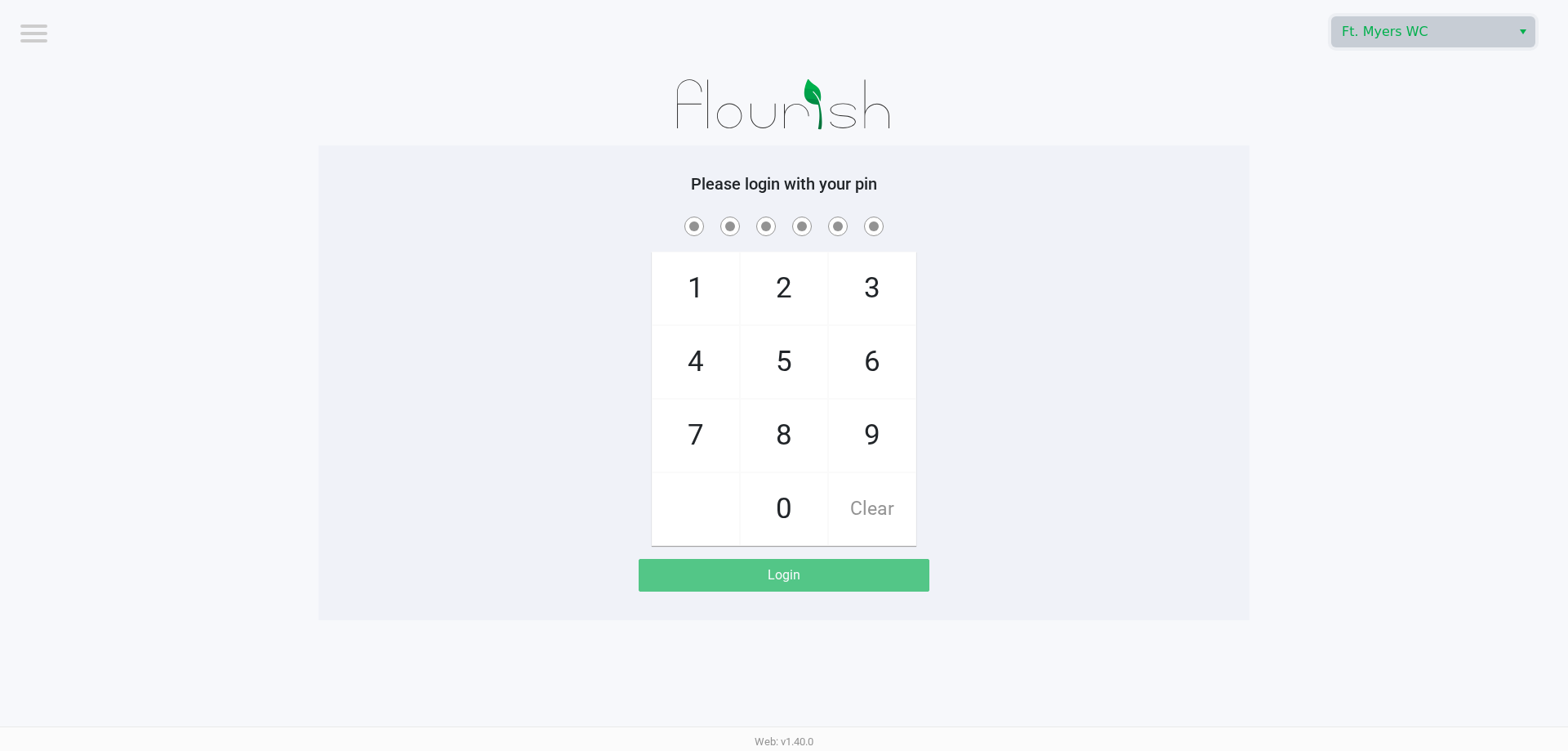
click at [1159, 183] on h5 "Please login with your pin" at bounding box center [784, 184] width 906 height 20
checkbox input "true"
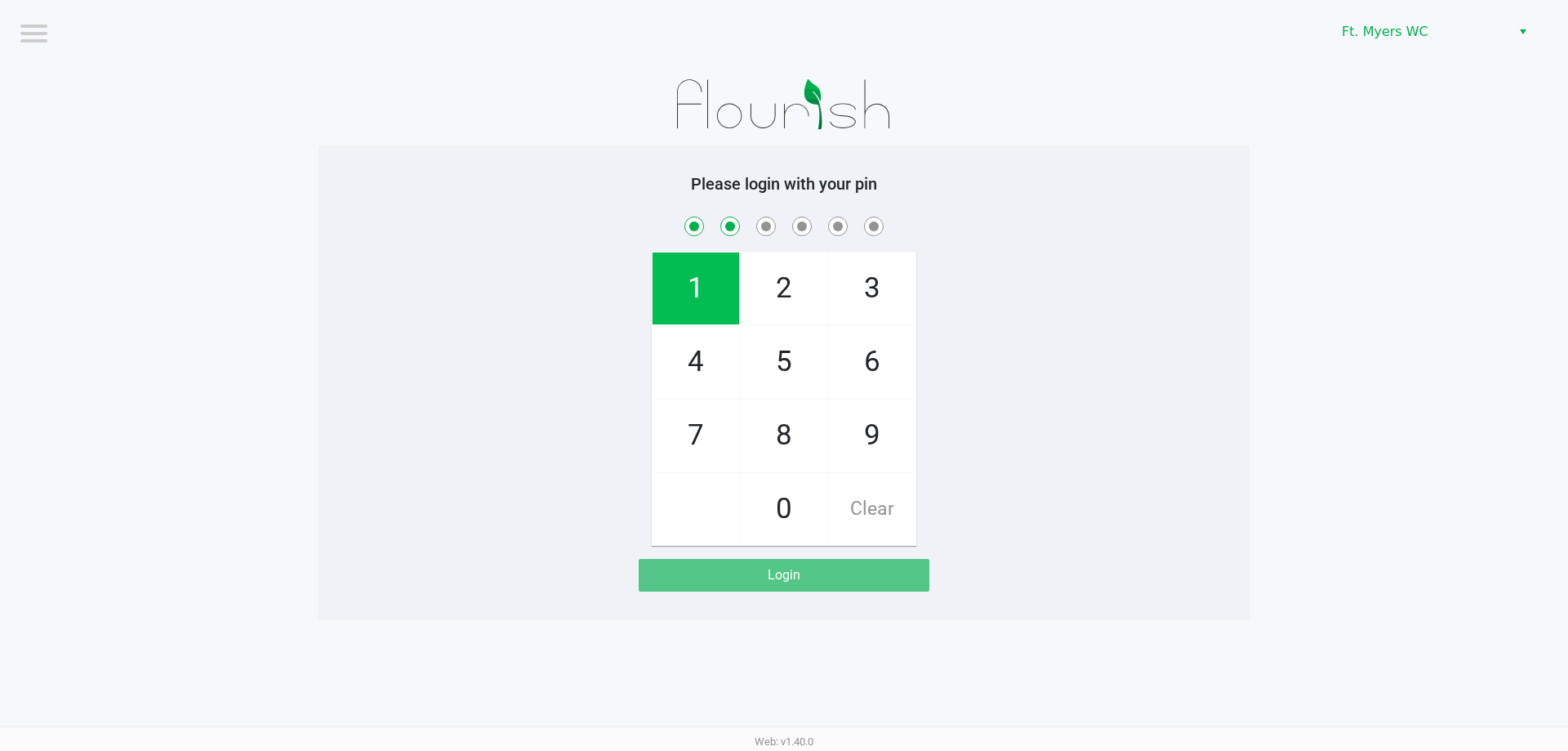
checkbox input "true"
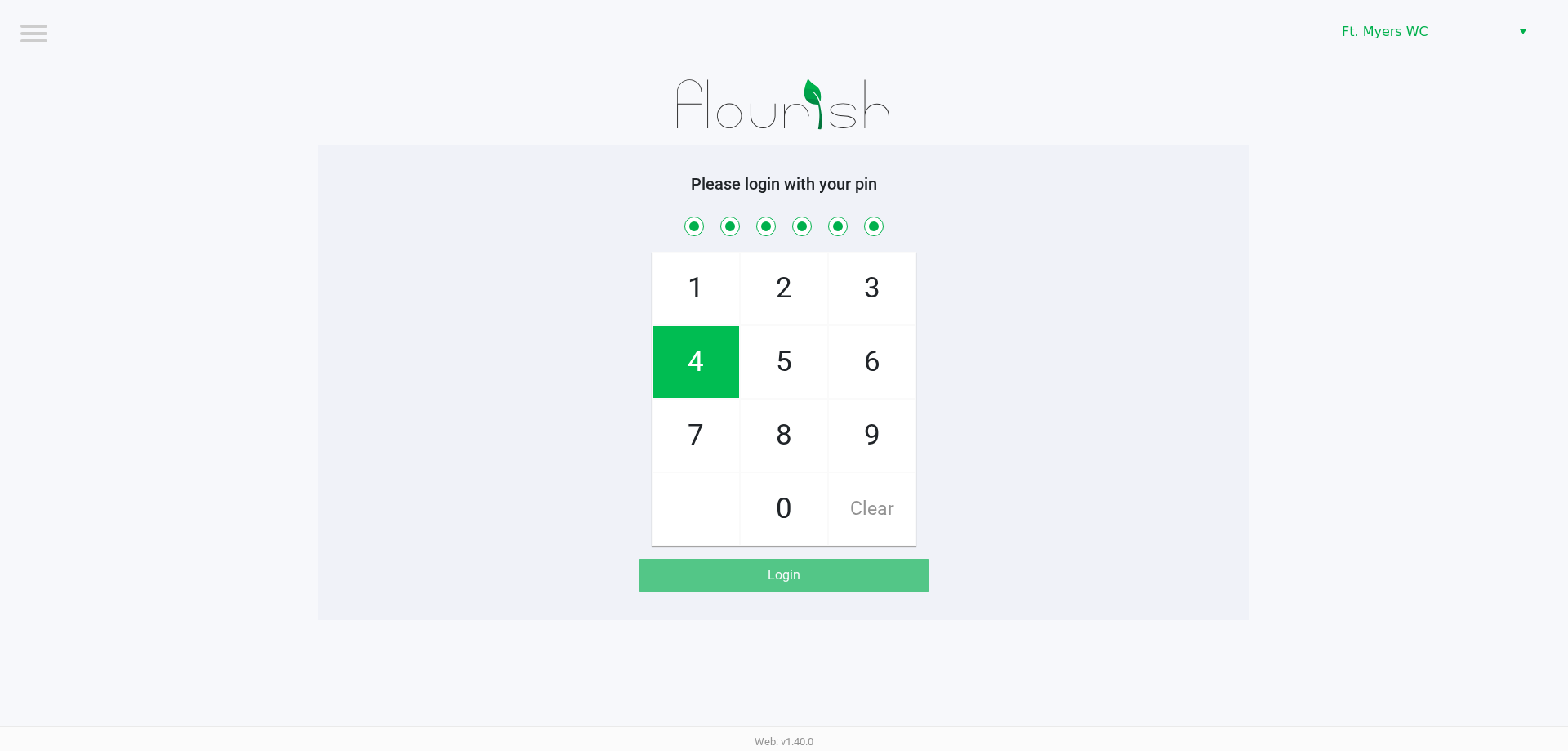
checkbox input "true"
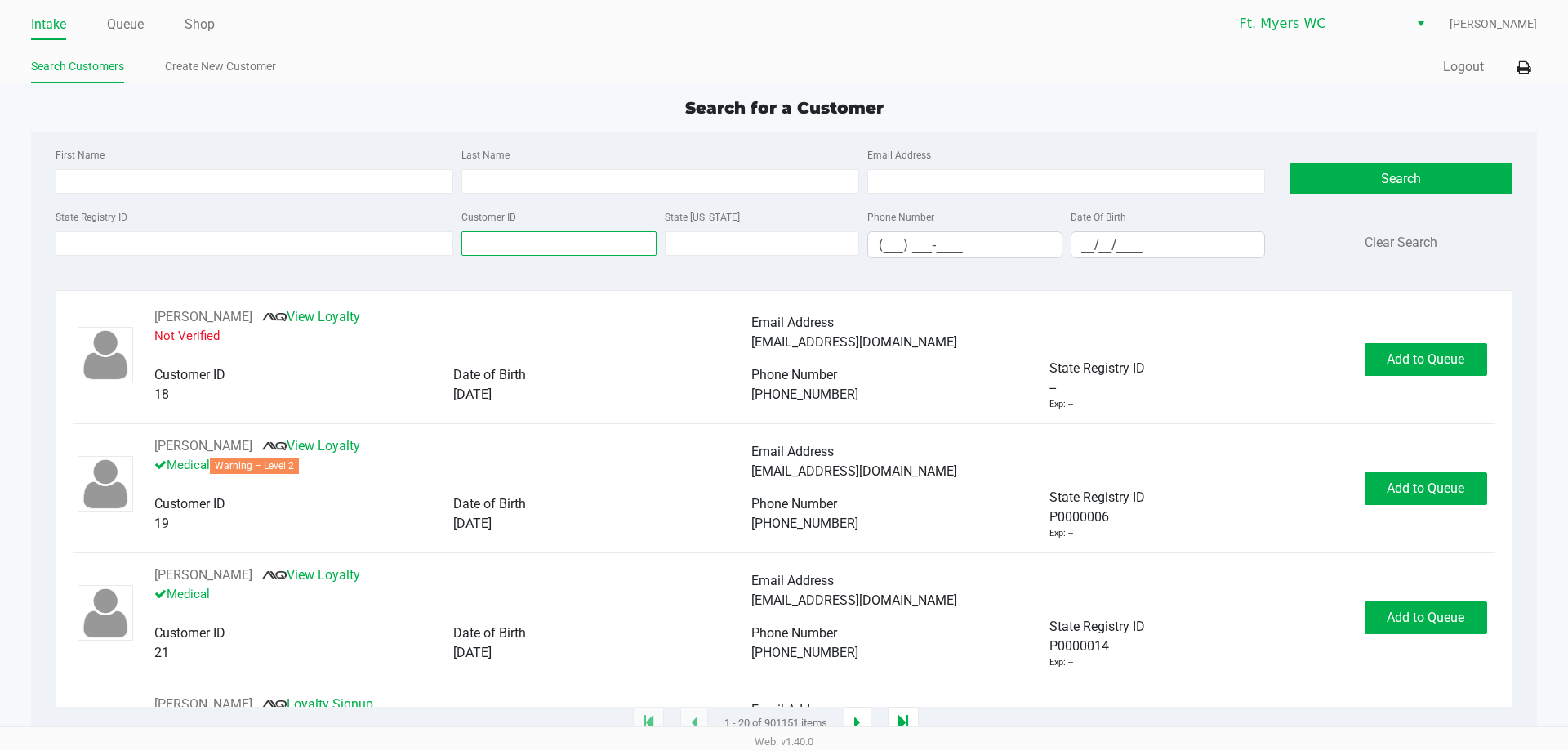
click at [569, 242] on input "Customer ID" at bounding box center [558, 243] width 195 height 25
paste input "229469"
type input "229469"
click at [1454, 189] on button "Search" at bounding box center [1400, 179] width 222 height 31
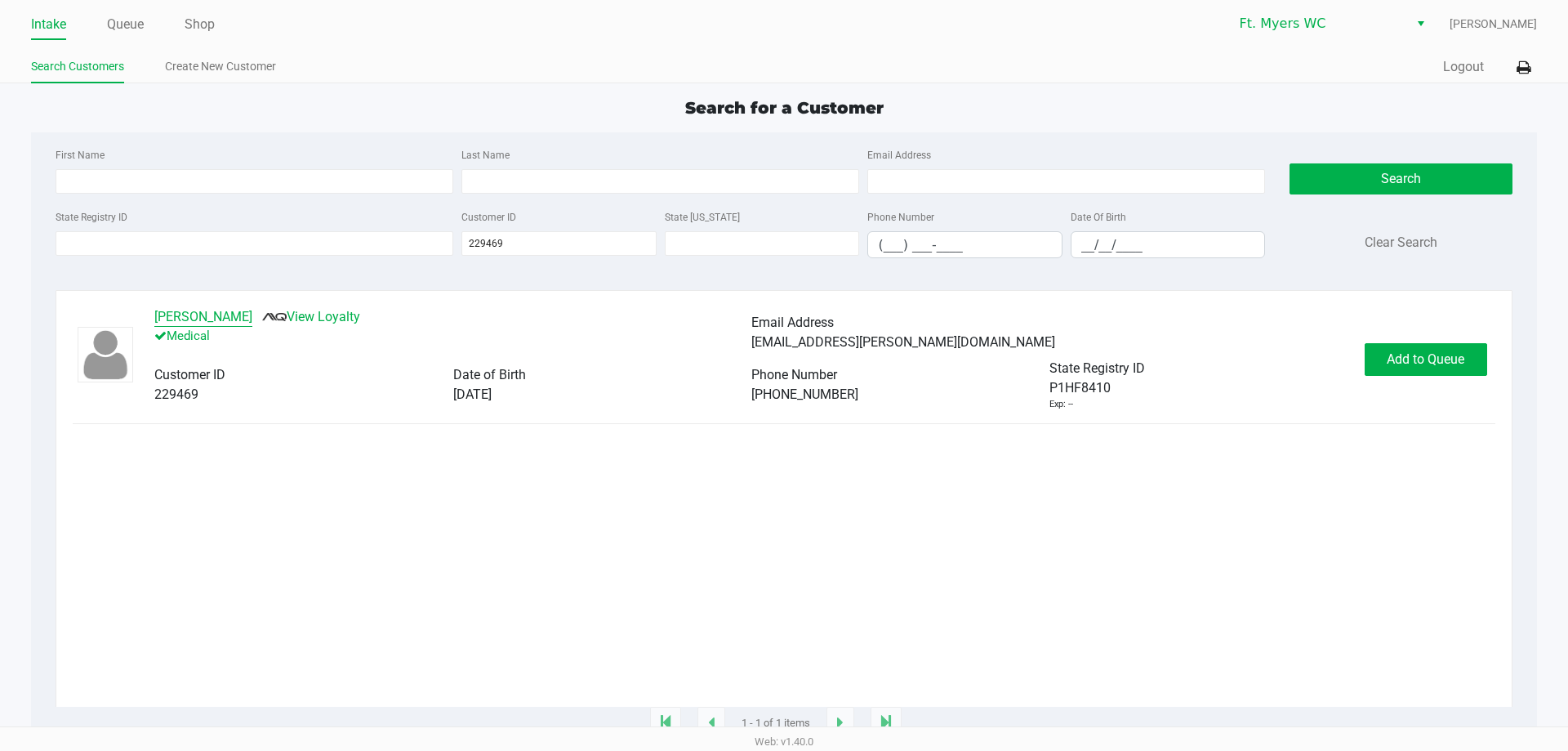
click at [242, 316] on button "MARGARET FRISINGER" at bounding box center [203, 317] width 98 height 20
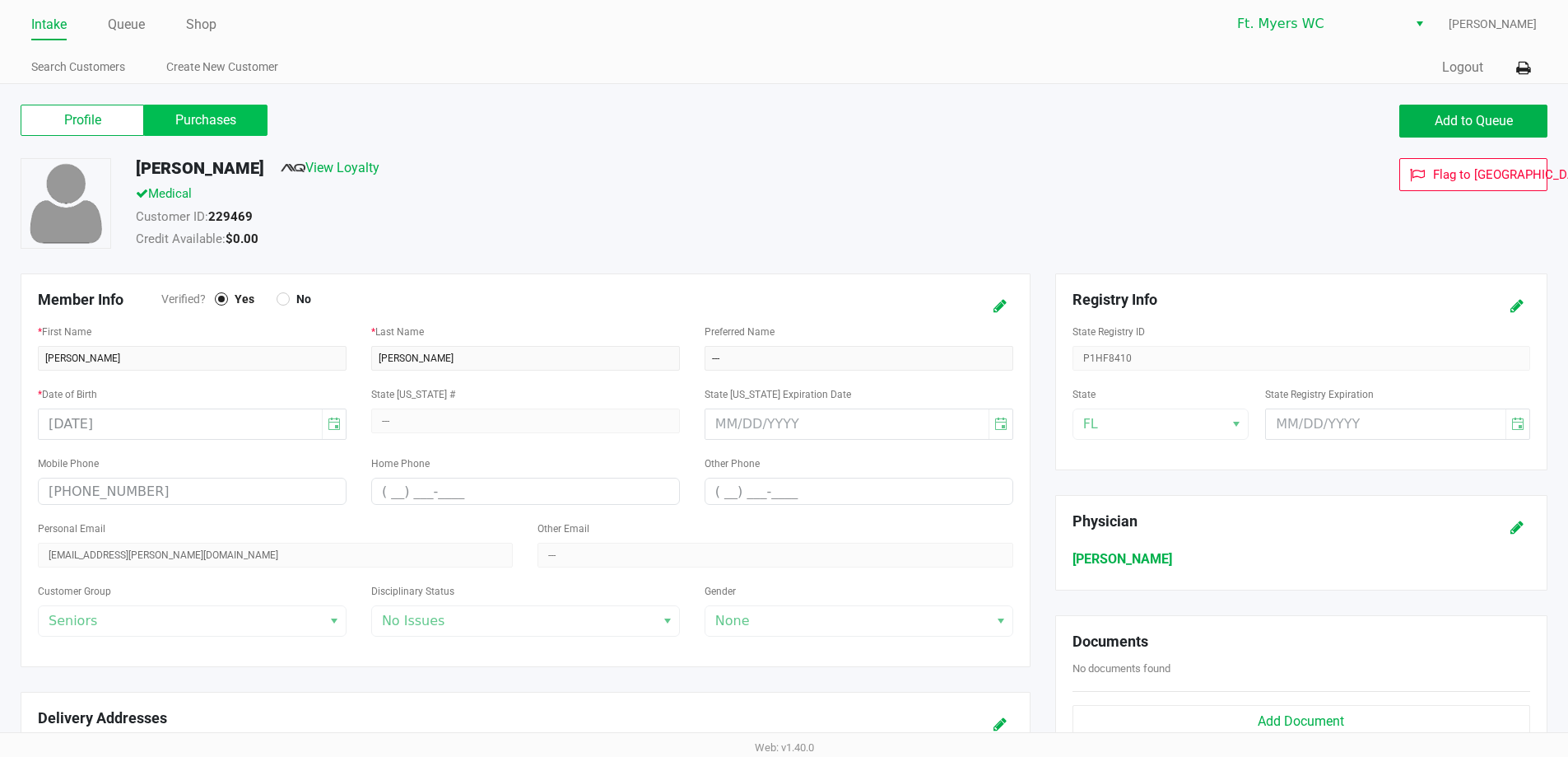
click at [163, 116] on label "Purchases" at bounding box center [205, 120] width 124 height 31
click at [0, 0] on 1 "Purchases" at bounding box center [0, 0] width 0 height 0
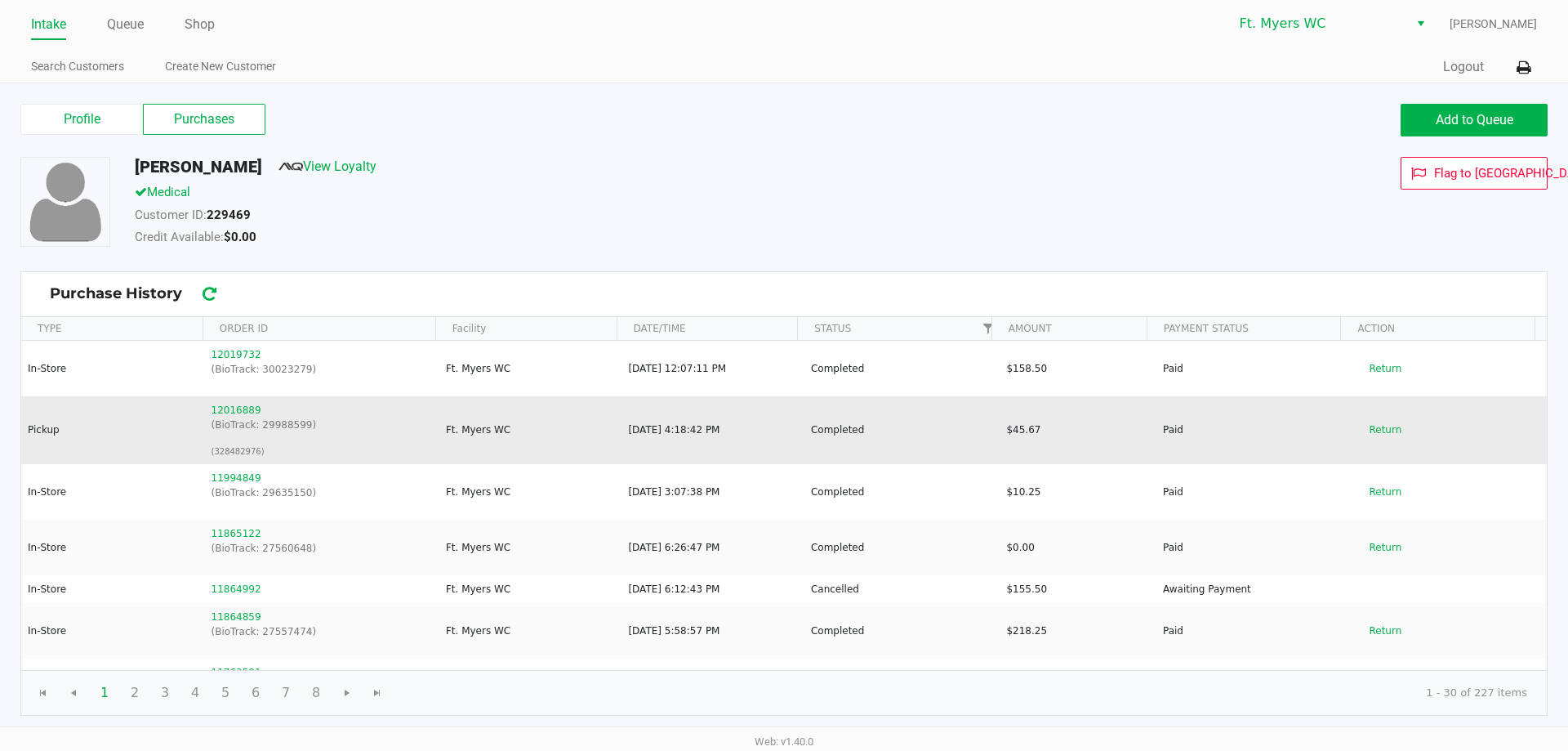
click at [1369, 443] on td "Return" at bounding box center [1449, 430] width 196 height 68
click at [1383, 414] on td "Return" at bounding box center [1449, 430] width 196 height 68
click at [1378, 435] on button "Return" at bounding box center [1385, 430] width 54 height 26
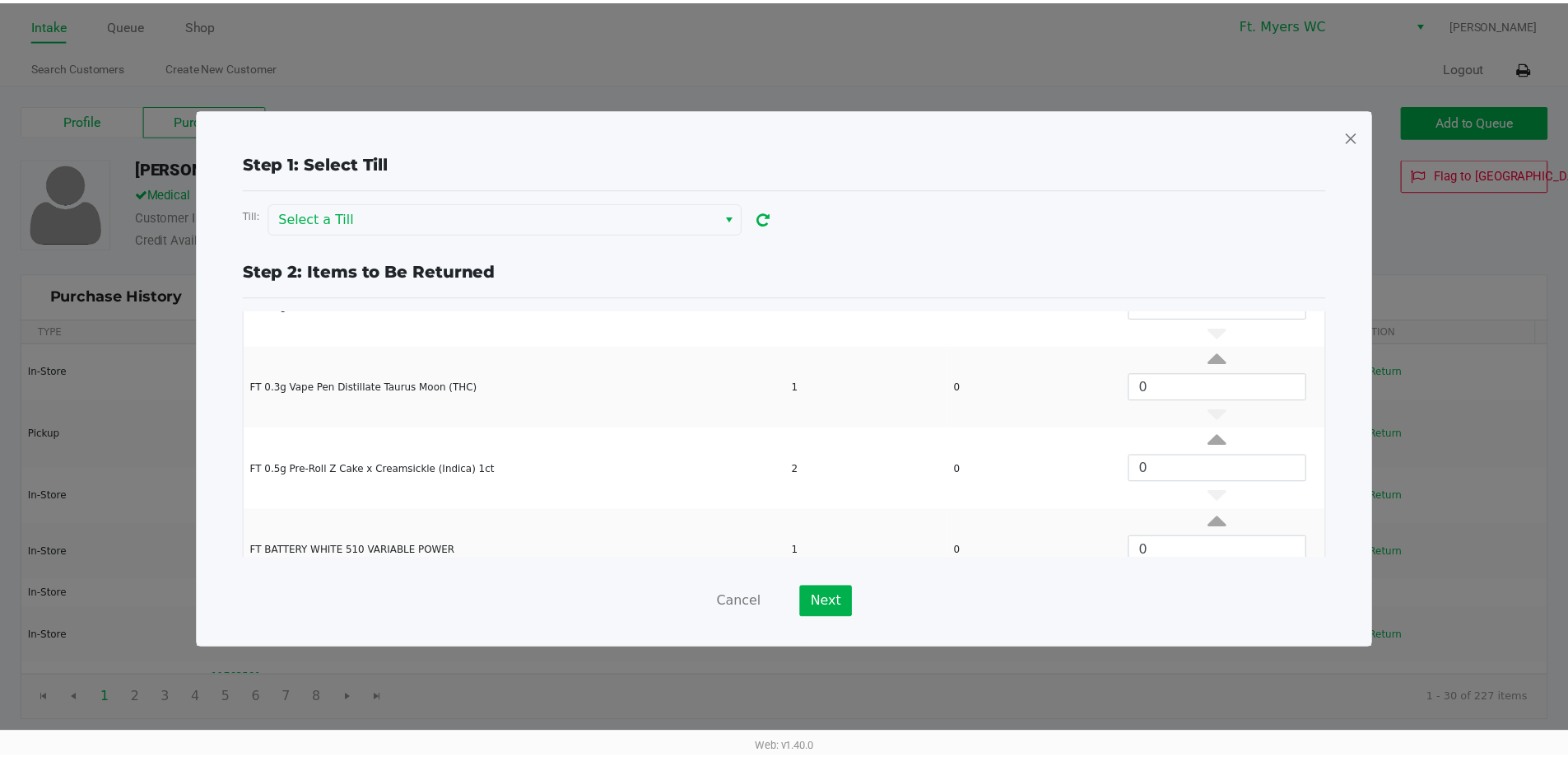
scroll to position [240, 0]
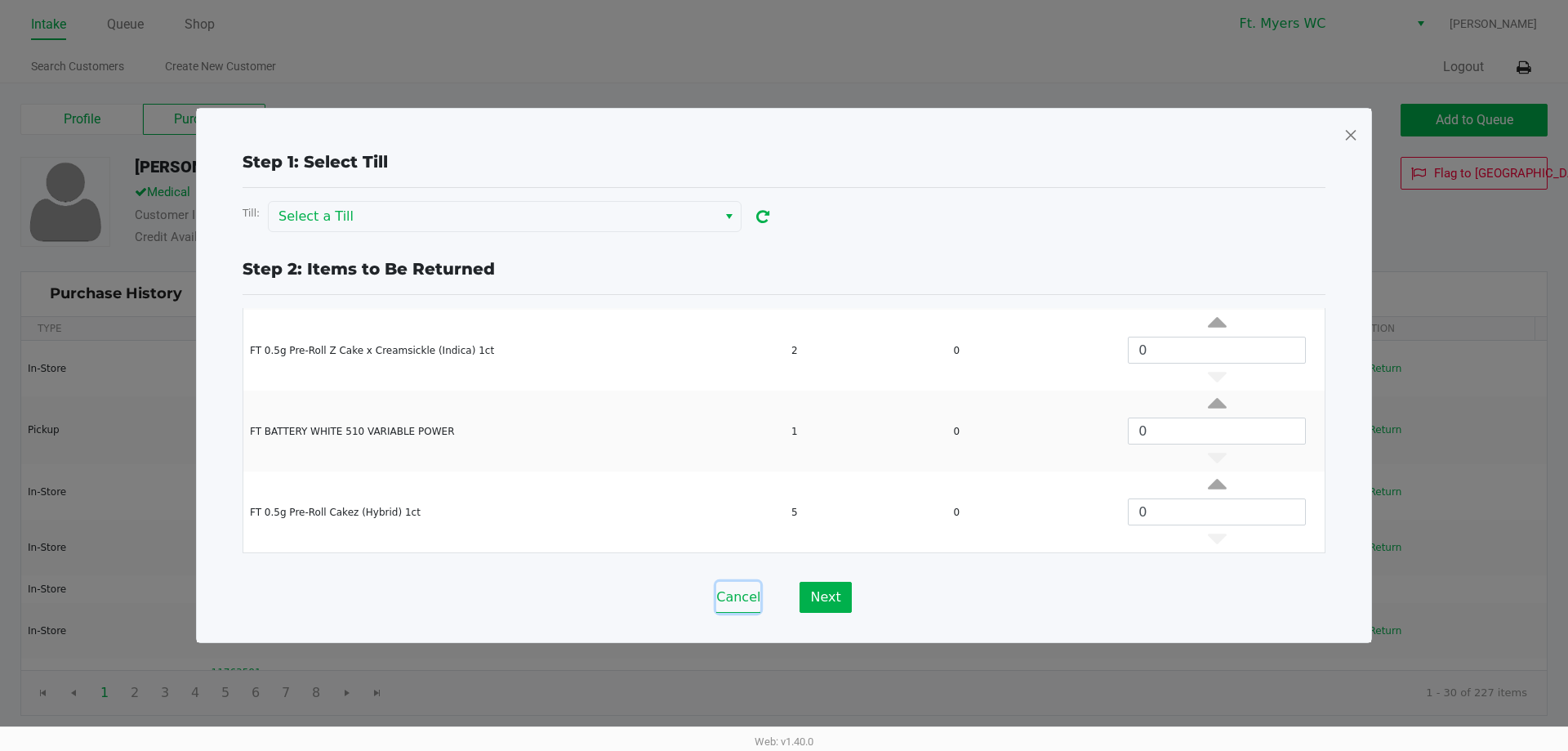
click at [741, 604] on button "Cancel" at bounding box center [738, 597] width 44 height 31
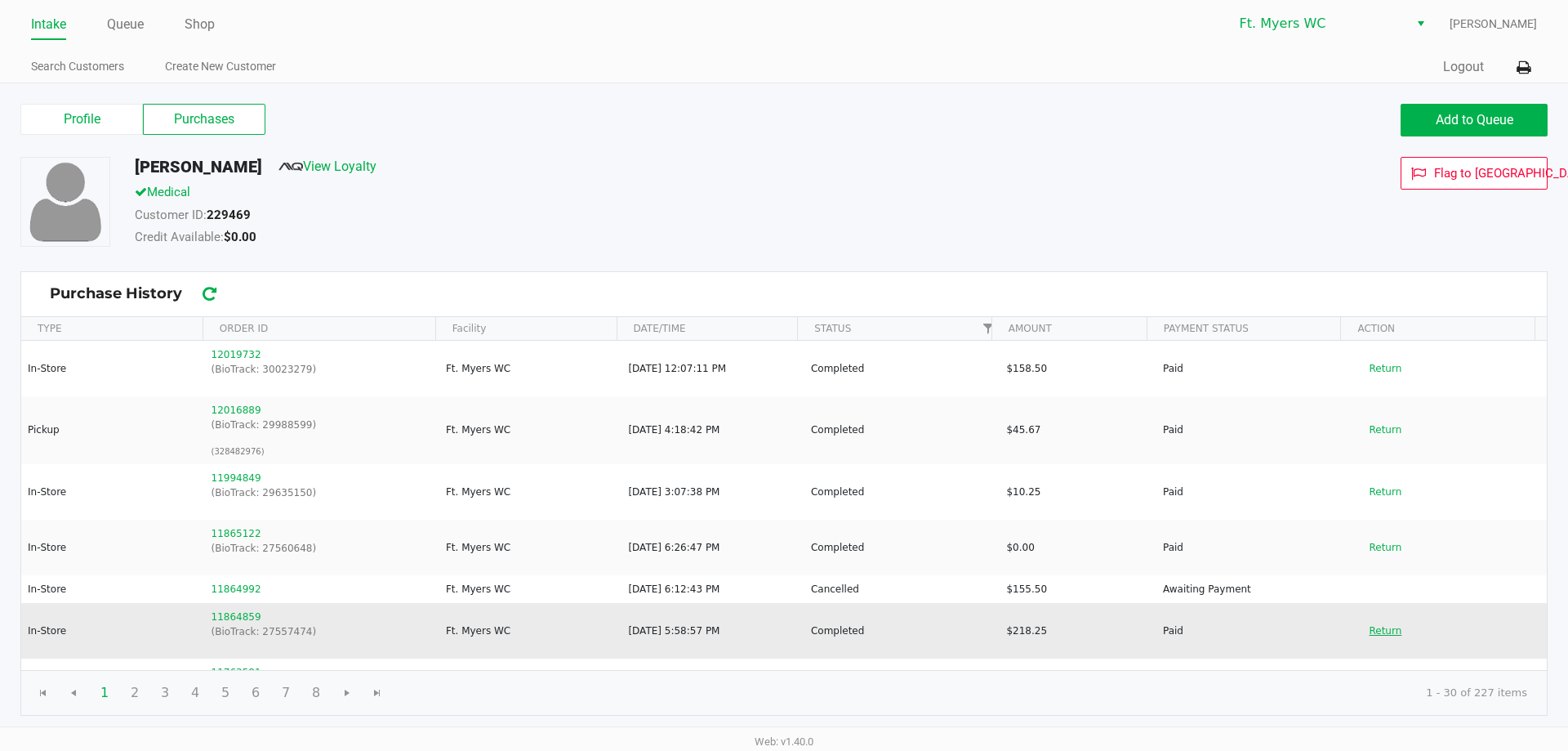
click at [1380, 634] on button "Return" at bounding box center [1385, 630] width 54 height 26
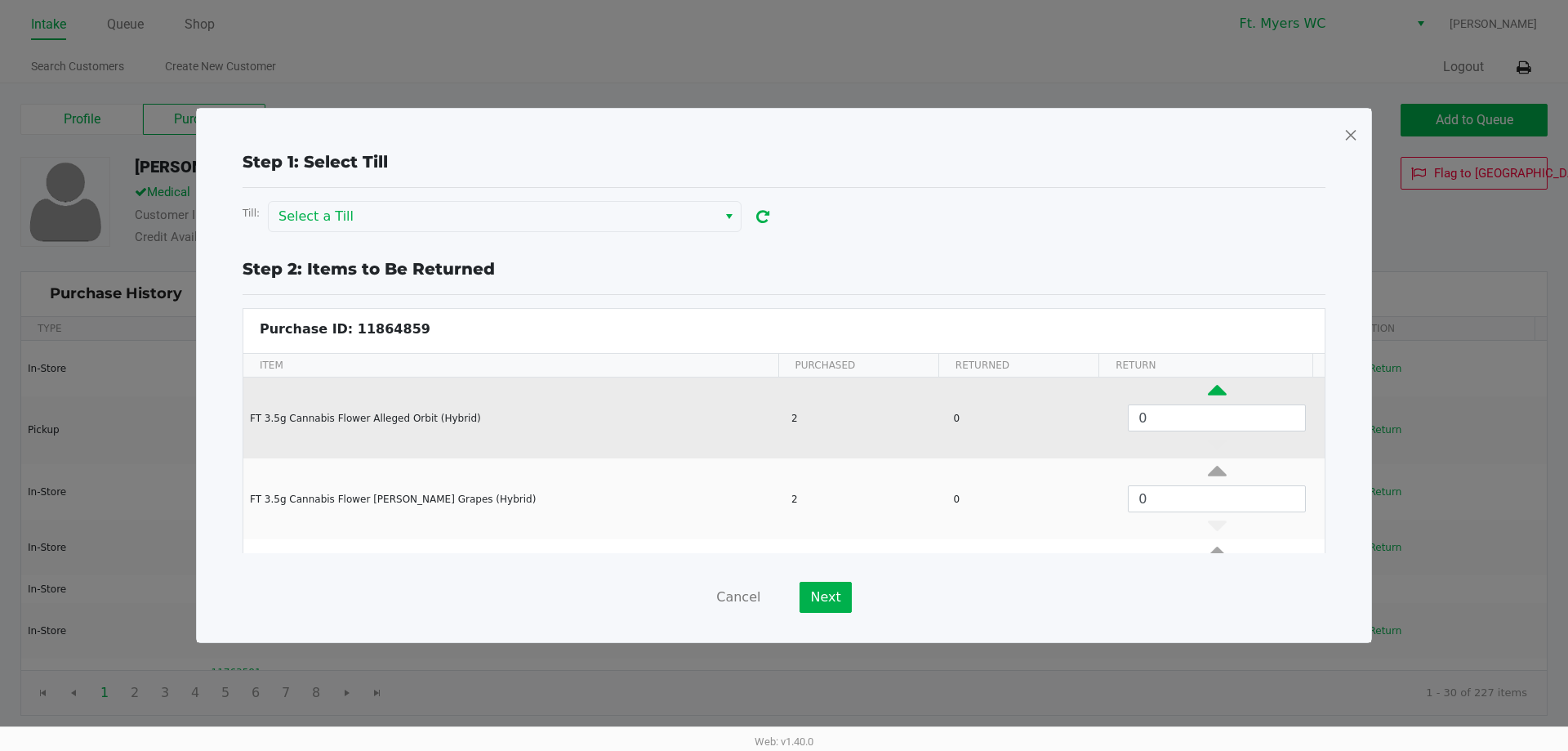
click at [1208, 389] on icon "Data table" at bounding box center [1217, 394] width 19 height 20
type input "2"
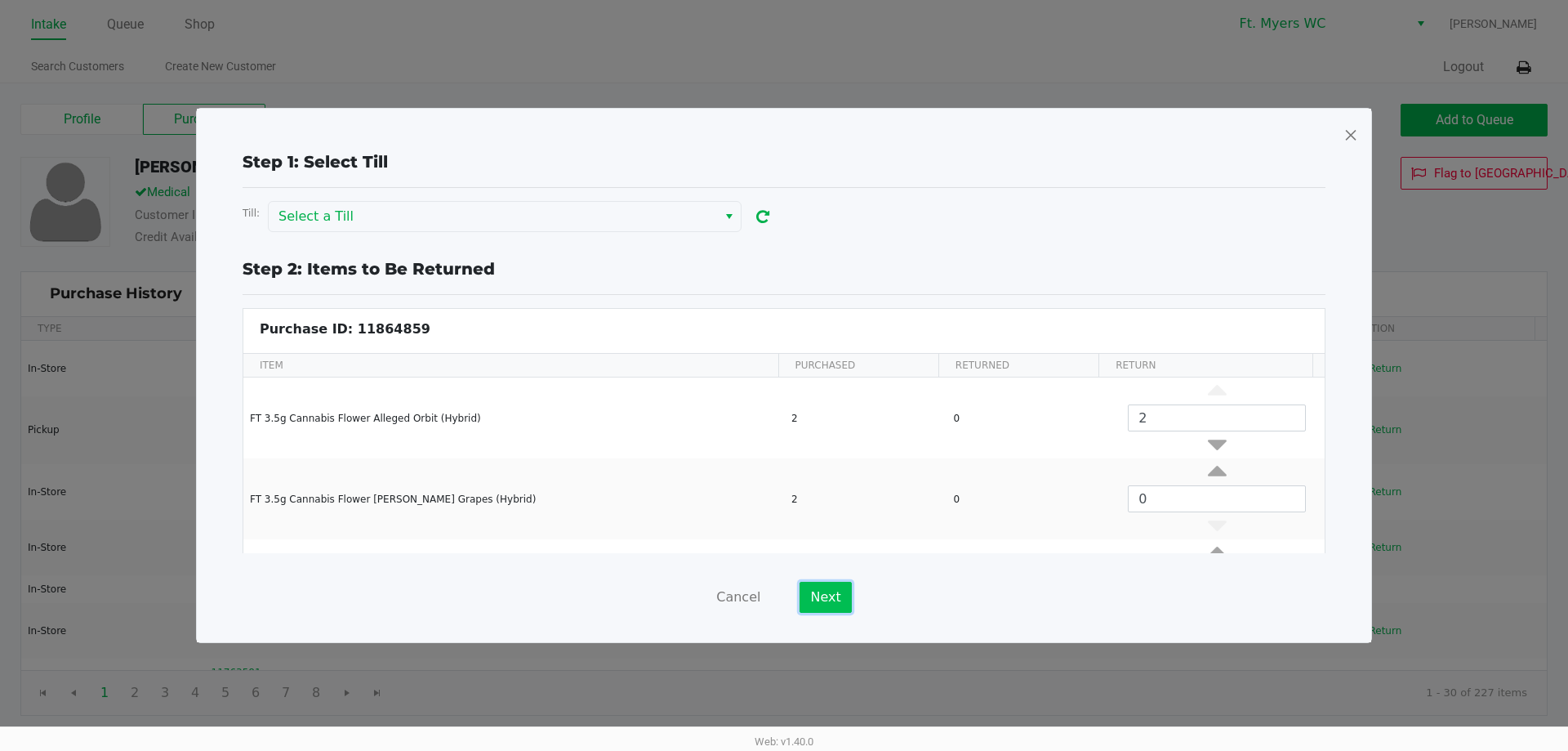
click at [829, 606] on button "Next" at bounding box center [825, 597] width 52 height 31
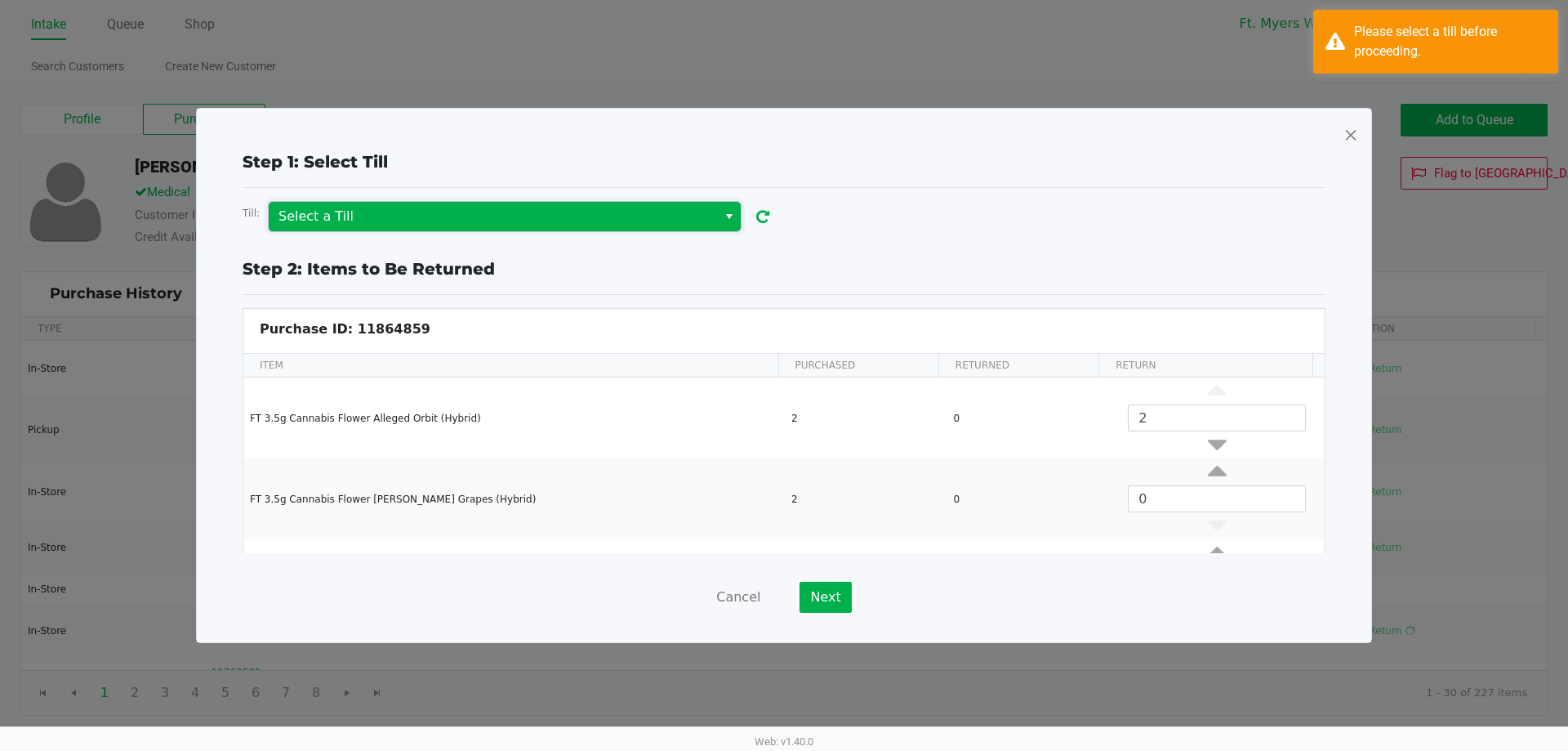
click at [588, 226] on span "Select a Till" at bounding box center [493, 216] width 449 height 29
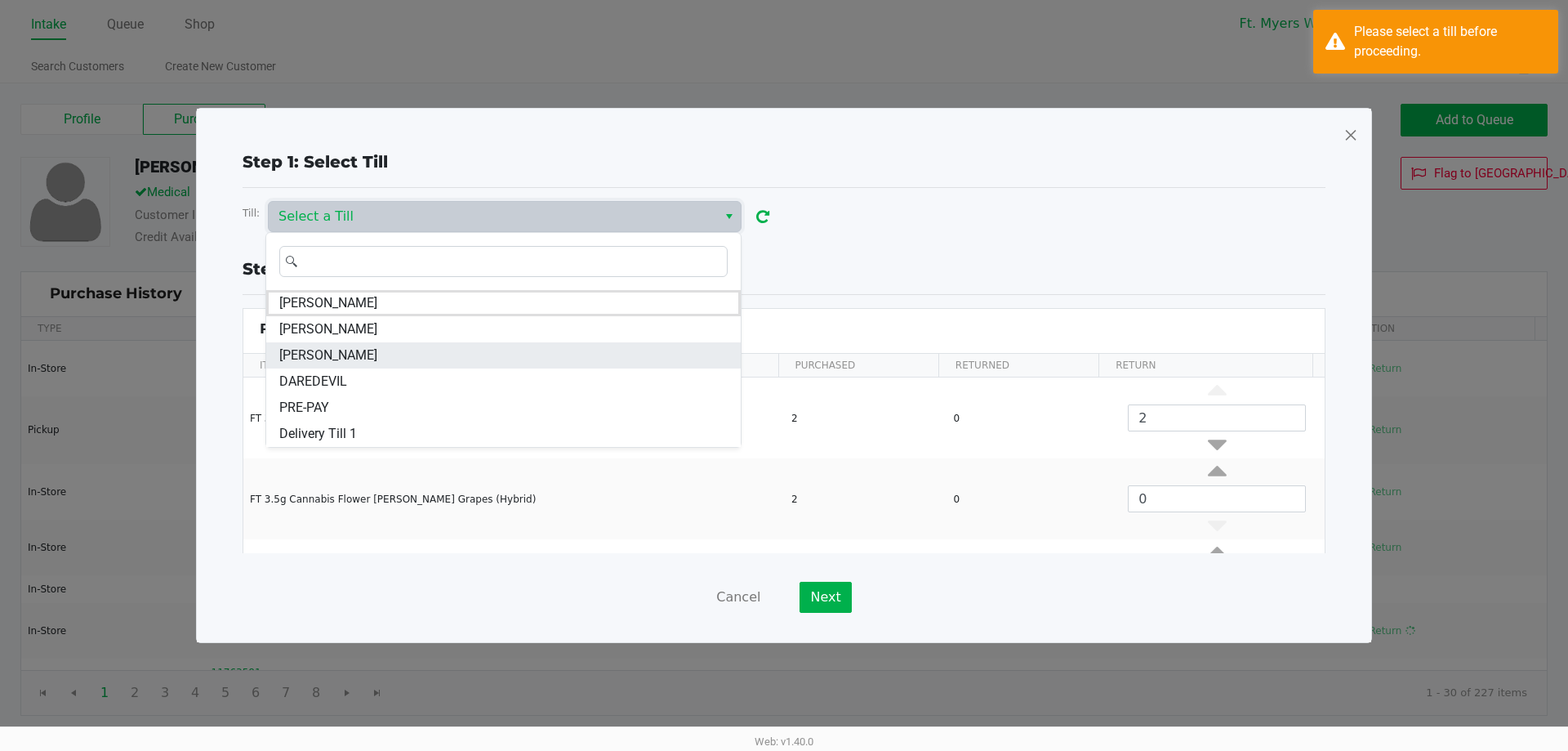
click at [449, 353] on li "KEITH-WHITLEY" at bounding box center [503, 355] width 475 height 26
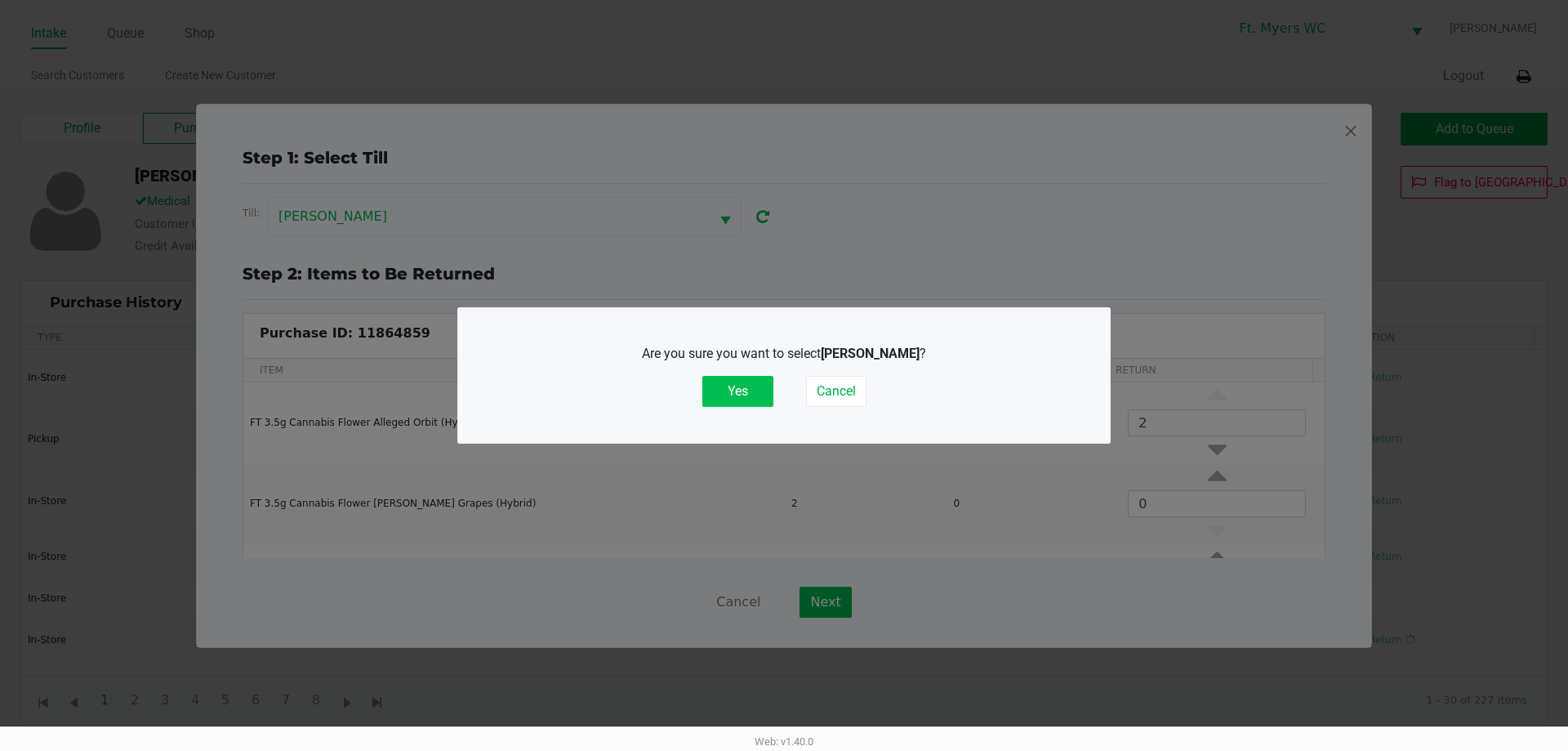
click at [738, 397] on button "Yes" at bounding box center [738, 391] width 71 height 31
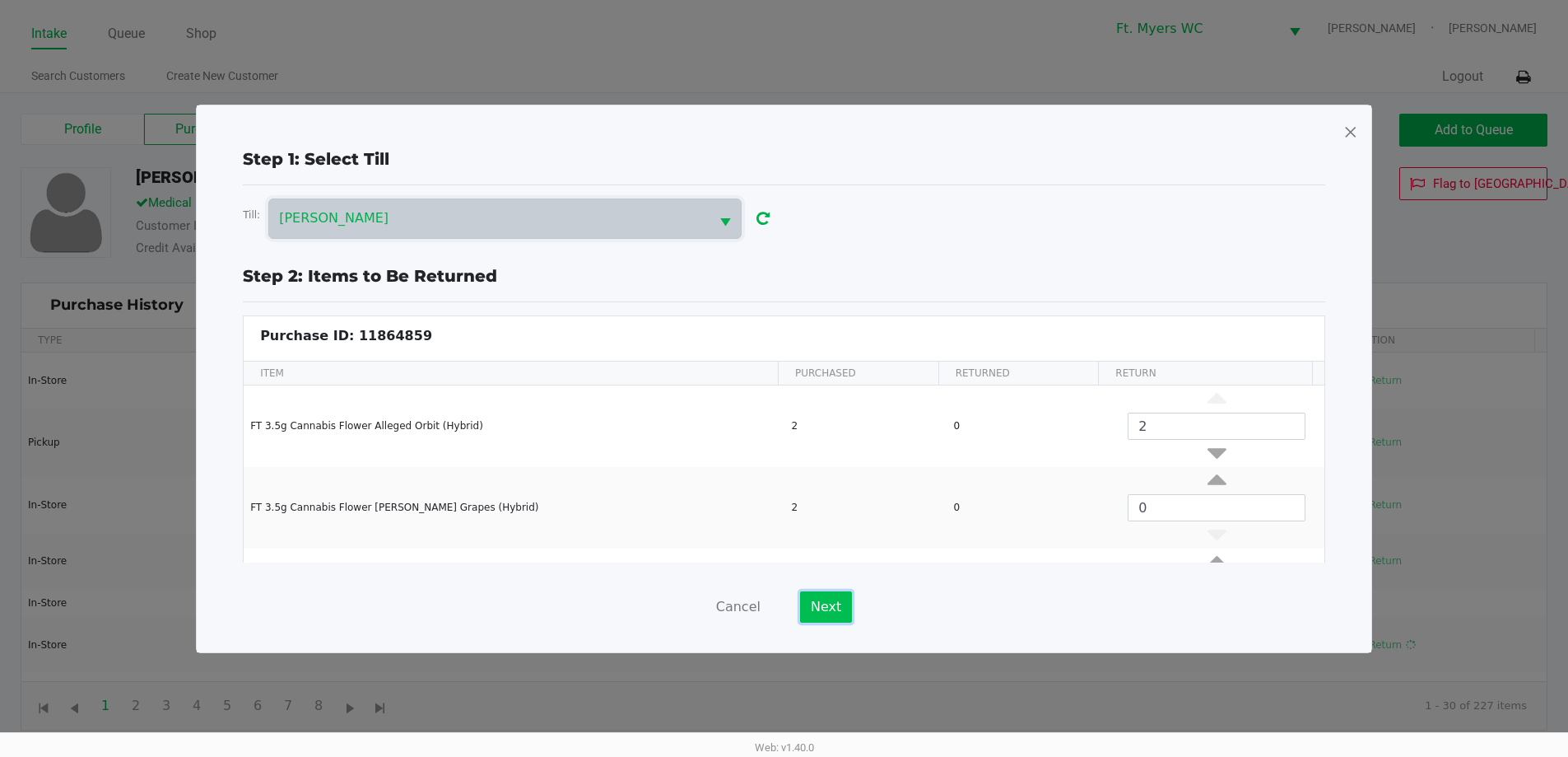
click at [820, 606] on button "Next" at bounding box center [825, 607] width 52 height 31
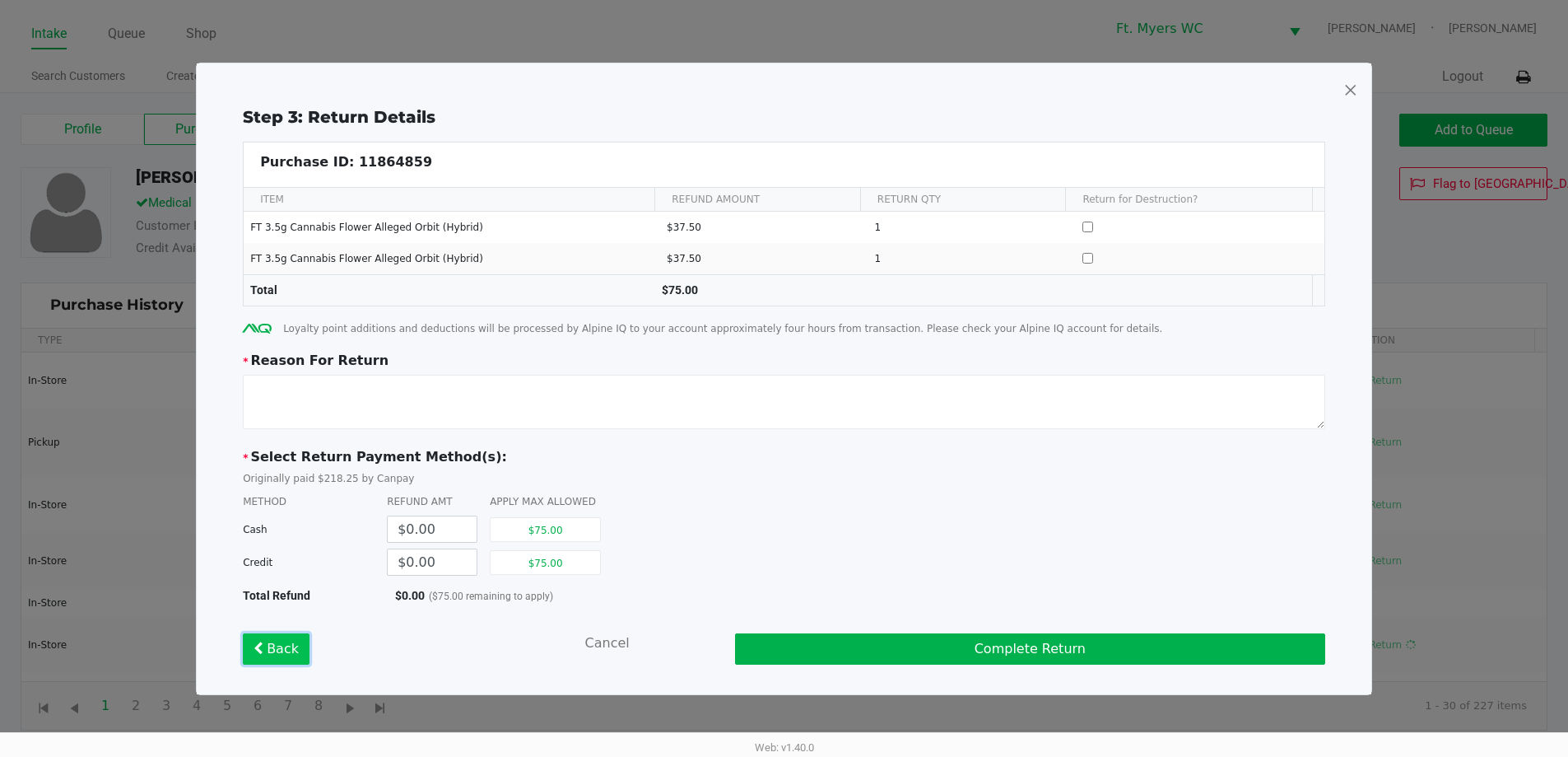
click at [281, 649] on button "Back" at bounding box center [275, 649] width 67 height 31
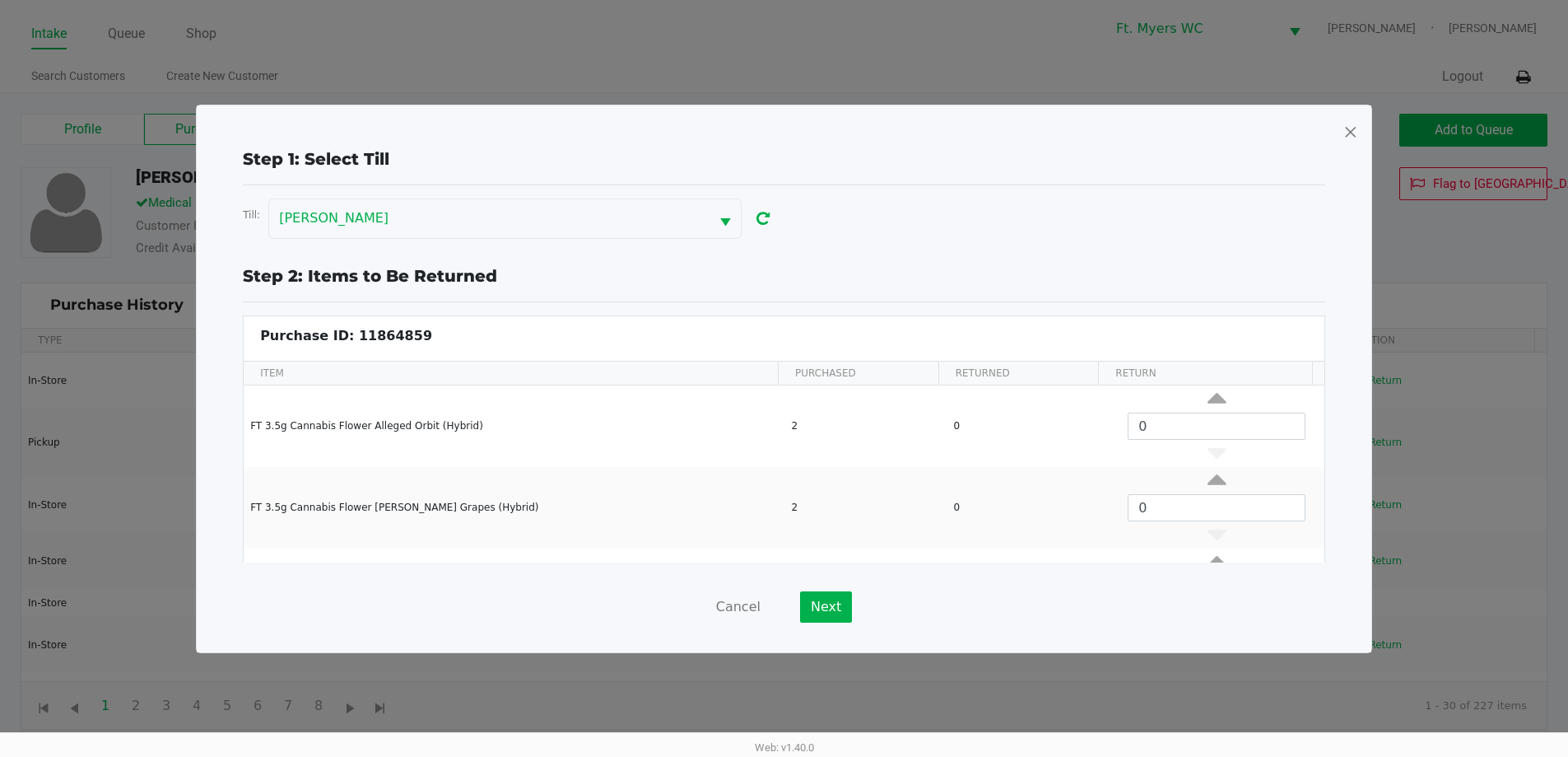
click at [1354, 131] on span at bounding box center [1350, 132] width 15 height 27
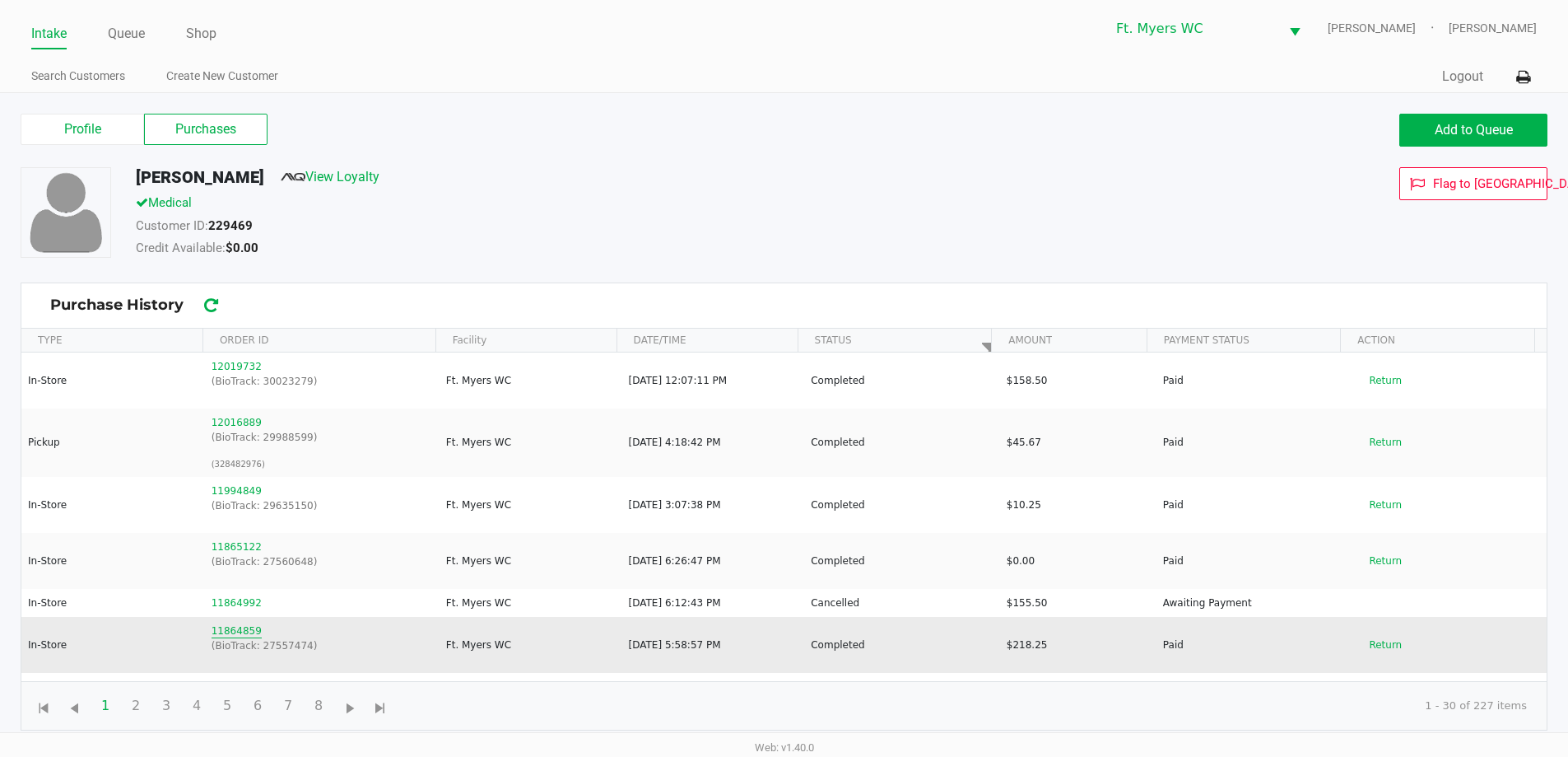
click at [227, 630] on button "11864859" at bounding box center [236, 631] width 50 height 15
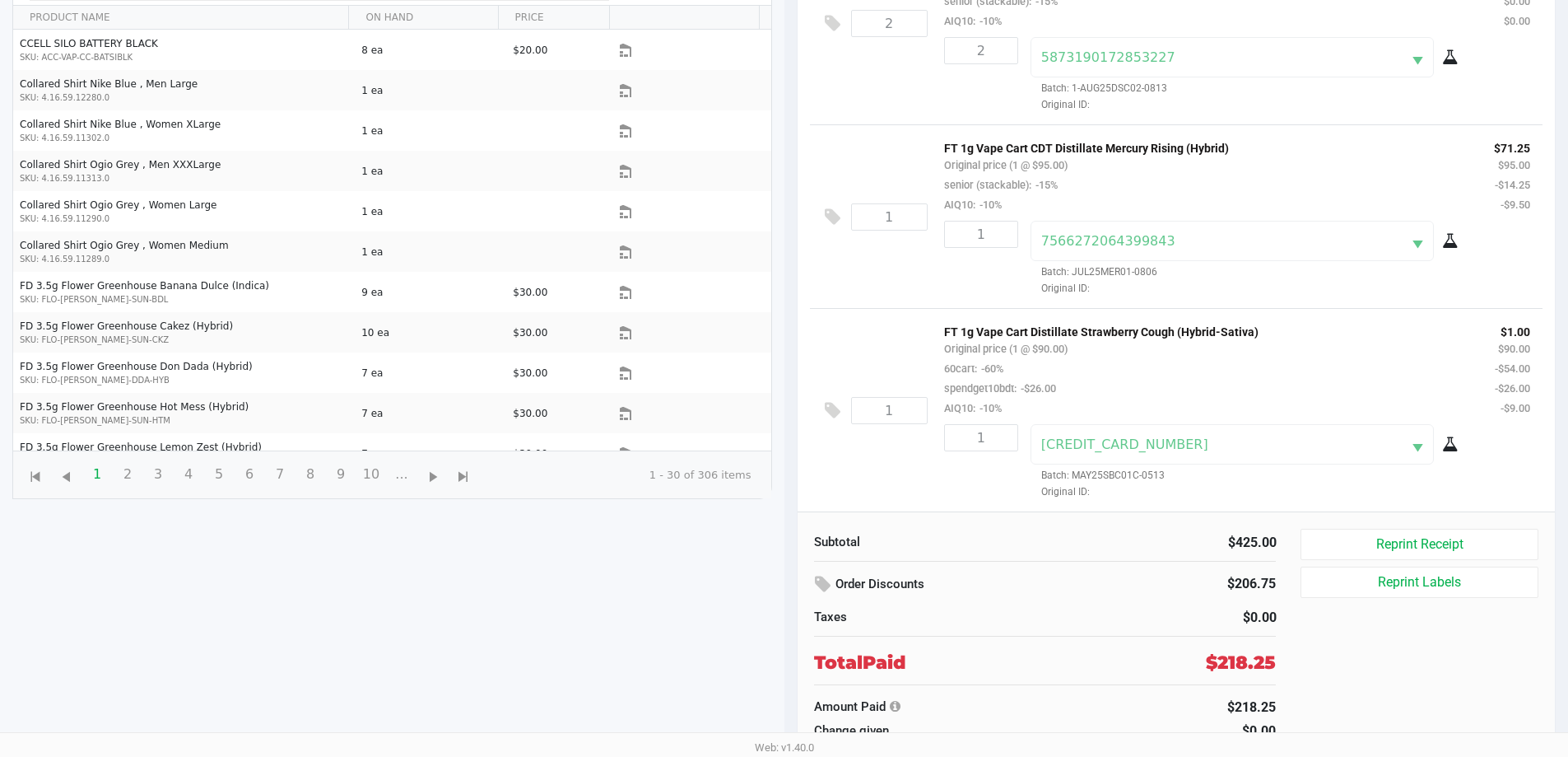
scroll to position [243, 0]
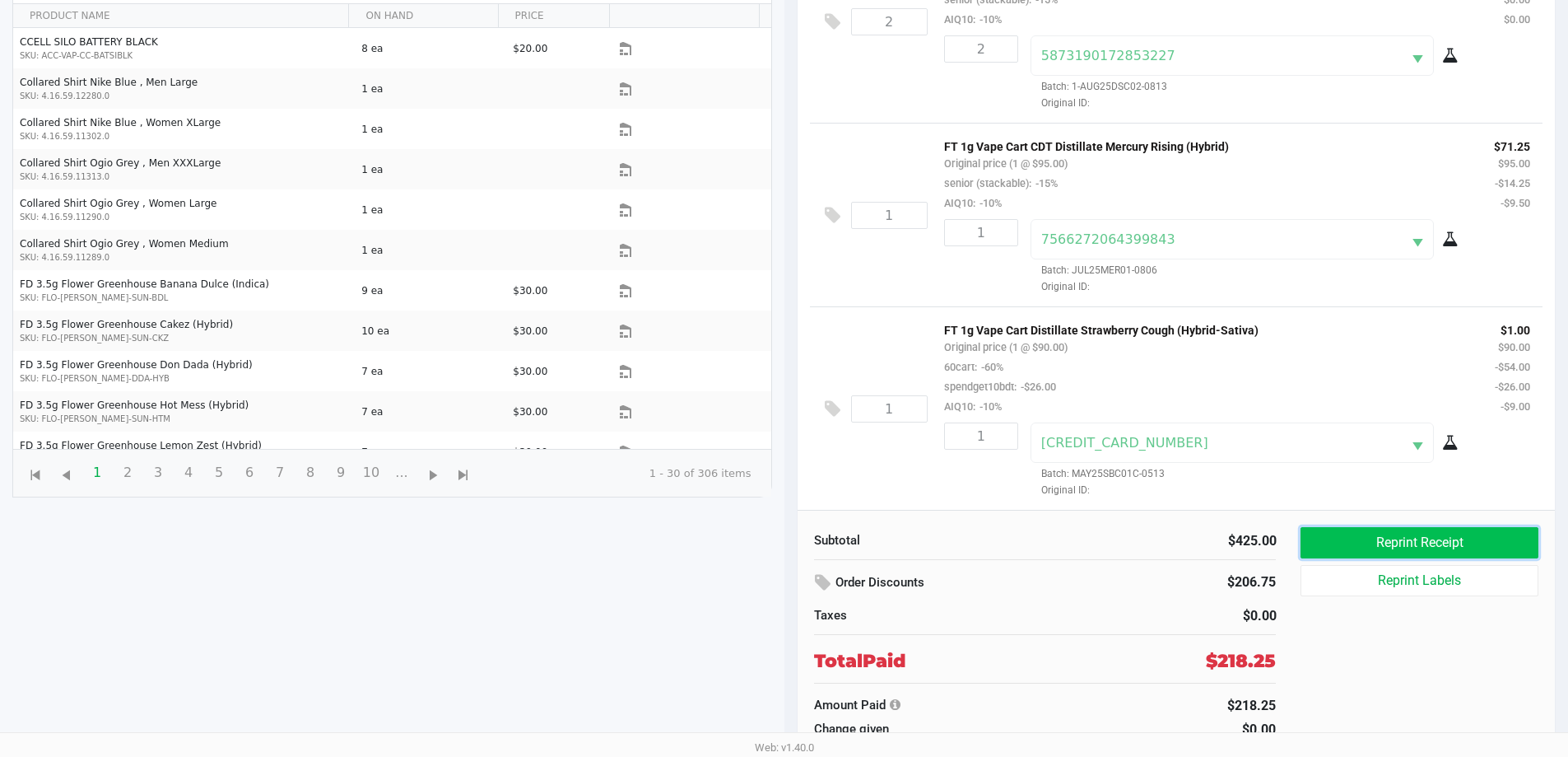
click at [1486, 554] on button "Reprint Receipt" at bounding box center [1418, 543] width 237 height 31
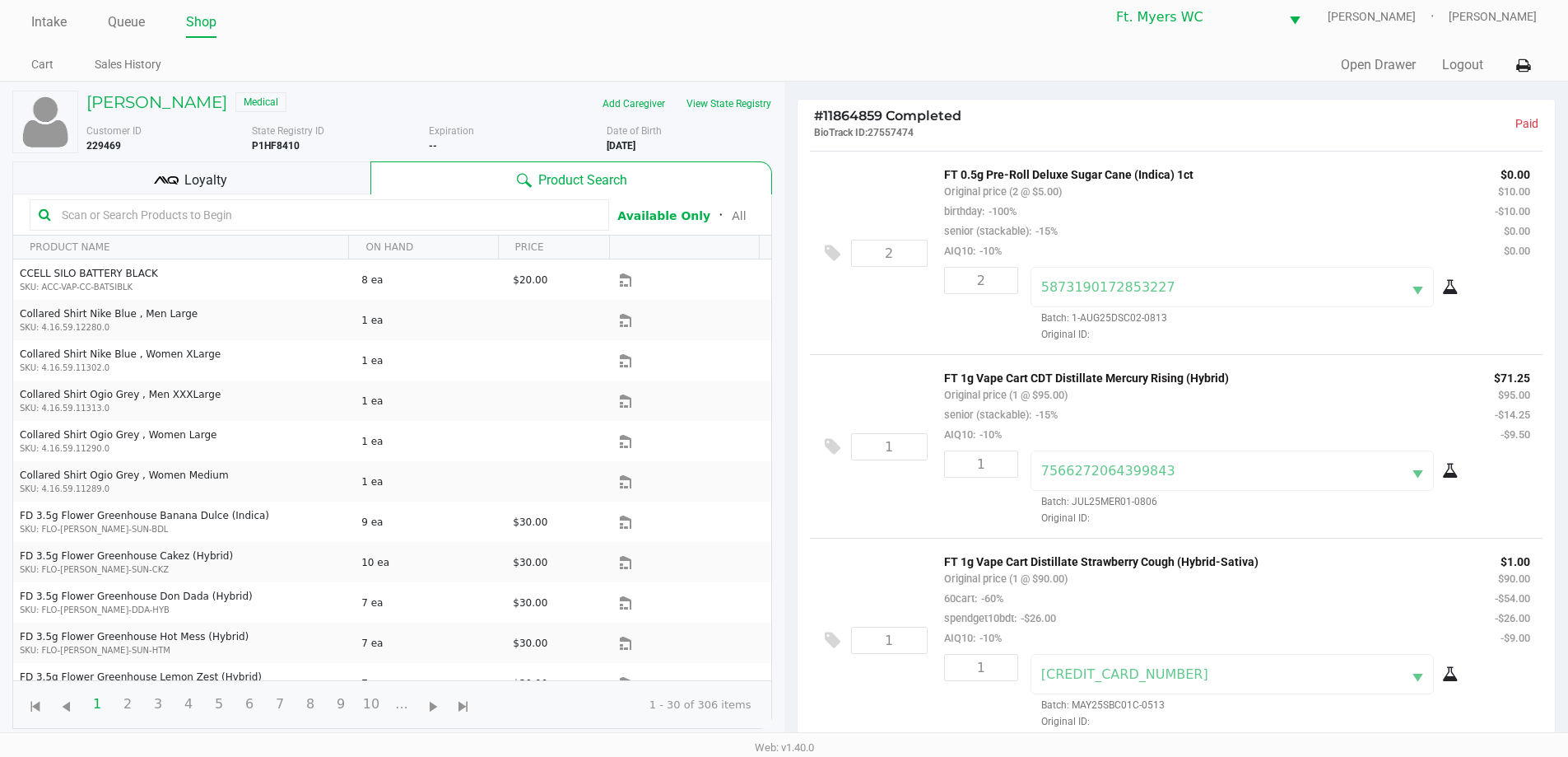
scroll to position [0, 0]
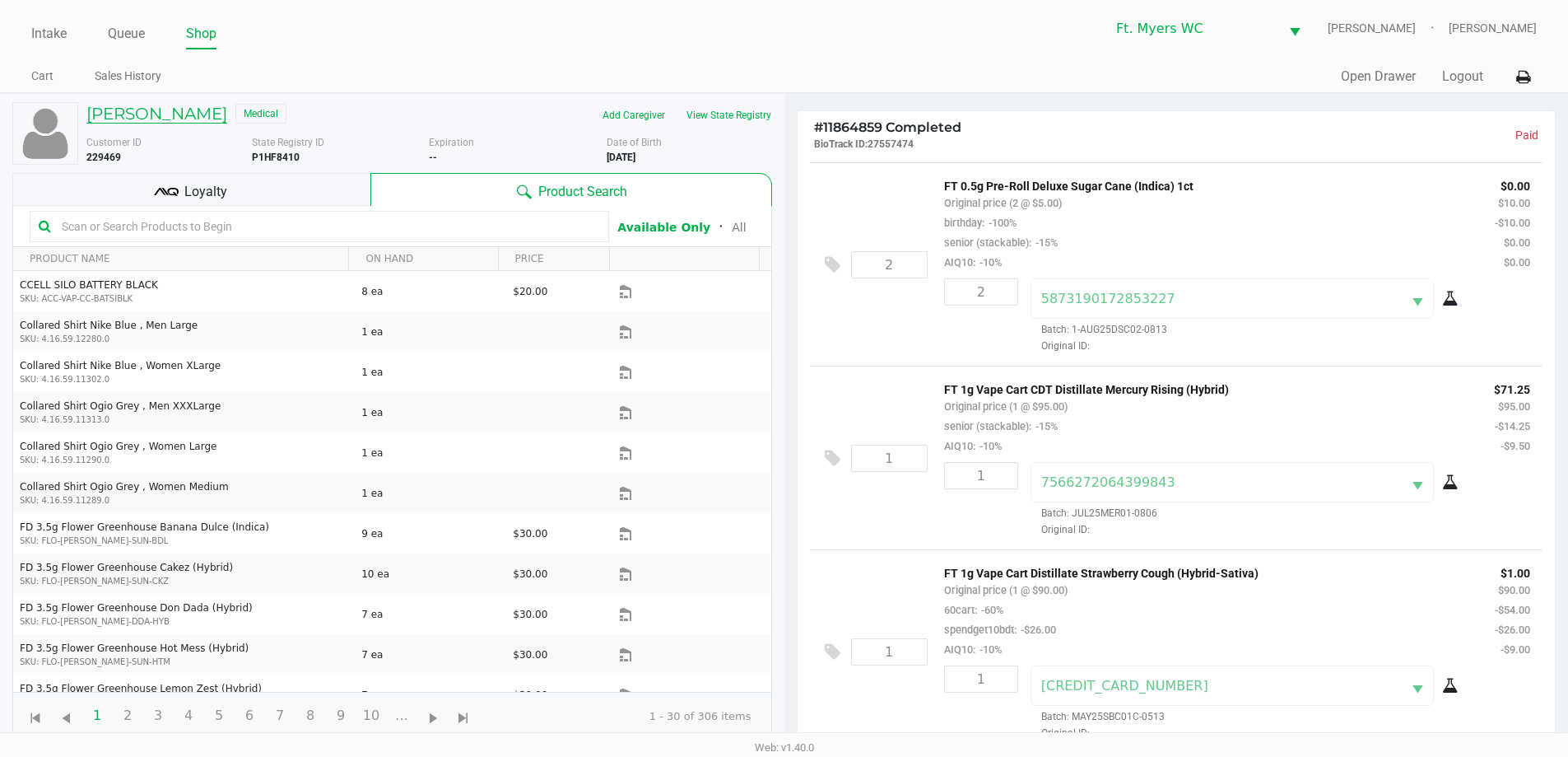
click at [168, 115] on h5 "MARGARET FRISINGER" at bounding box center [156, 114] width 141 height 20
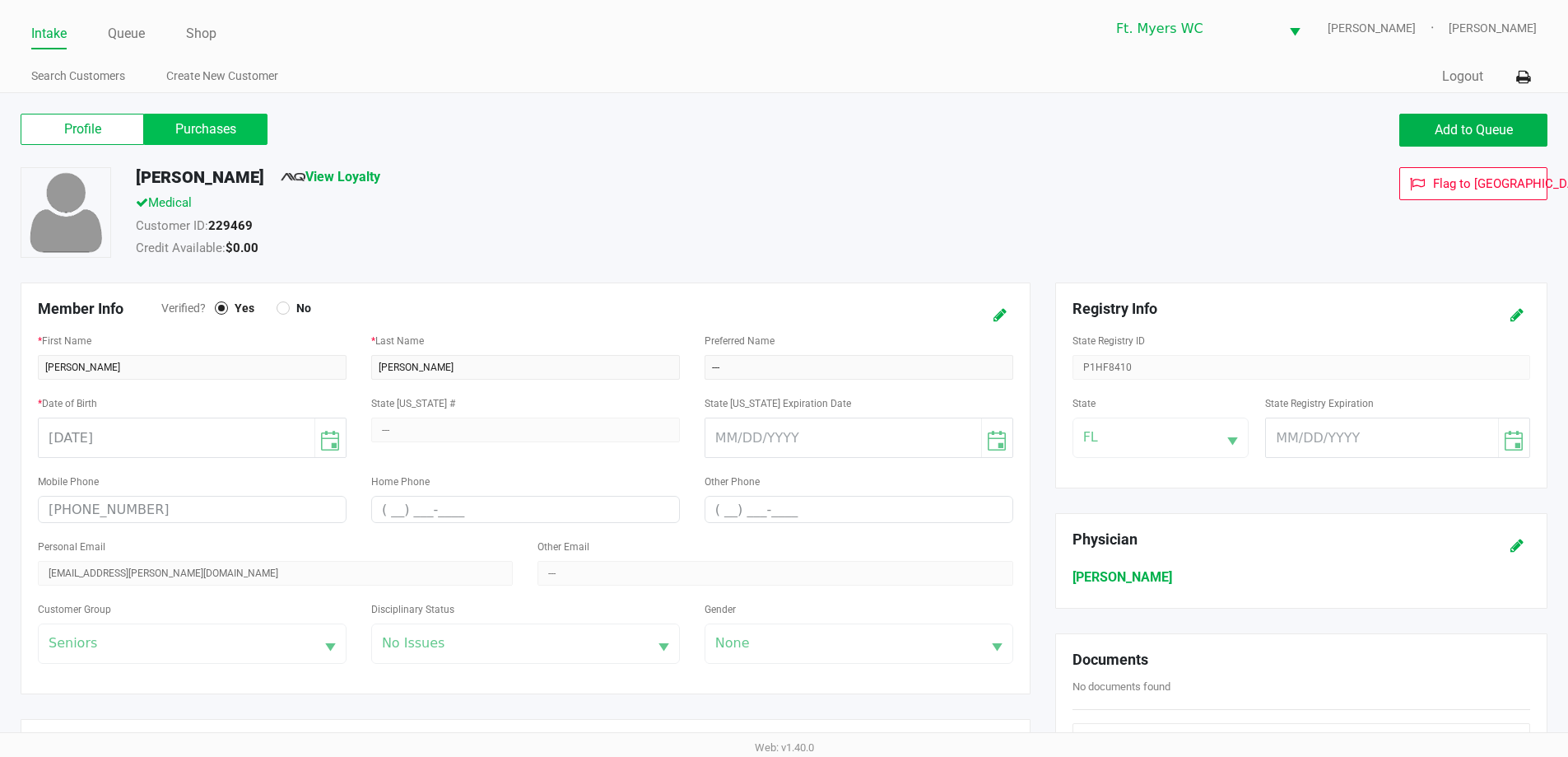
click at [226, 131] on label "Purchases" at bounding box center [205, 129] width 124 height 31
click at [0, 0] on 1 "Purchases" at bounding box center [0, 0] width 0 height 0
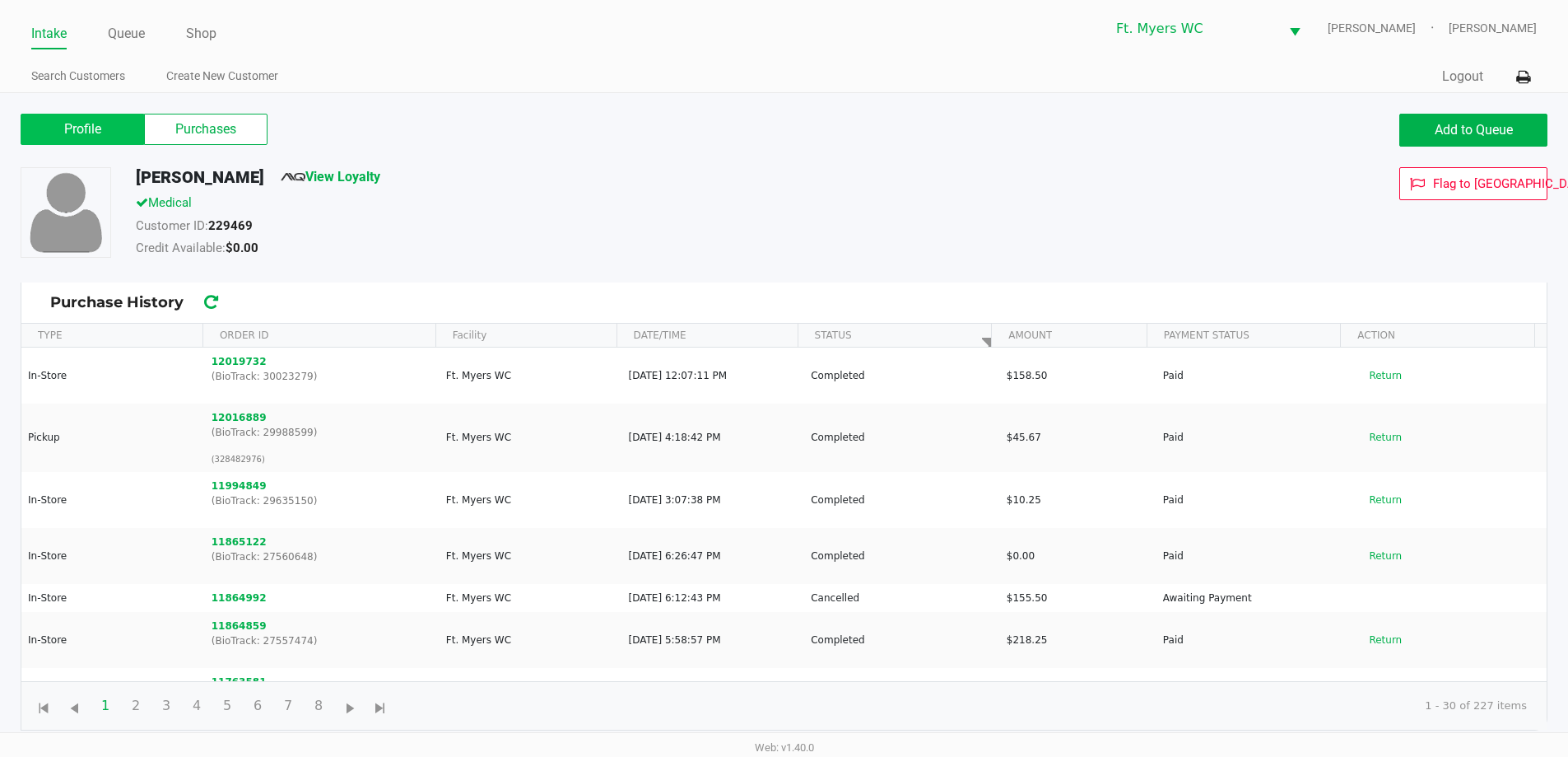
click at [56, 137] on label "Profile" at bounding box center [81, 129] width 124 height 31
click at [0, 0] on 0 "Profile" at bounding box center [0, 0] width 0 height 0
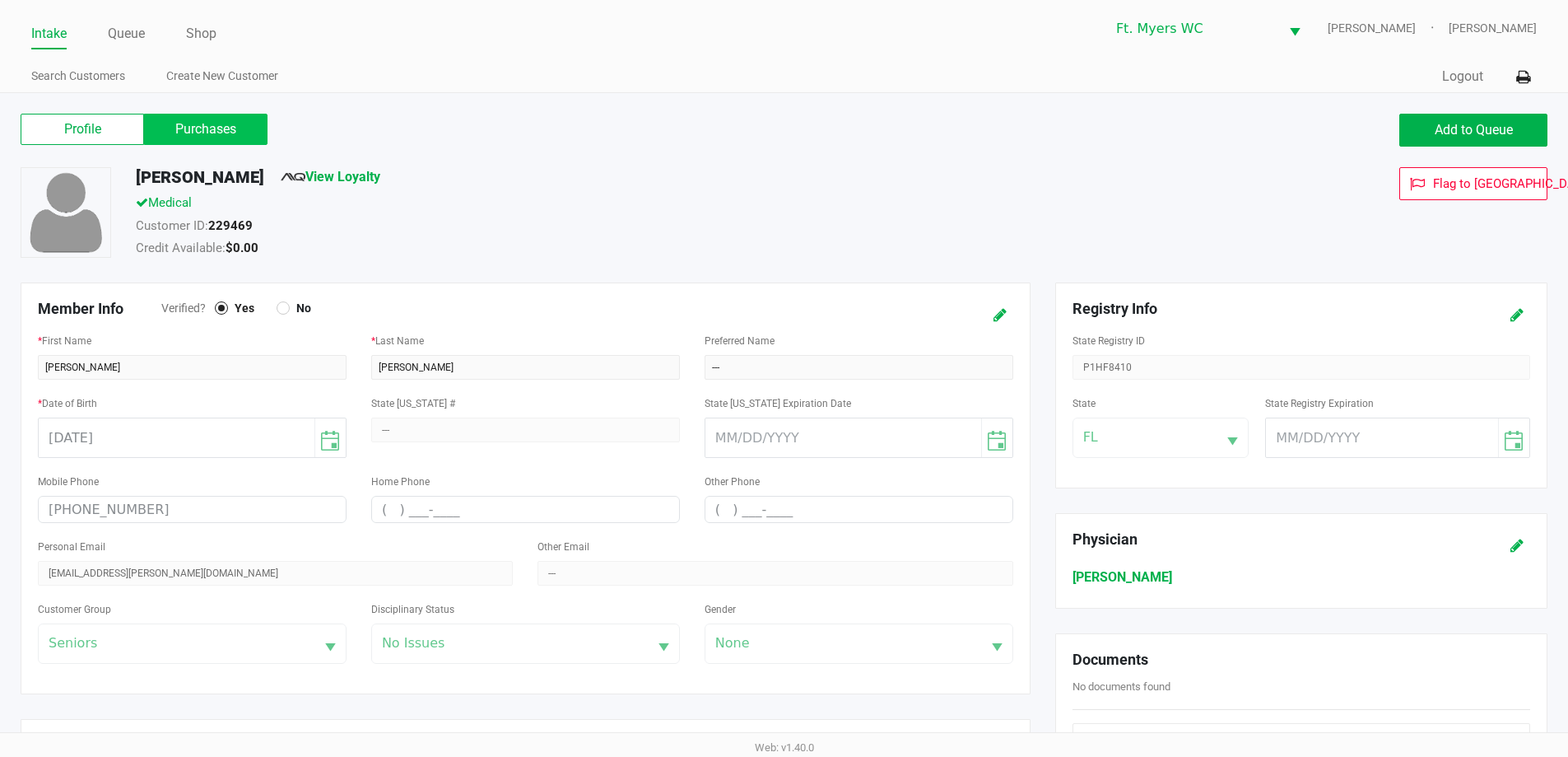
click at [208, 123] on label "Purchases" at bounding box center [205, 129] width 124 height 31
click at [0, 0] on 1 "Purchases" at bounding box center [0, 0] width 0 height 0
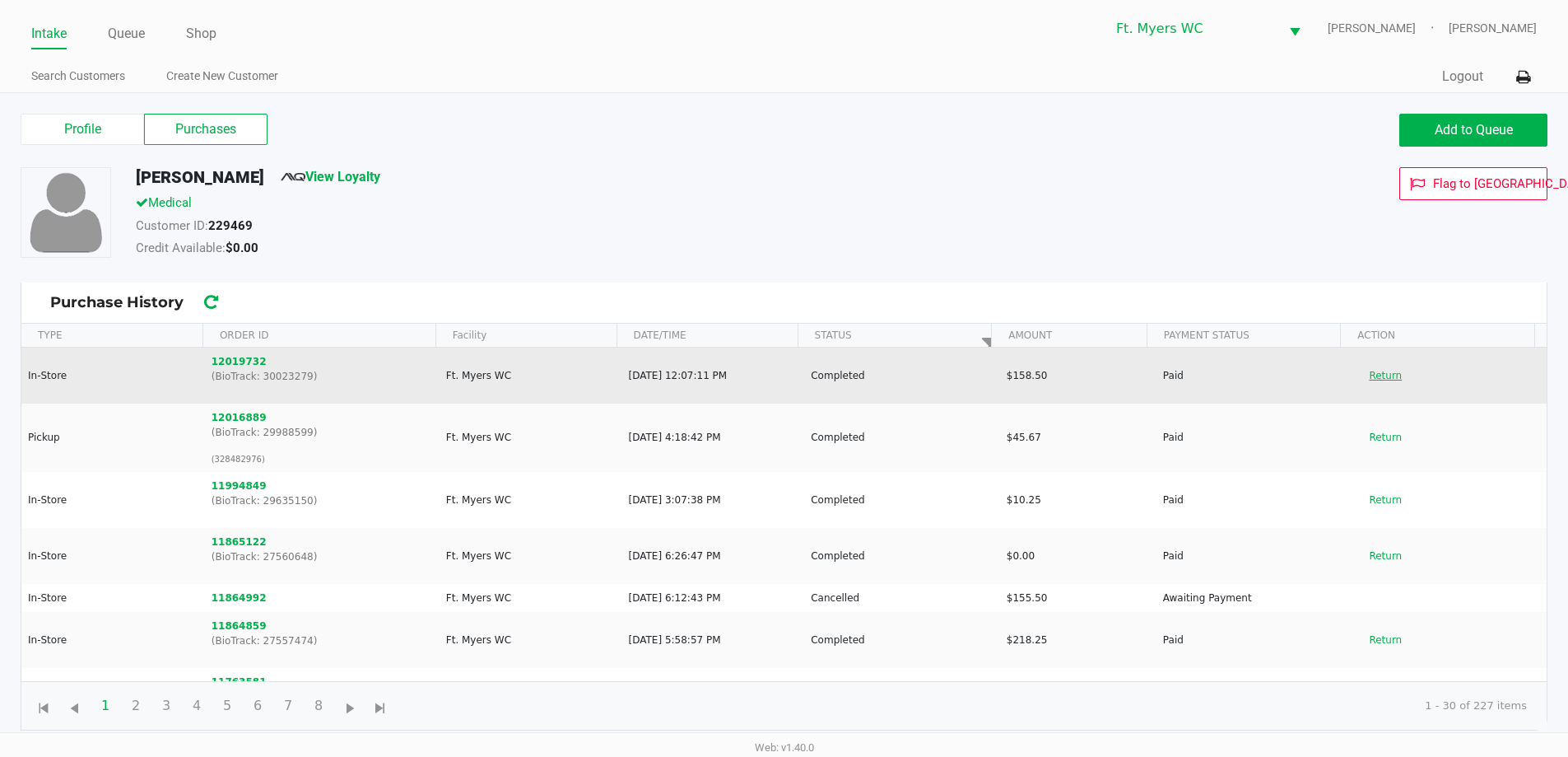
click at [1358, 381] on button "Return" at bounding box center [1384, 375] width 54 height 27
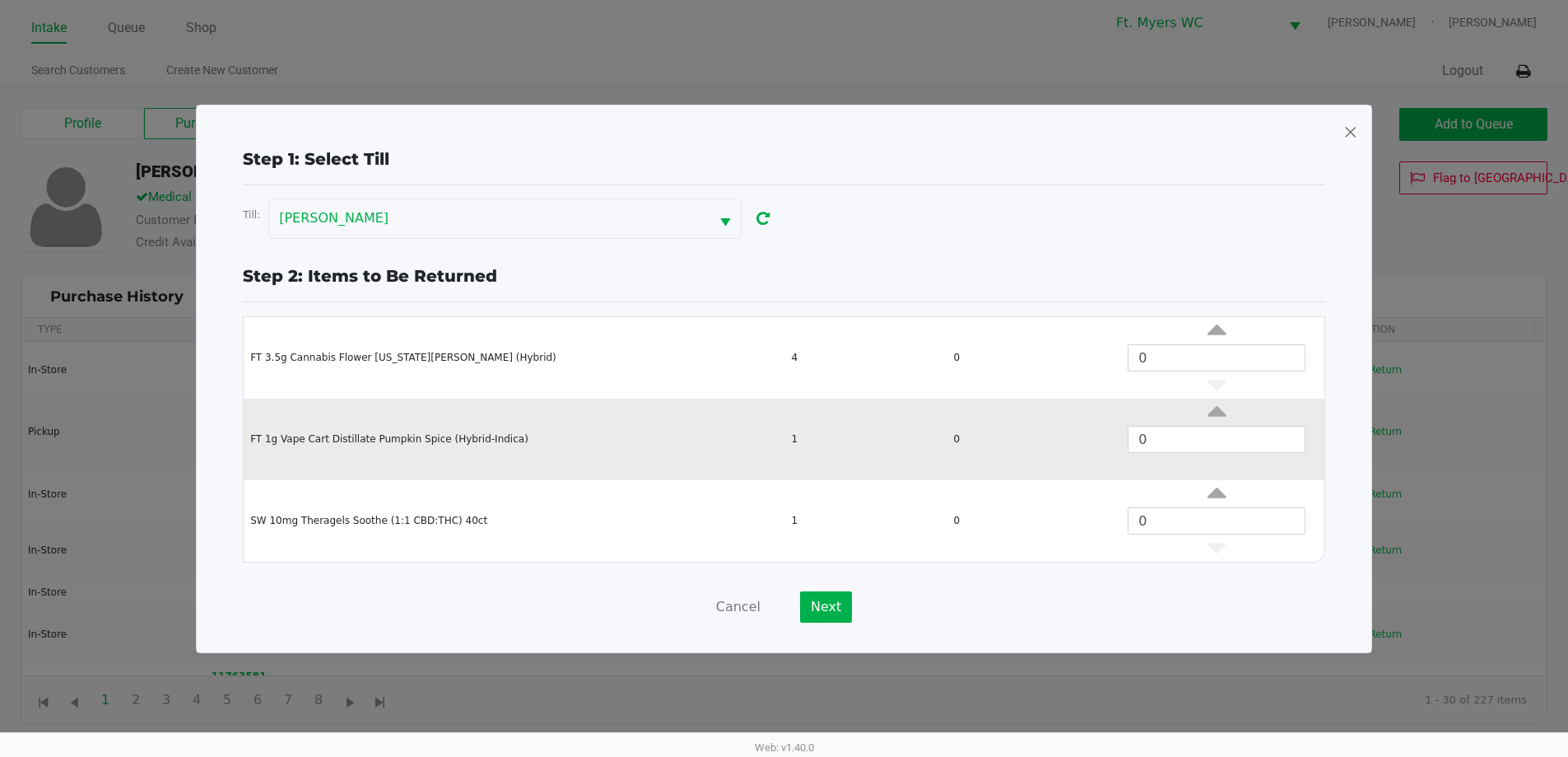
scroll to position [6, 0]
click at [1208, 410] on icon "Data table" at bounding box center [1217, 416] width 19 height 20
type input "1"
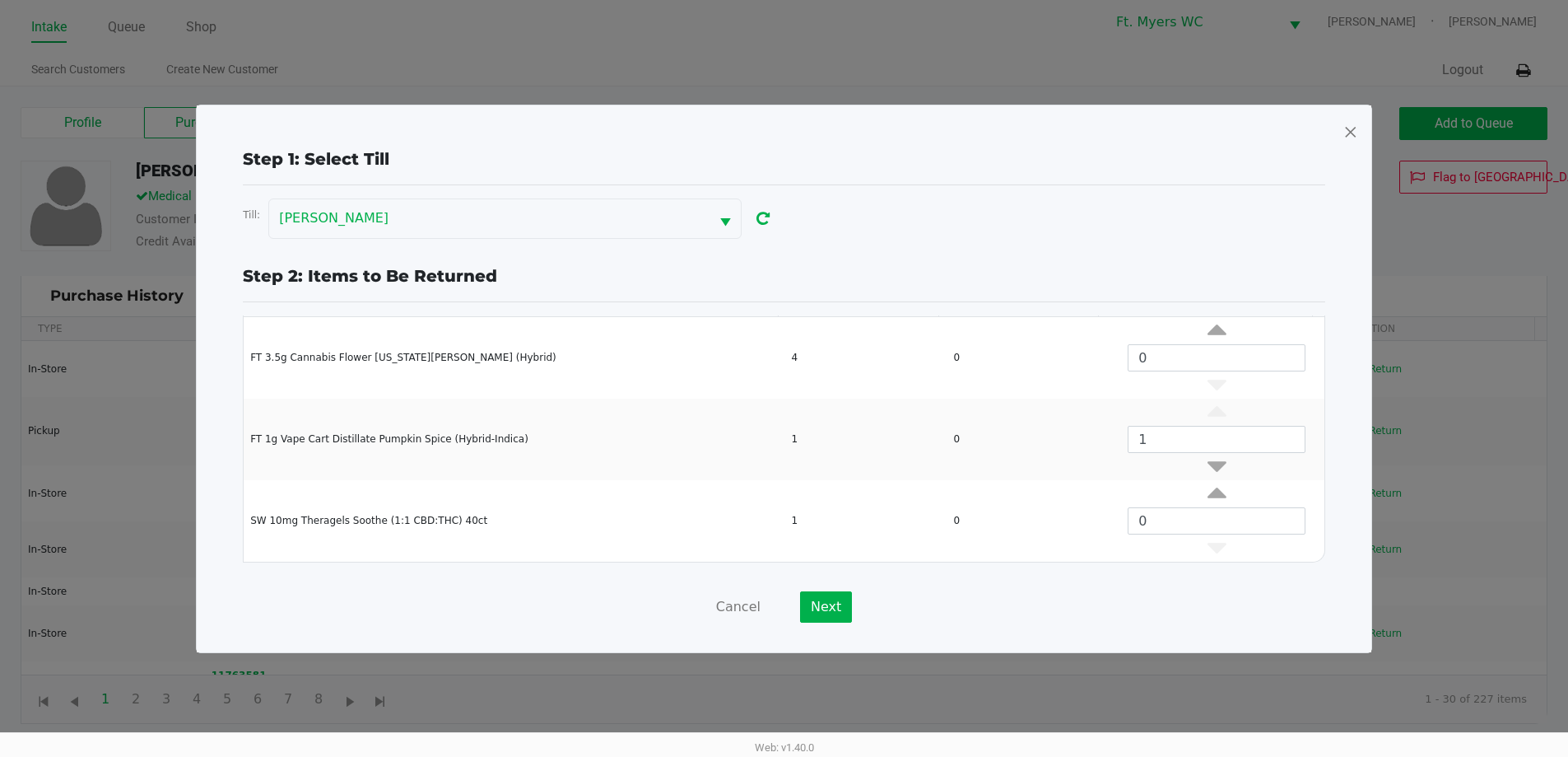
click at [1350, 130] on span at bounding box center [1350, 132] width 15 height 27
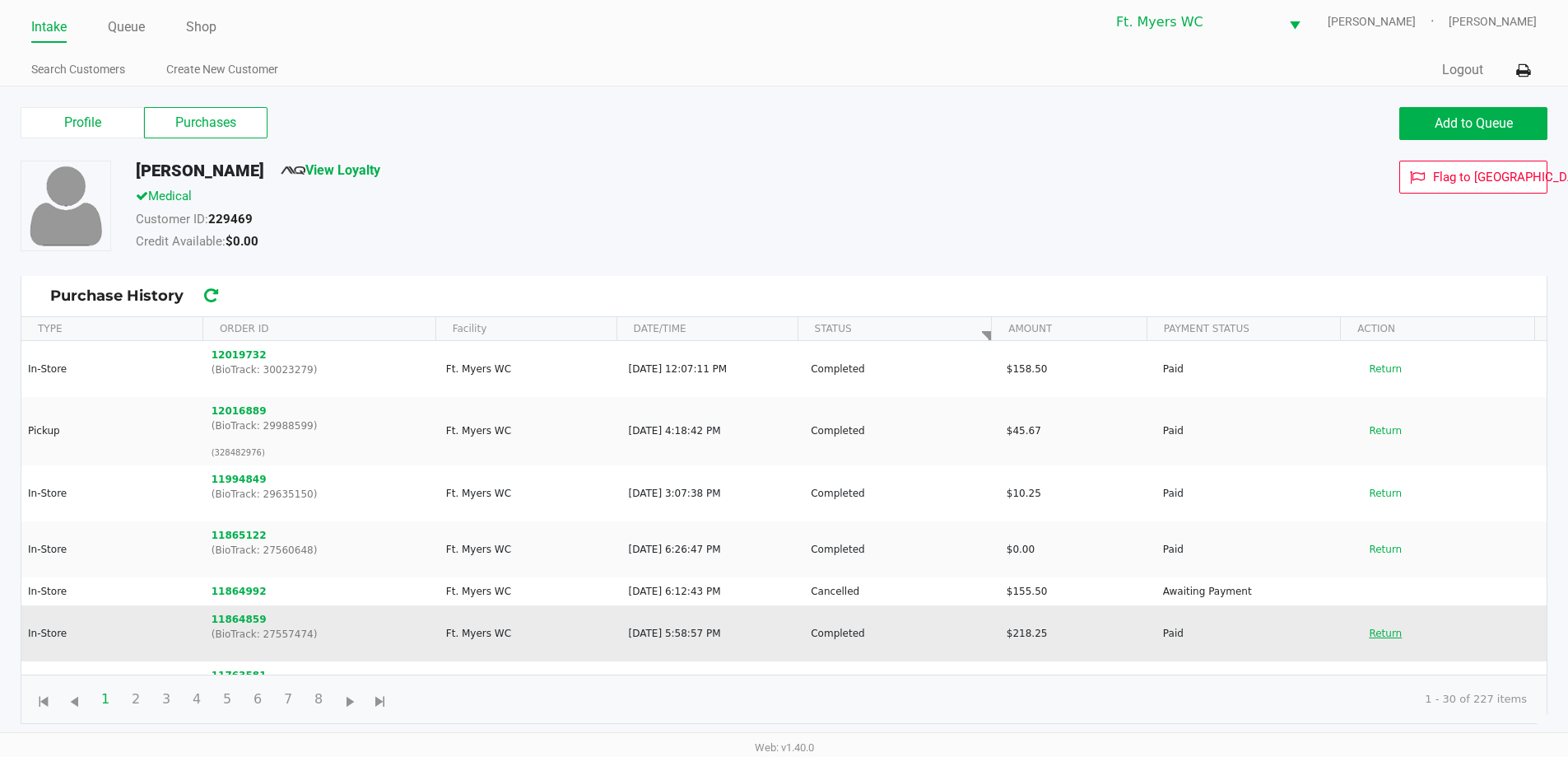
click at [1377, 636] on button "Return" at bounding box center [1384, 633] width 54 height 27
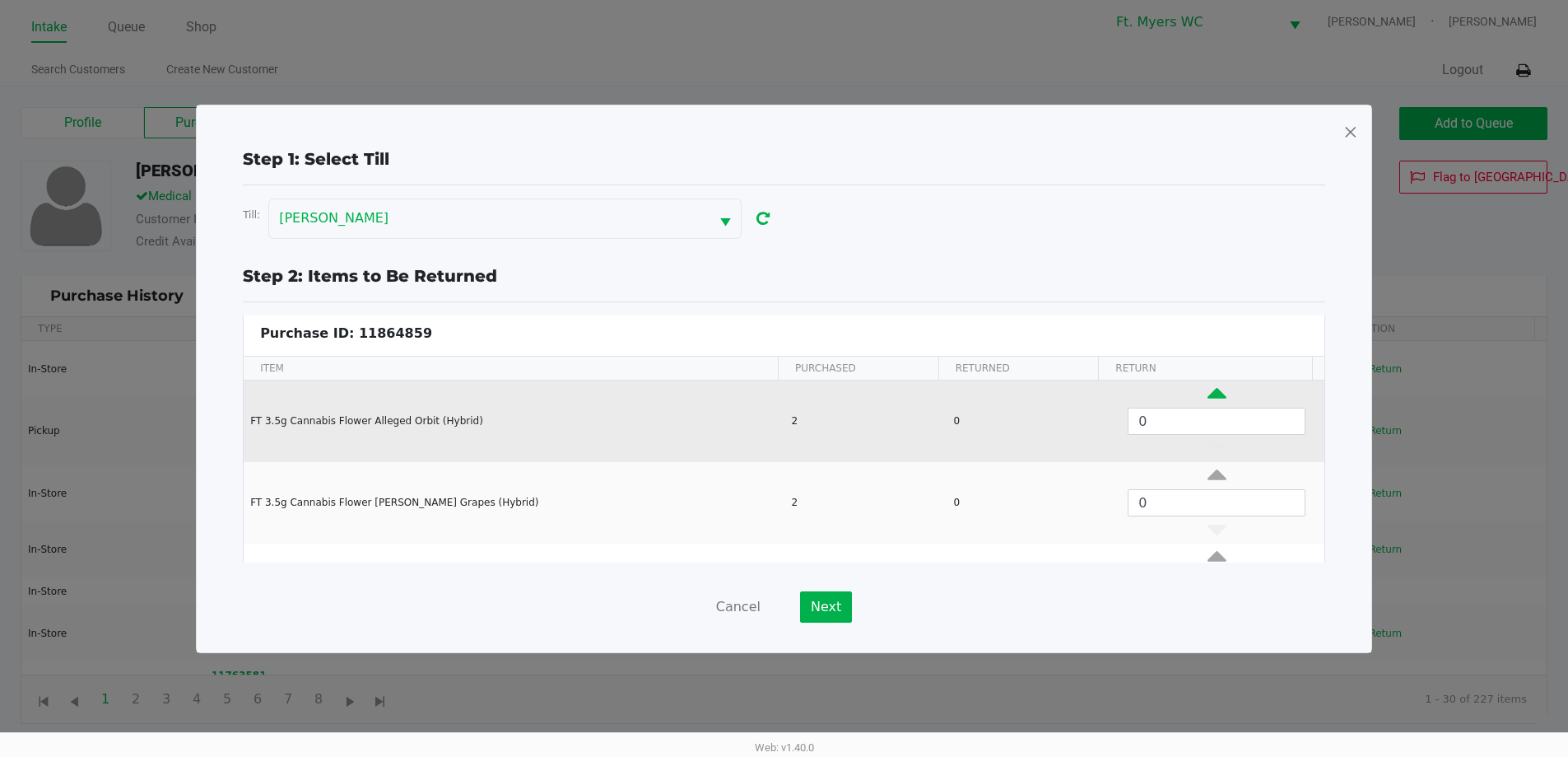
click at [1208, 395] on icon "Data table" at bounding box center [1217, 397] width 19 height 20
type input "2"
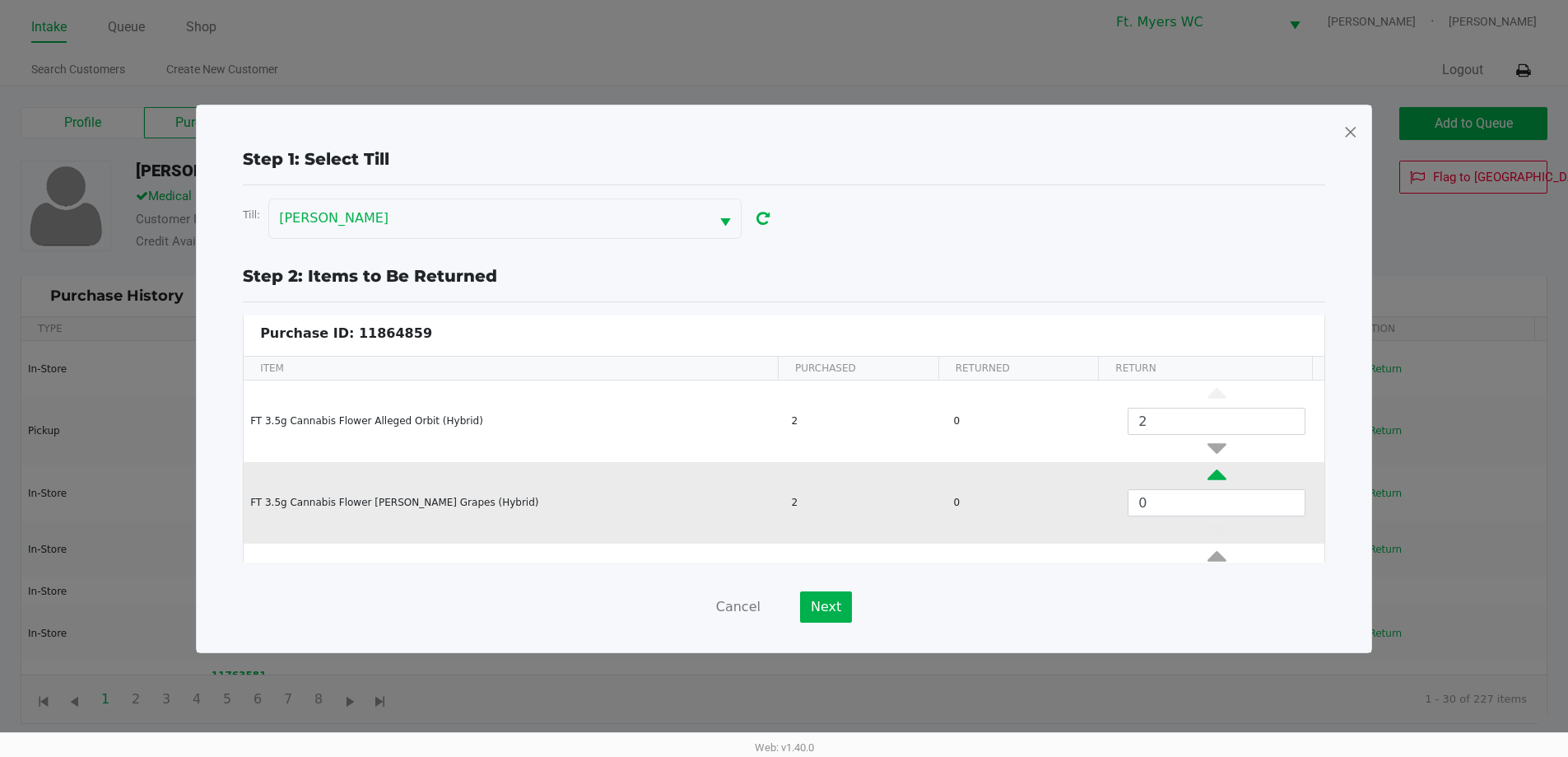
click at [1208, 475] on icon "Data table" at bounding box center [1217, 479] width 19 height 20
type input "2"
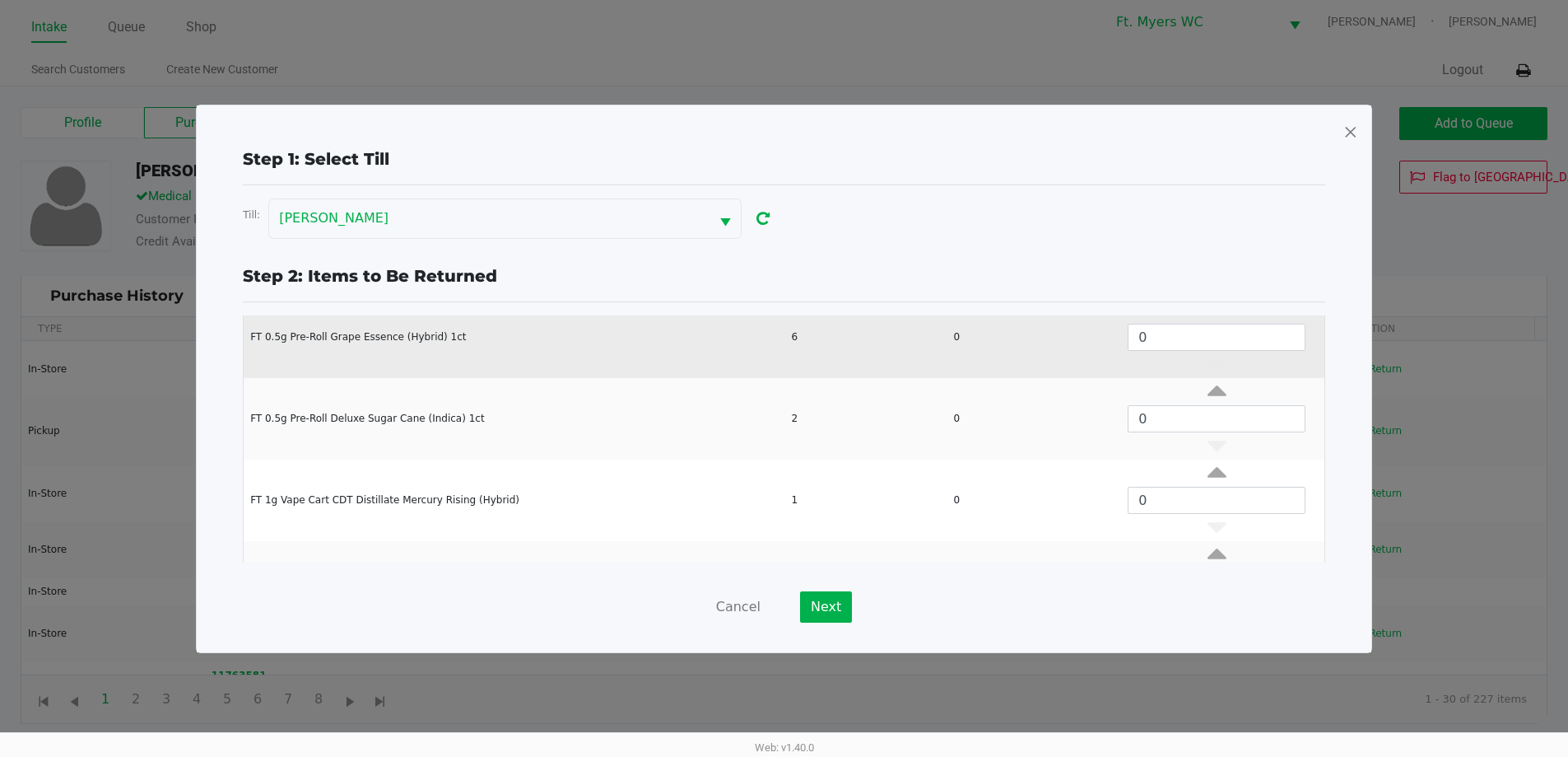
scroll to position [318, 0]
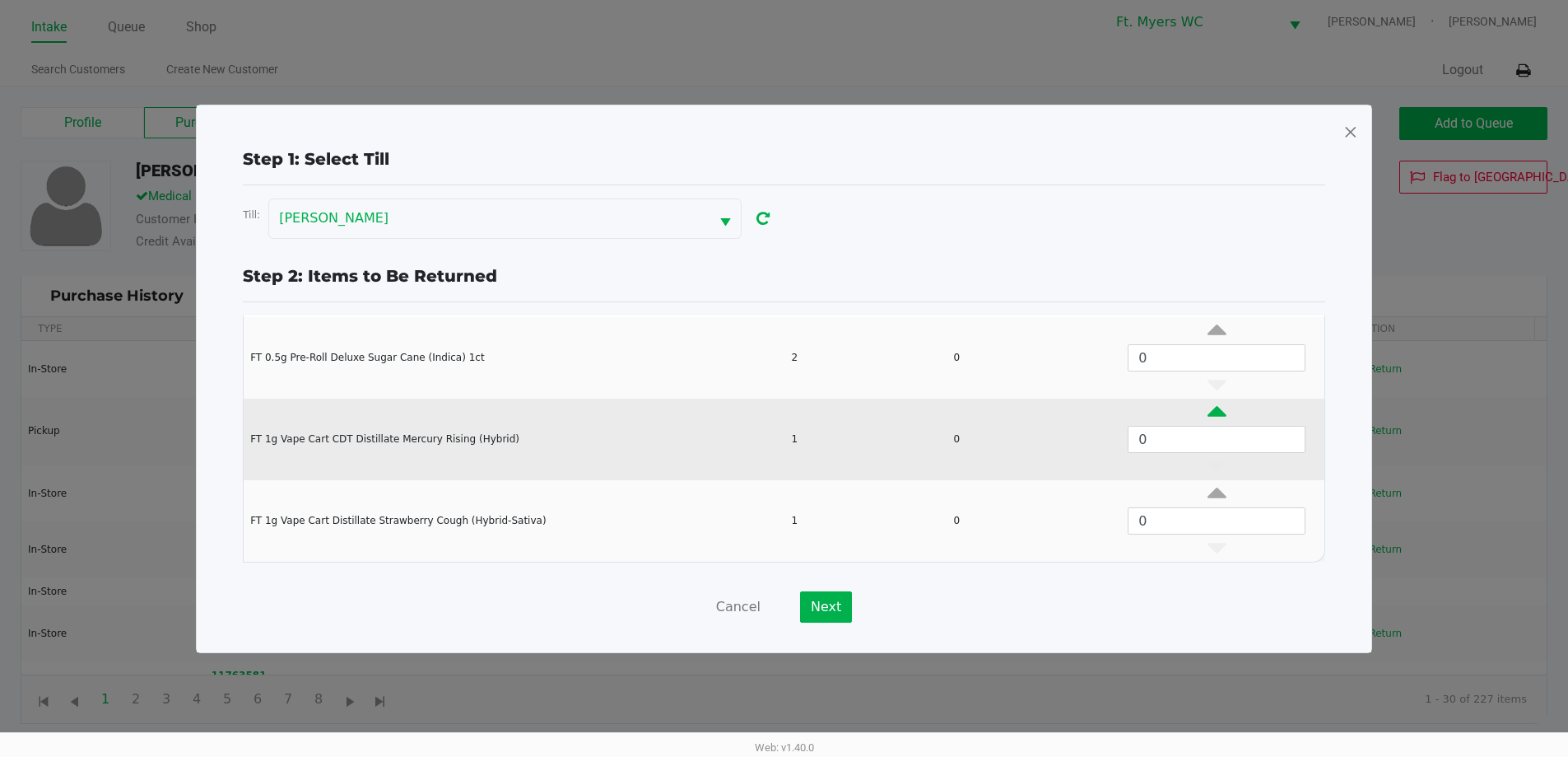
click at [1208, 406] on icon "Data table" at bounding box center [1217, 416] width 19 height 20
type input "1"
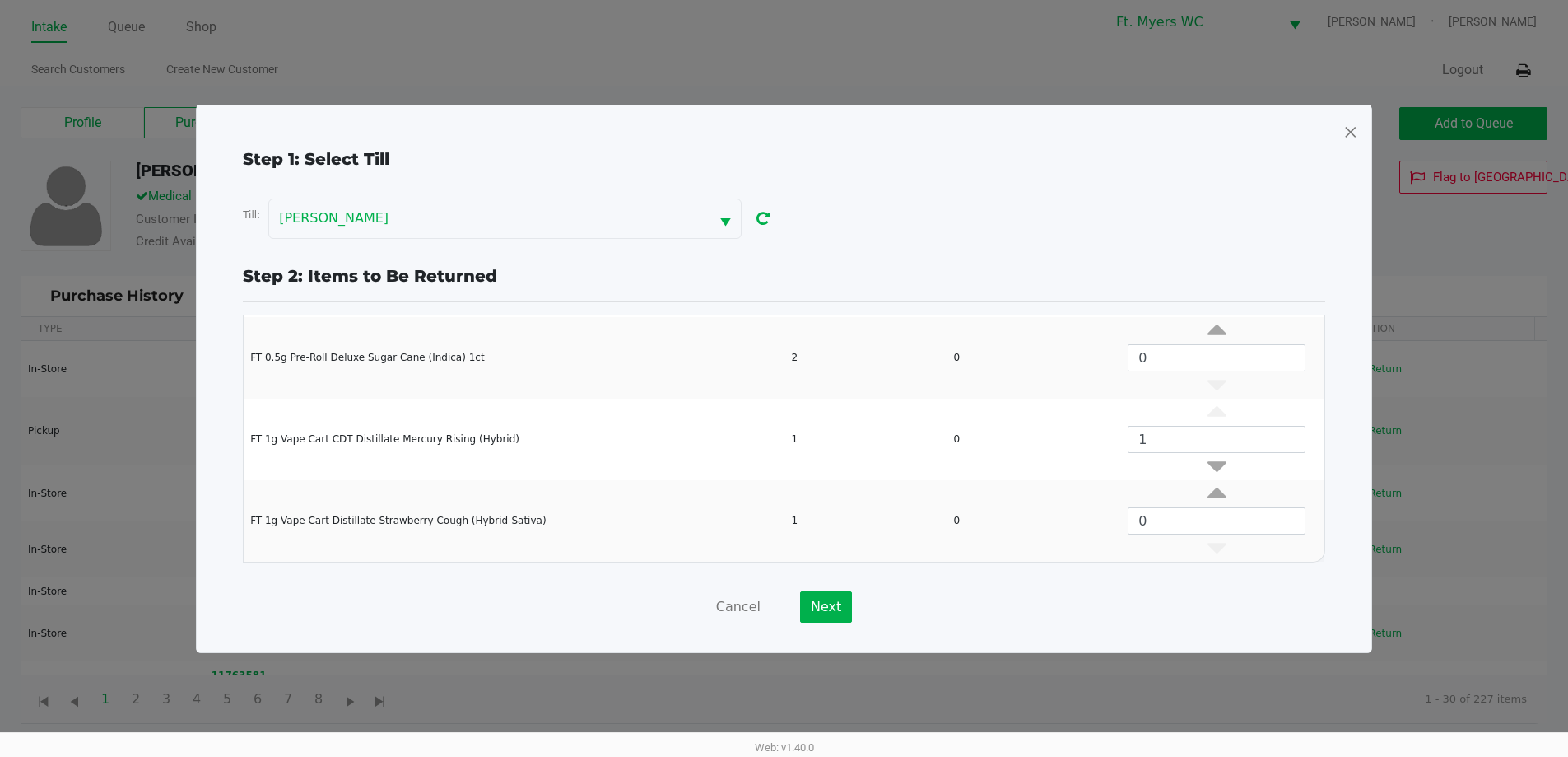
click at [786, 611] on div "Cancel Next" at bounding box center [783, 607] width 1082 height 31
click at [804, 613] on button "Next" at bounding box center [825, 607] width 52 height 31
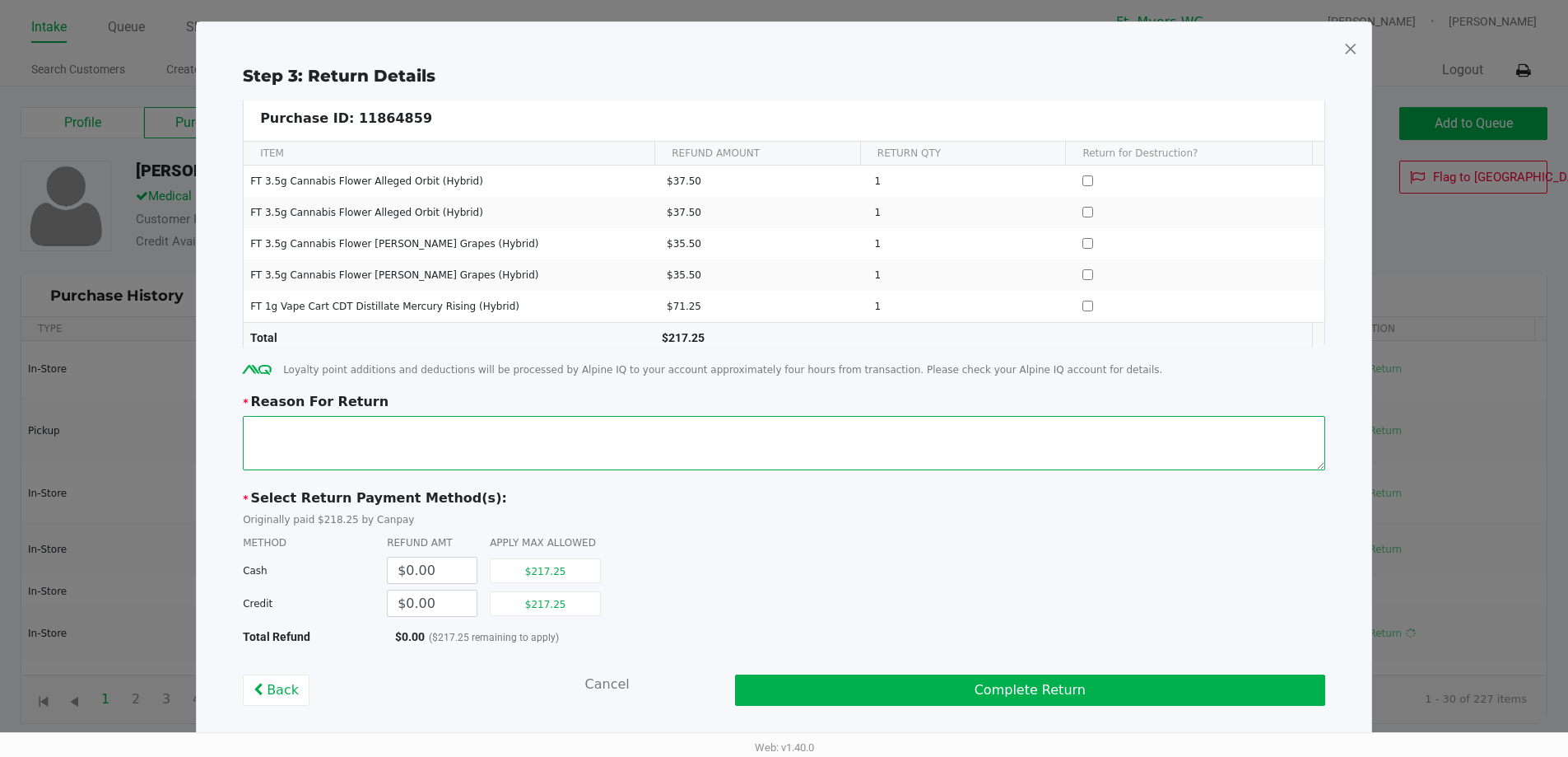
click at [564, 435] on textarea at bounding box center [783, 442] width 1082 height 54
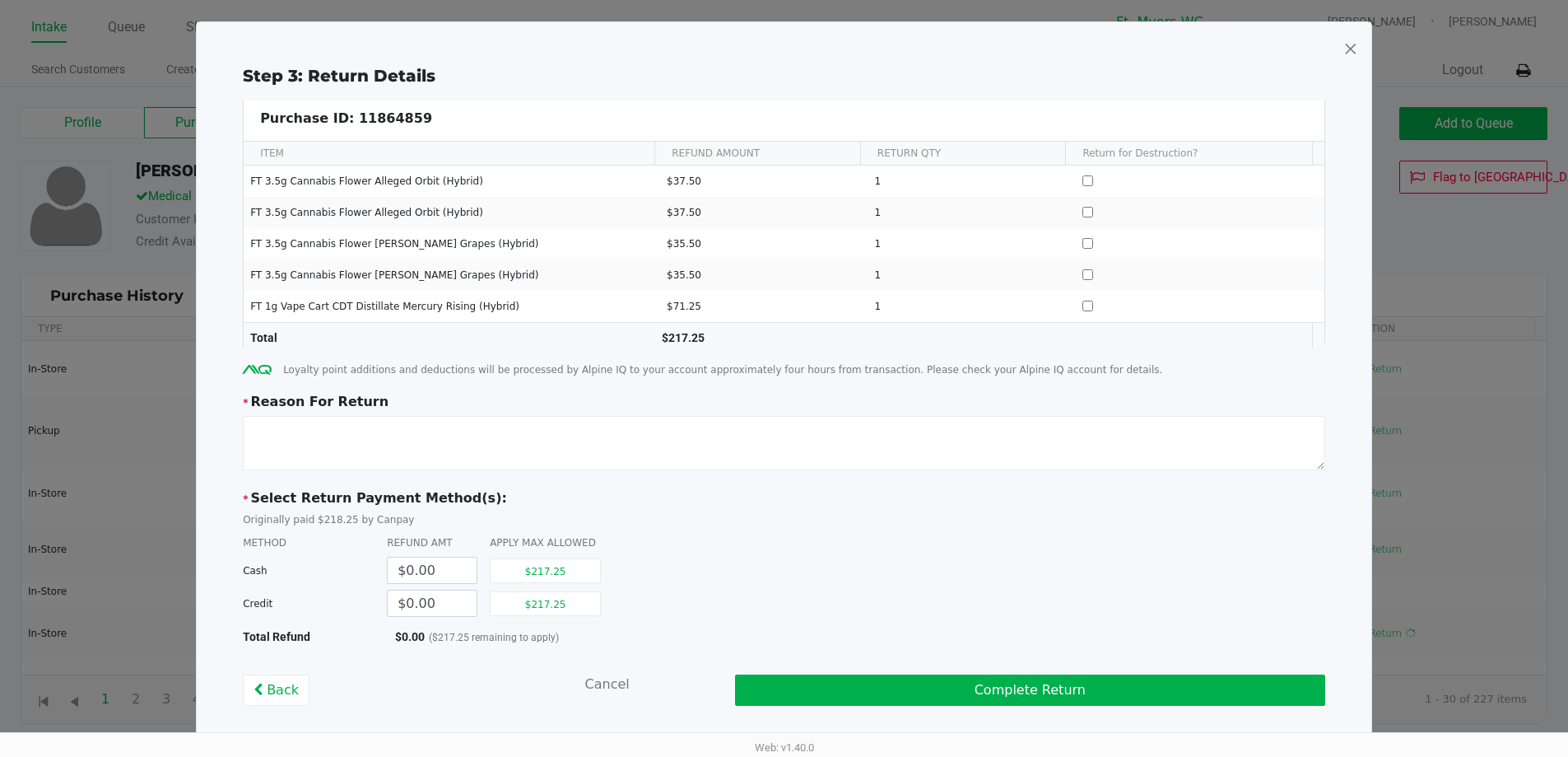
click at [1350, 43] on span at bounding box center [1350, 49] width 15 height 27
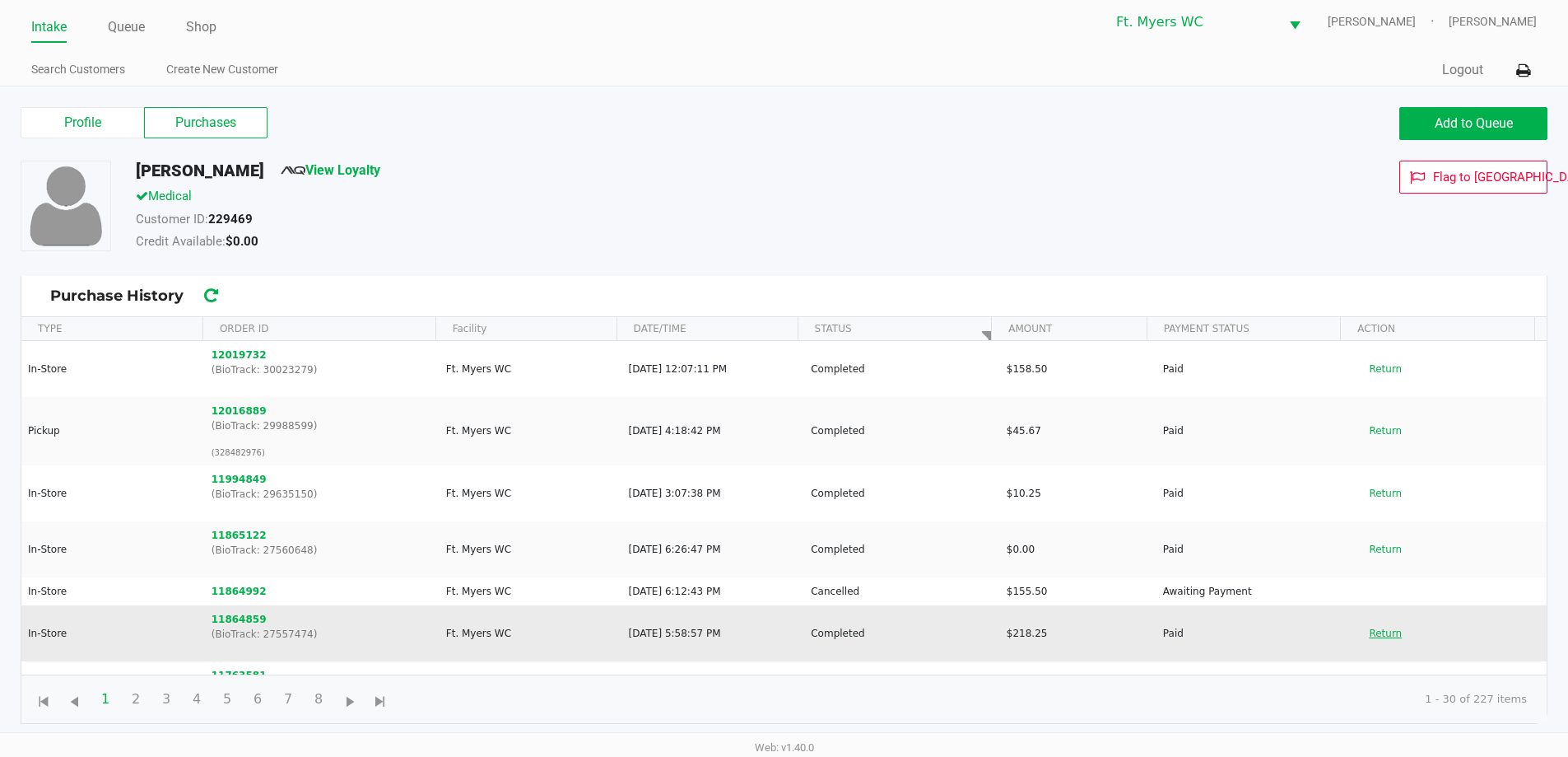
click at [1358, 633] on button "Return" at bounding box center [1384, 633] width 54 height 27
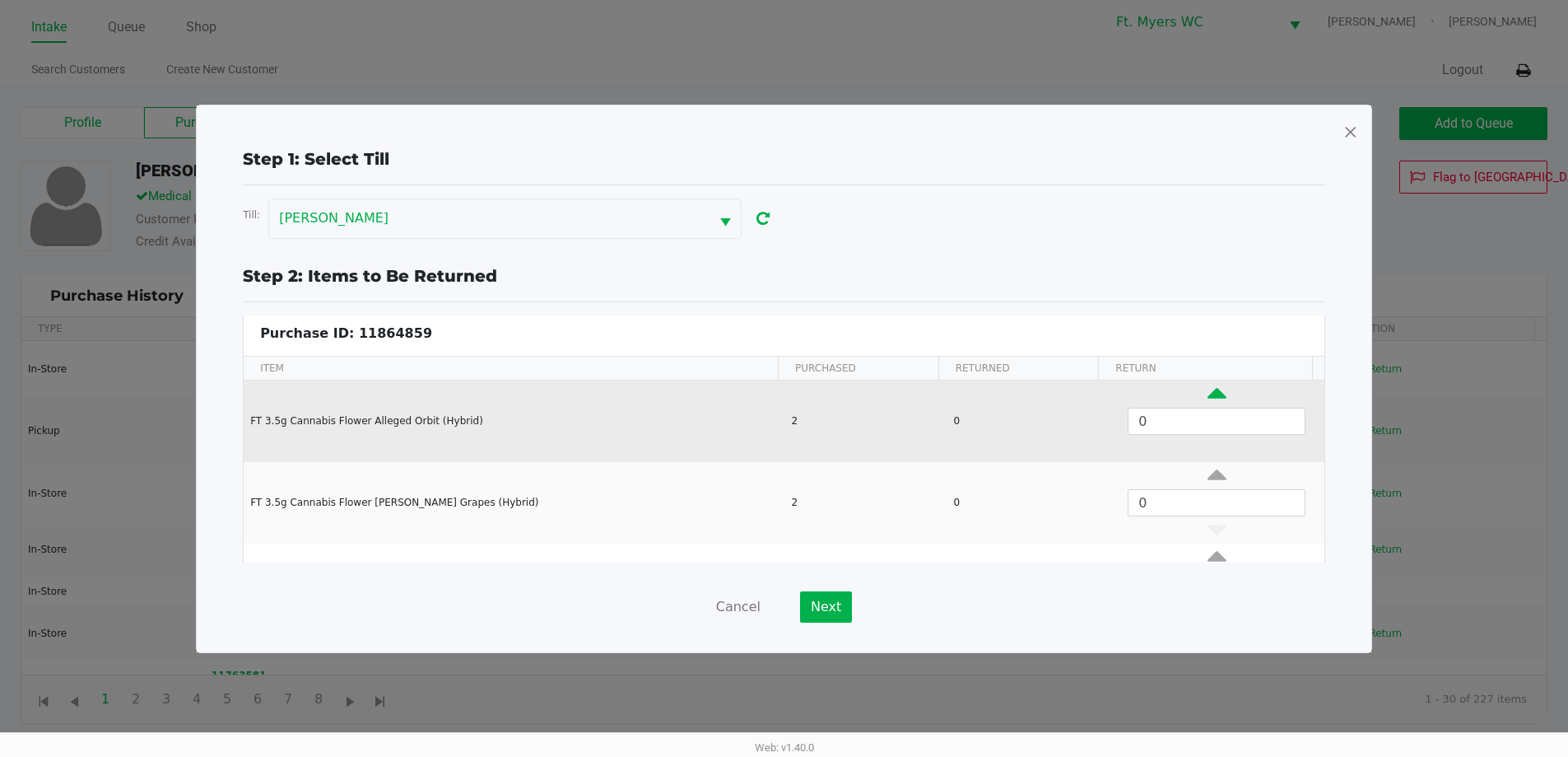
click at [1208, 396] on icon "Data table" at bounding box center [1217, 397] width 19 height 20
type input "2"
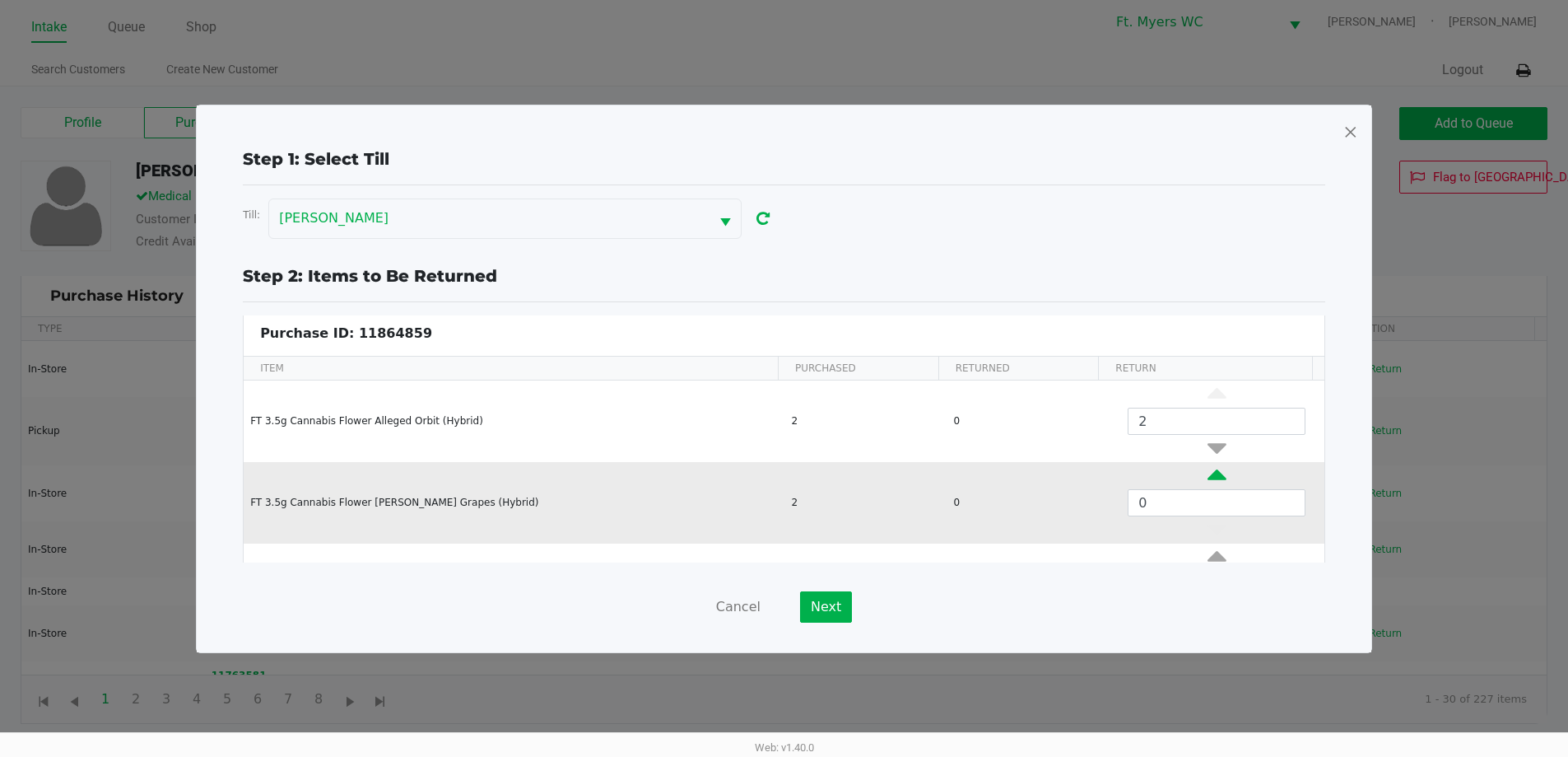
click at [1208, 480] on icon "Data table" at bounding box center [1217, 479] width 19 height 20
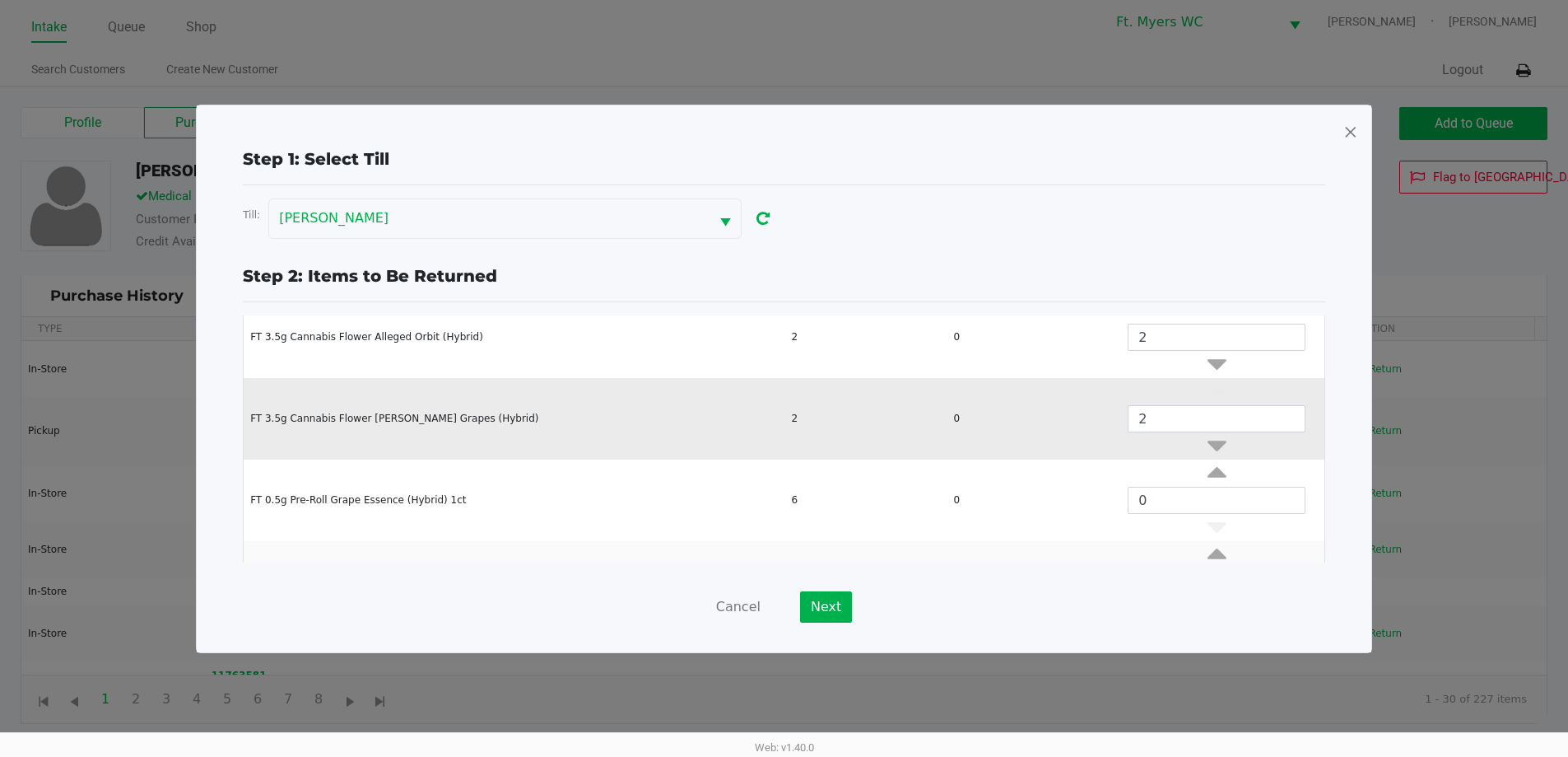
scroll to position [82, 0]
click at [1208, 447] on icon "Data table" at bounding box center [1217, 444] width 19 height 20
type input "1"
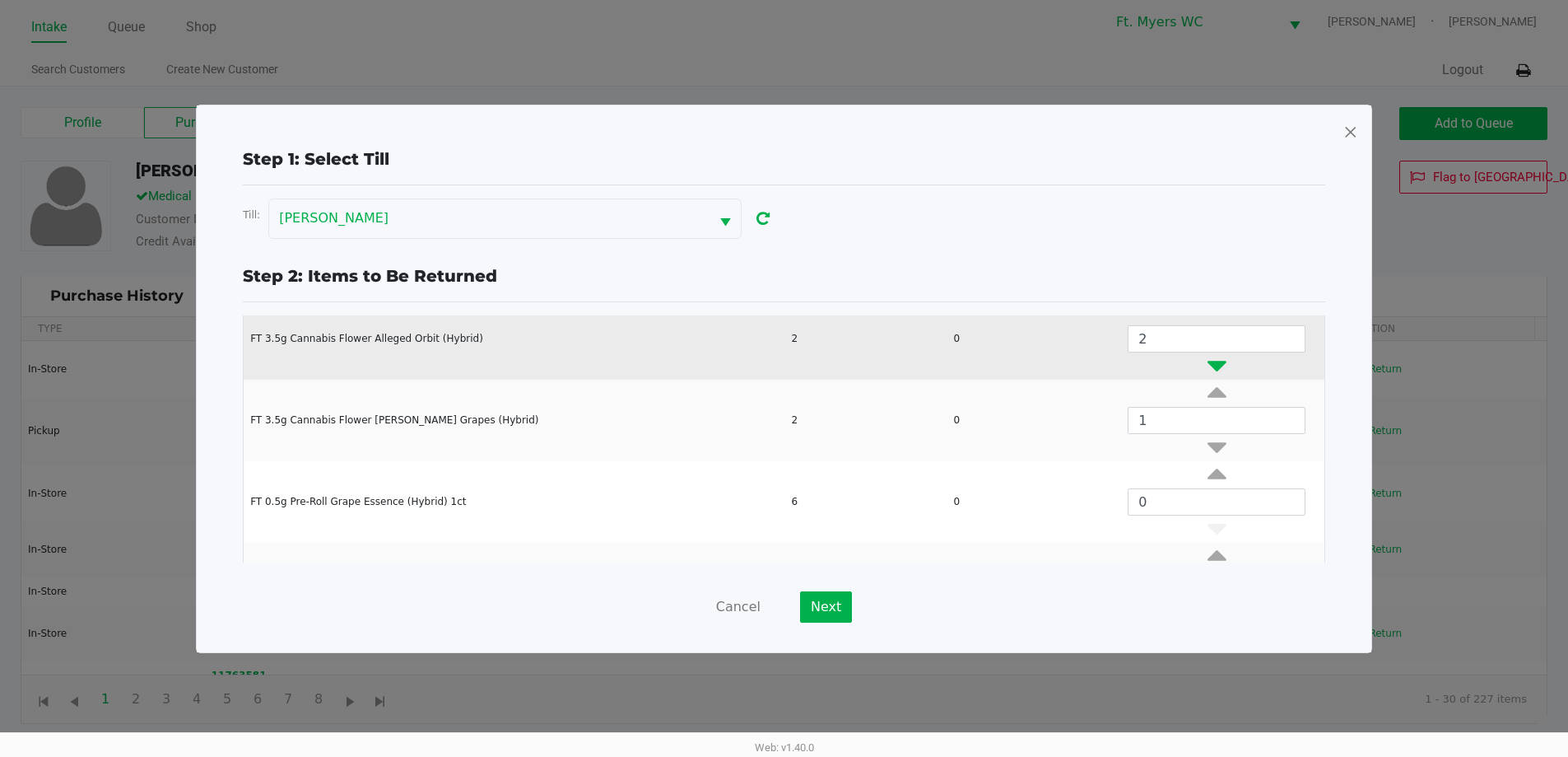
click at [1208, 362] on icon "Data table" at bounding box center [1217, 362] width 19 height 20
type input "1"
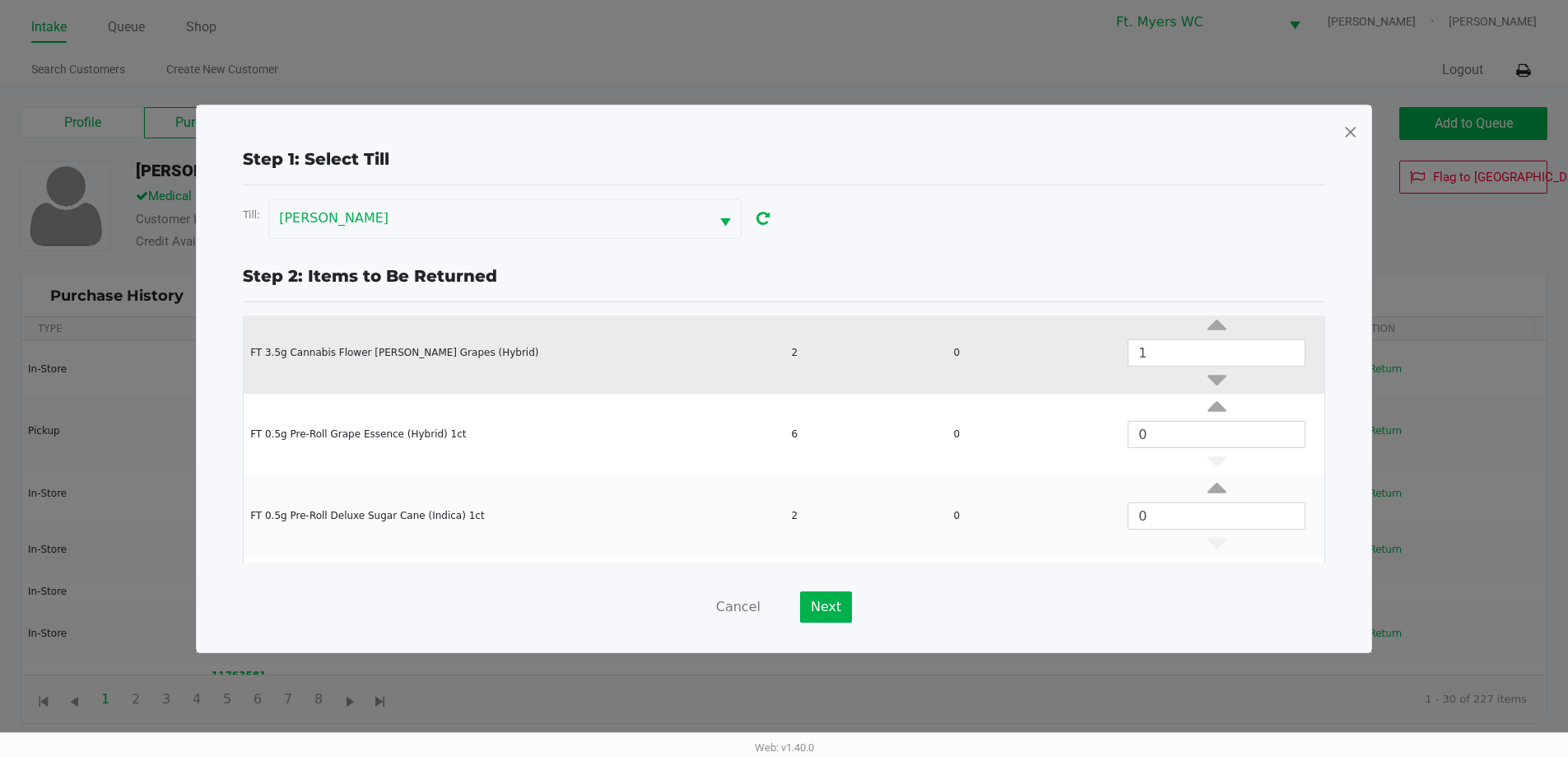
scroll to position [318, 0]
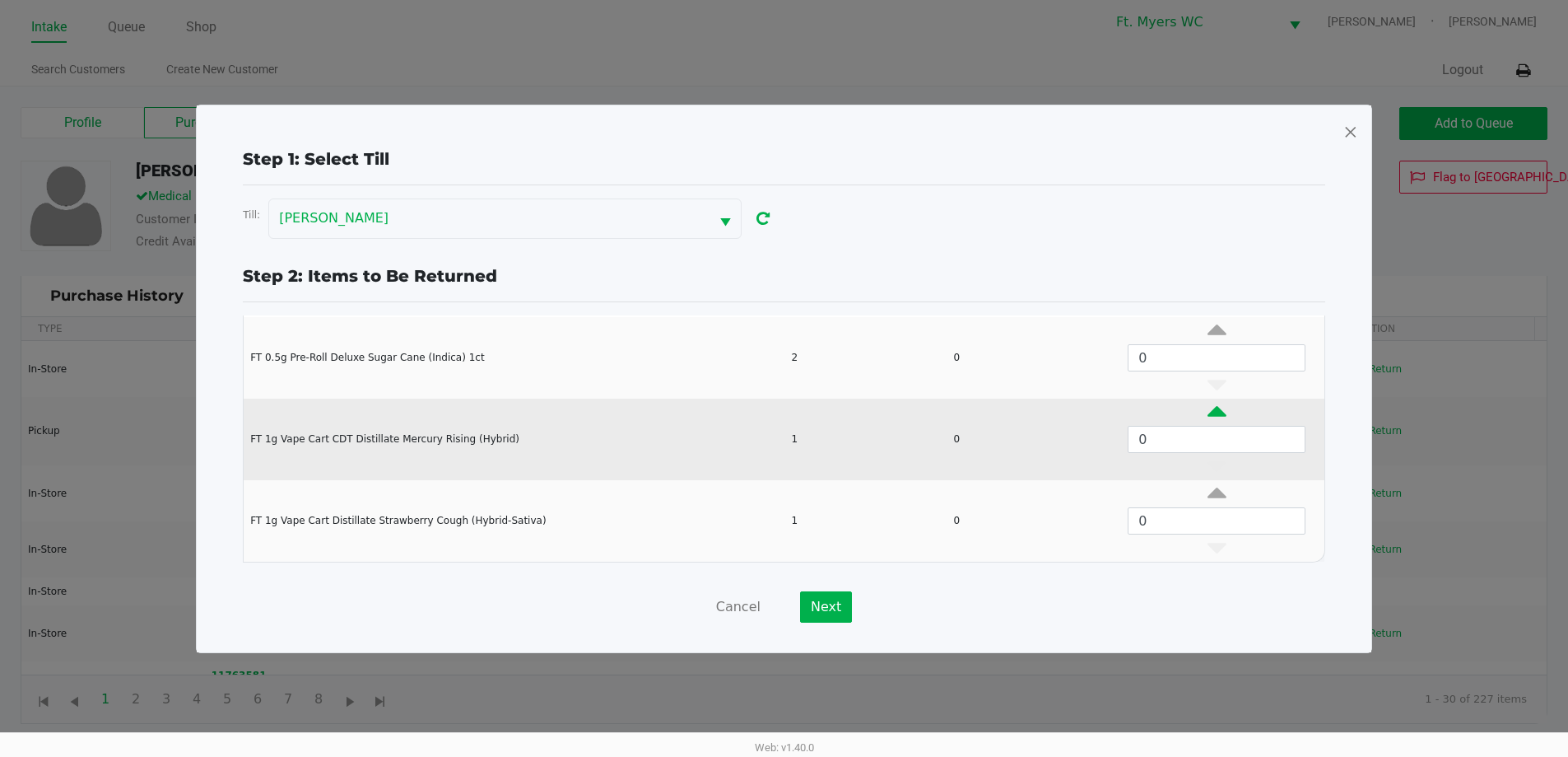
click at [1208, 416] on icon "Data table" at bounding box center [1217, 416] width 19 height 20
type input "1"
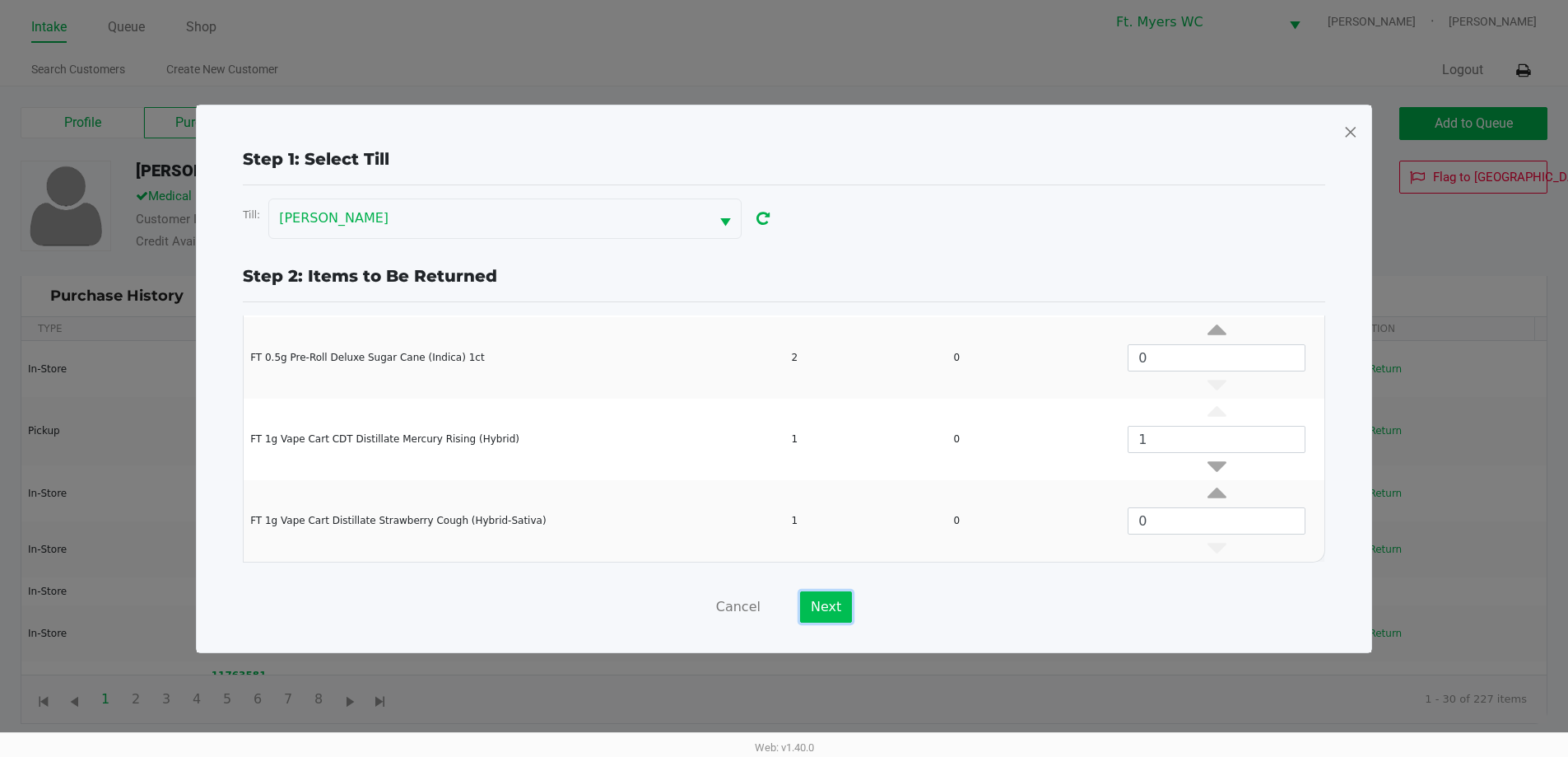
click at [811, 595] on button "Next" at bounding box center [825, 607] width 52 height 31
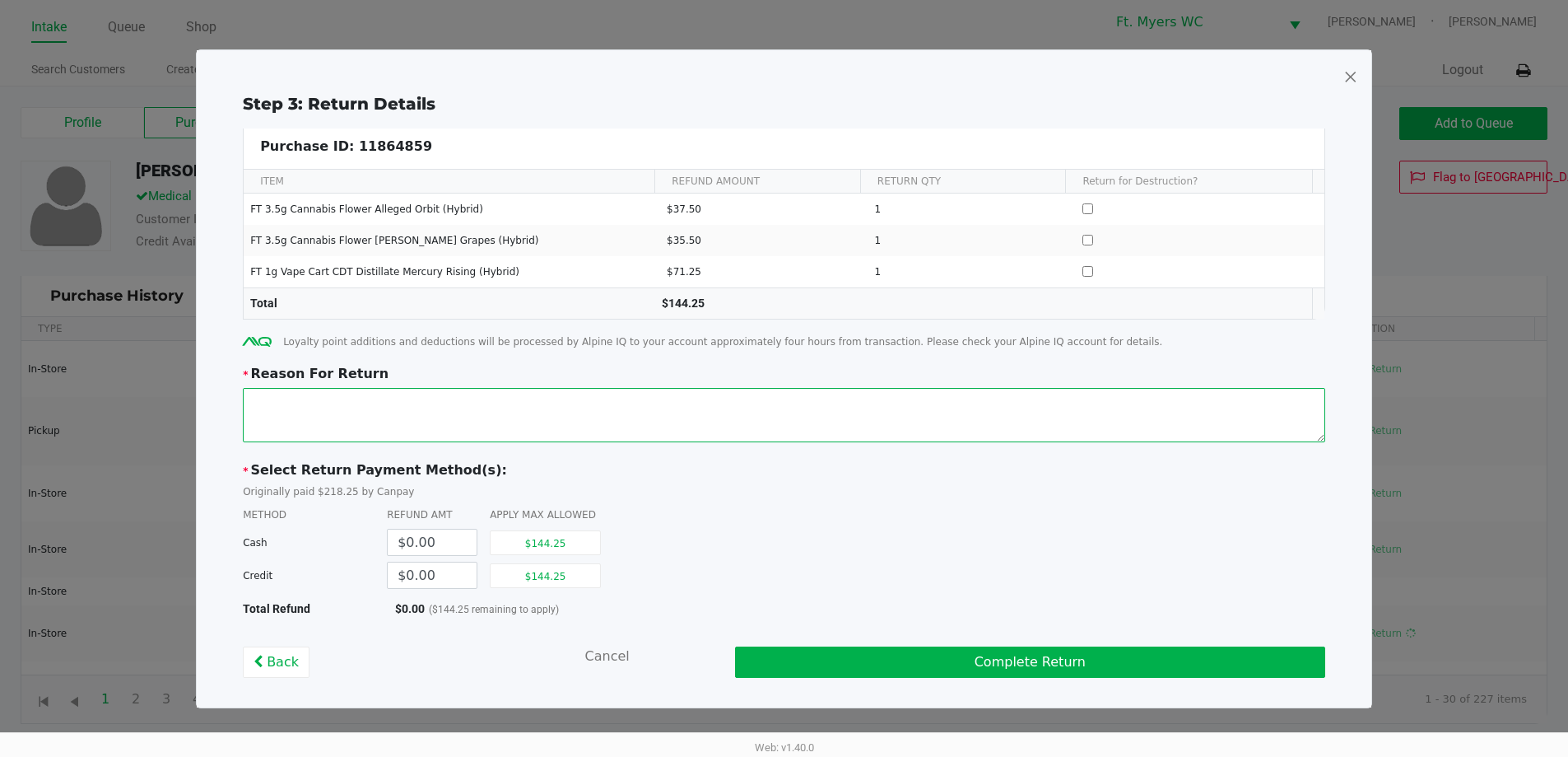
click at [509, 426] on textarea at bounding box center [783, 415] width 1082 height 54
type textarea "pt was wildly overcharged"
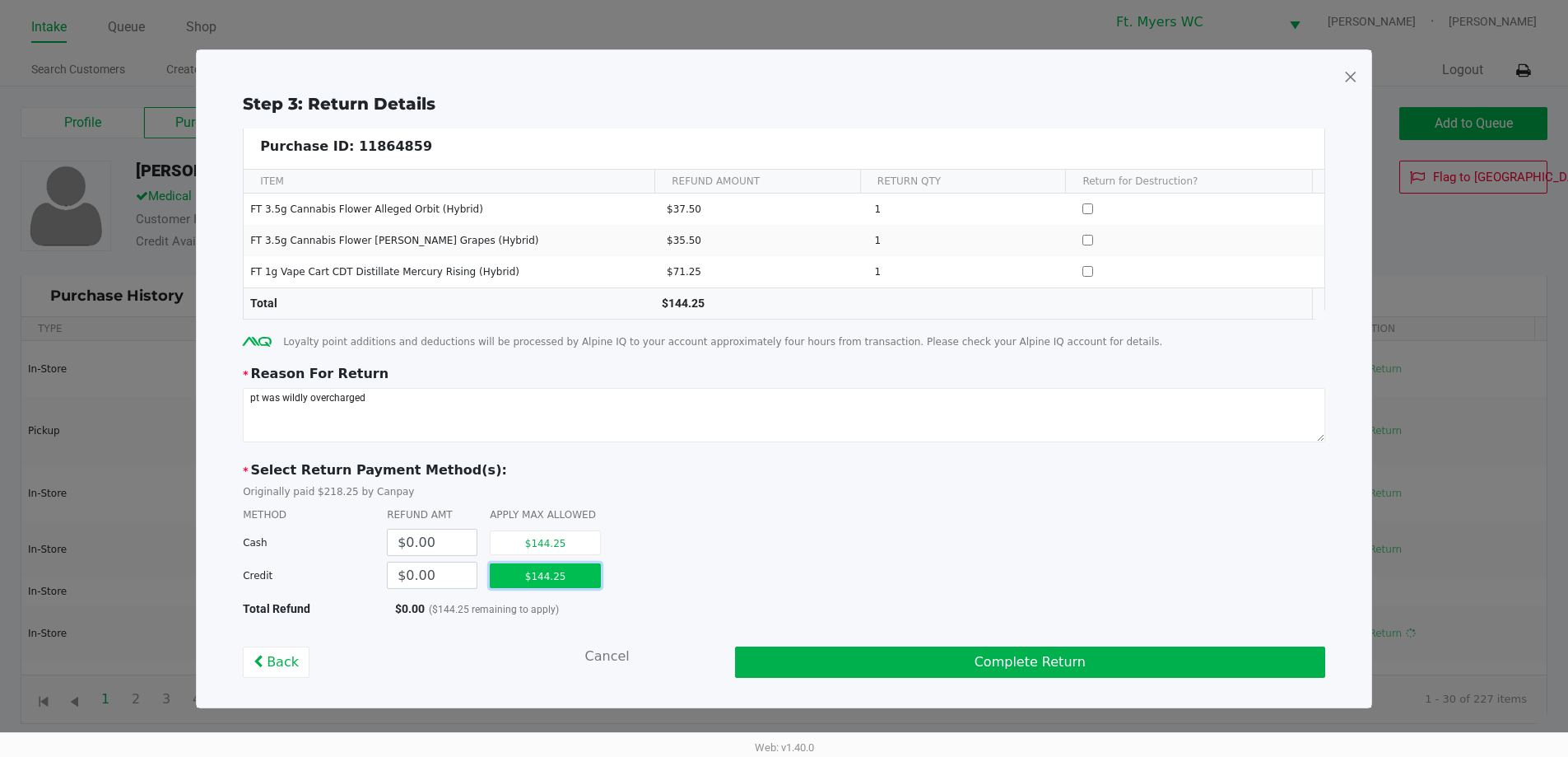
drag, startPoint x: 531, startPoint y: 567, endPoint x: 552, endPoint y: 539, distance: 35.0
click at [533, 567] on button "$144.25" at bounding box center [544, 575] width 111 height 25
type input "$144.25"
click at [985, 648] on button "Complete Return" at bounding box center [1029, 662] width 590 height 31
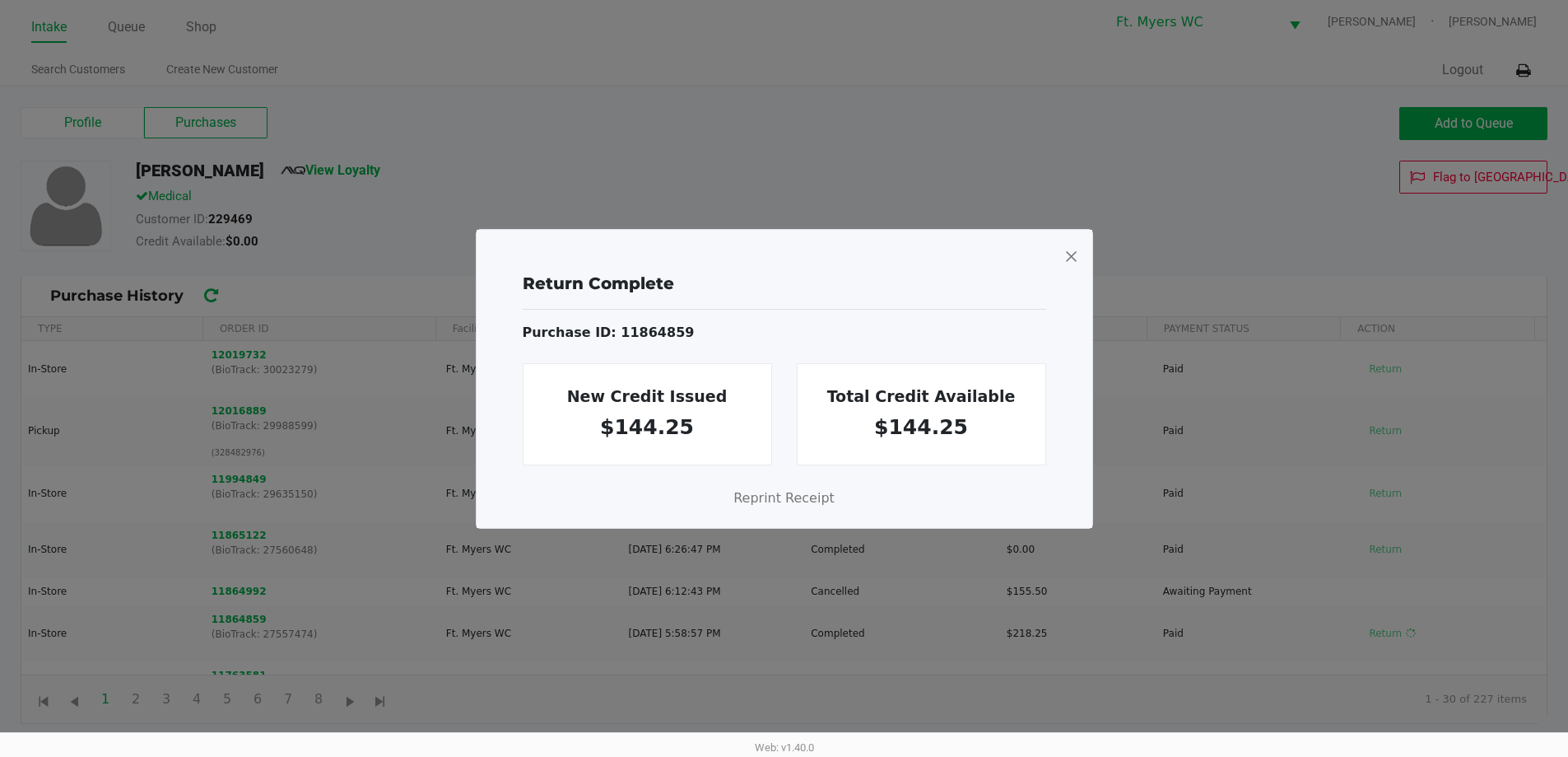
click at [1072, 255] on span at bounding box center [1070, 255] width 15 height 27
